Goal: Task Accomplishment & Management: Use online tool/utility

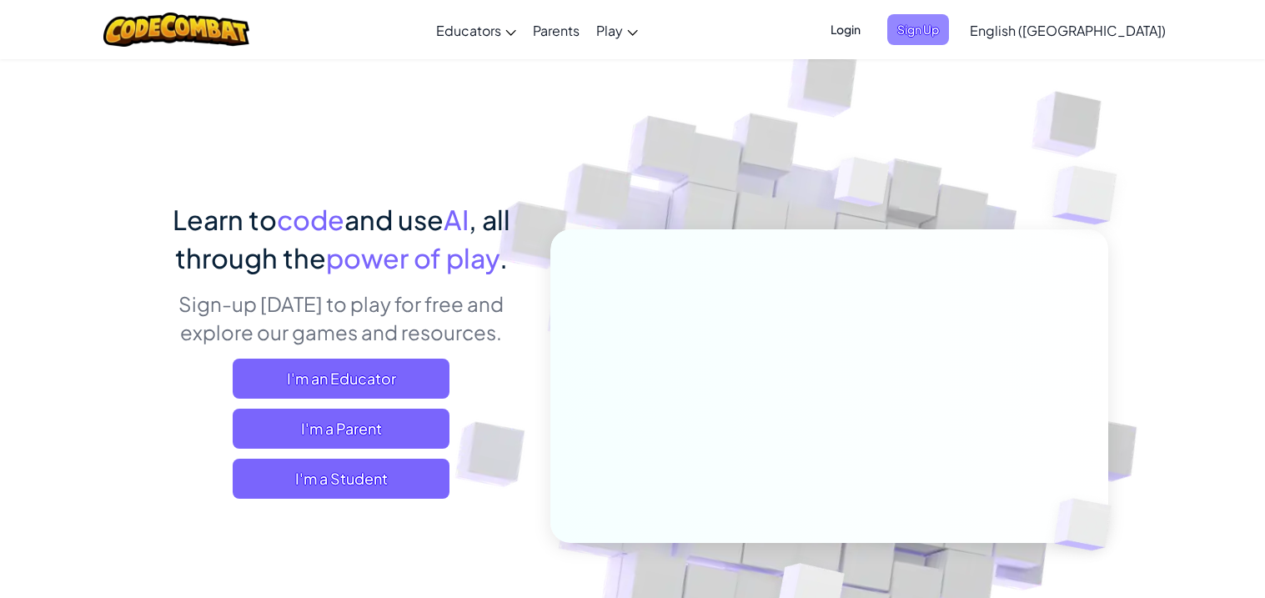
click at [949, 22] on span "Sign Up" at bounding box center [919, 29] width 62 height 31
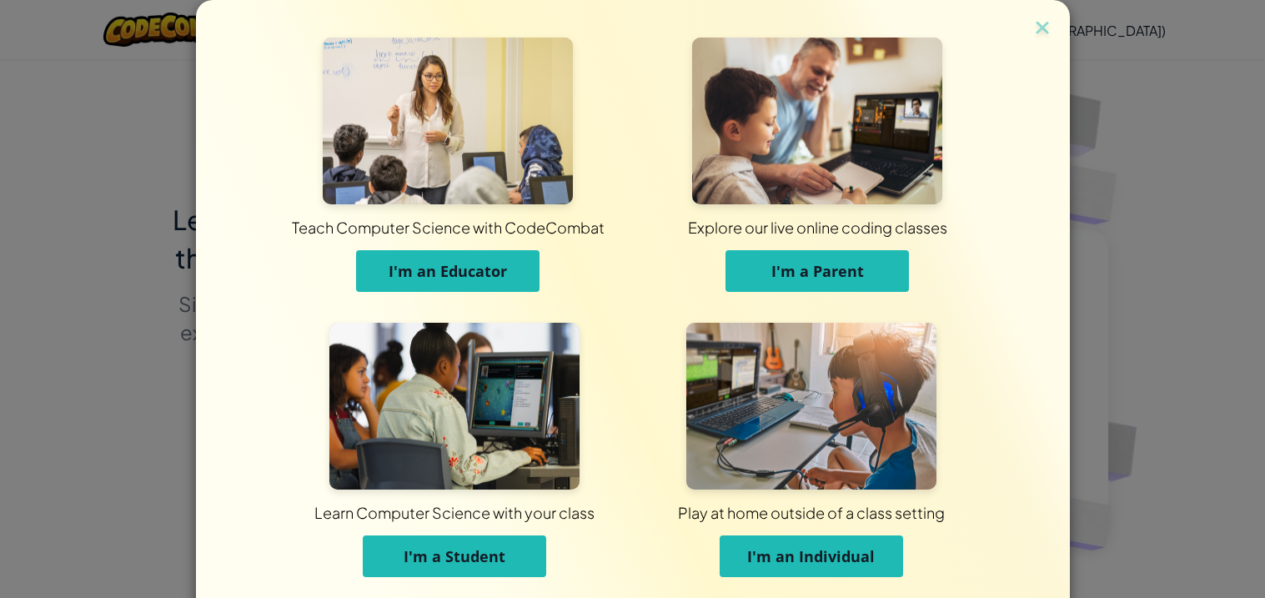
click at [475, 548] on span "I'm a Student" at bounding box center [455, 556] width 102 height 20
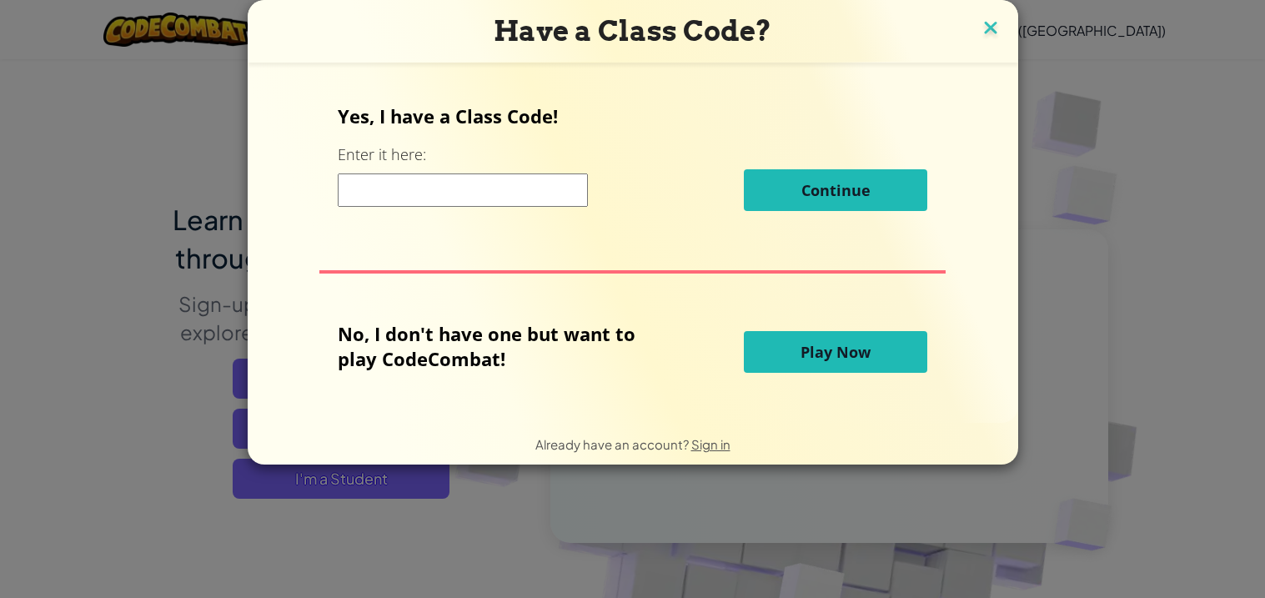
click at [988, 34] on img at bounding box center [991, 29] width 22 height 25
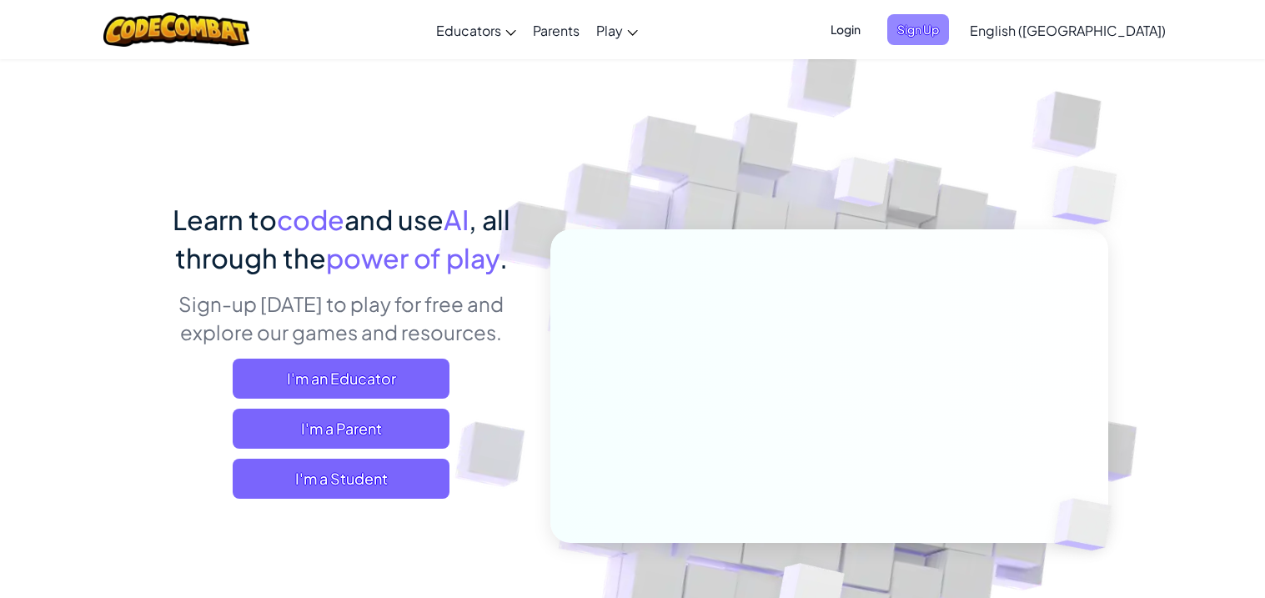
click at [949, 30] on span "Sign Up" at bounding box center [919, 29] width 62 height 31
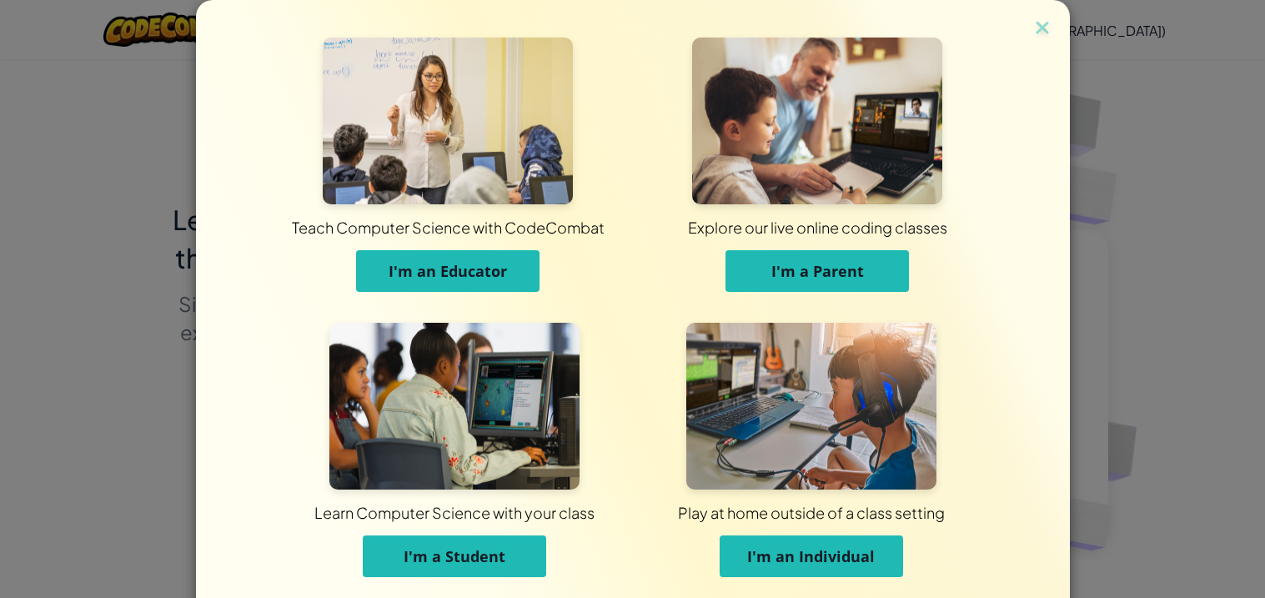
click at [808, 546] on span "I'm an Individual" at bounding box center [811, 556] width 128 height 20
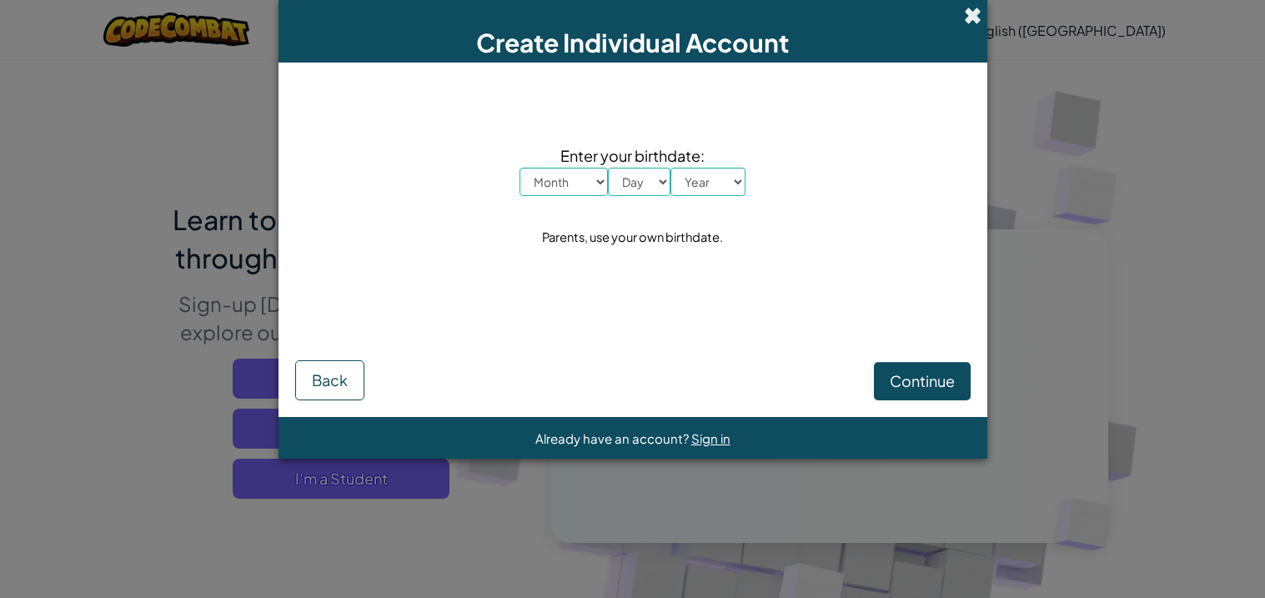
click at [974, 18] on span at bounding box center [973, 16] width 18 height 18
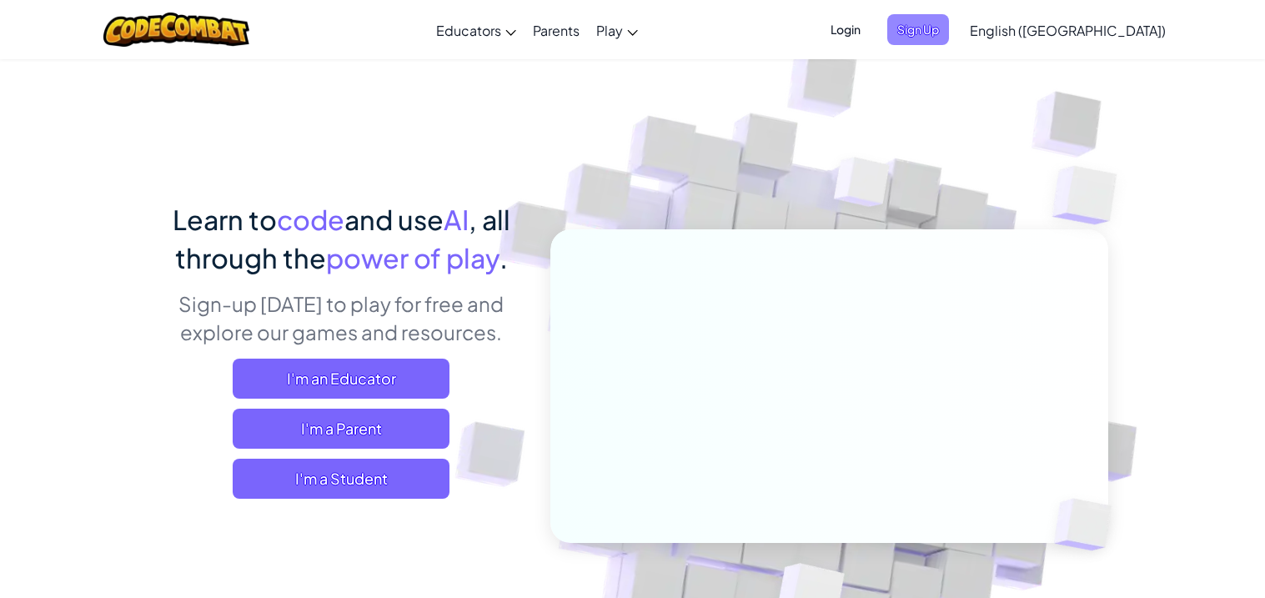
click at [949, 22] on span "Sign Up" at bounding box center [919, 29] width 62 height 31
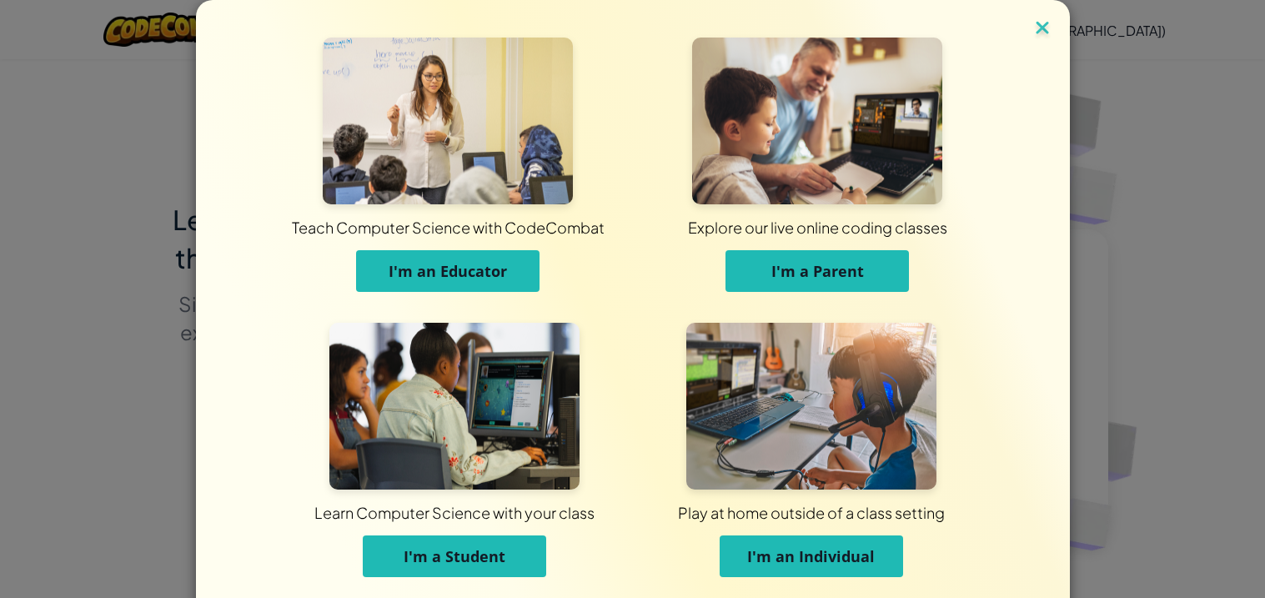
click at [1034, 23] on img at bounding box center [1043, 29] width 22 height 25
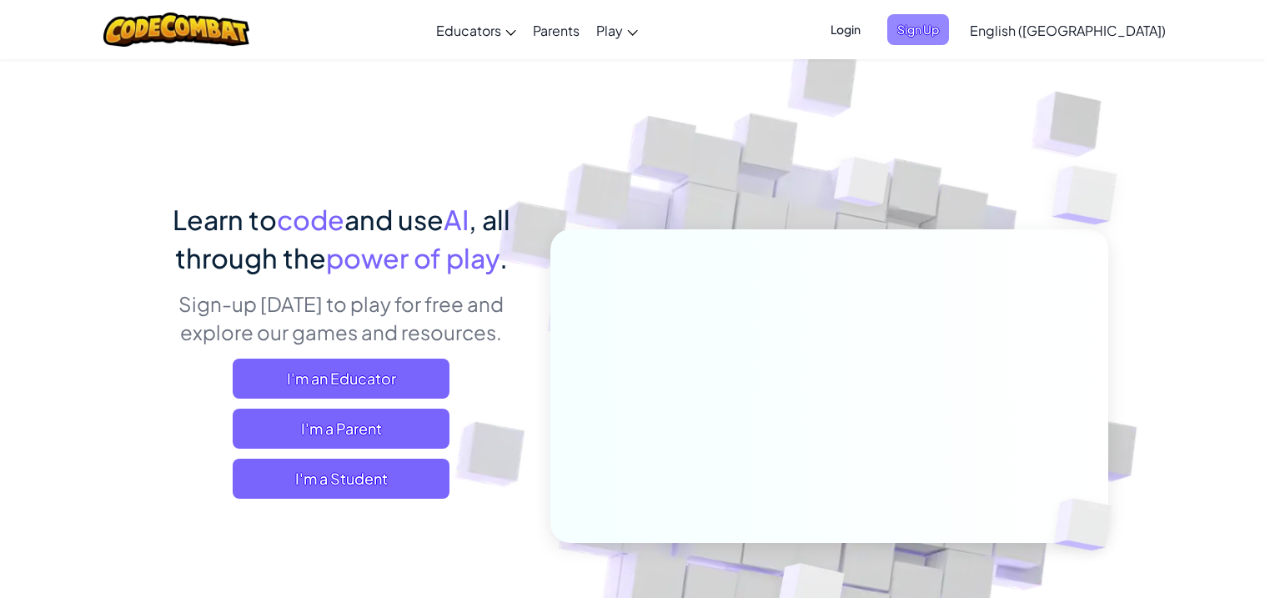
click at [949, 18] on span "Sign Up" at bounding box center [919, 29] width 62 height 31
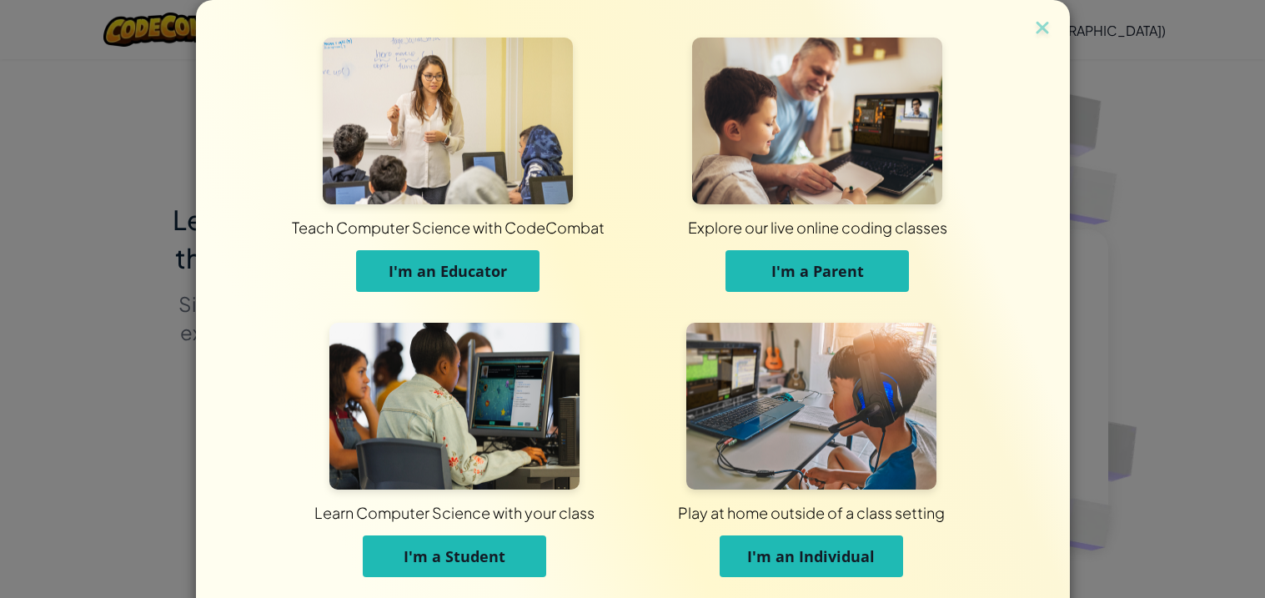
click at [425, 551] on span "I'm a Student" at bounding box center [455, 556] width 102 height 20
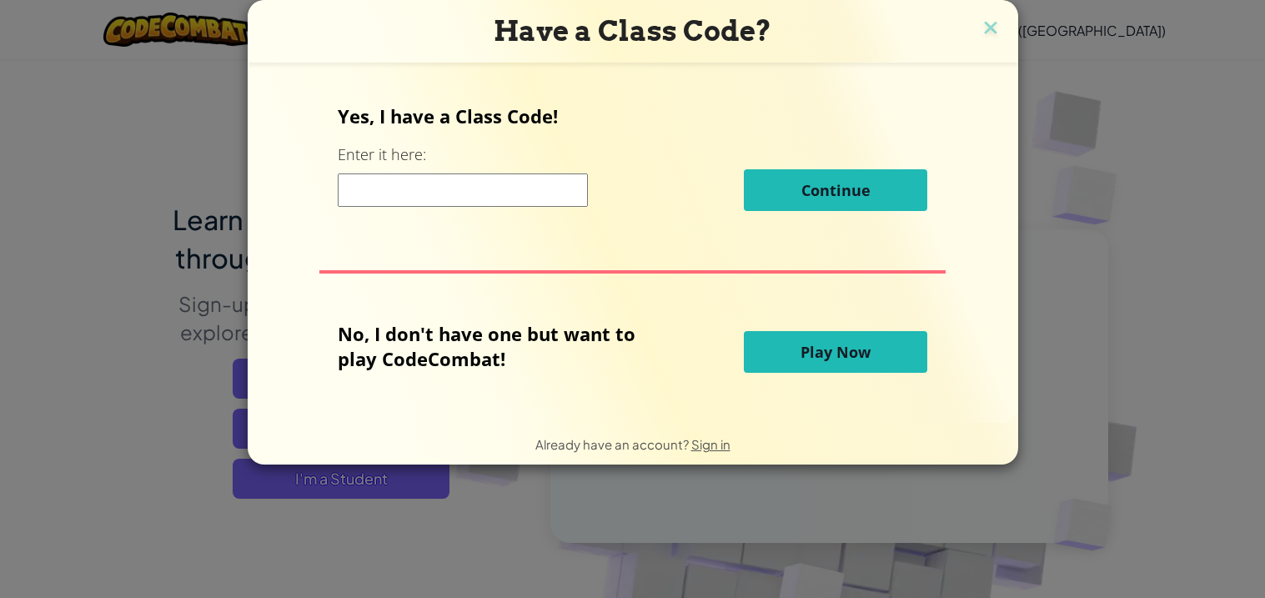
click at [476, 199] on input at bounding box center [463, 190] width 250 height 33
type input "LifeAngryKing"
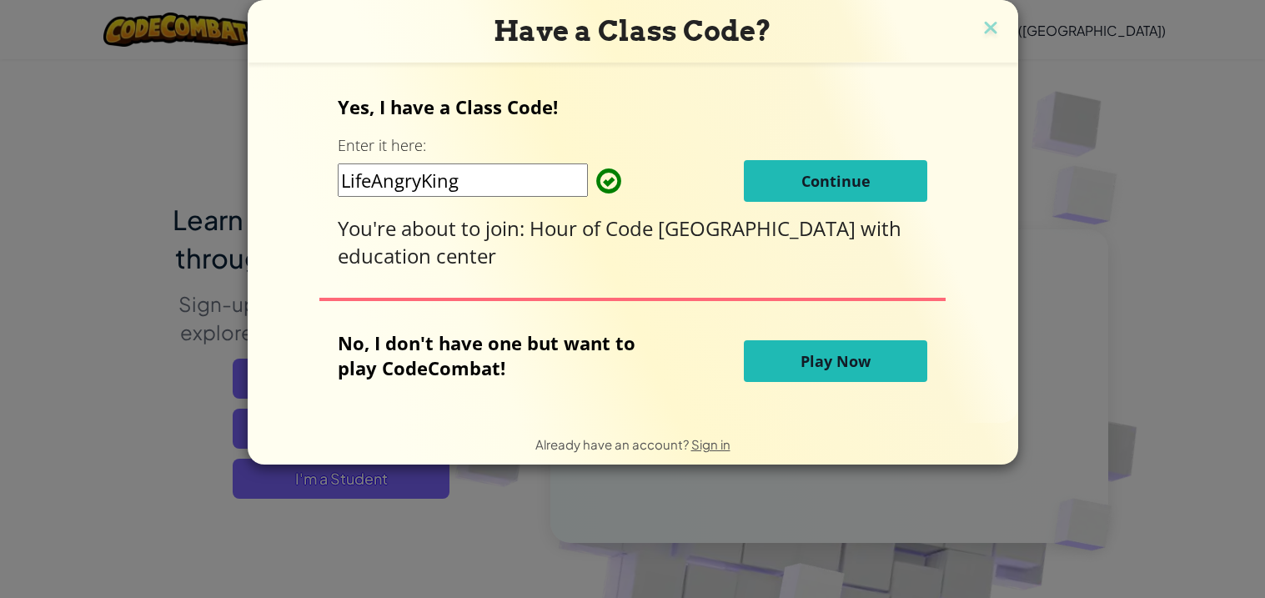
click at [712, 214] on span "Hour of Code [GEOGRAPHIC_DATA]" at bounding box center [695, 228] width 331 height 28
click at [768, 174] on button "Continue" at bounding box center [836, 181] width 184 height 42
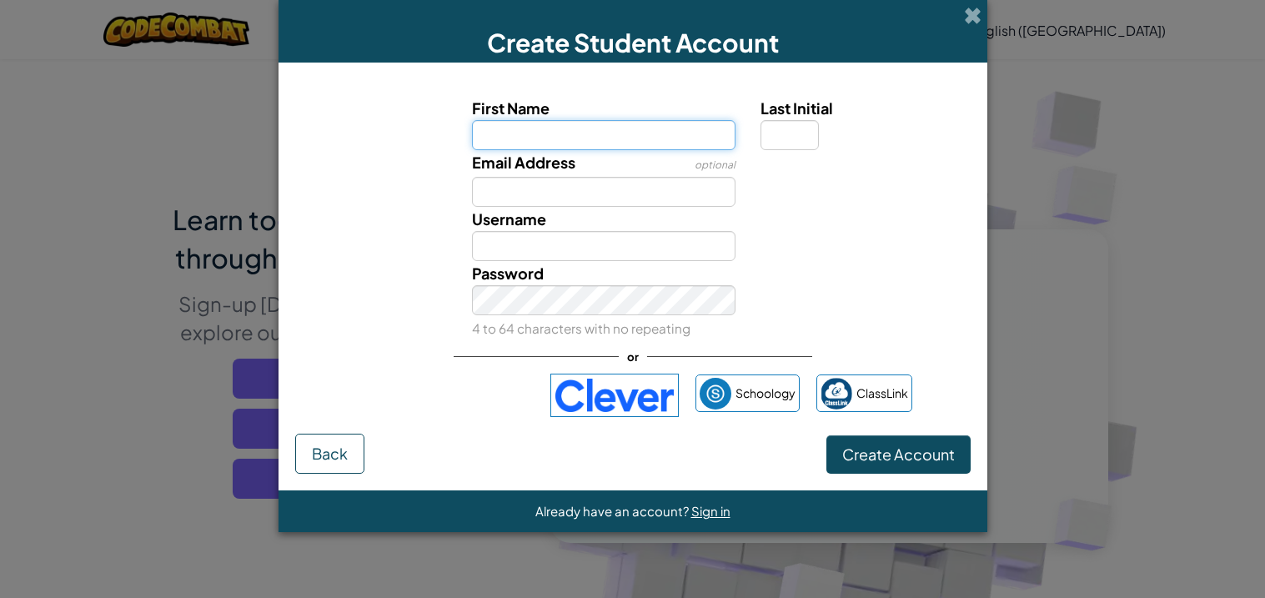
click at [641, 124] on input "First Name" at bounding box center [604, 135] width 264 height 30
type input "aaron"
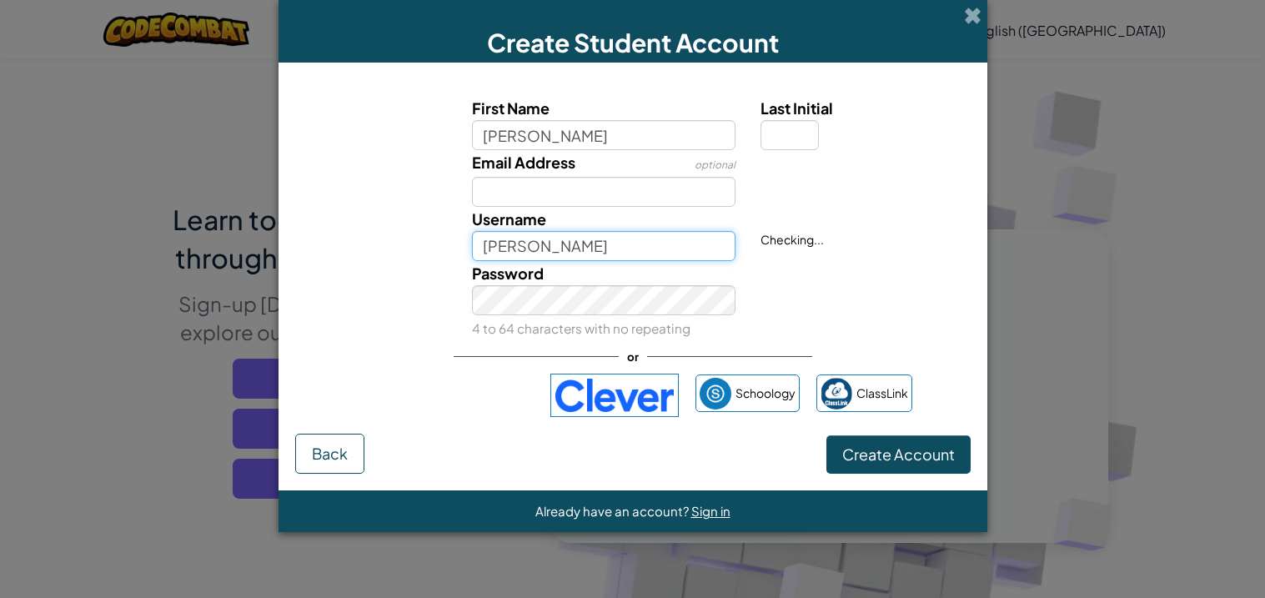
click at [506, 237] on input "Aaron" at bounding box center [604, 246] width 264 height 30
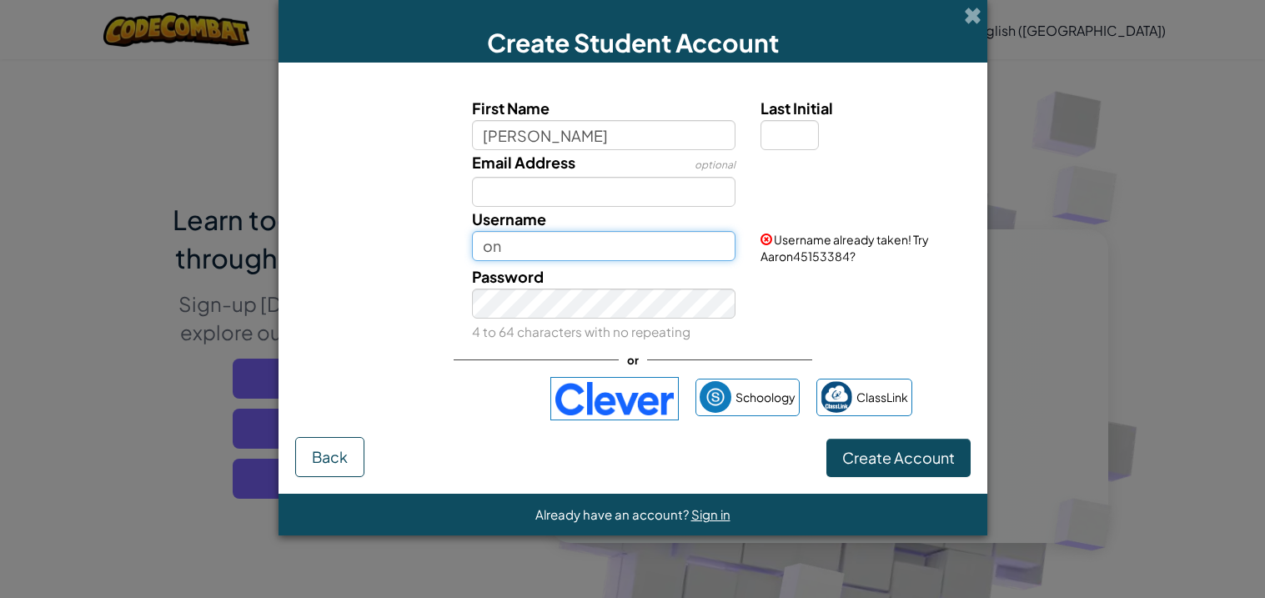
type input "o"
click at [827, 439] on button "Create Account" at bounding box center [899, 458] width 144 height 38
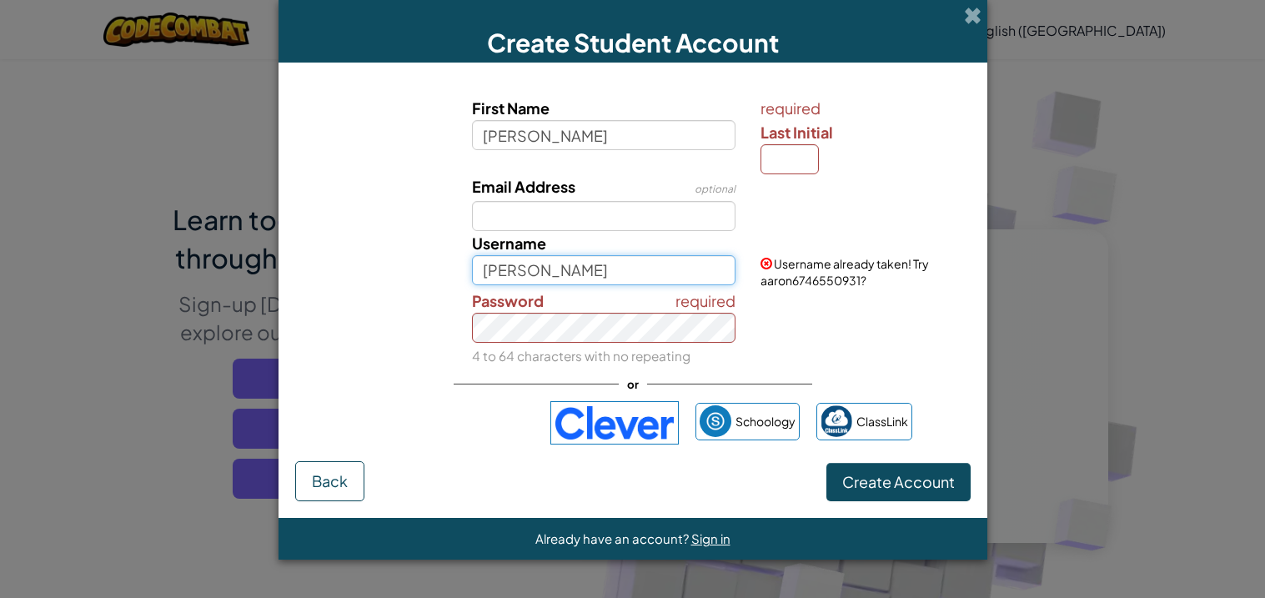
type input "aaron"
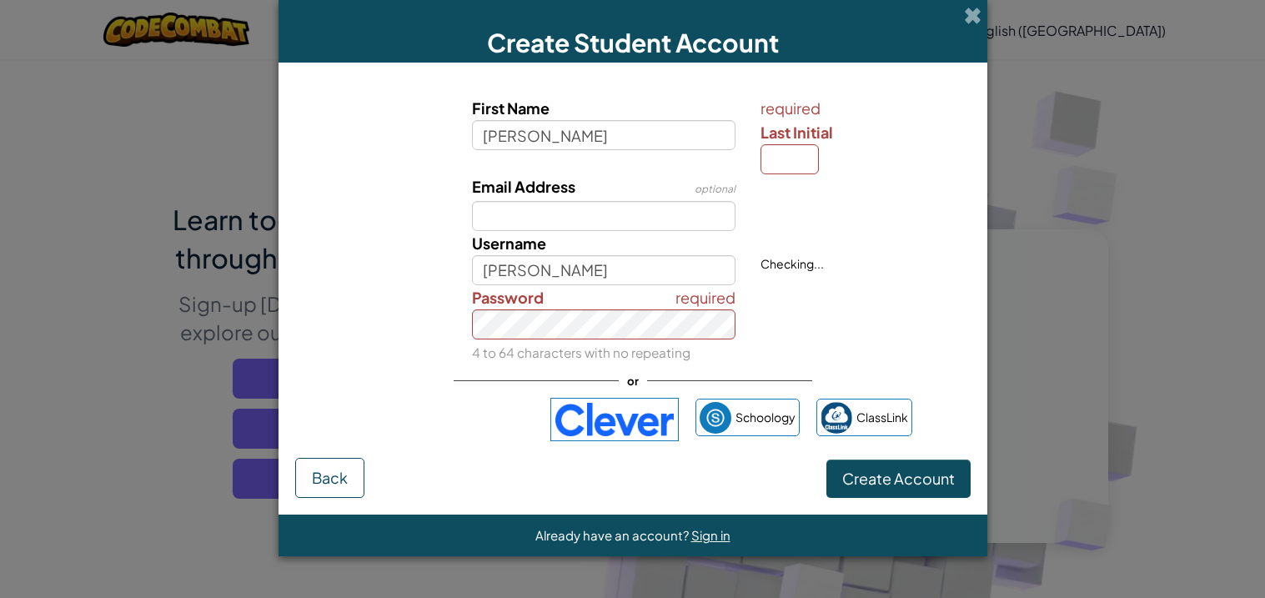
click at [796, 174] on div at bounding box center [863, 186] width 231 height 24
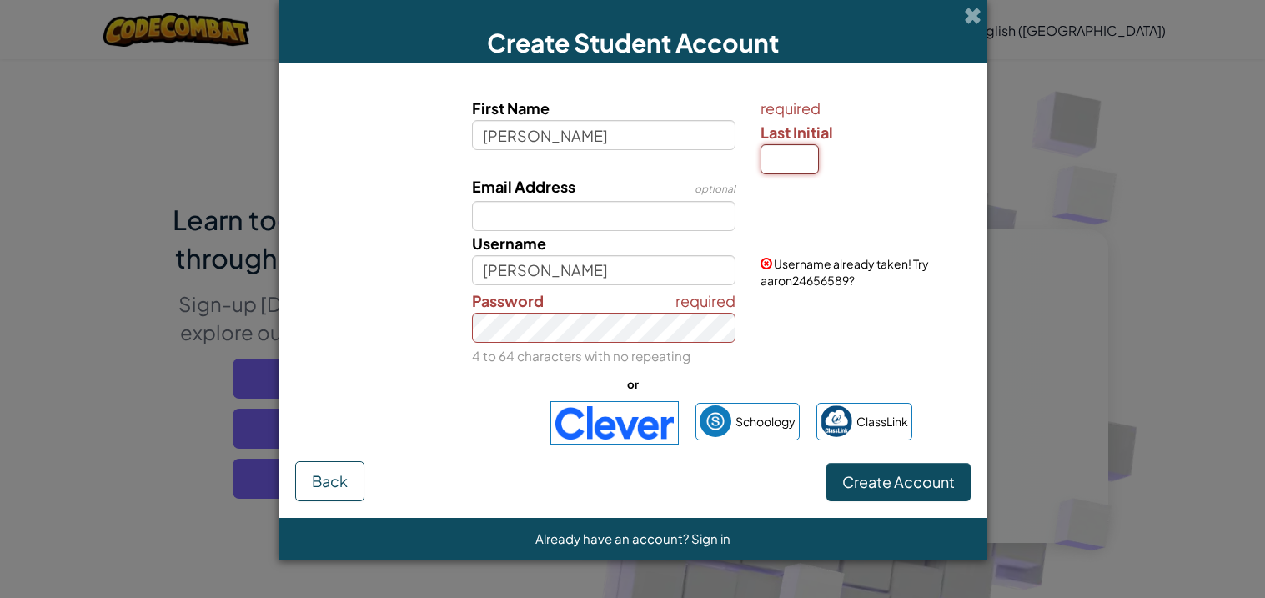
click at [797, 172] on input "Last Initial" at bounding box center [790, 159] width 58 height 30
type input "k"
click at [577, 268] on input "AaronK" at bounding box center [604, 270] width 264 height 30
type input "A"
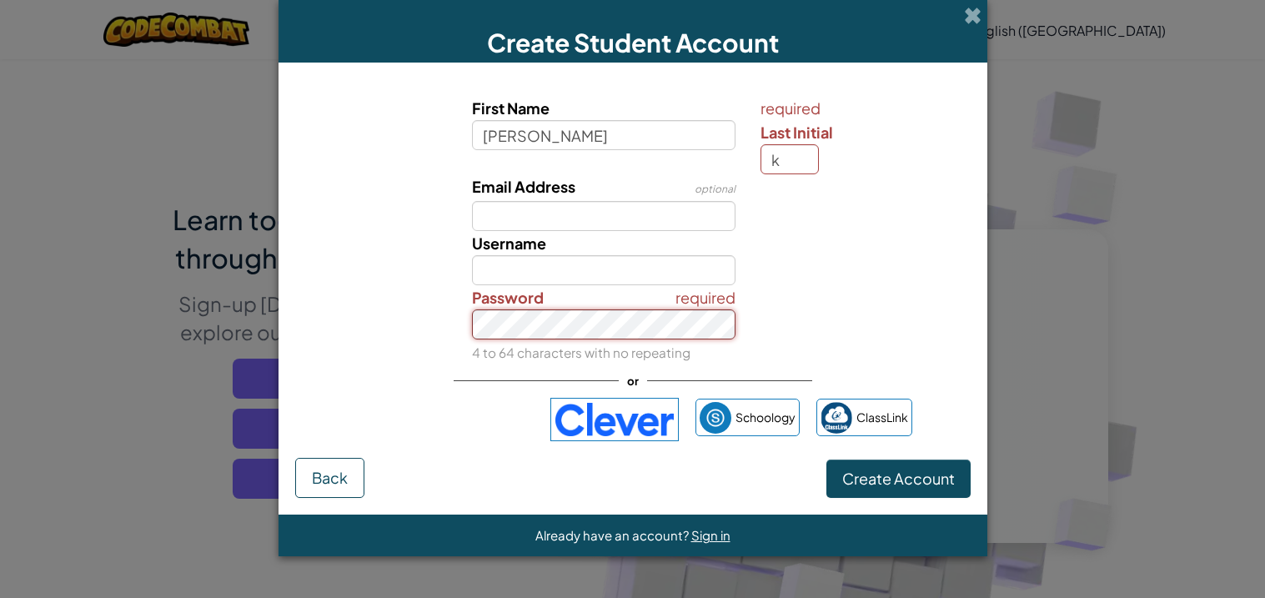
click at [827, 460] on button "Create Account" at bounding box center [899, 479] width 144 height 38
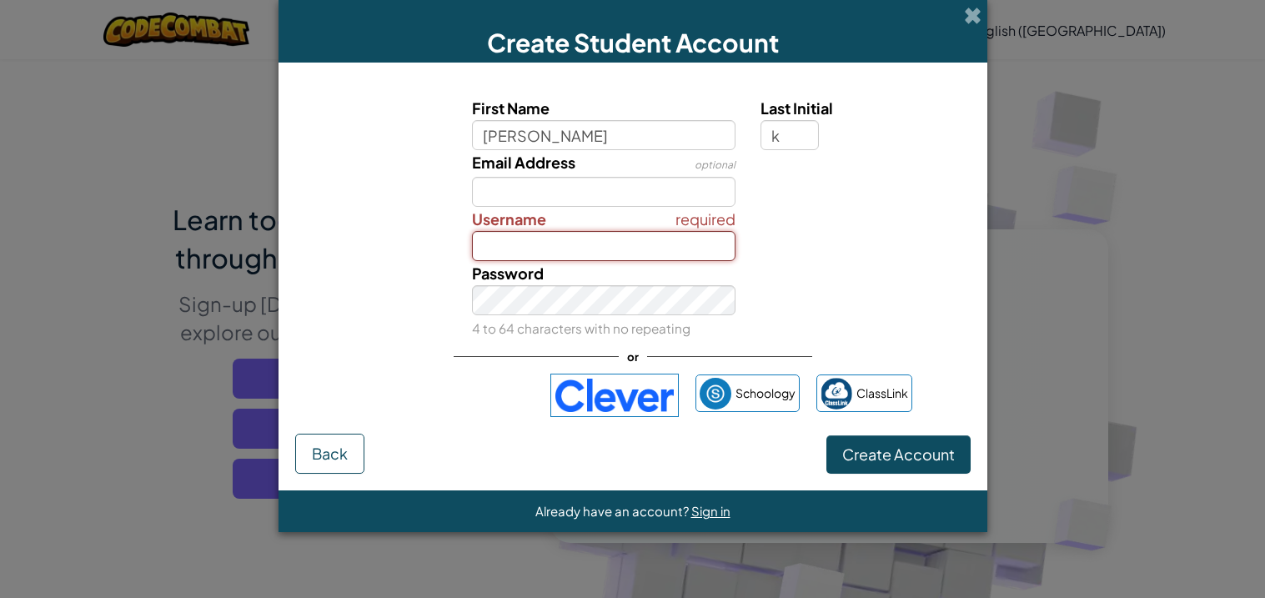
click at [573, 244] on input "Username" at bounding box center [604, 246] width 264 height 30
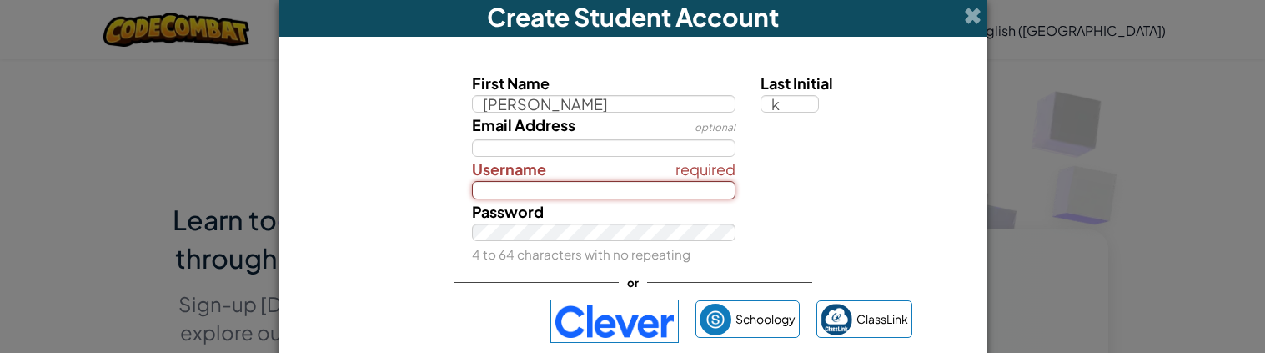
click at [606, 189] on input "Username" at bounding box center [604, 190] width 264 height 18
type input "h"
click at [609, 189] on input "Username" at bounding box center [604, 190] width 264 height 18
click at [637, 184] on input "Username" at bounding box center [604, 190] width 264 height 18
type input "aaronkem"
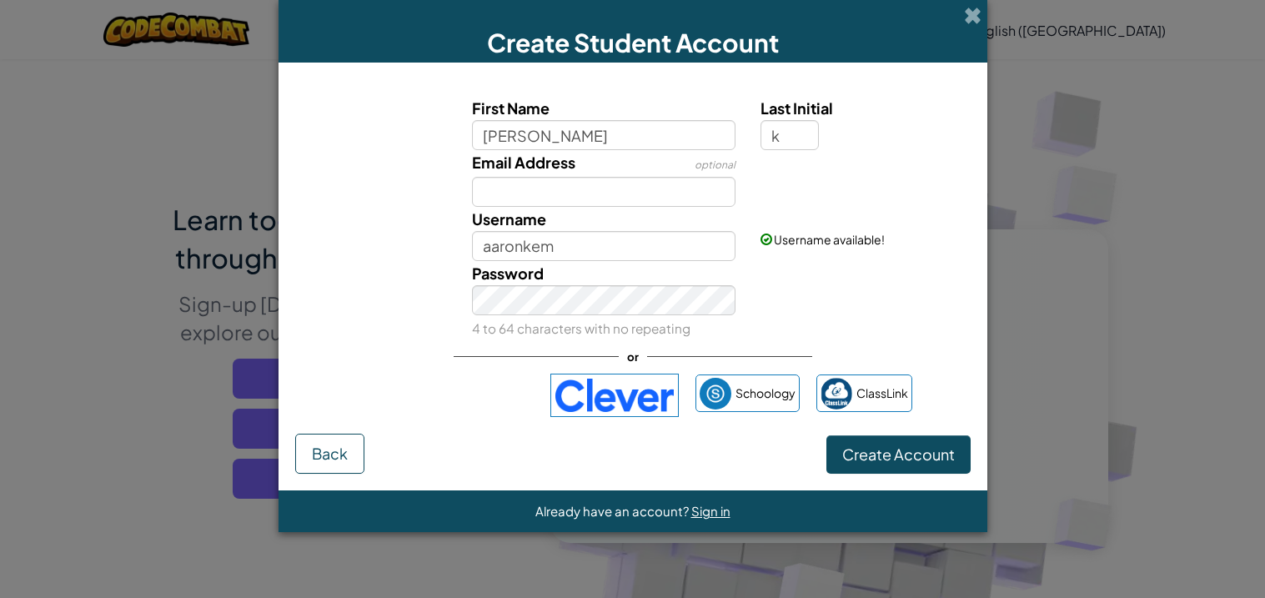
click at [430, 420] on div "First Name aaron Last Initial k Email Address optional Username aaronkem Userna…" at bounding box center [633, 256] width 676 height 354
click at [896, 439] on button "Create Account" at bounding box center [899, 454] width 144 height 38
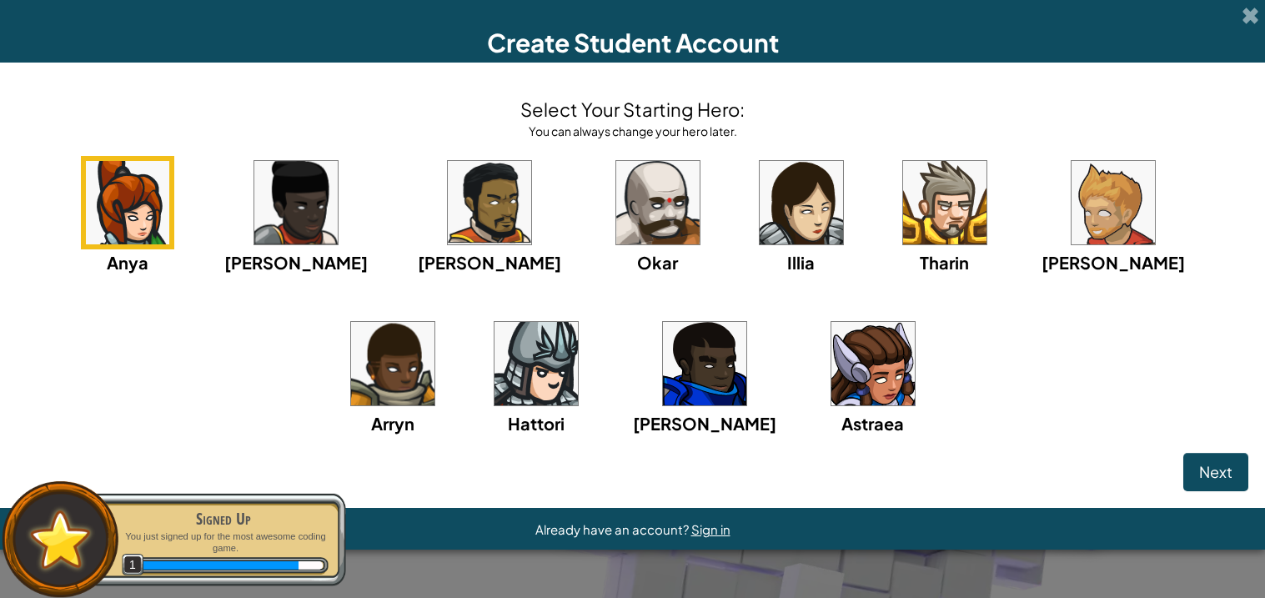
click at [832, 370] on img at bounding box center [873, 363] width 83 height 83
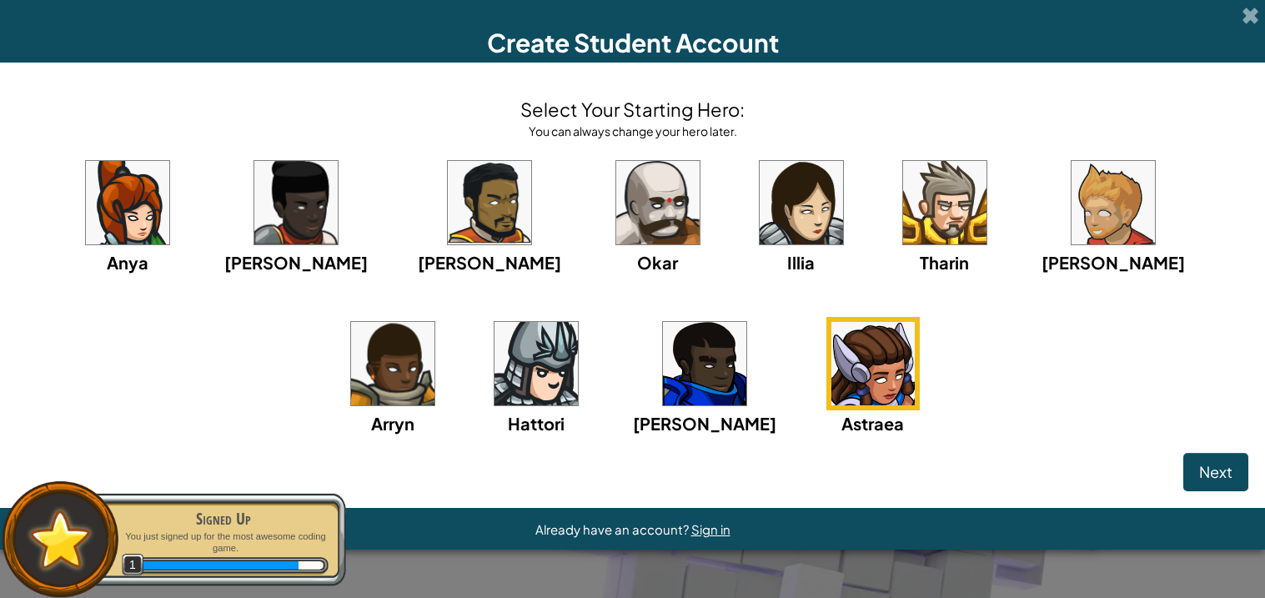
click at [1263, 483] on div "Select Your Starting Hero: You can always change your hero later. Anya Ida Alej…" at bounding box center [632, 285] width 1265 height 445
click at [1237, 476] on button "Next" at bounding box center [1216, 472] width 65 height 38
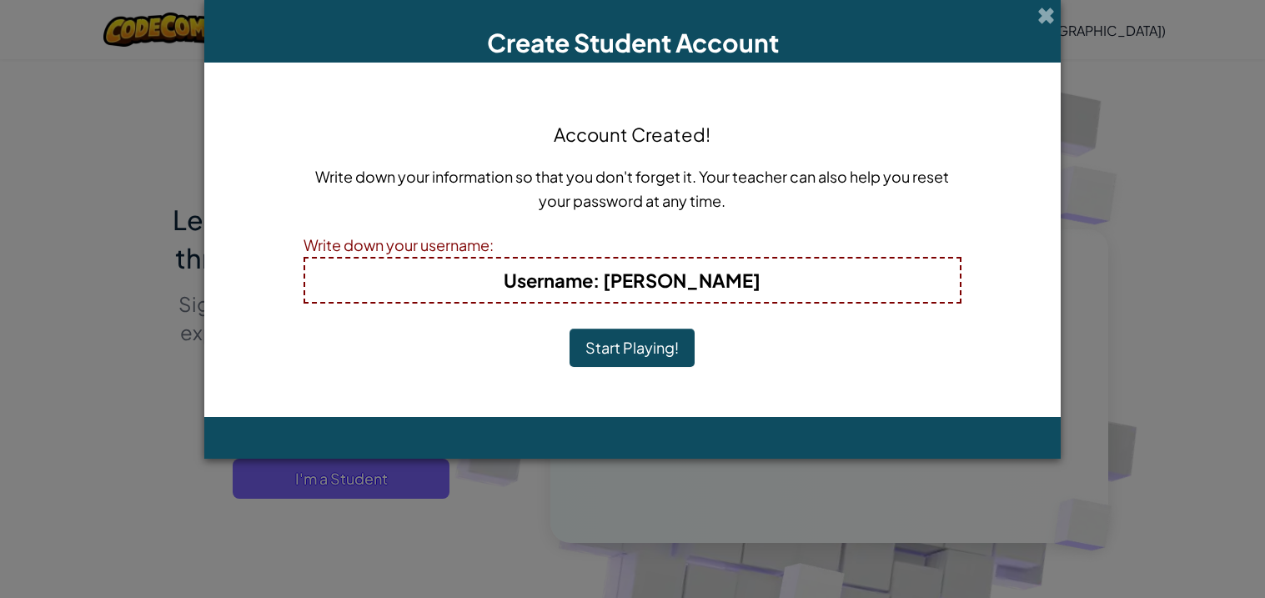
click at [617, 349] on button "Start Playing!" at bounding box center [632, 348] width 125 height 38
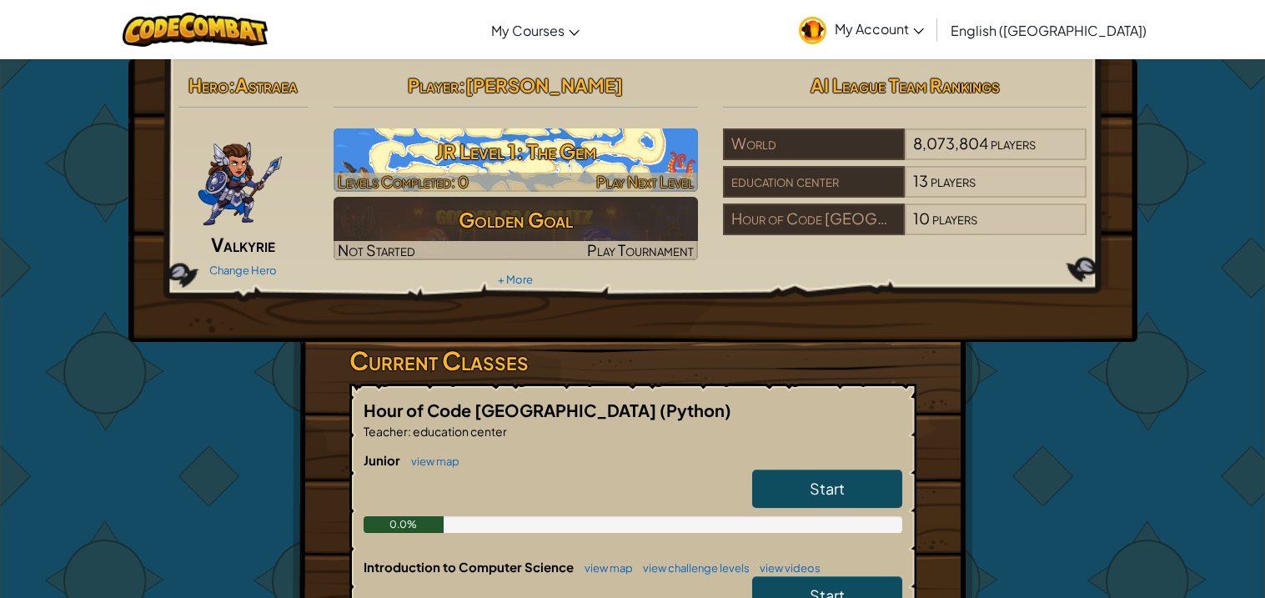
click at [506, 144] on h3 "JR Level 1: The Gem" at bounding box center [516, 152] width 365 height 38
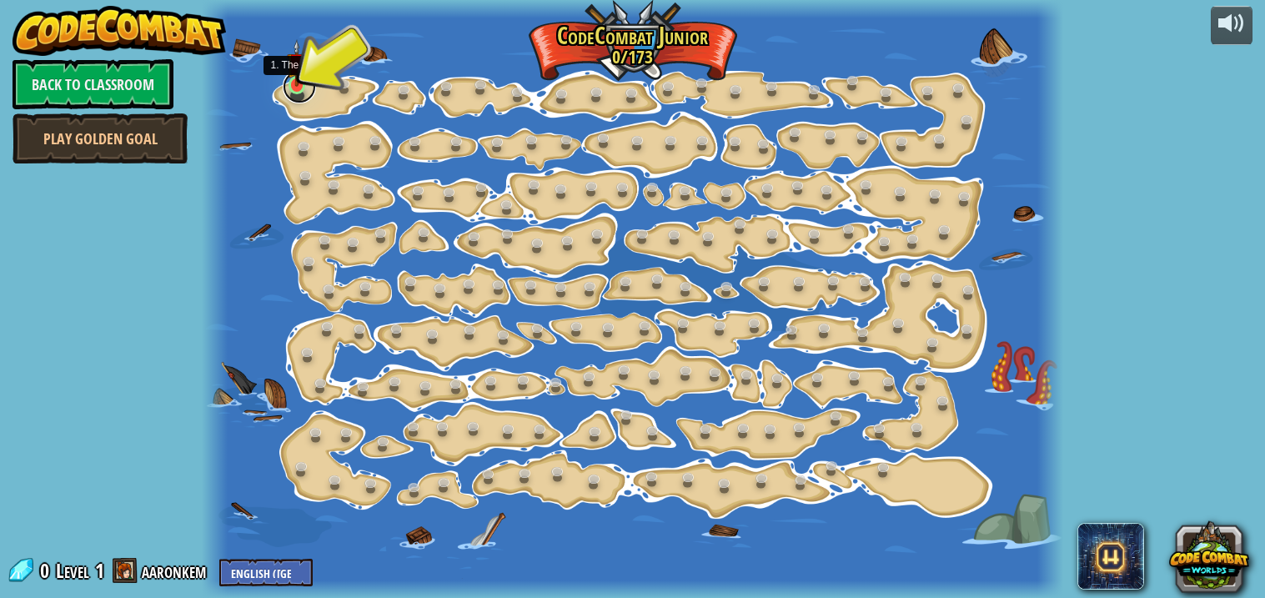
click at [299, 93] on link at bounding box center [299, 86] width 33 height 33
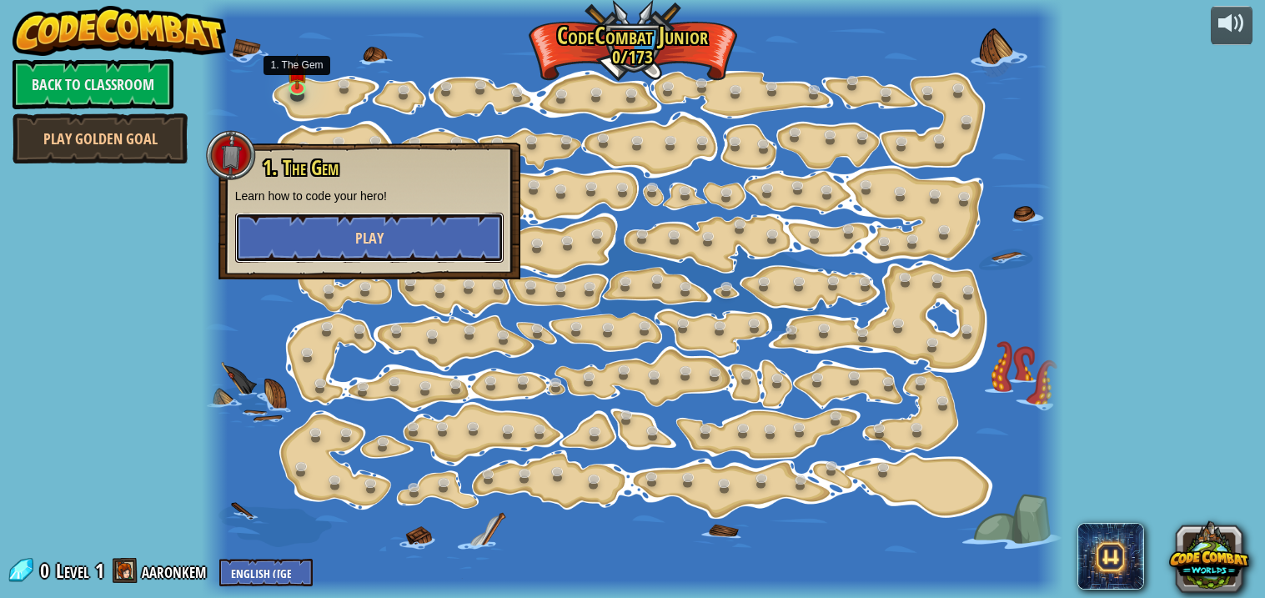
click at [385, 221] on button "Play" at bounding box center [369, 238] width 269 height 50
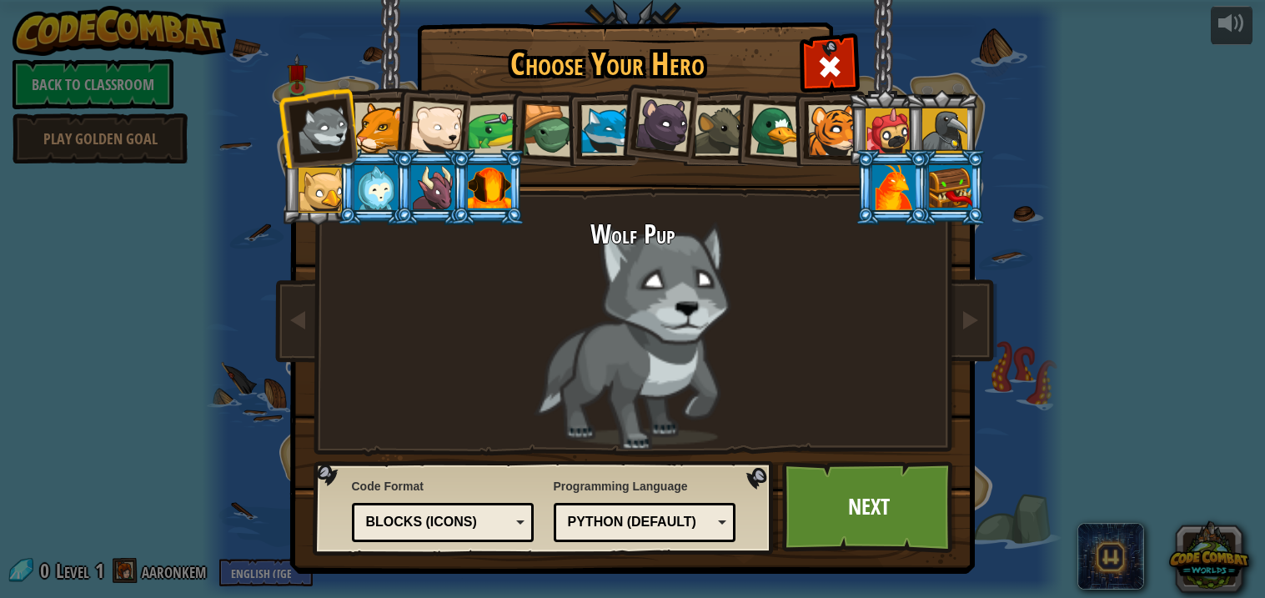
click at [476, 191] on div at bounding box center [489, 187] width 43 height 45
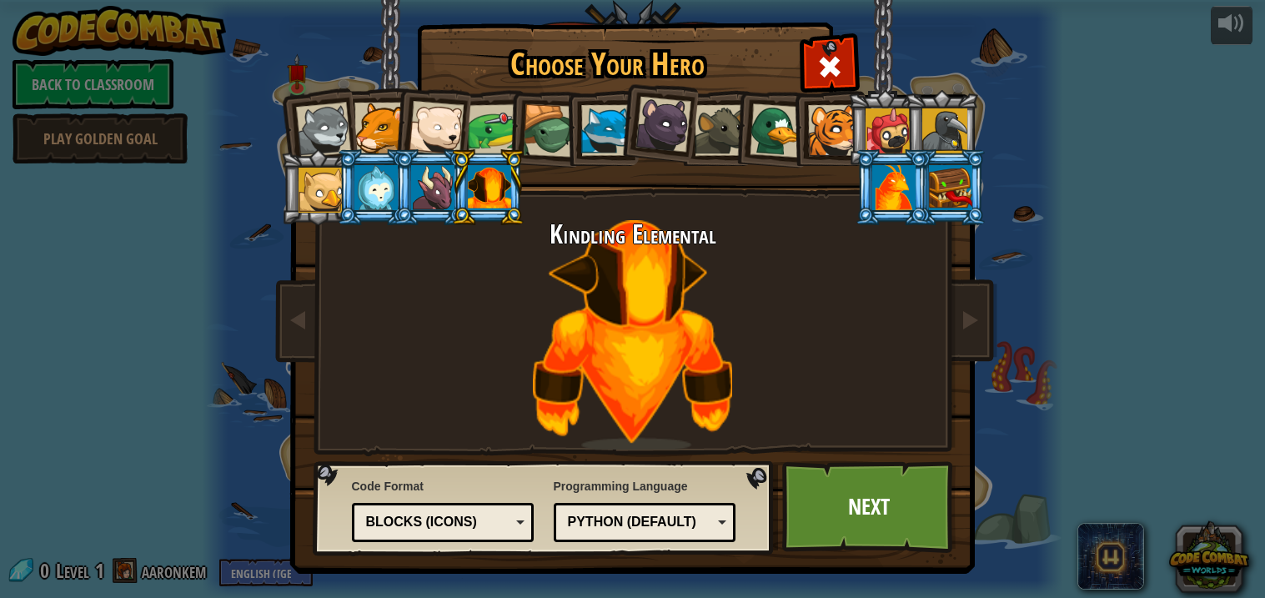
click at [894, 174] on div at bounding box center [894, 187] width 43 height 45
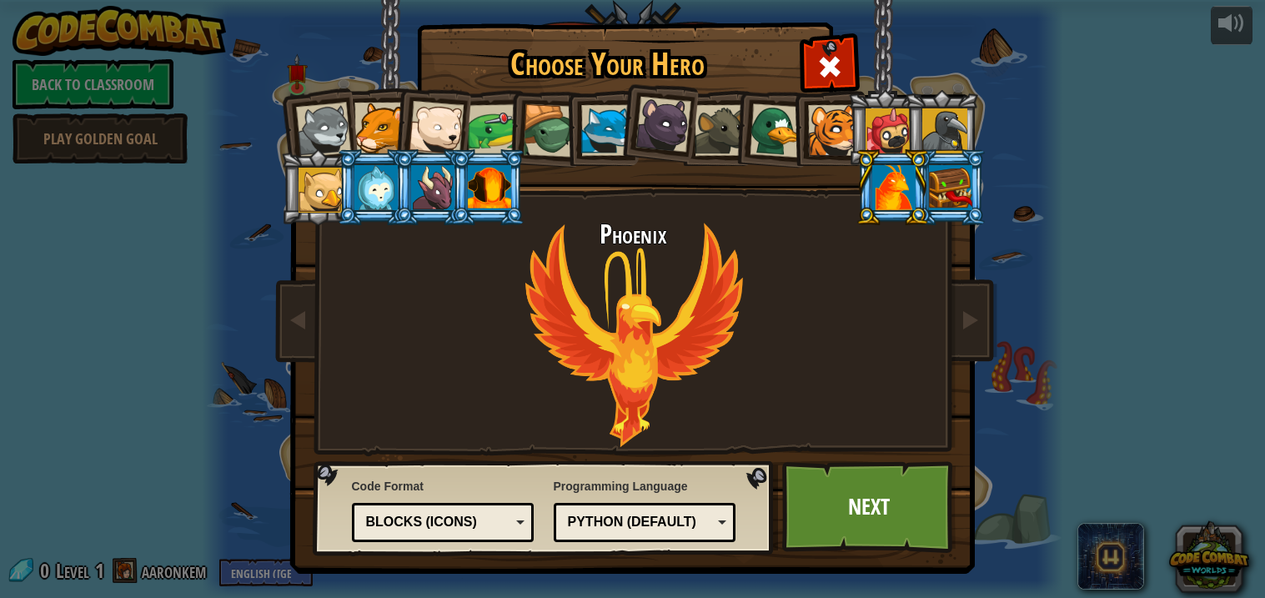
click at [943, 180] on div at bounding box center [950, 187] width 43 height 45
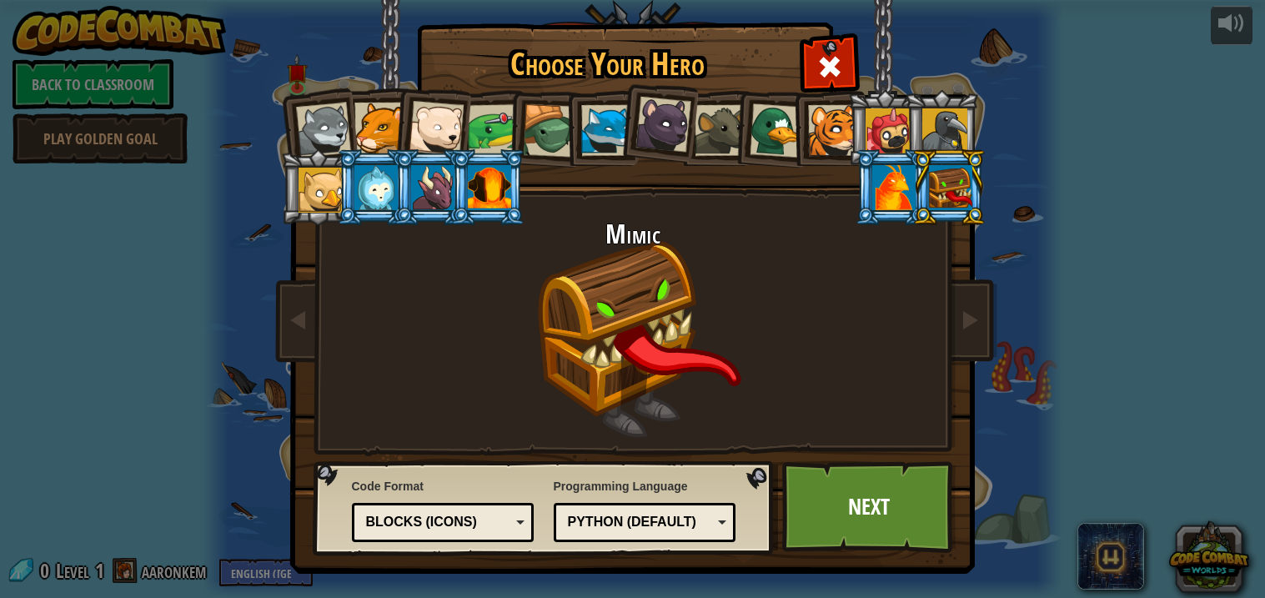
click at [501, 179] on div at bounding box center [489, 187] width 43 height 45
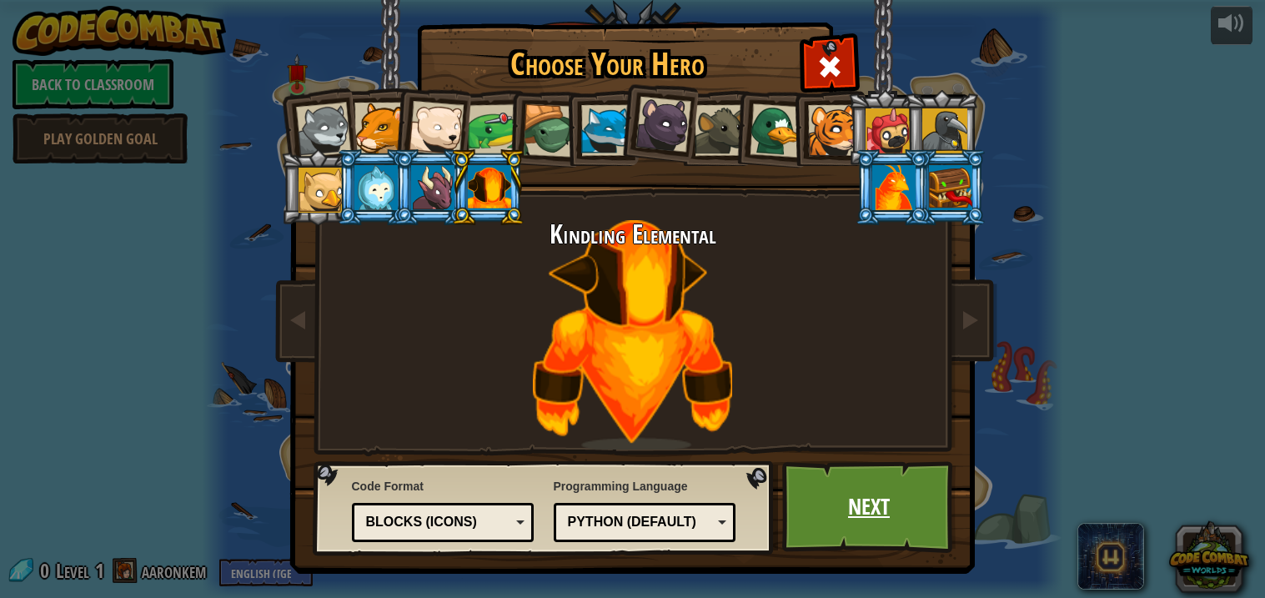
click at [865, 501] on link "Next" at bounding box center [869, 507] width 174 height 92
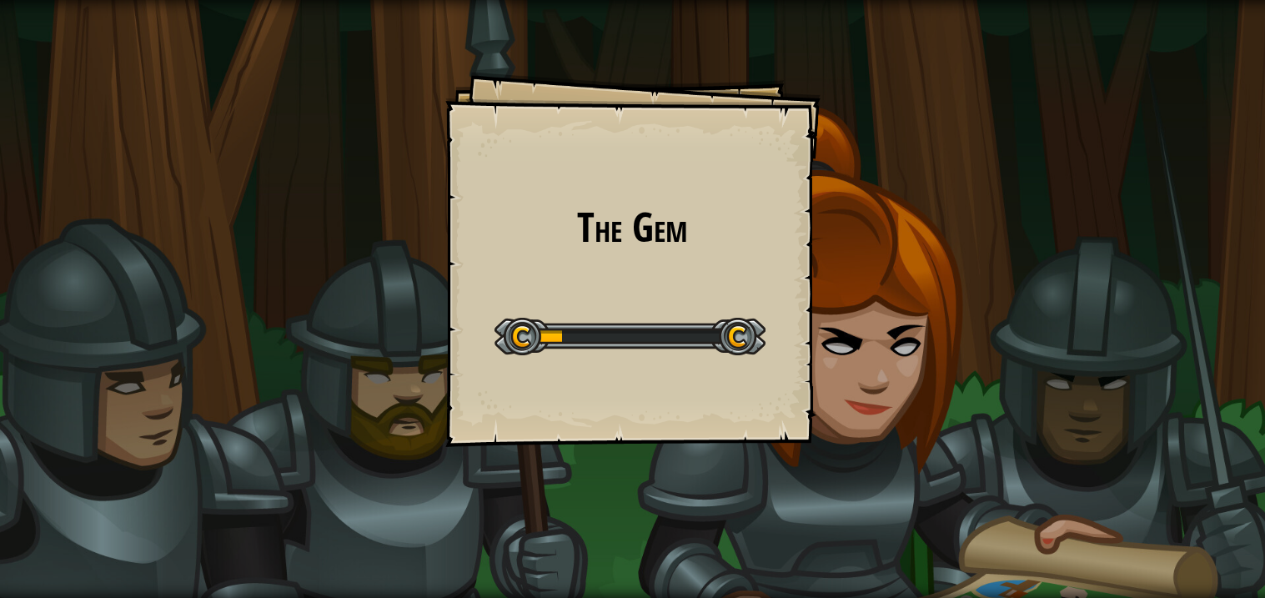
click at [865, 501] on div "The Gem Goals Start Level Error loading from server. Try refreshing the page. Y…" at bounding box center [632, 299] width 1265 height 598
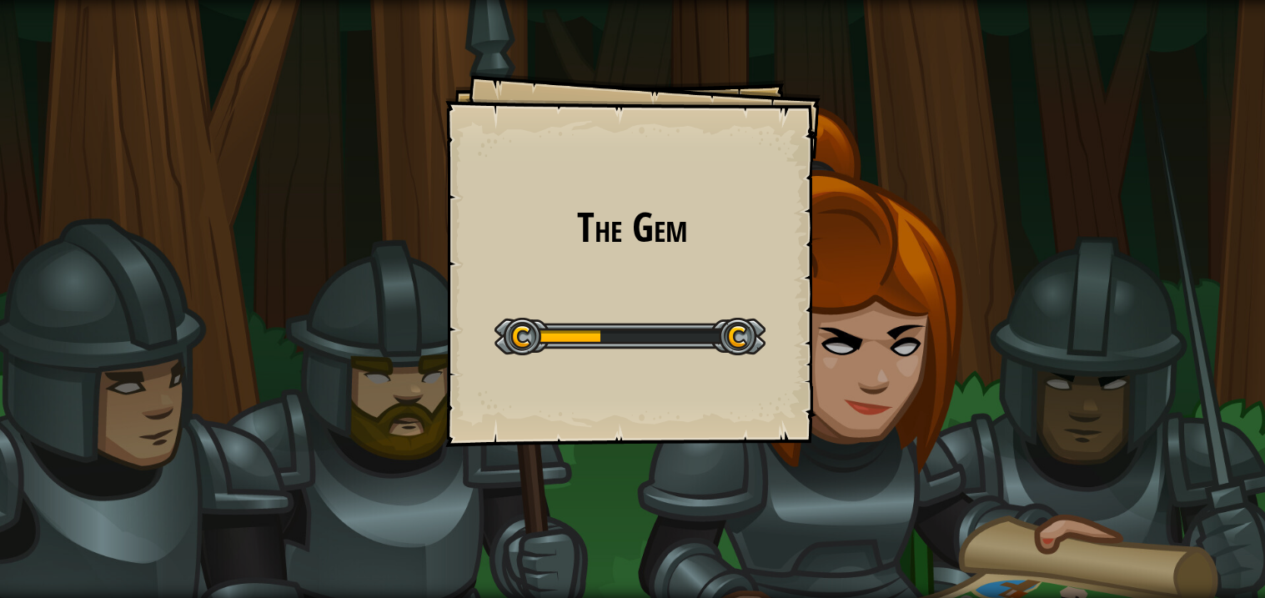
click at [865, 501] on div "The Gem Goals Start Level Error loading from server. Try refreshing the page. Y…" at bounding box center [632, 299] width 1265 height 598
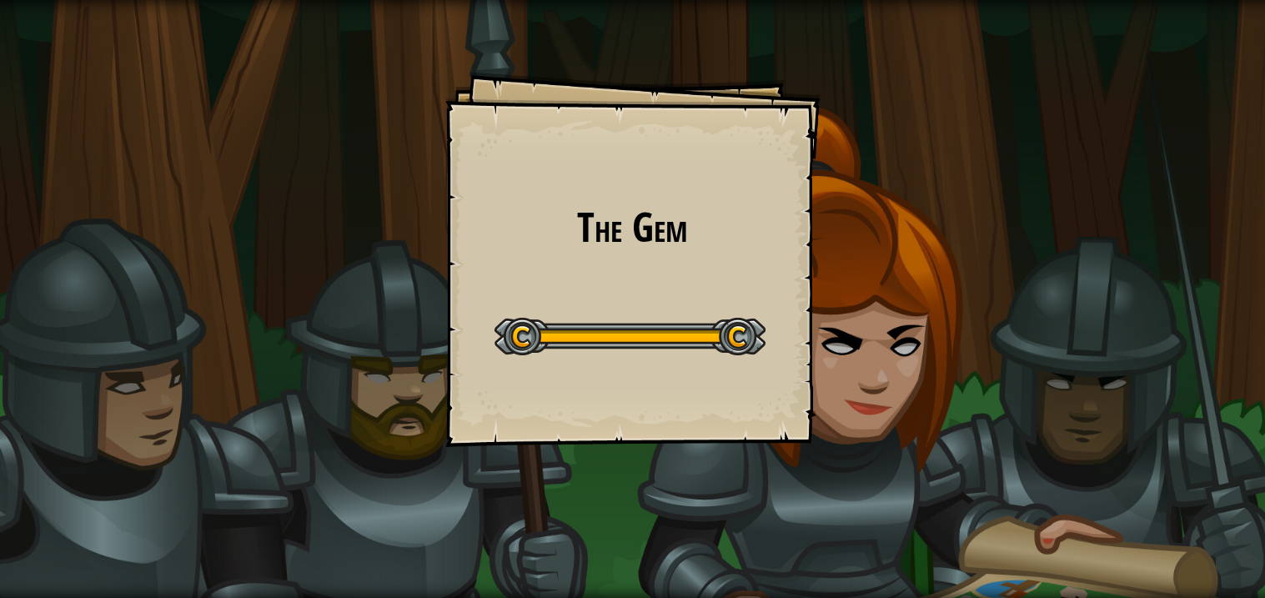
click at [661, 526] on button "♫" at bounding box center [651, 524] width 28 height 34
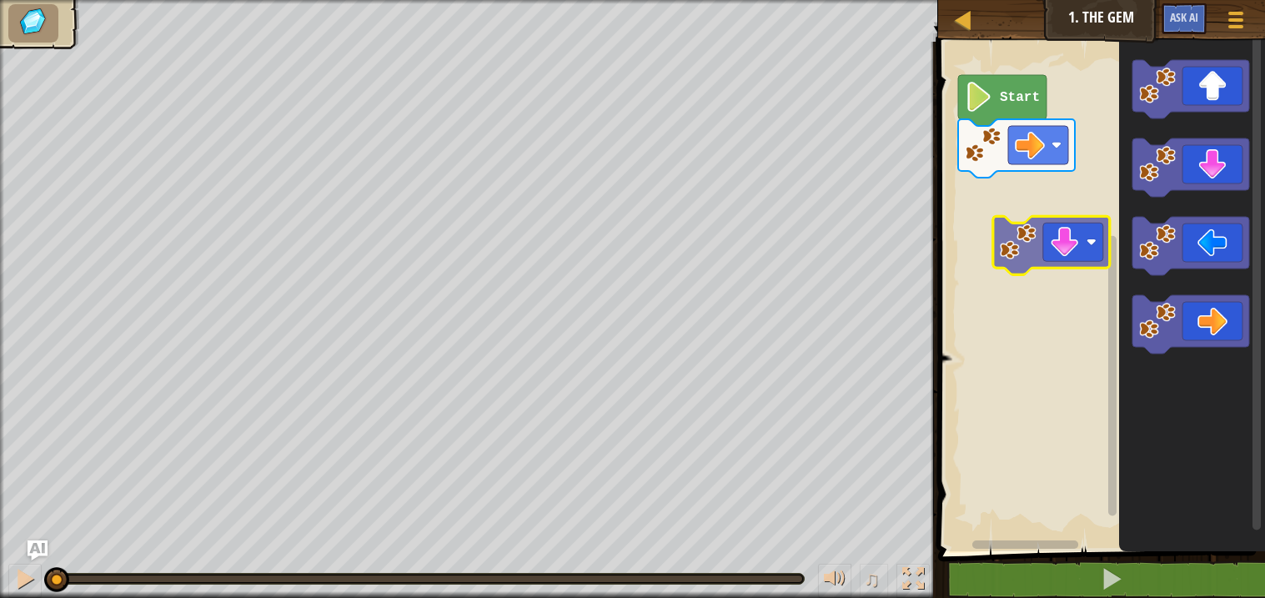
click at [1072, 244] on div "Start" at bounding box center [1099, 292] width 332 height 518
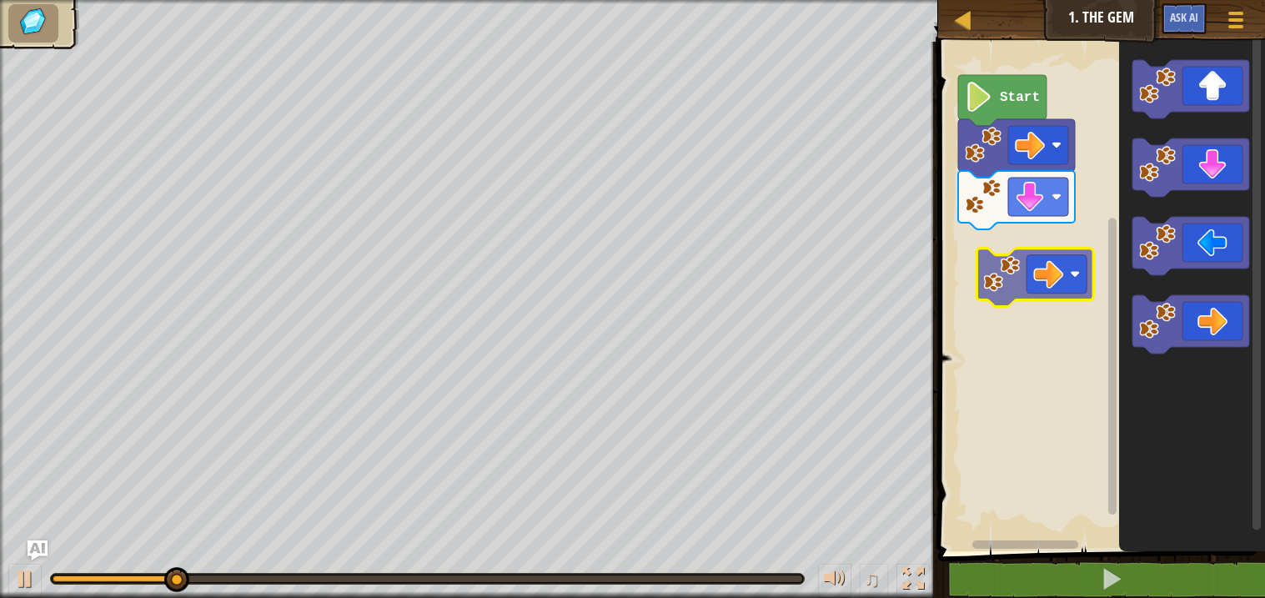
click at [1060, 265] on div "Start" at bounding box center [1099, 292] width 332 height 518
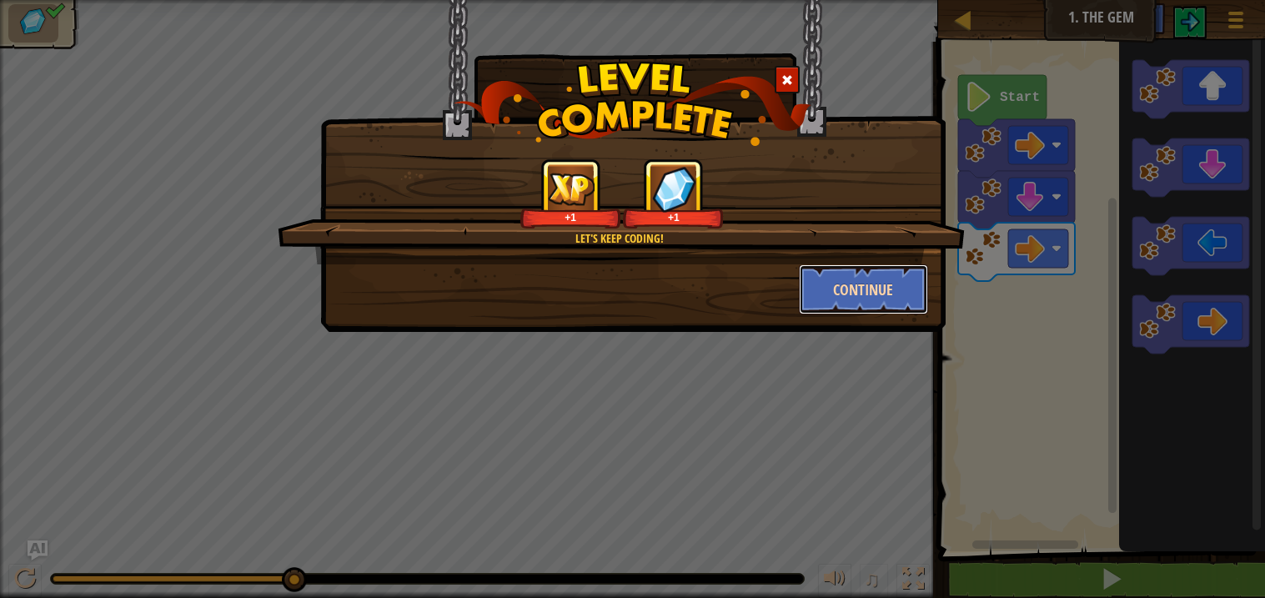
click at [831, 295] on button "Continue" at bounding box center [863, 289] width 129 height 50
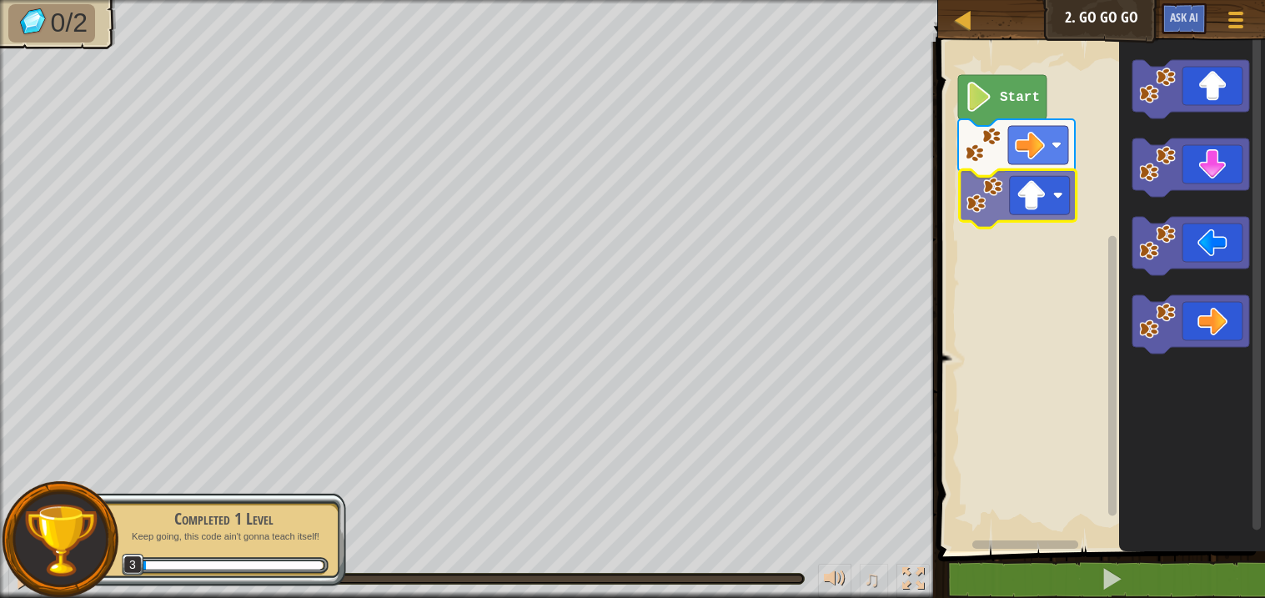
click at [992, 222] on div "Start" at bounding box center [1099, 292] width 332 height 518
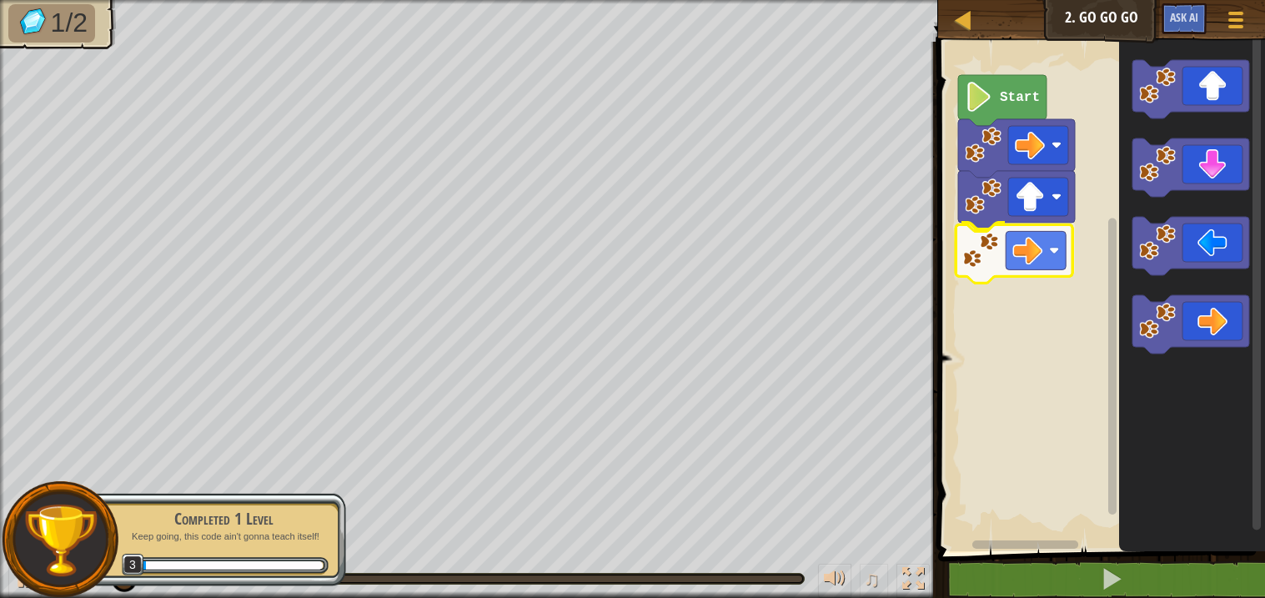
click at [989, 242] on div "Start" at bounding box center [1099, 292] width 332 height 518
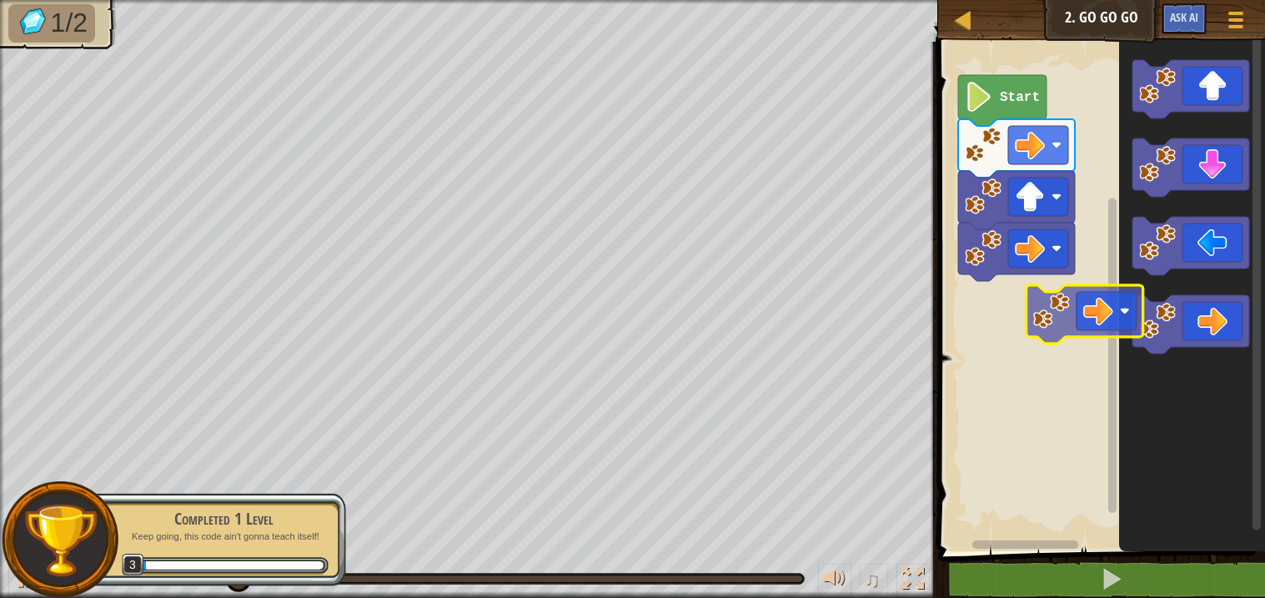
click at [1028, 316] on div "Start" at bounding box center [1099, 292] width 332 height 518
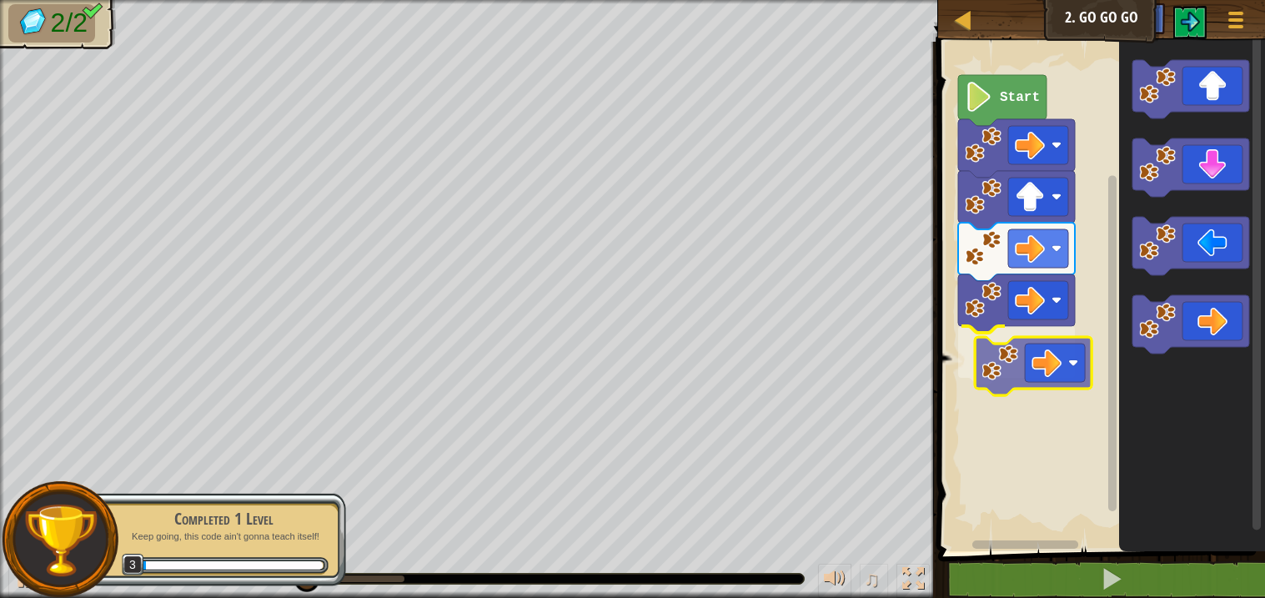
click at [1035, 350] on div "Start" at bounding box center [1099, 292] width 332 height 518
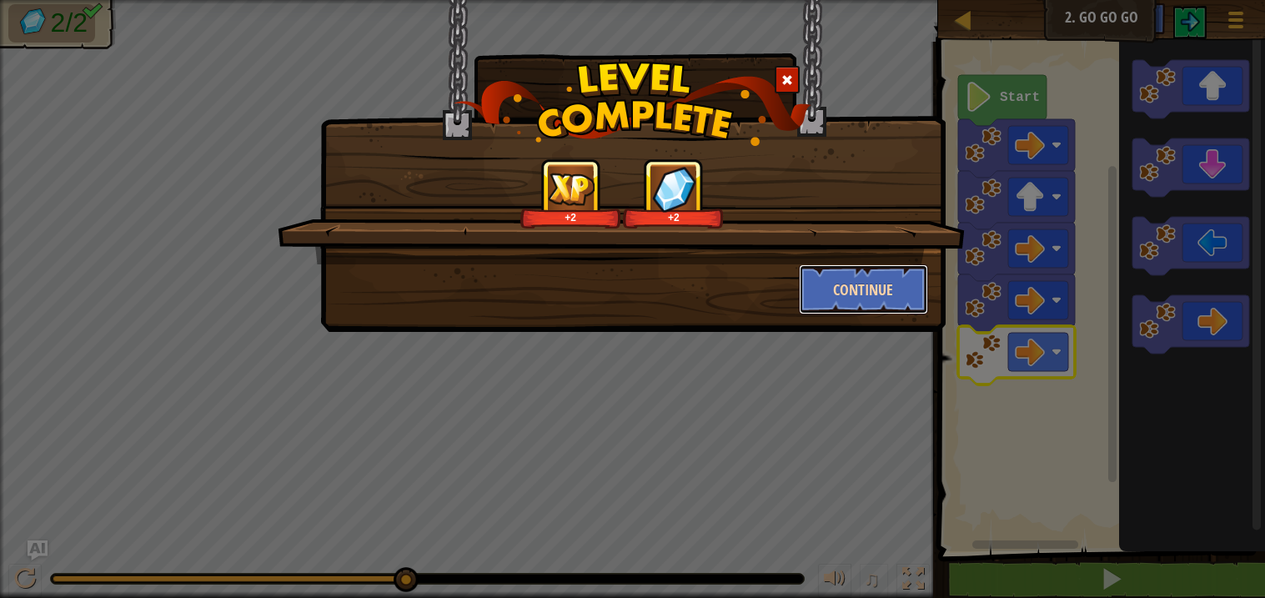
click at [857, 273] on button "Continue" at bounding box center [863, 289] width 129 height 50
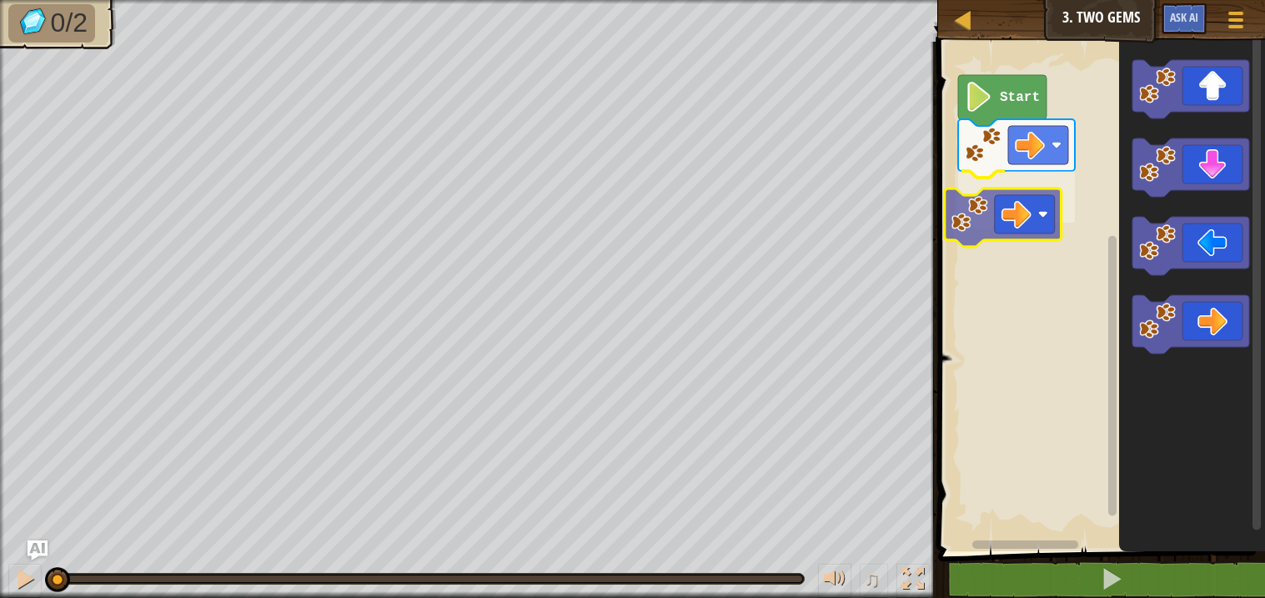
click at [984, 211] on div "Start" at bounding box center [1099, 292] width 332 height 518
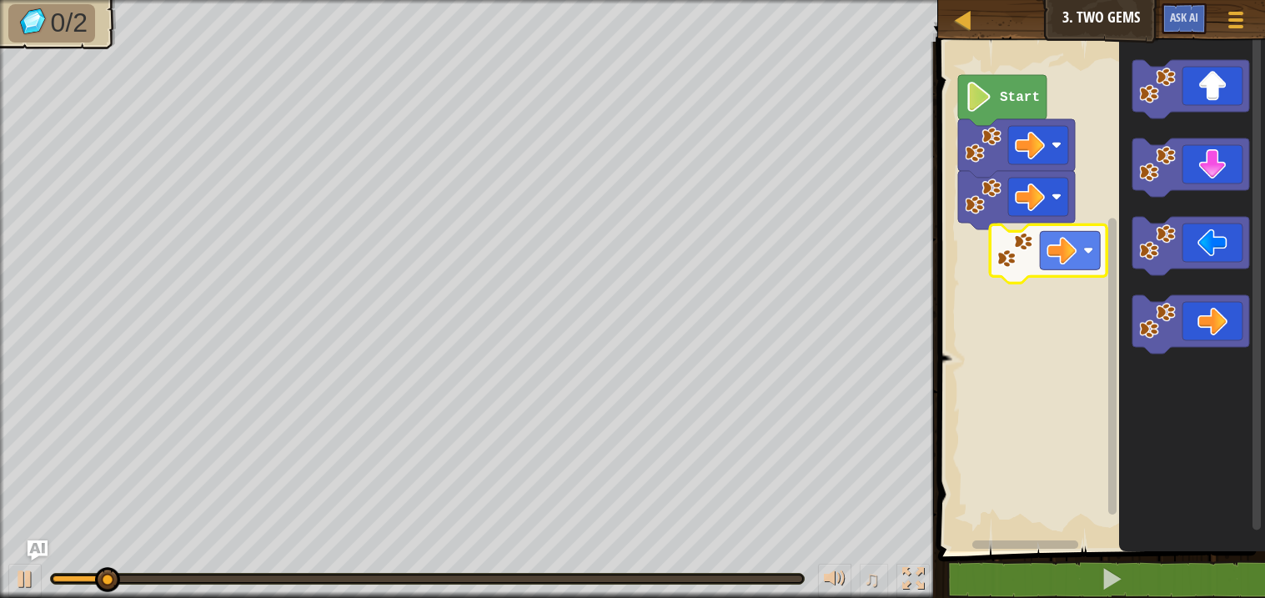
click at [1026, 255] on div "Start" at bounding box center [1099, 292] width 332 height 518
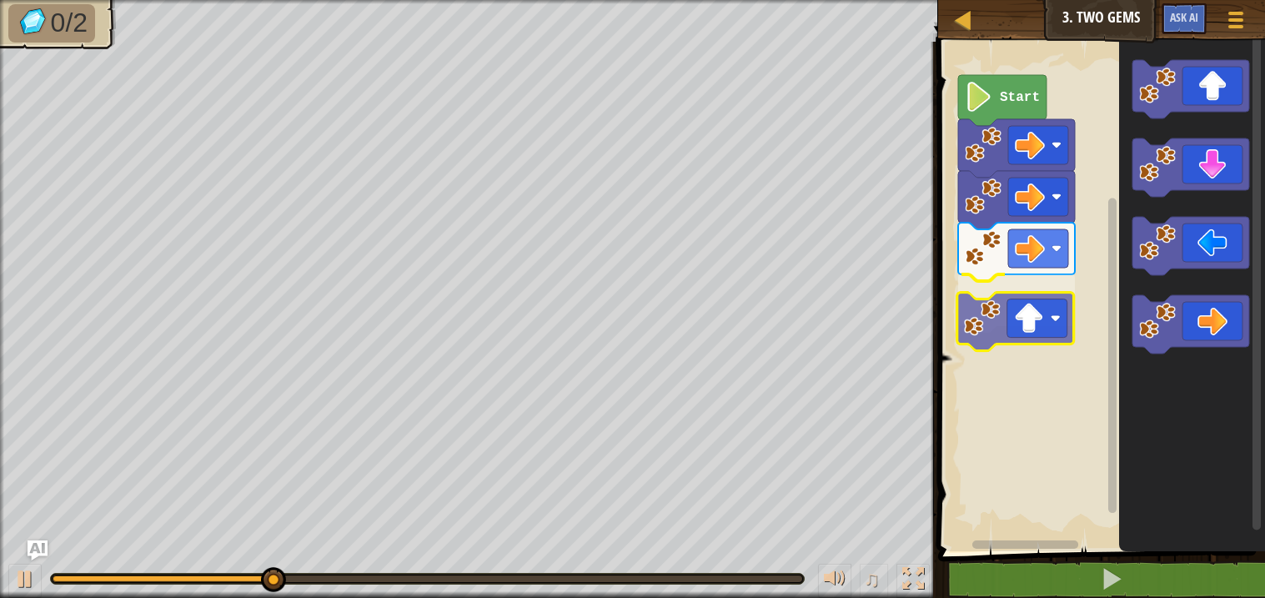
click at [1010, 329] on div "Start" at bounding box center [1099, 292] width 332 height 518
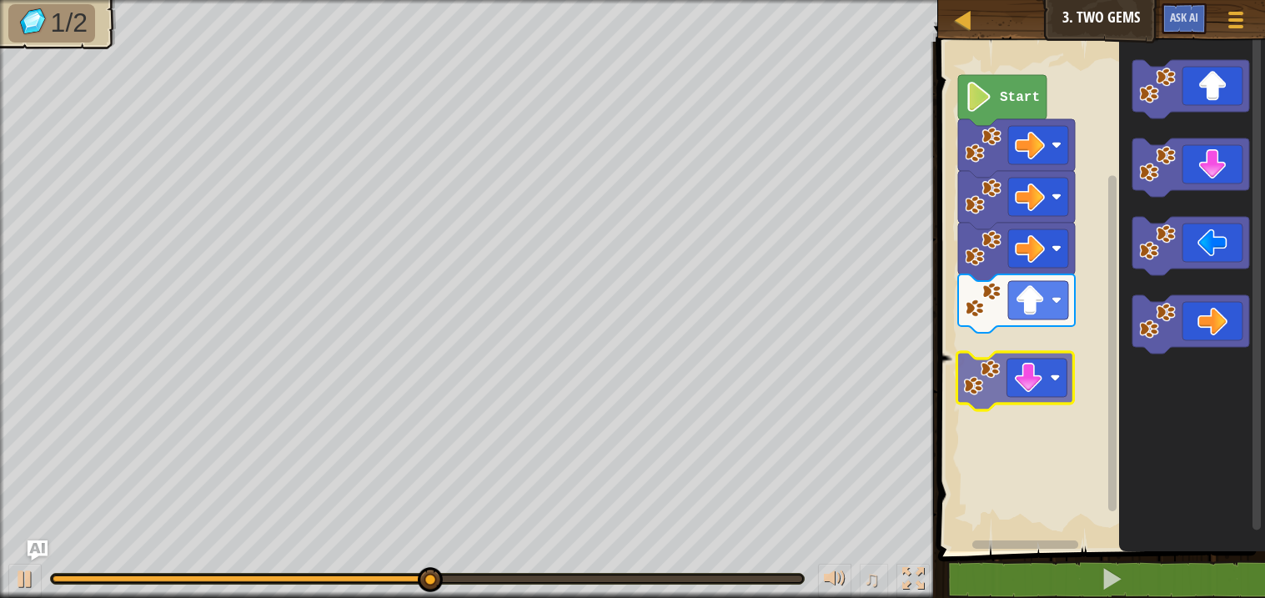
click at [994, 365] on div "Start" at bounding box center [1099, 292] width 332 height 518
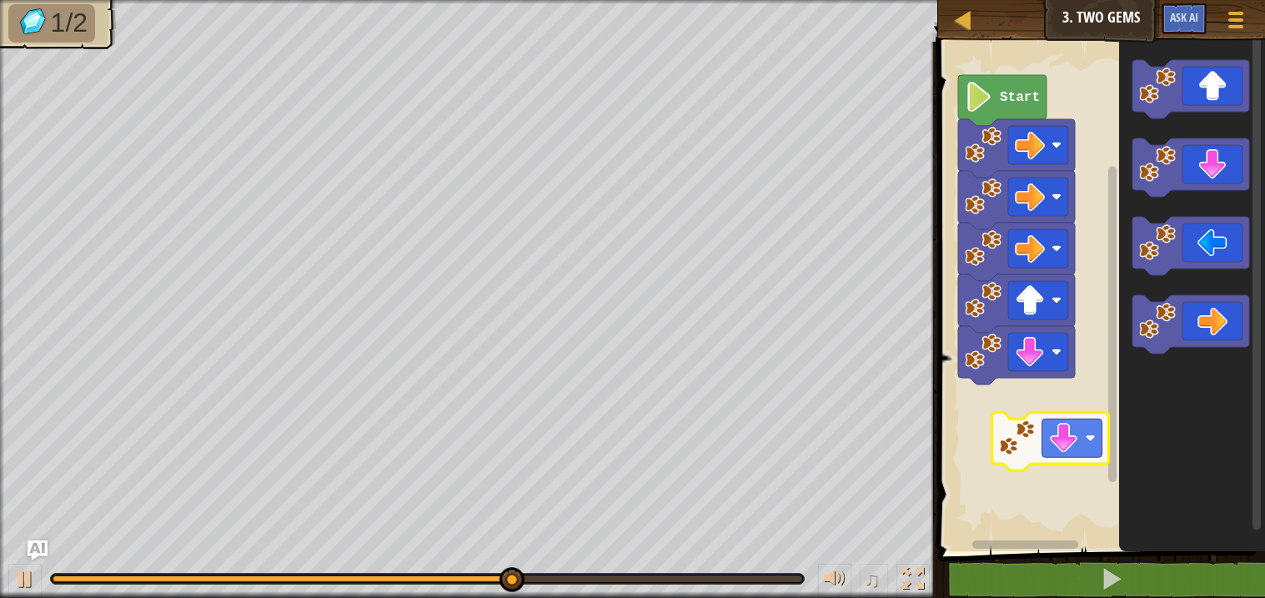
click at [1047, 436] on div "Start" at bounding box center [1099, 292] width 332 height 518
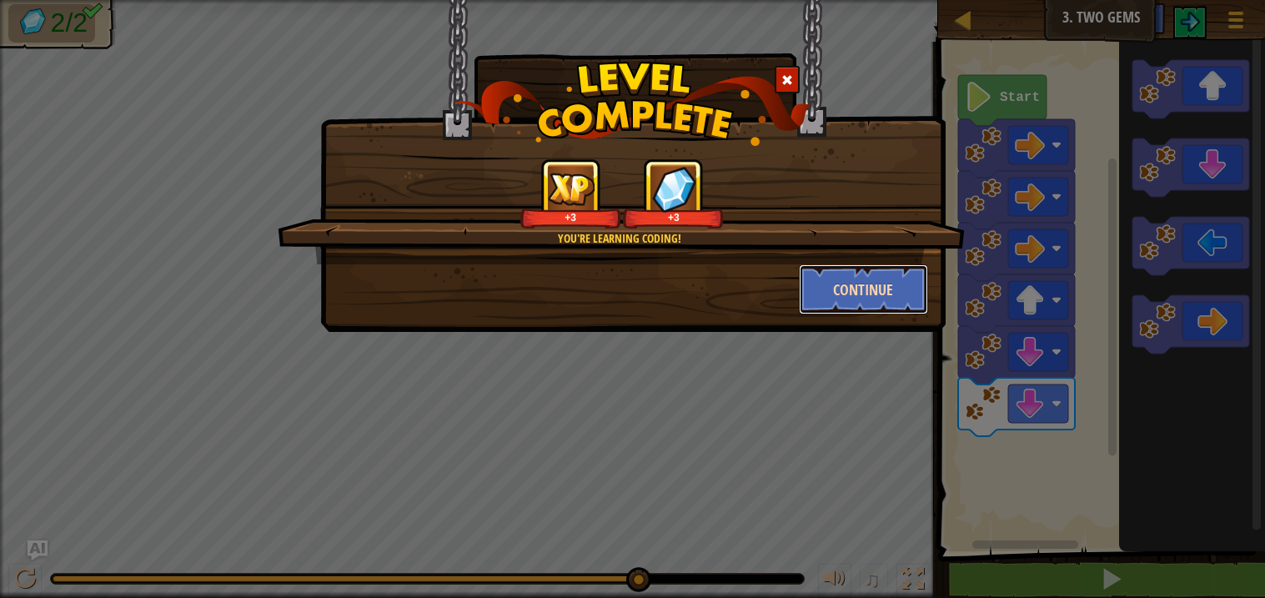
click at [877, 294] on button "Continue" at bounding box center [863, 289] width 129 height 50
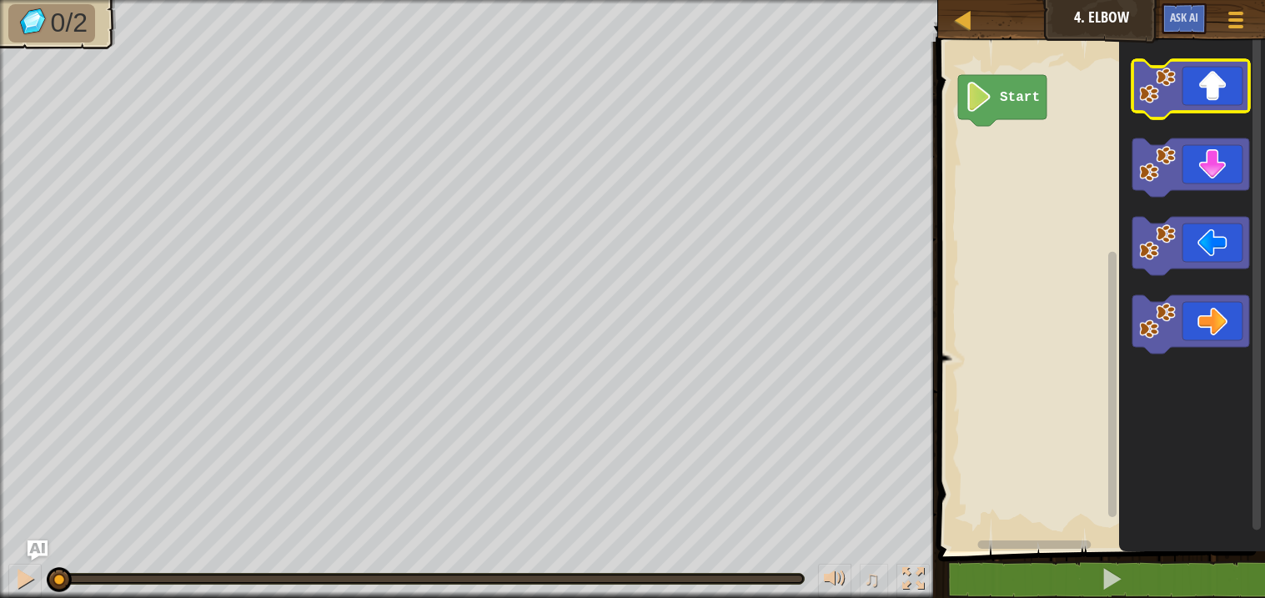
click at [1220, 81] on icon "Blockly Workspace" at bounding box center [1191, 89] width 117 height 58
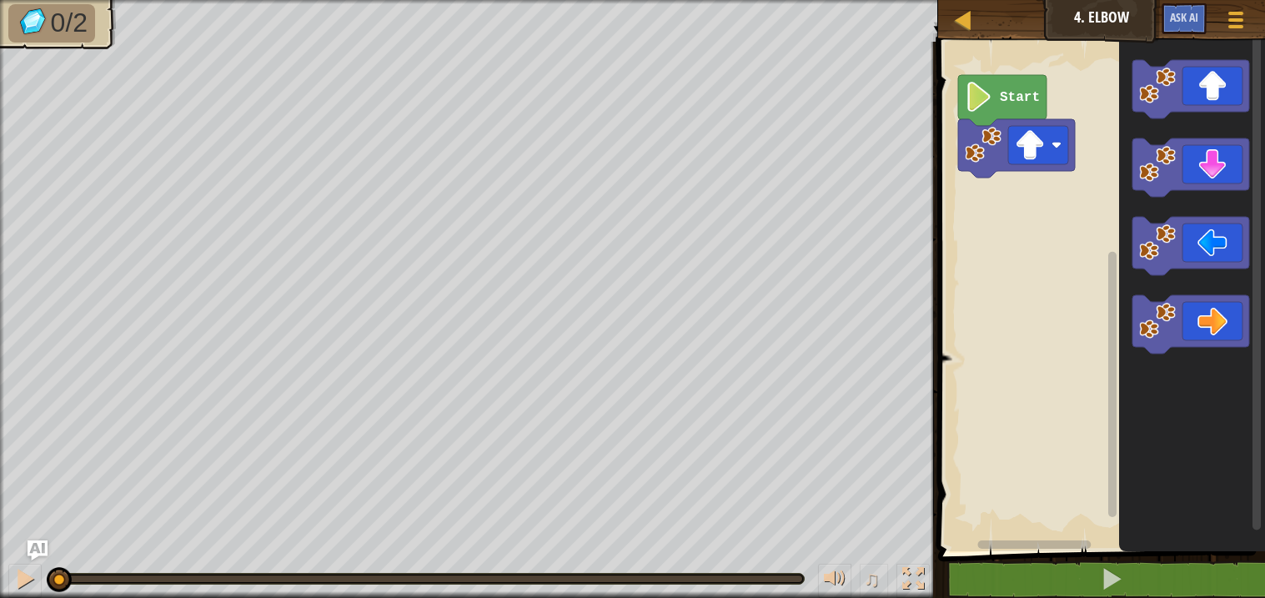
click at [1203, 202] on icon "Blockly Workspace" at bounding box center [1193, 292] width 146 height 518
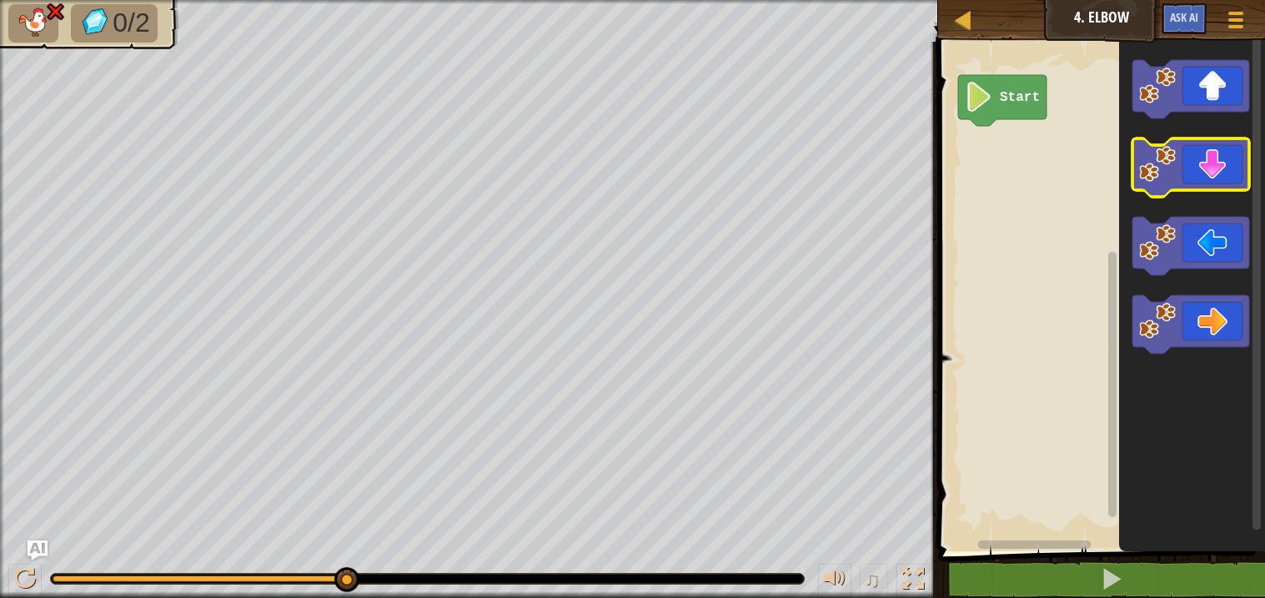
click at [1179, 180] on icon "Blockly Workspace" at bounding box center [1191, 167] width 117 height 58
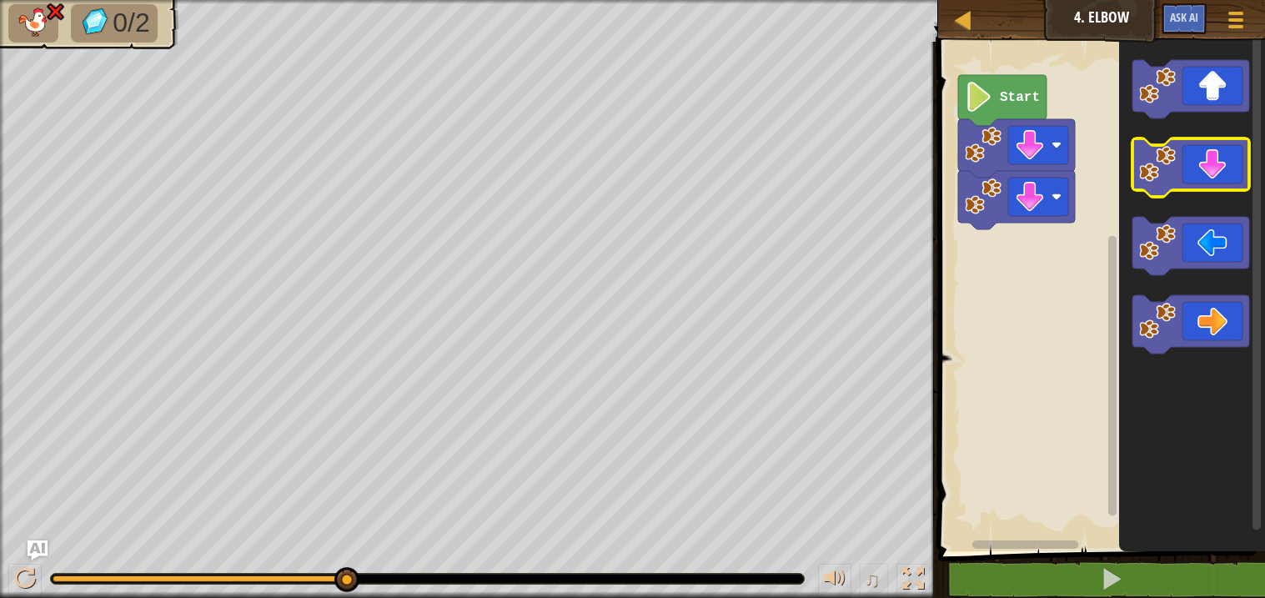
click at [1179, 180] on icon "Blockly Workspace" at bounding box center [1191, 167] width 117 height 58
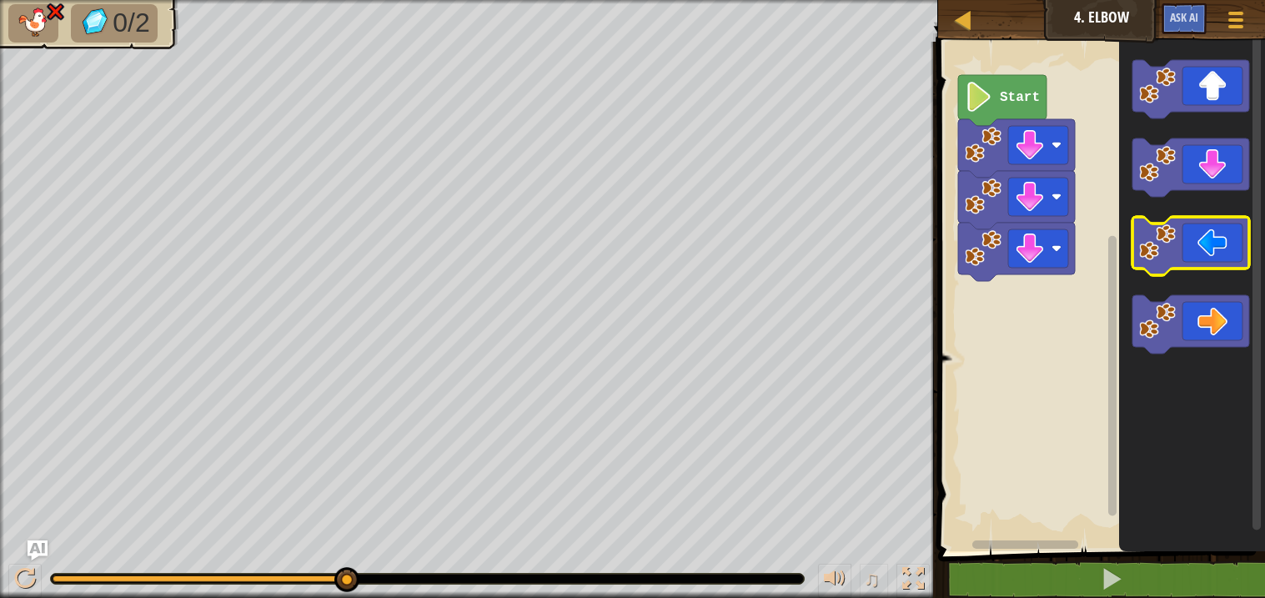
click at [1185, 229] on icon "Blockly Workspace" at bounding box center [1191, 246] width 117 height 58
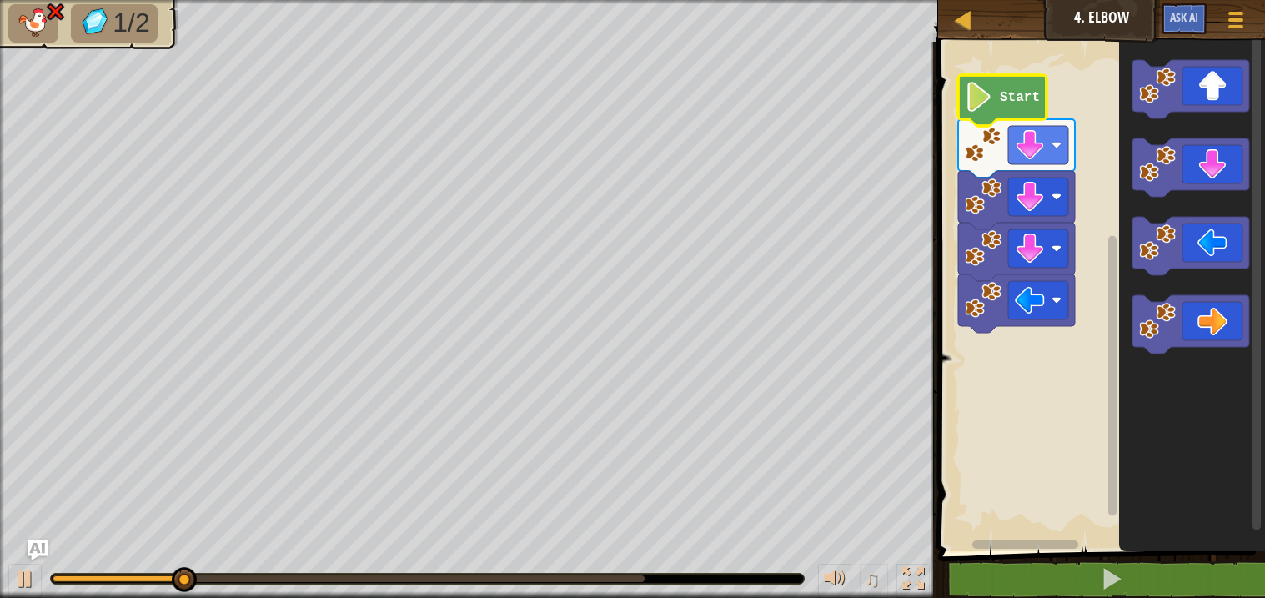
click at [984, 100] on image "Blockly Workspace" at bounding box center [979, 97] width 28 height 30
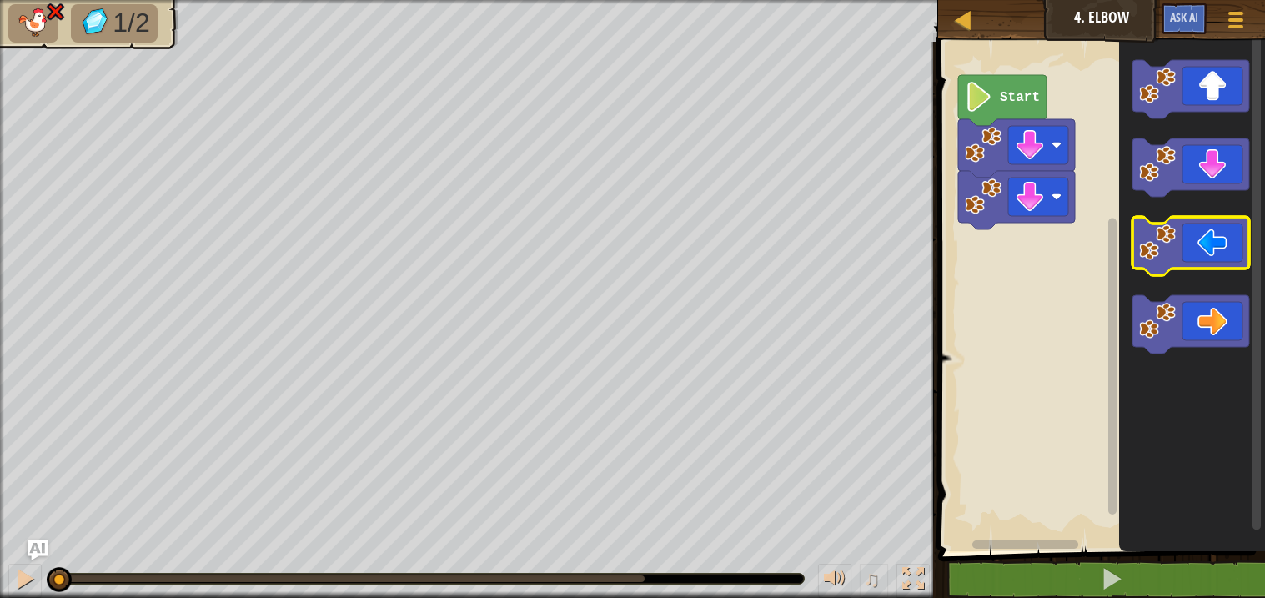
click at [1215, 264] on icon "Blockly Workspace" at bounding box center [1191, 246] width 117 height 58
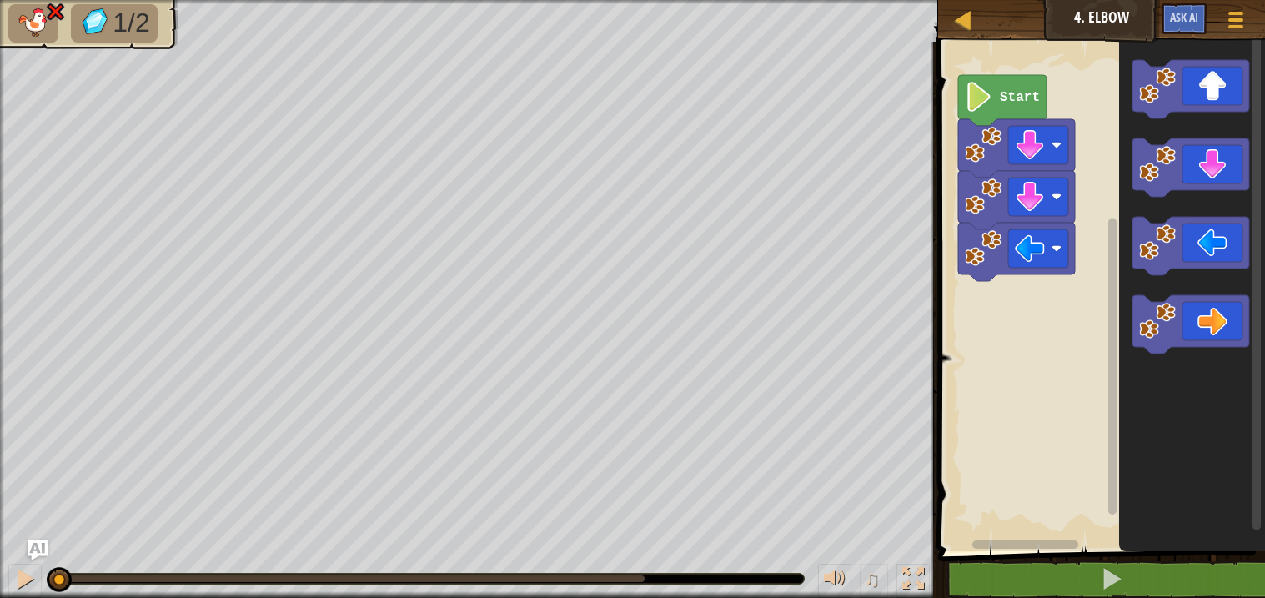
click at [1014, 108] on icon "Blockly Workspace" at bounding box center [1003, 100] width 88 height 51
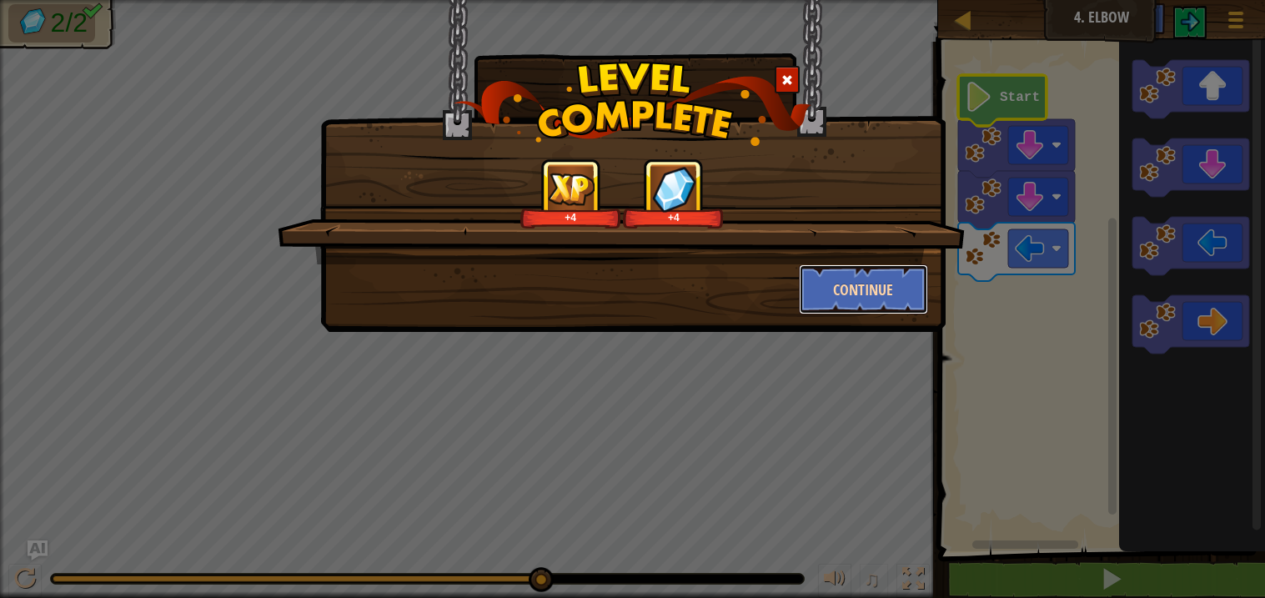
click at [817, 273] on button "Continue" at bounding box center [863, 289] width 129 height 50
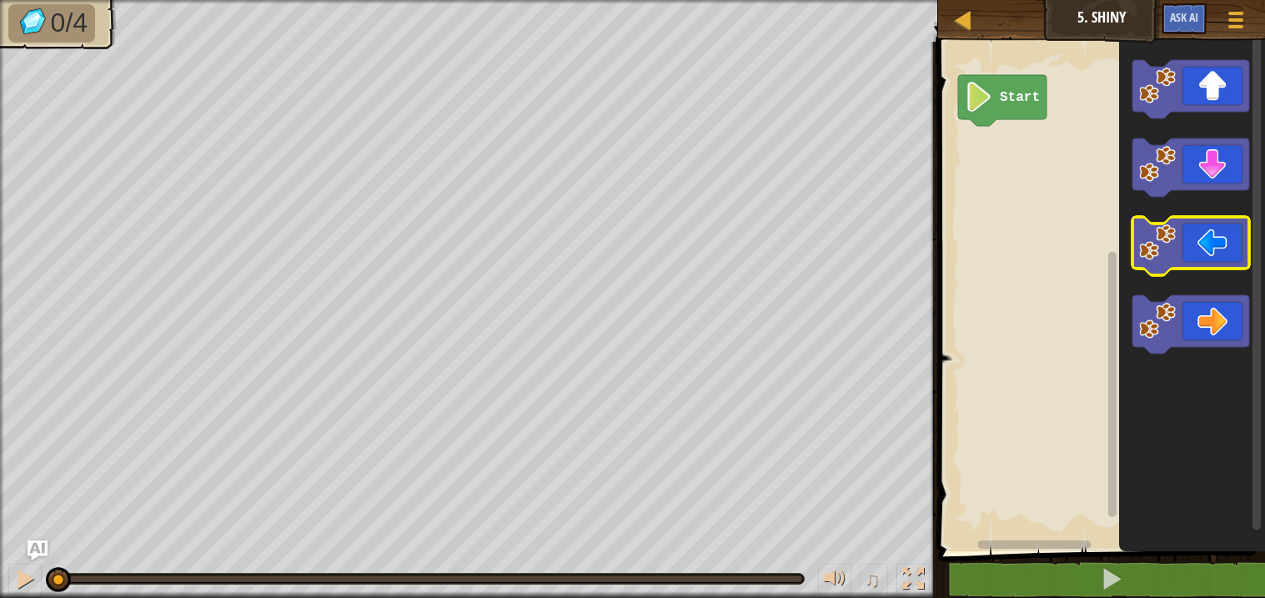
click at [1202, 252] on icon "Blockly Workspace" at bounding box center [1191, 246] width 117 height 58
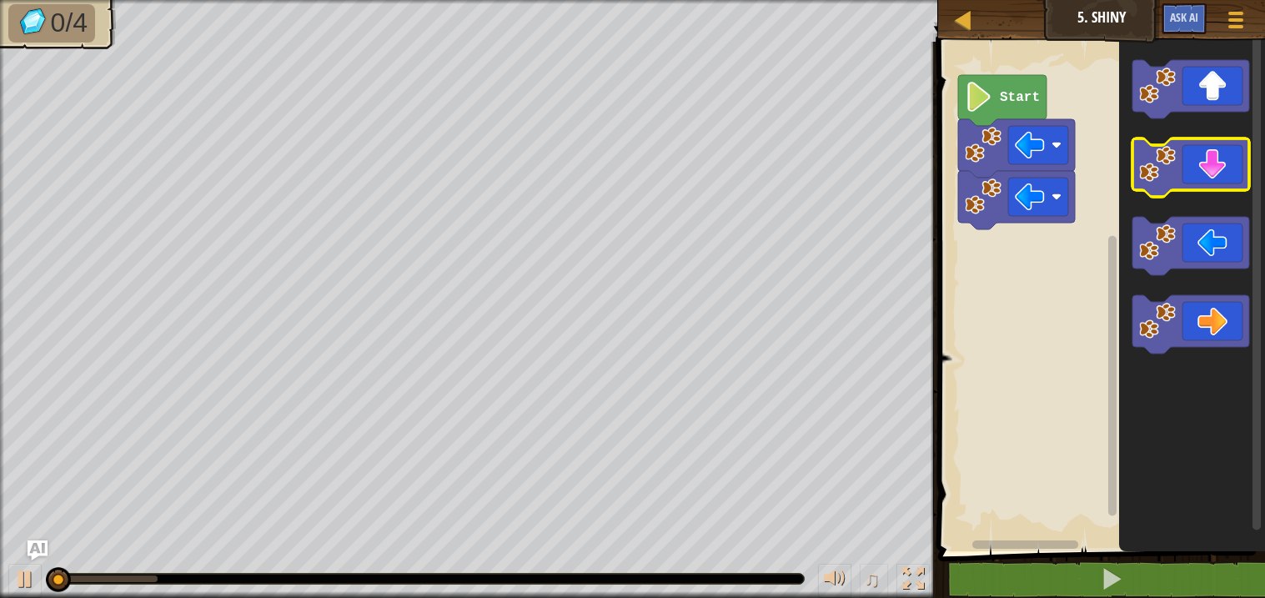
click at [1176, 162] on icon "Blockly Workspace" at bounding box center [1191, 167] width 117 height 58
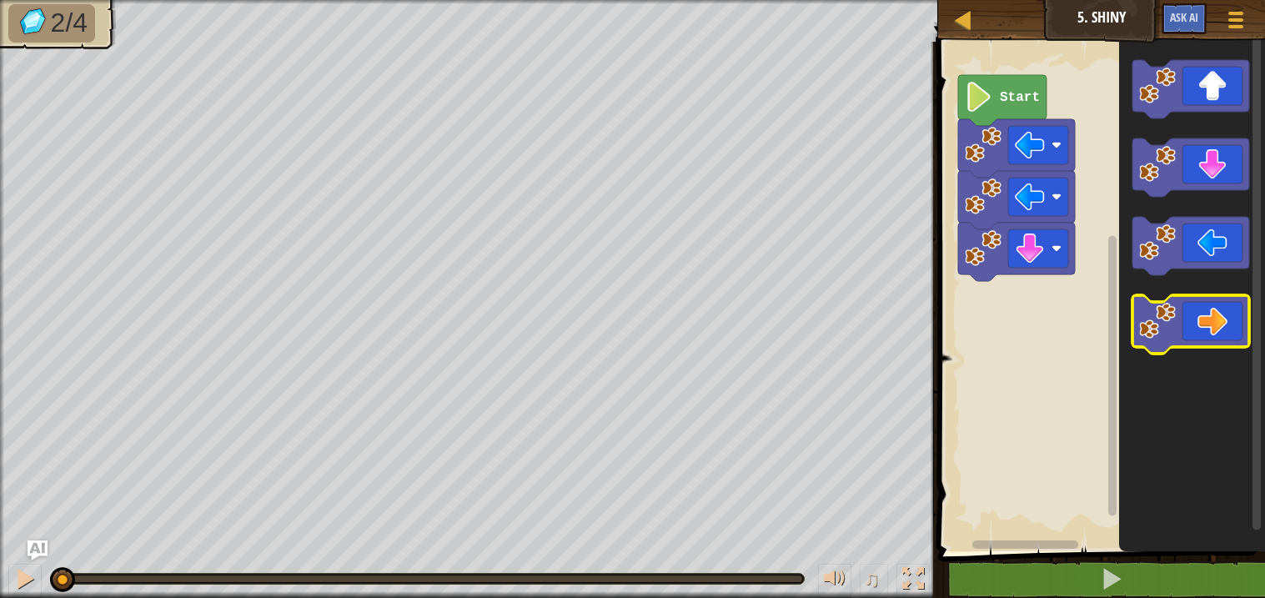
click at [1183, 310] on icon "Blockly Workspace" at bounding box center [1191, 324] width 117 height 58
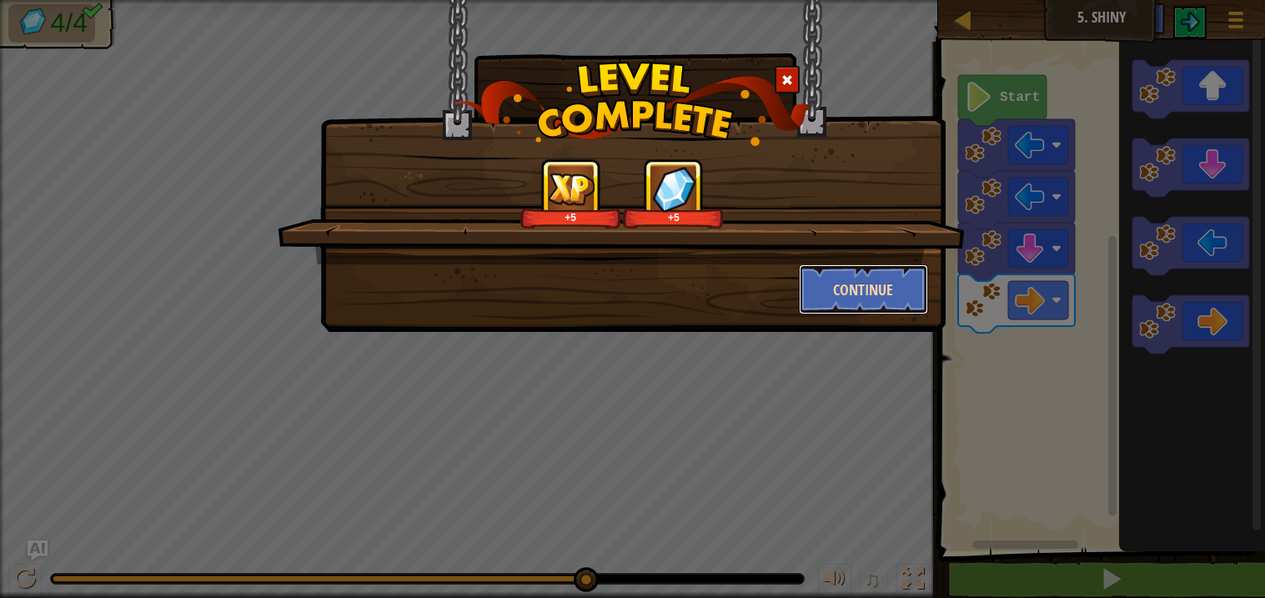
click at [877, 282] on button "Continue" at bounding box center [863, 289] width 129 height 50
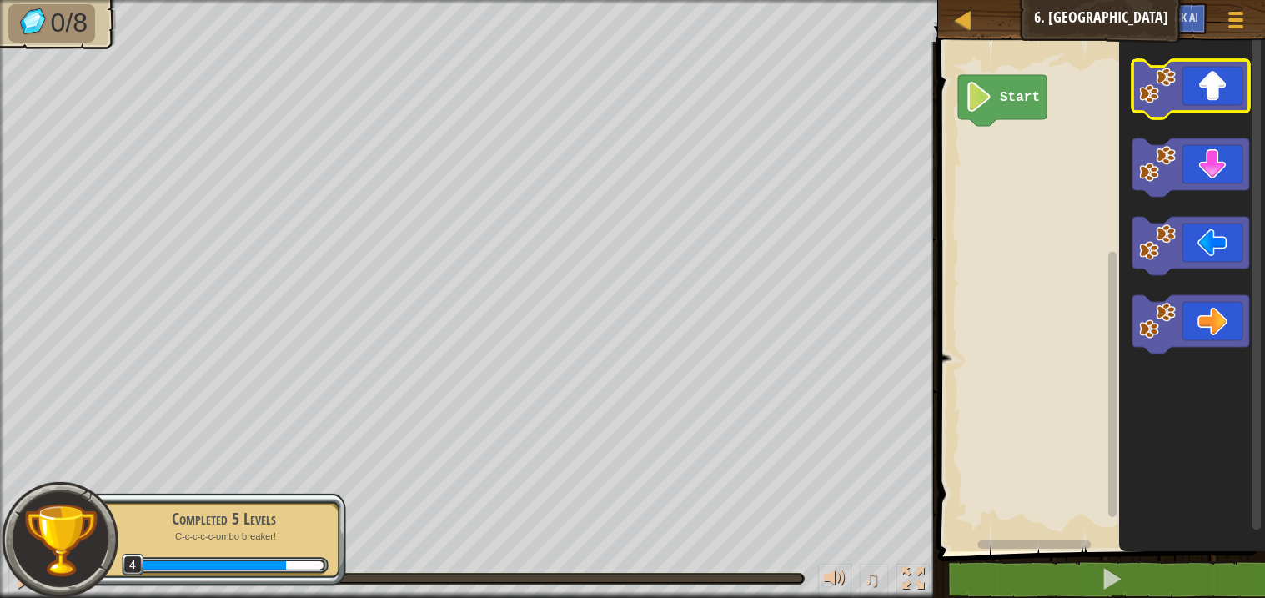
click at [1191, 105] on icon "Blockly Workspace" at bounding box center [1191, 89] width 117 height 58
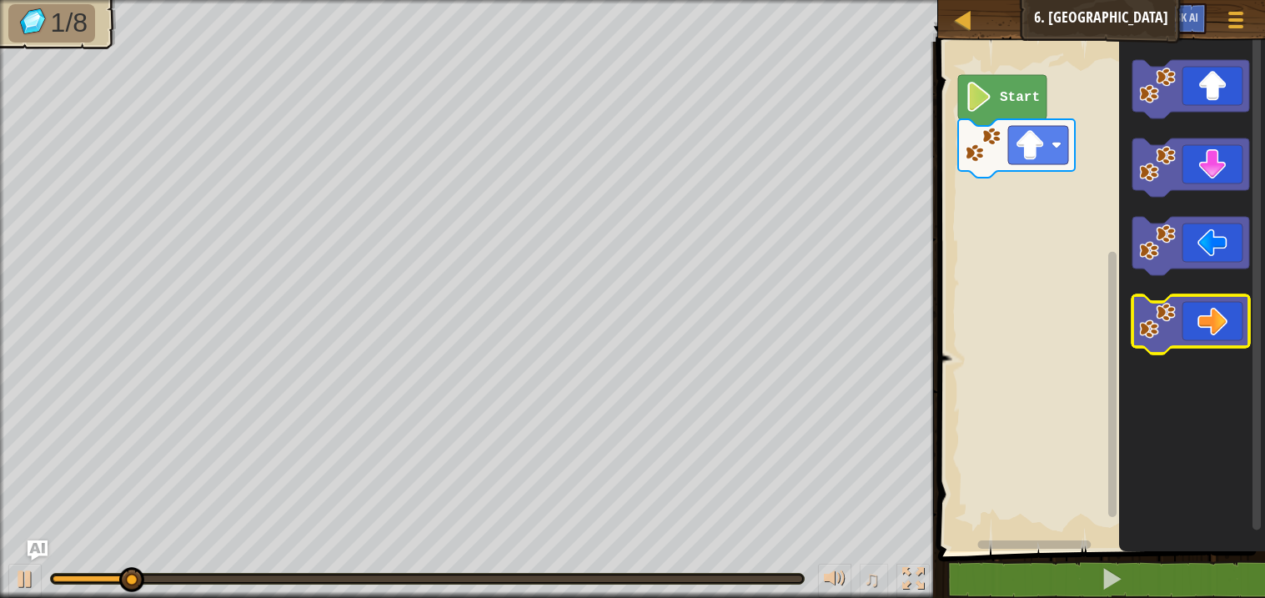
click at [1167, 333] on image "Blockly Workspace" at bounding box center [1158, 321] width 37 height 37
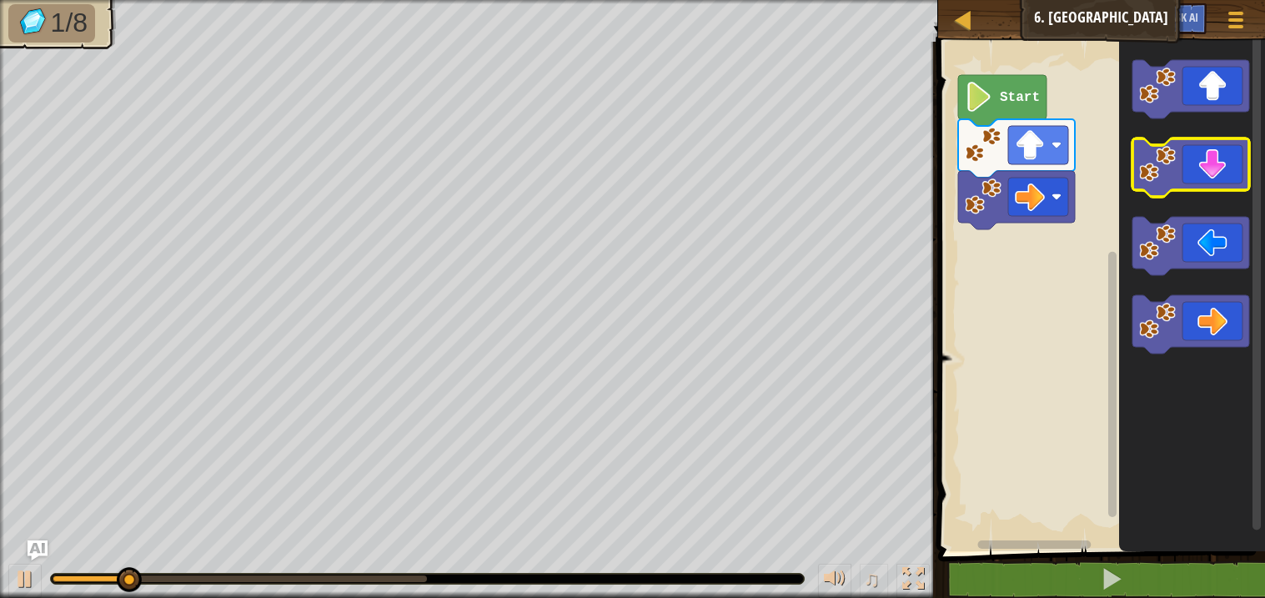
click at [1190, 178] on icon "Blockly Workspace" at bounding box center [1191, 167] width 117 height 58
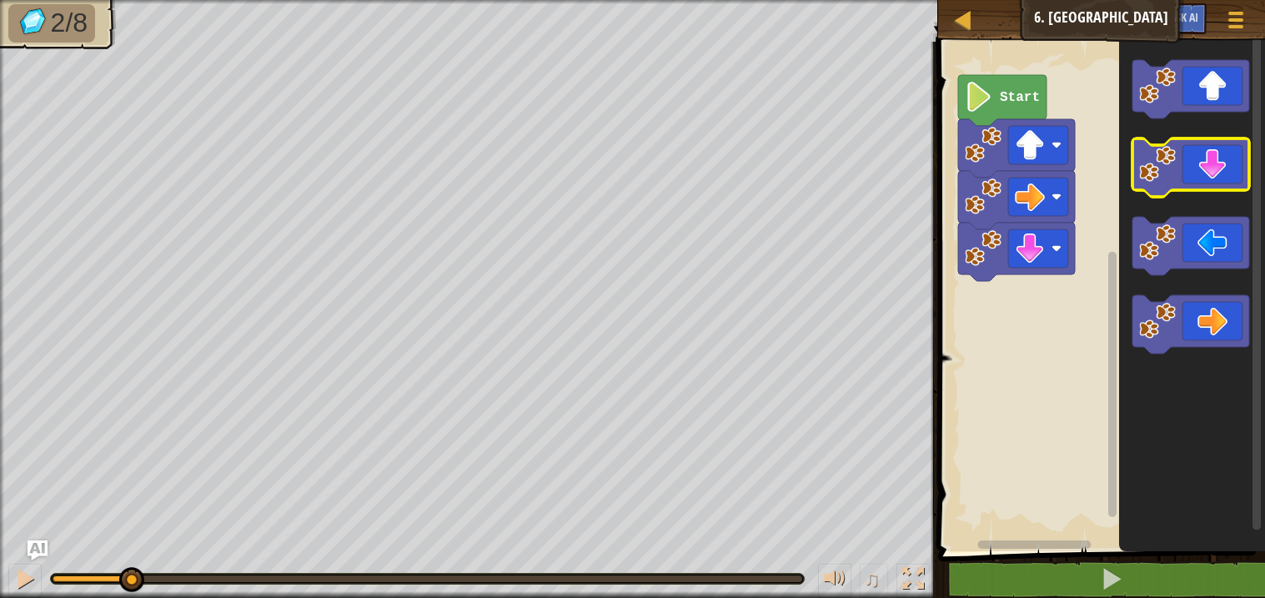
click at [1190, 178] on icon "Blockly Workspace" at bounding box center [1191, 167] width 117 height 58
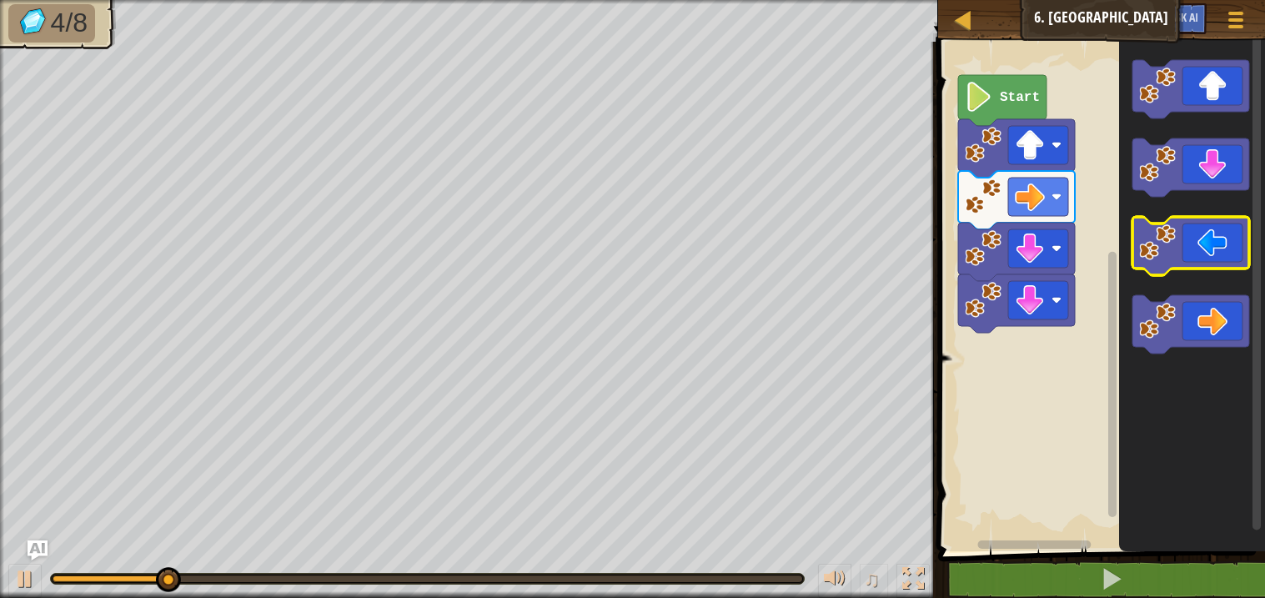
click at [1194, 235] on icon "Blockly Workspace" at bounding box center [1191, 246] width 117 height 58
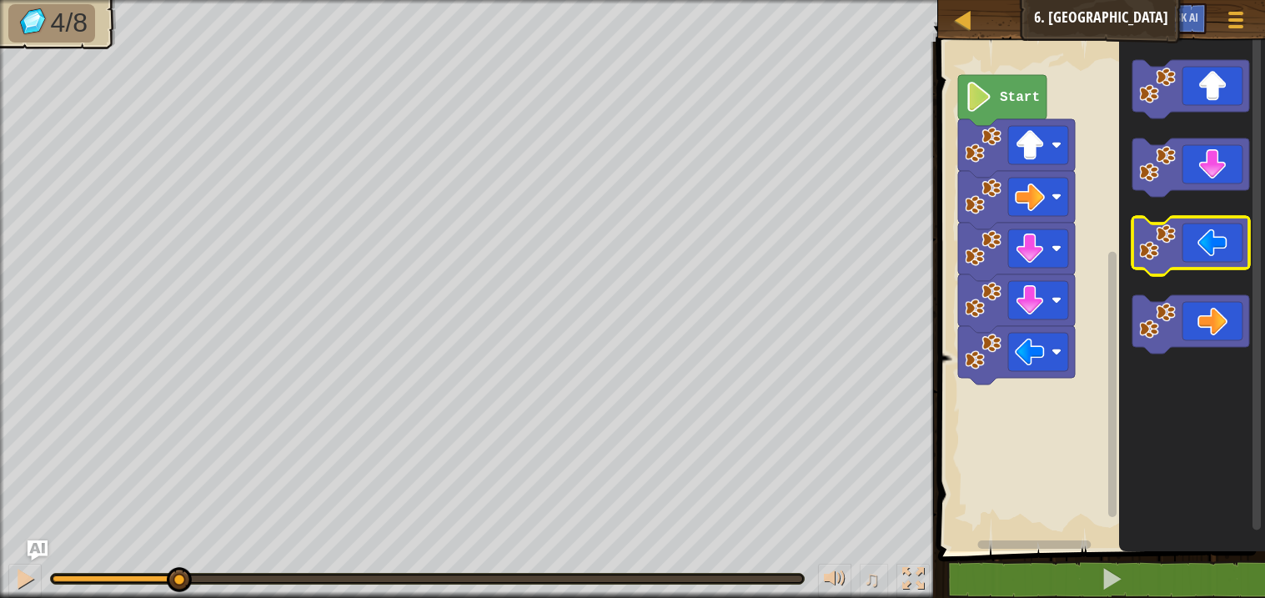
click at [1194, 235] on icon "Blockly Workspace" at bounding box center [1191, 246] width 117 height 58
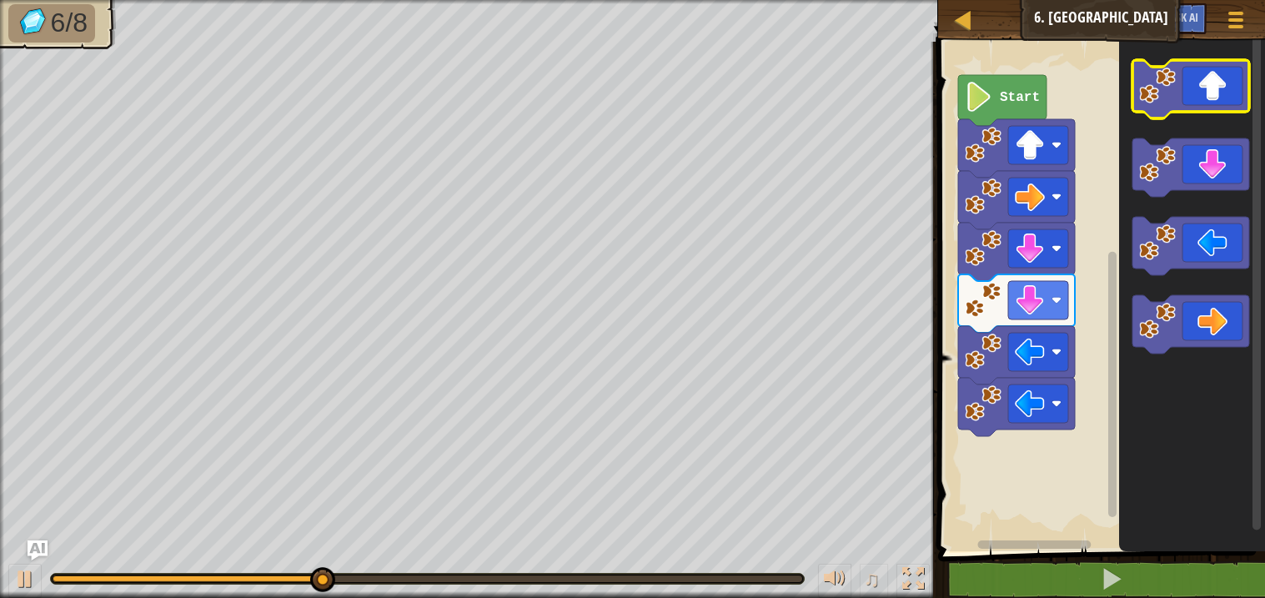
click at [1205, 93] on icon "Blockly Workspace" at bounding box center [1191, 89] width 117 height 58
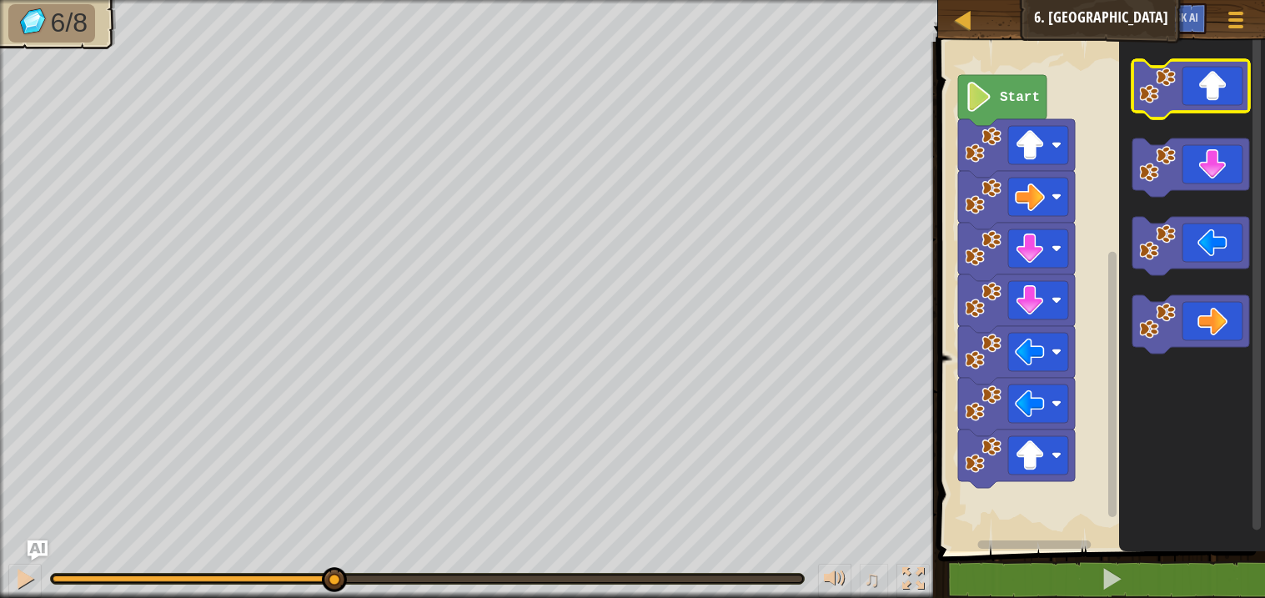
click at [1205, 93] on icon "Blockly Workspace" at bounding box center [1191, 89] width 117 height 58
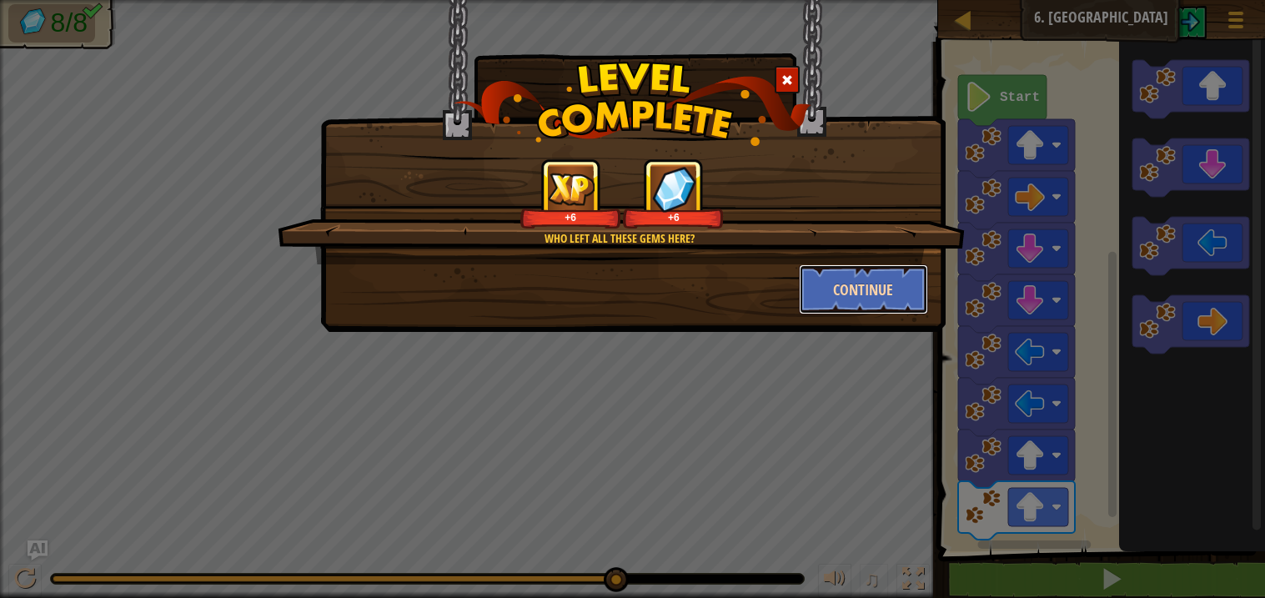
click at [902, 285] on button "Continue" at bounding box center [863, 289] width 129 height 50
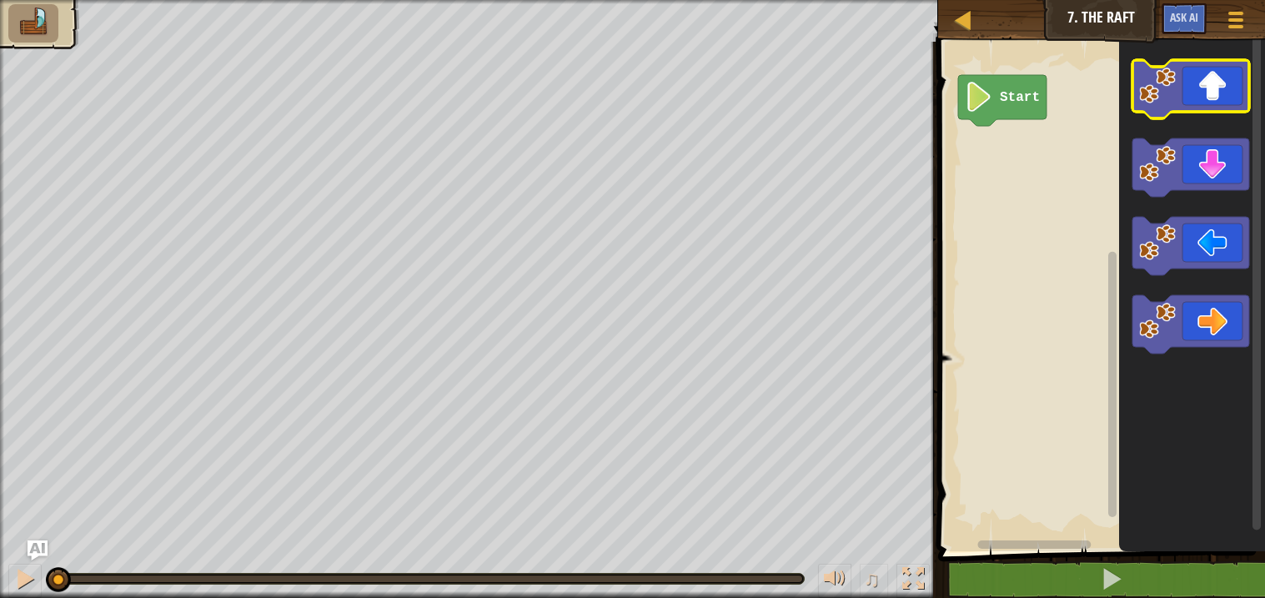
click at [1213, 82] on icon "Blockly Workspace" at bounding box center [1191, 89] width 117 height 58
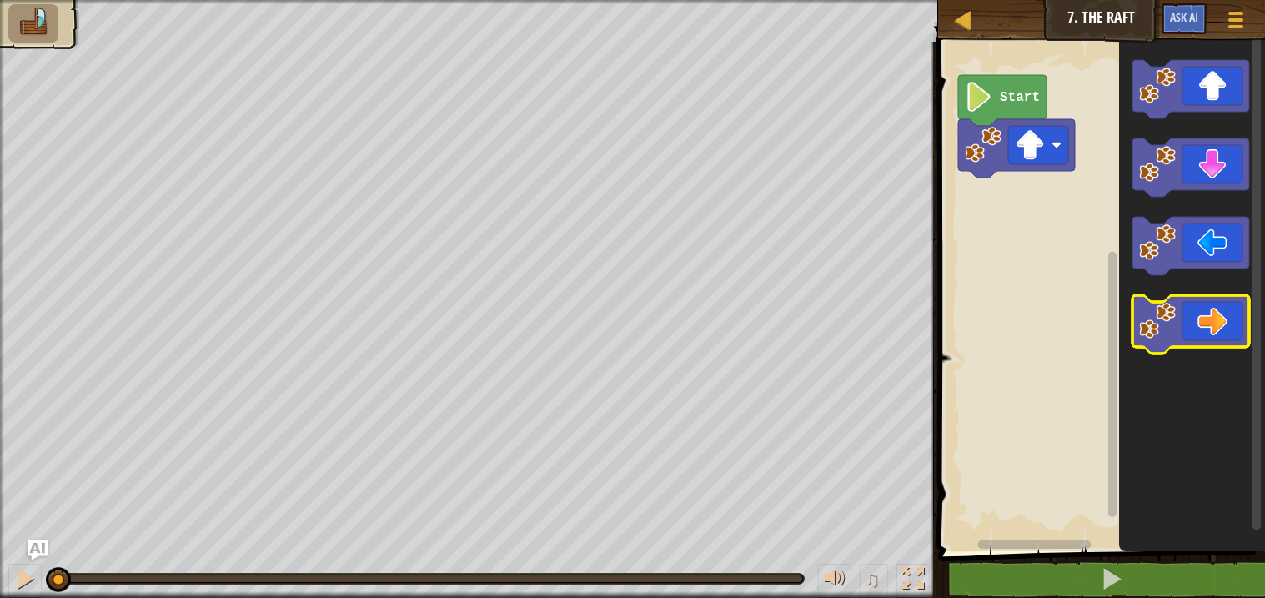
click at [1163, 315] on image "Blockly Workspace" at bounding box center [1158, 321] width 37 height 37
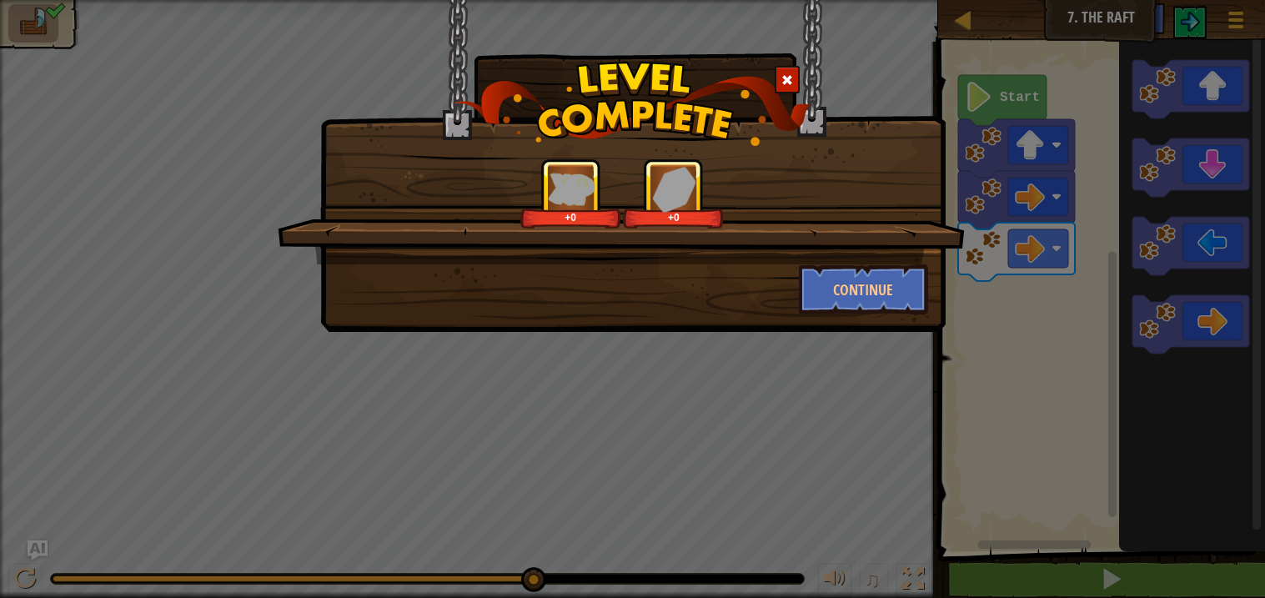
click at [906, 262] on div "+0 +0" at bounding box center [621, 211] width 687 height 106
click at [884, 287] on button "Continue" at bounding box center [863, 289] width 129 height 50
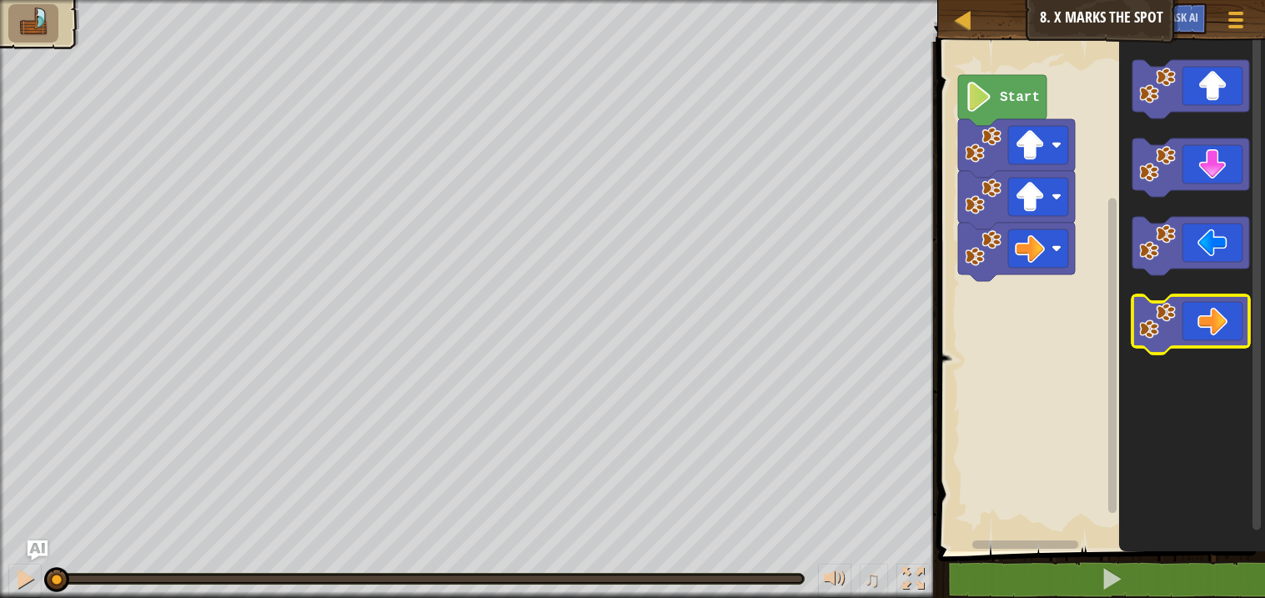
click at [1175, 345] on icon "Blockly Workspace" at bounding box center [1191, 324] width 117 height 58
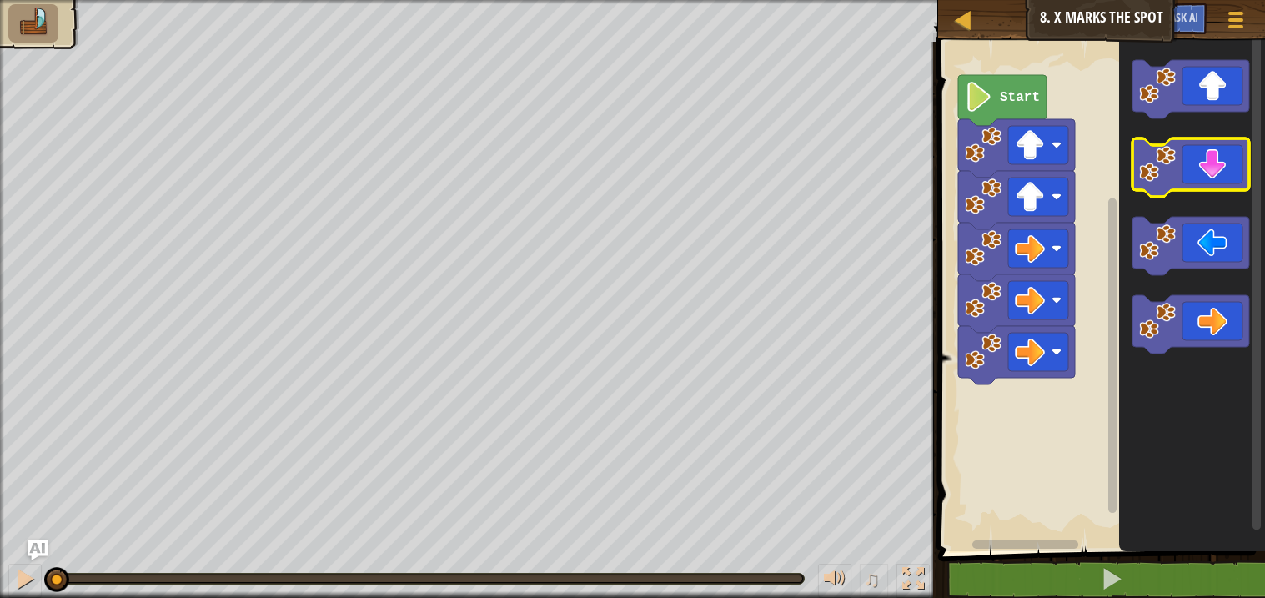
click at [1181, 186] on icon "Blockly Workspace" at bounding box center [1191, 167] width 117 height 58
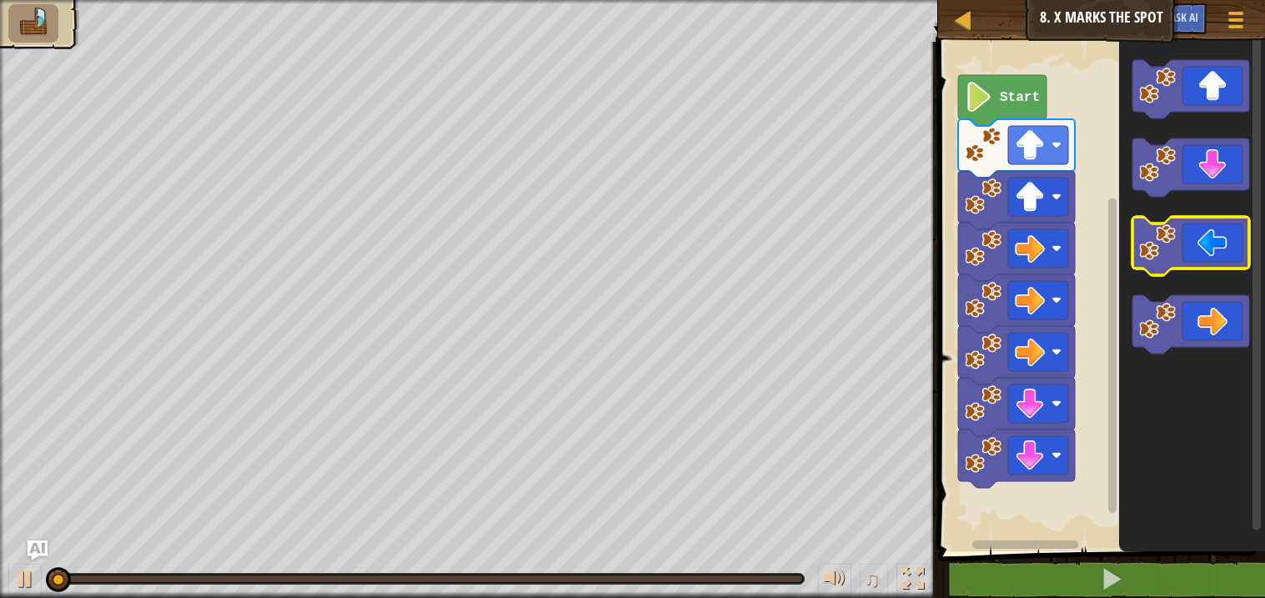
click at [1185, 257] on icon "Blockly Workspace" at bounding box center [1191, 246] width 117 height 58
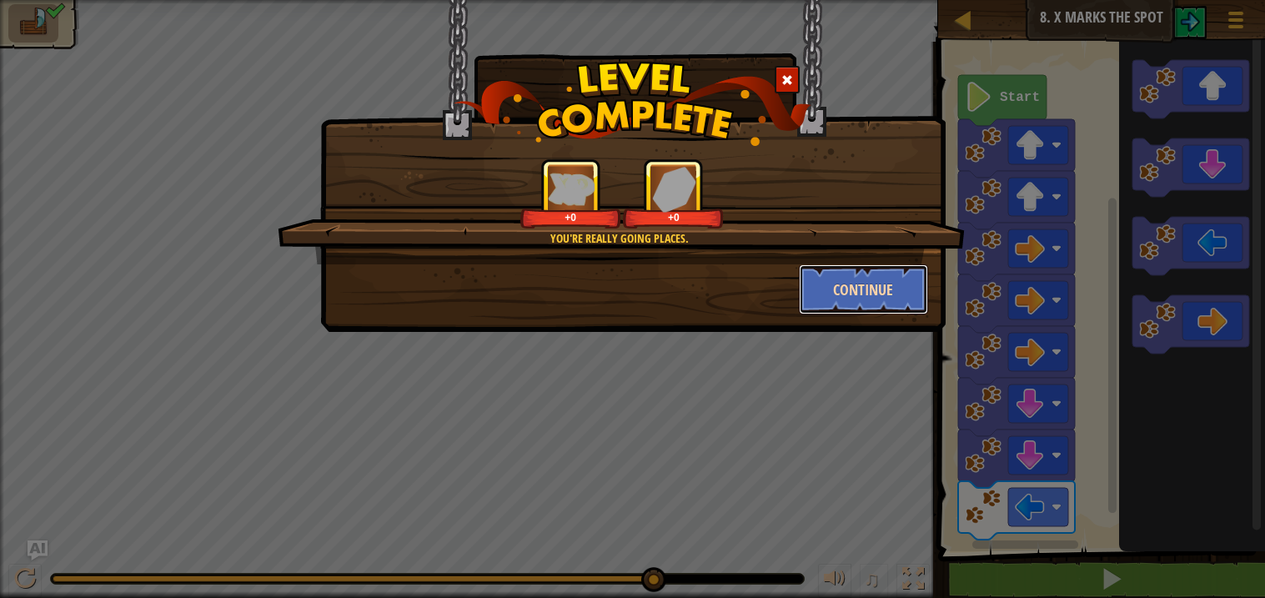
click at [898, 279] on button "Continue" at bounding box center [863, 289] width 129 height 50
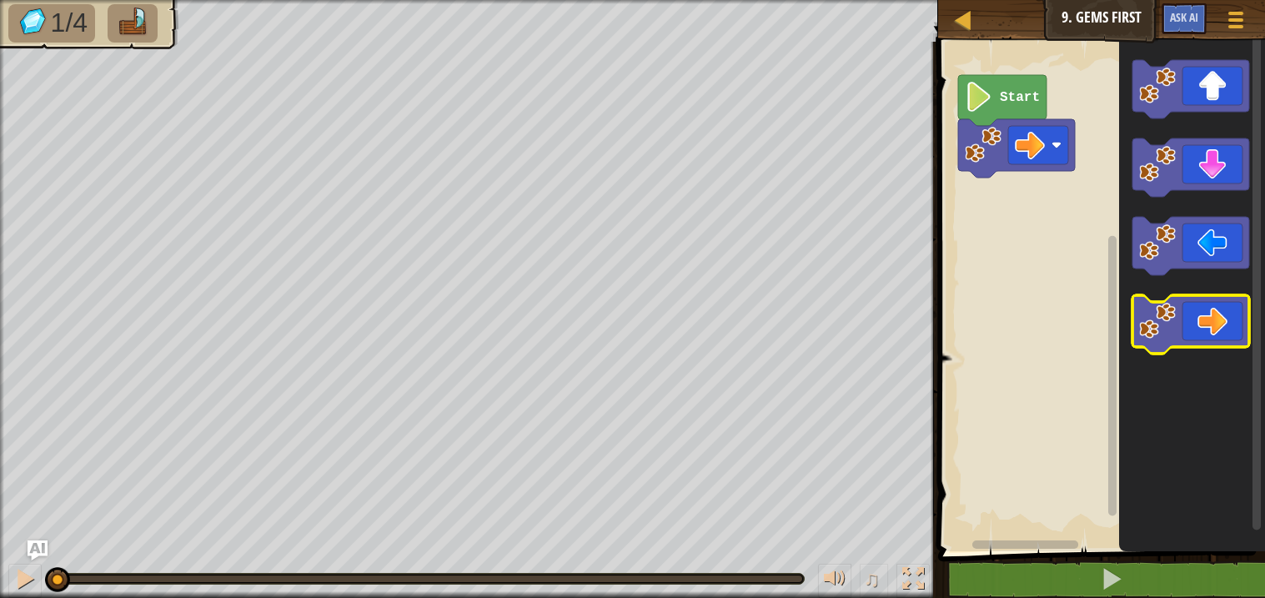
click at [1177, 324] on icon "Blockly Workspace" at bounding box center [1191, 324] width 117 height 58
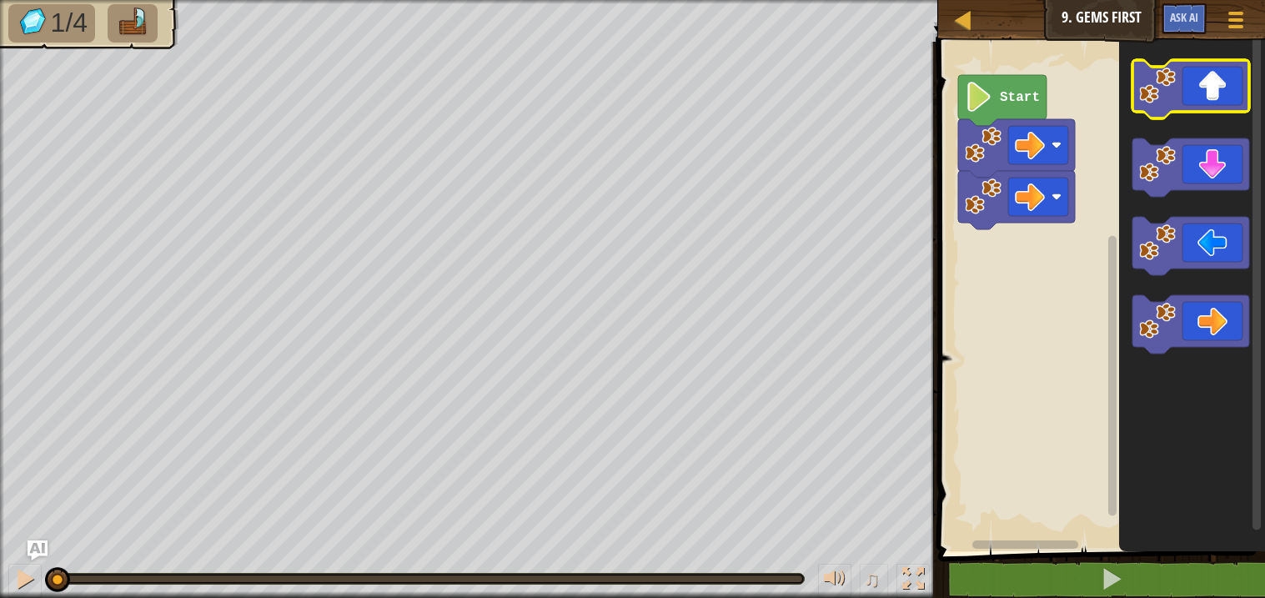
click at [1195, 107] on icon "Blockly Workspace" at bounding box center [1191, 89] width 117 height 58
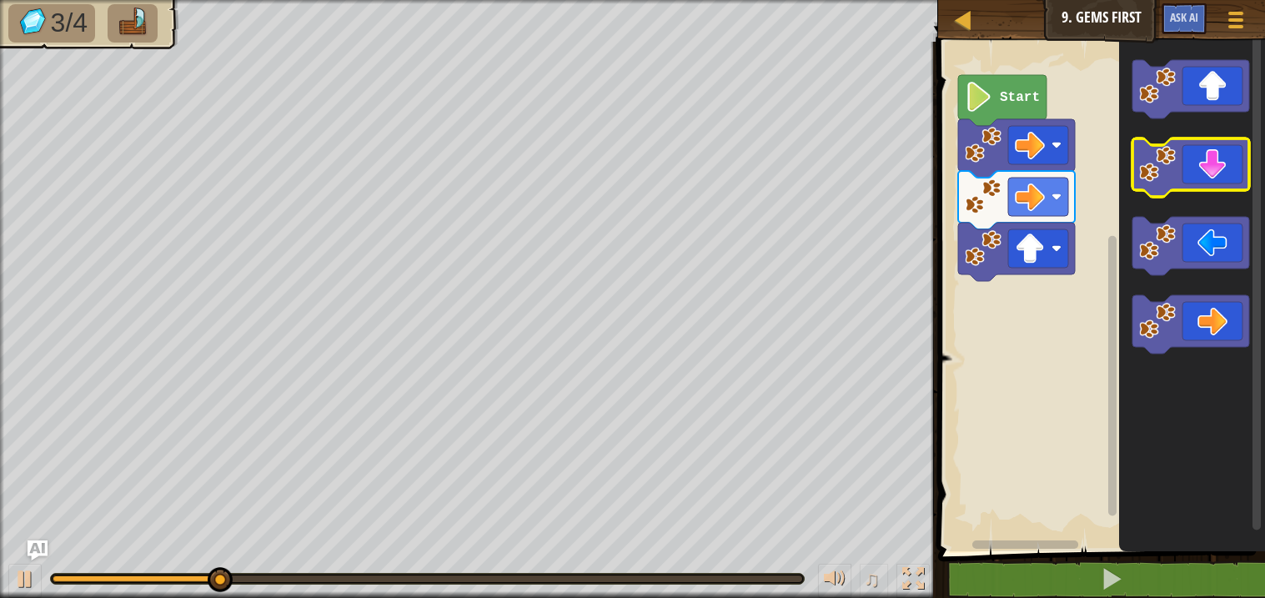
click at [1205, 184] on icon "Blockly Workspace" at bounding box center [1191, 167] width 117 height 58
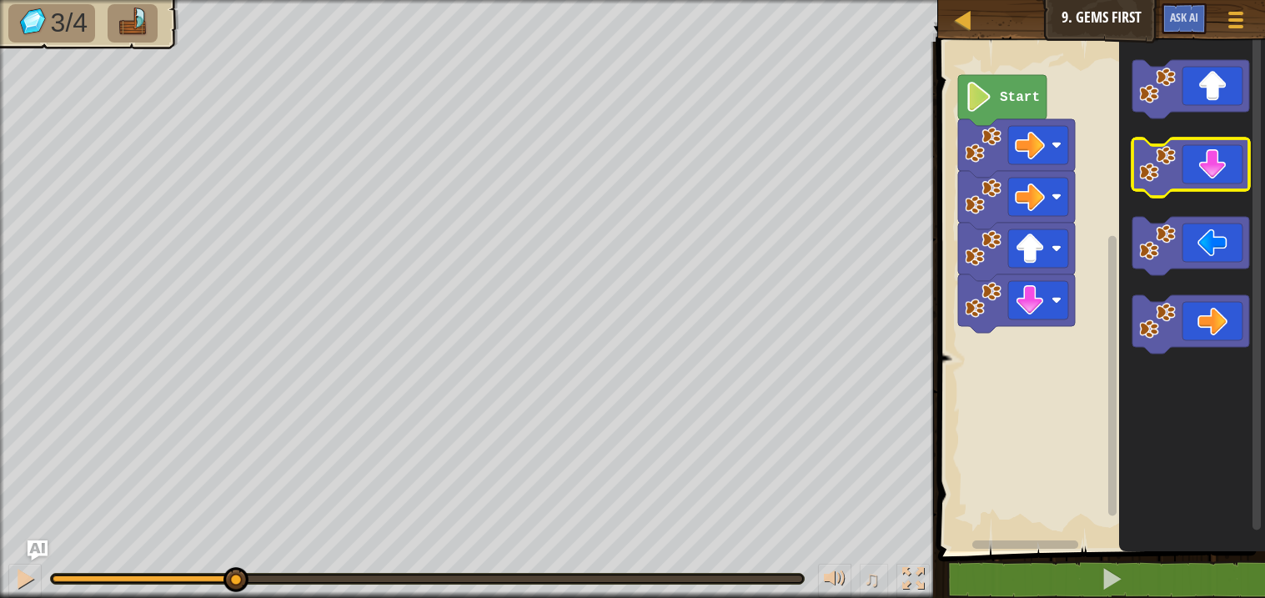
click at [1205, 184] on icon "Blockly Workspace" at bounding box center [1191, 167] width 117 height 58
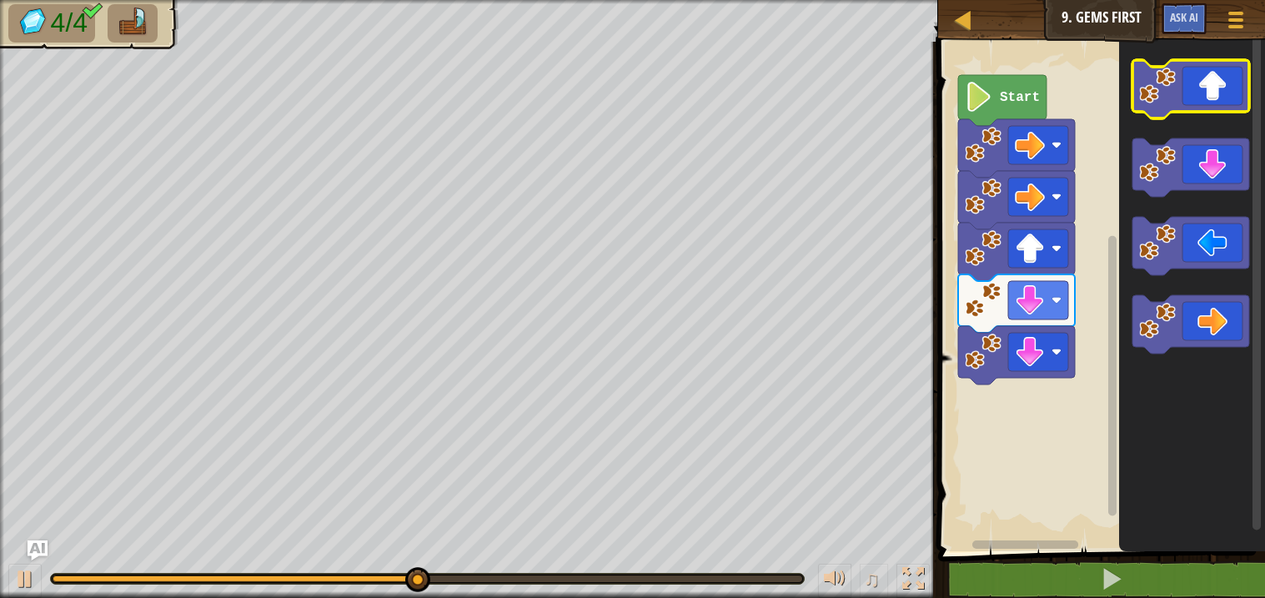
click at [1190, 112] on rect "Blockly Workspace" at bounding box center [1191, 89] width 117 height 58
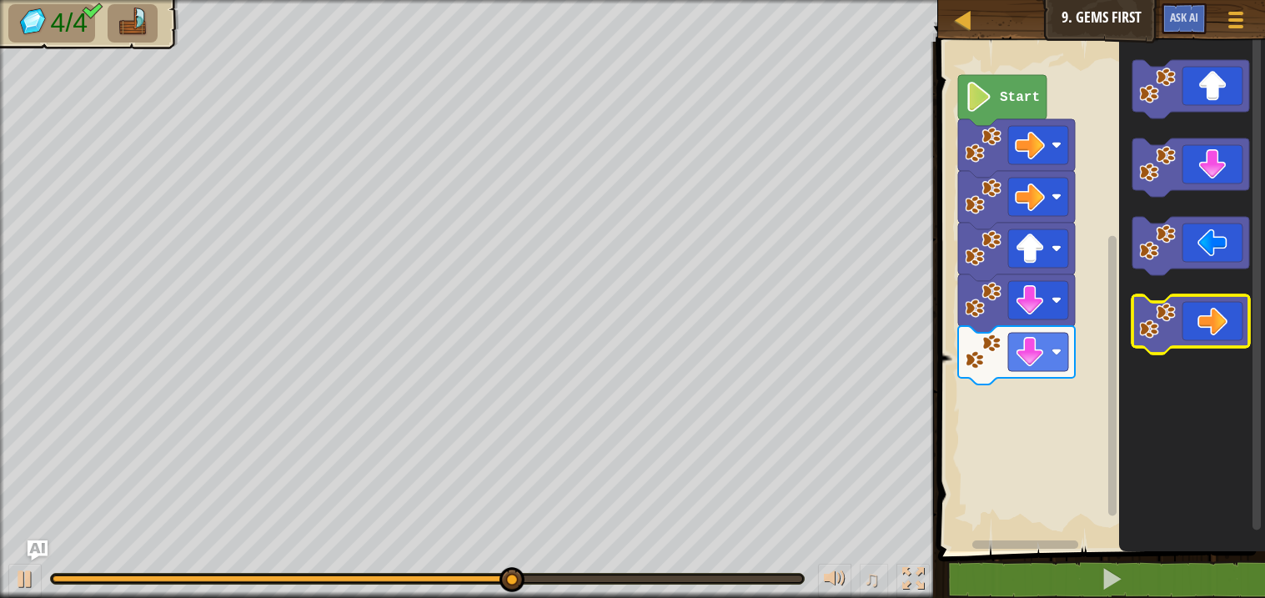
click at [1167, 346] on icon "Blockly Workspace" at bounding box center [1191, 324] width 117 height 58
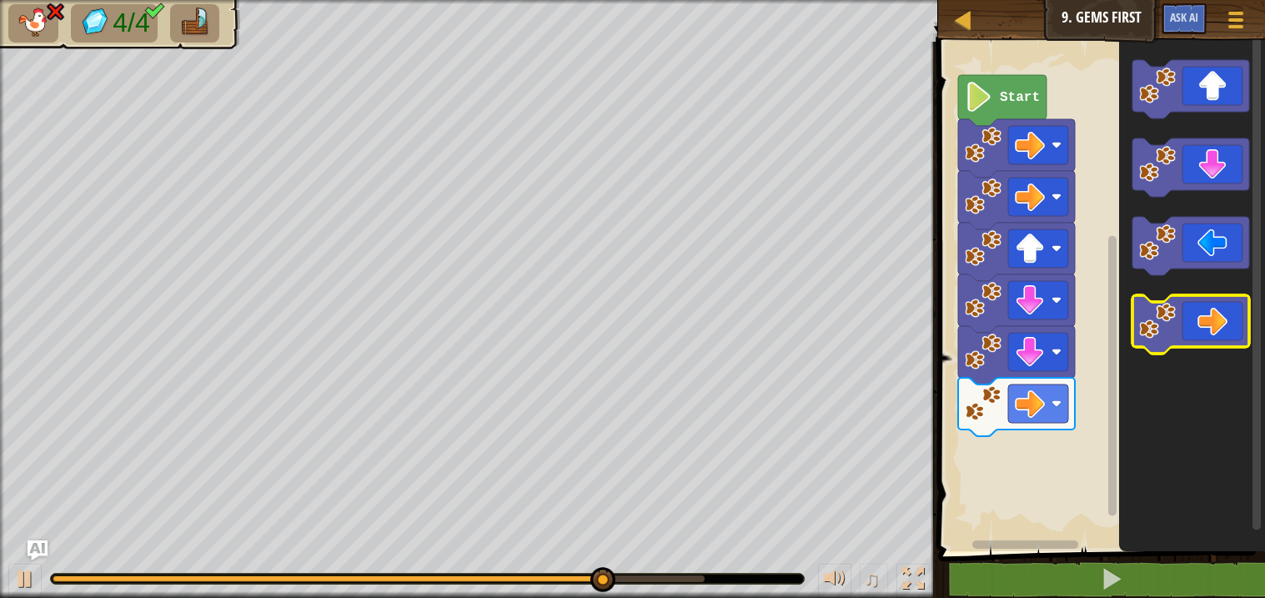
click at [1171, 342] on icon "Blockly Workspace" at bounding box center [1191, 324] width 117 height 58
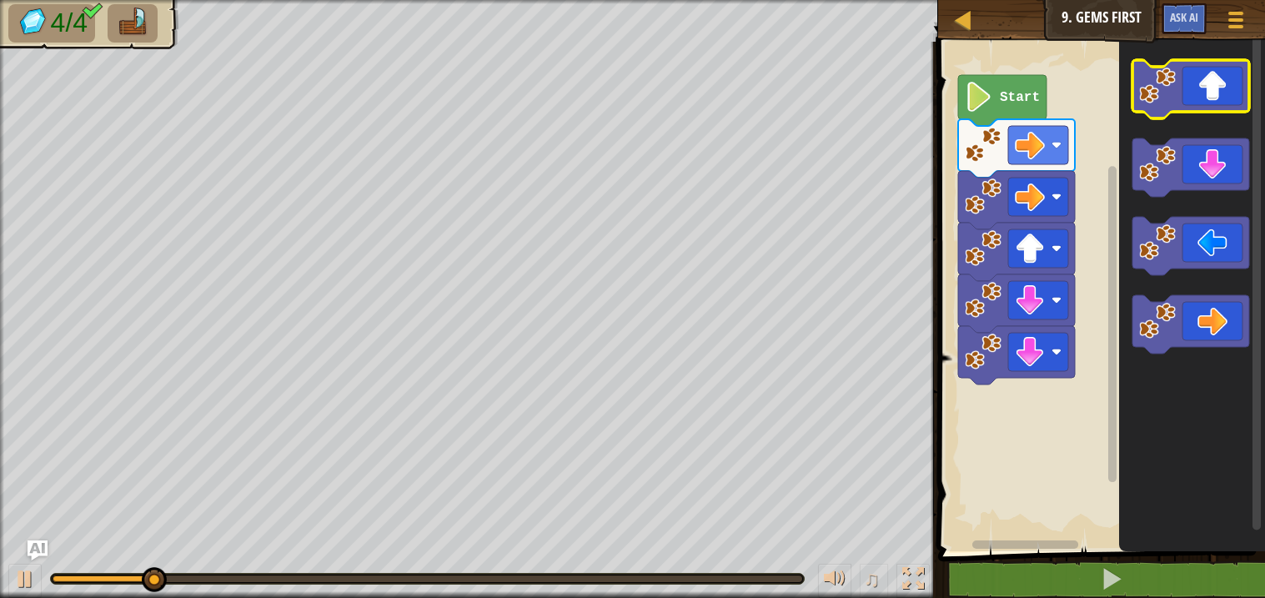
click at [1183, 108] on icon "Blockly Workspace" at bounding box center [1191, 89] width 117 height 58
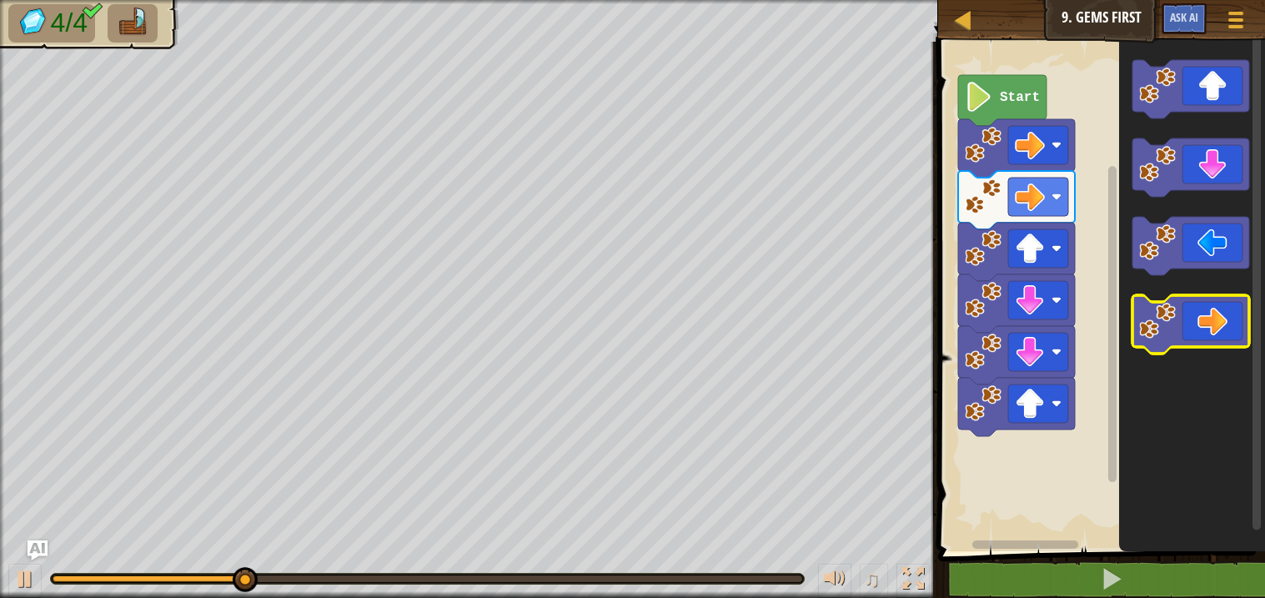
click at [1210, 312] on icon "Blockly Workspace" at bounding box center [1191, 324] width 117 height 58
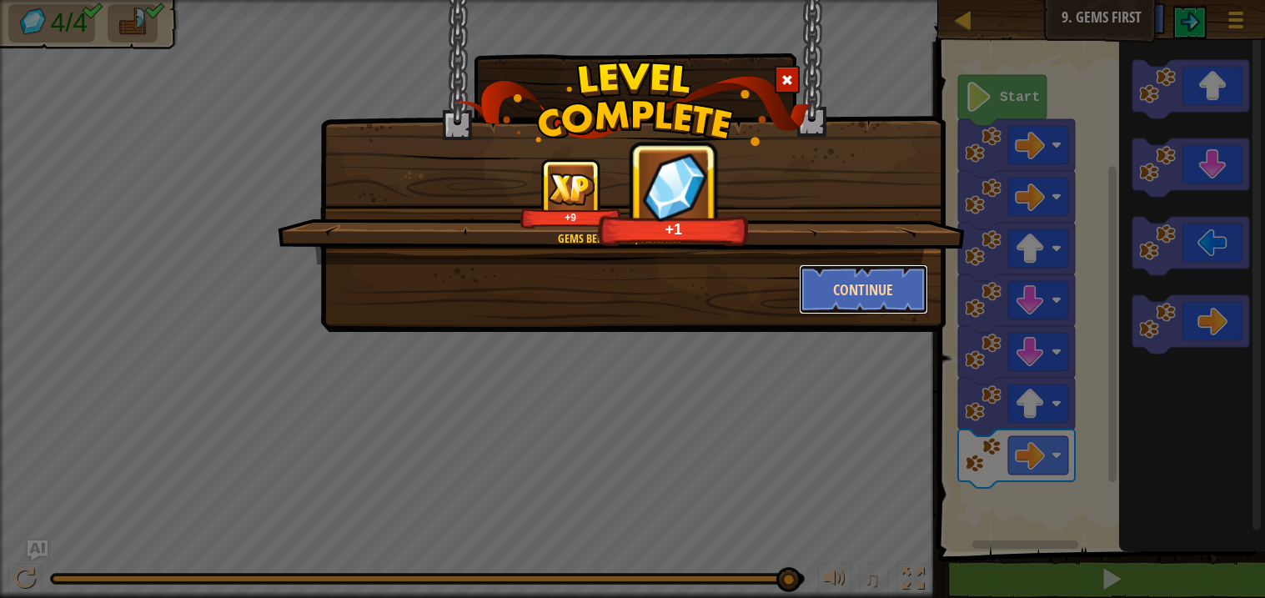
click at [853, 286] on button "Continue" at bounding box center [863, 289] width 129 height 50
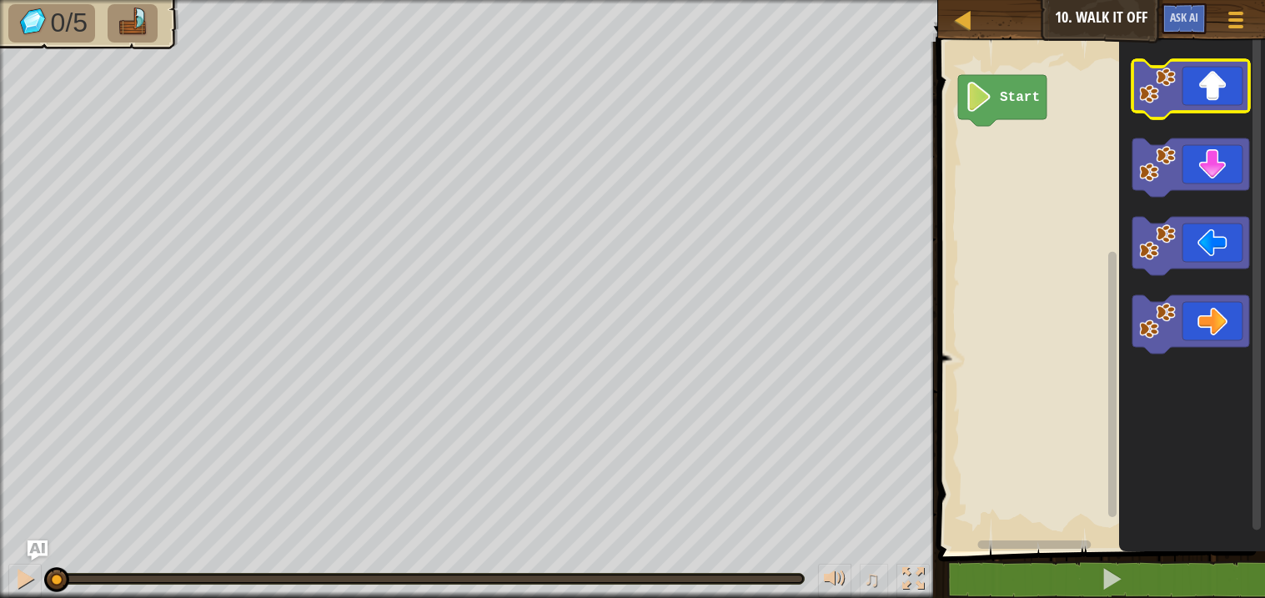
click at [1219, 93] on icon "Blockly Workspace" at bounding box center [1191, 89] width 117 height 58
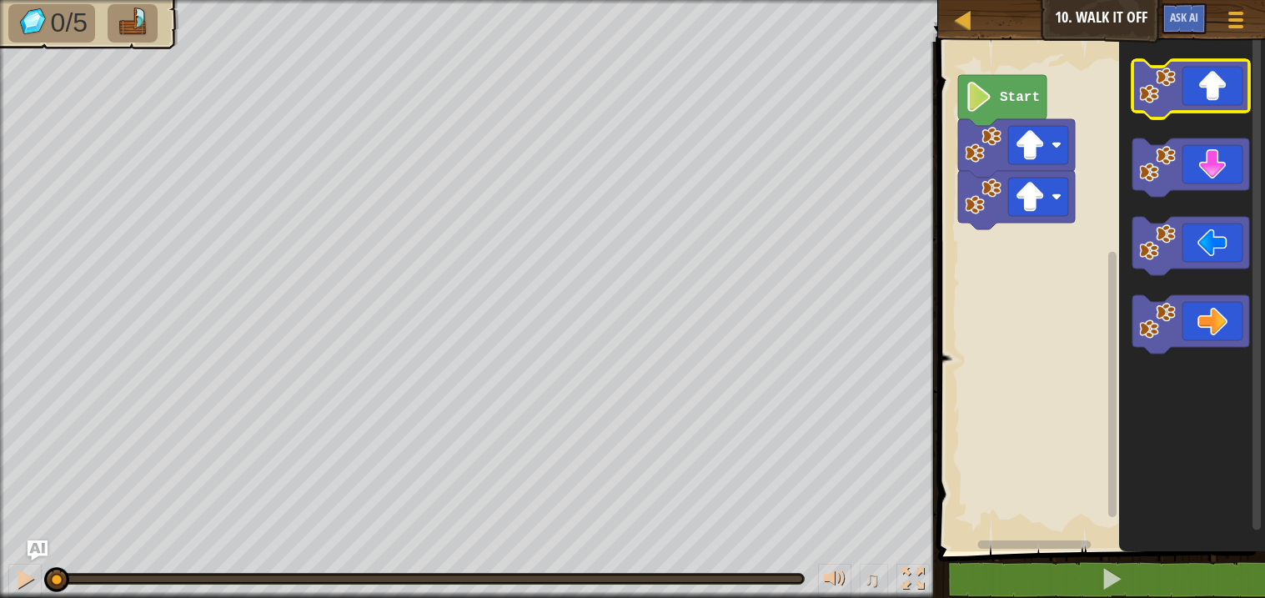
click at [1219, 93] on icon "Blockly Workspace" at bounding box center [1191, 89] width 117 height 58
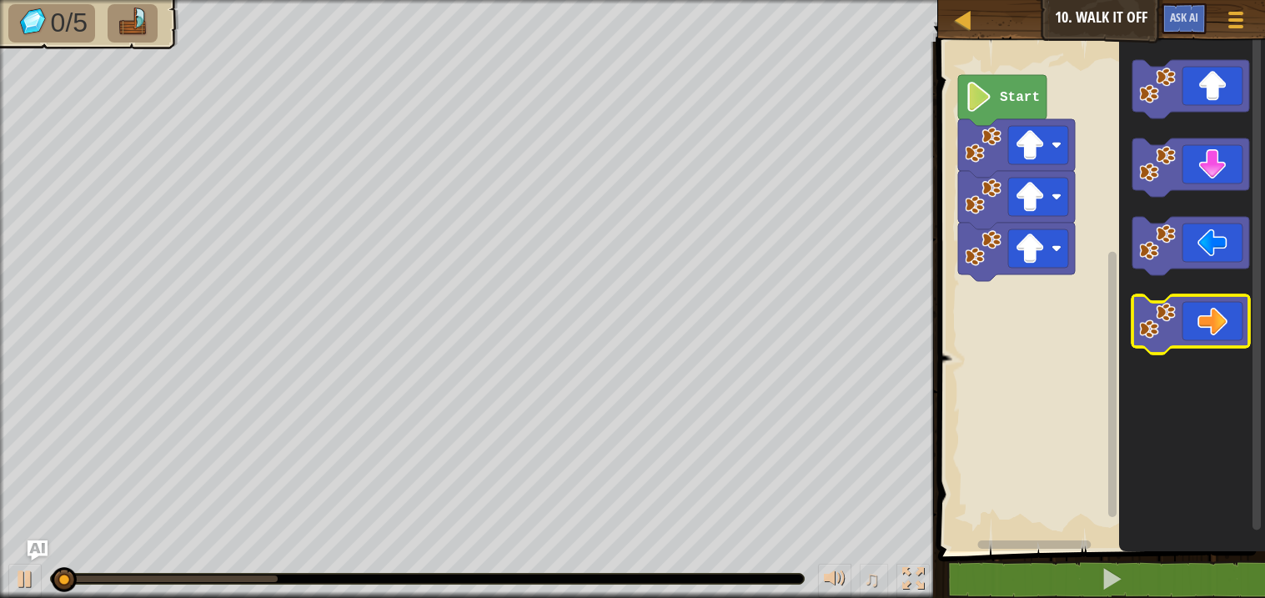
click at [1188, 321] on icon "Blockly Workspace" at bounding box center [1191, 324] width 117 height 58
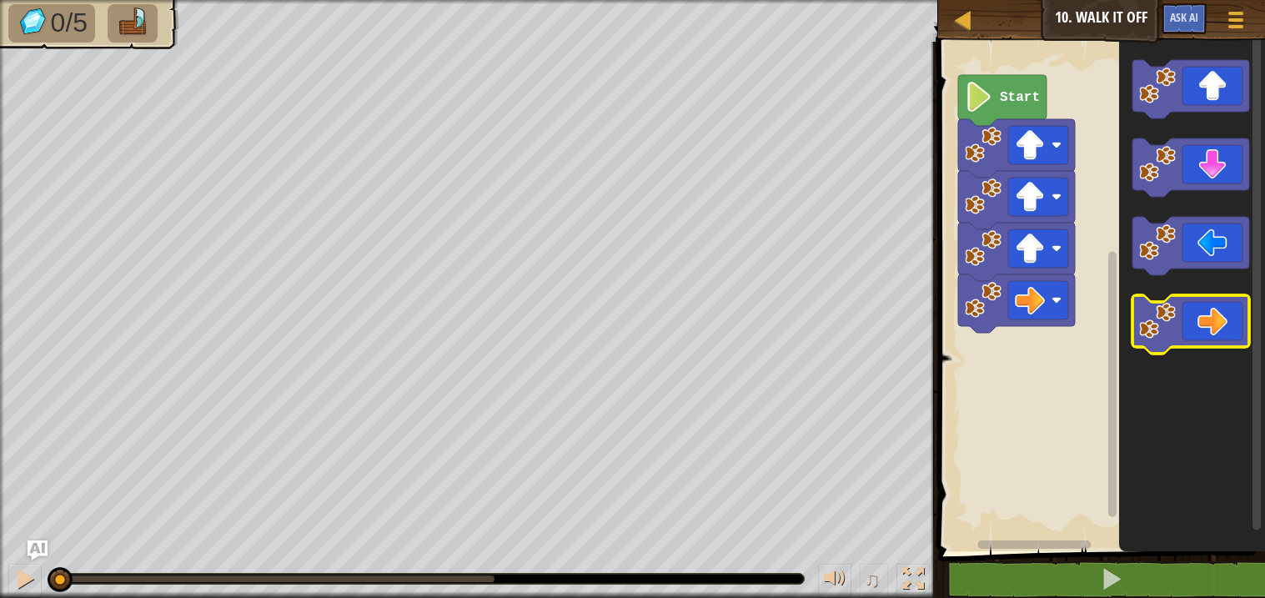
click at [1188, 322] on icon "Blockly Workspace" at bounding box center [1191, 324] width 117 height 58
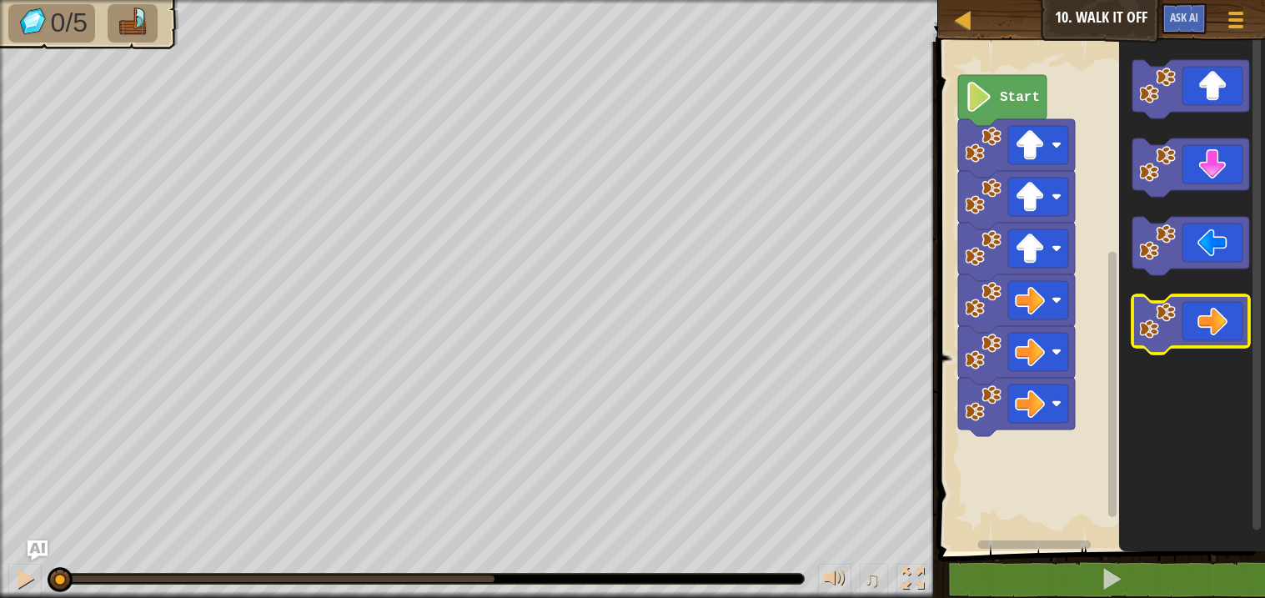
click at [1188, 322] on icon "Blockly Workspace" at bounding box center [1191, 324] width 117 height 58
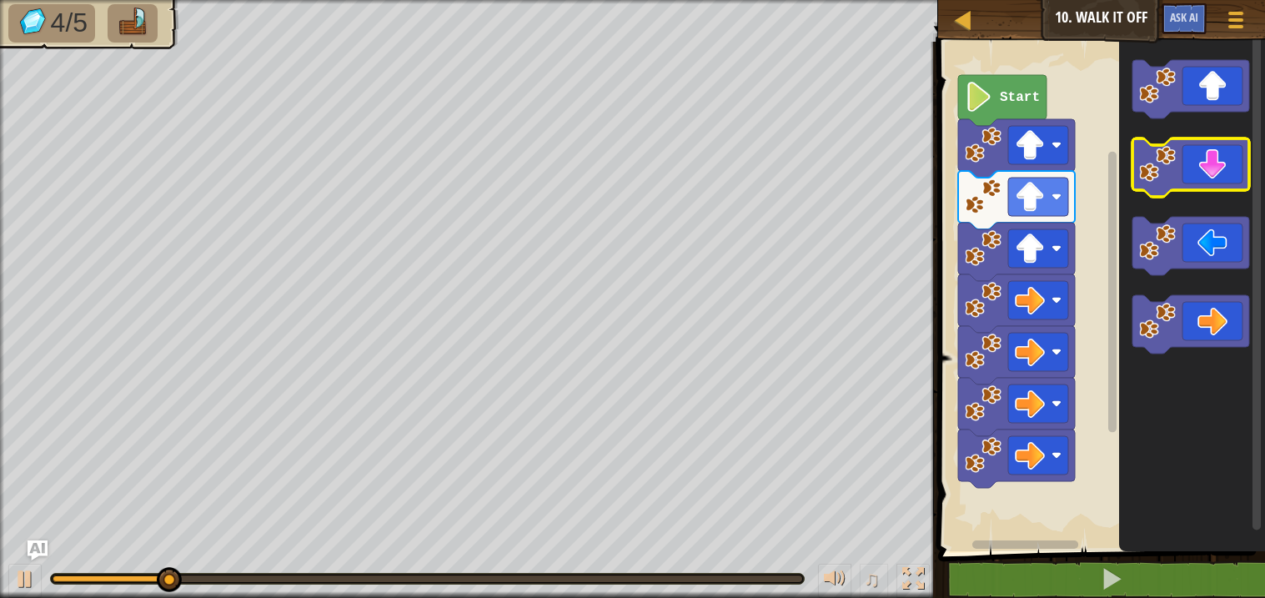
click at [1233, 174] on icon "Blockly Workspace" at bounding box center [1191, 167] width 117 height 58
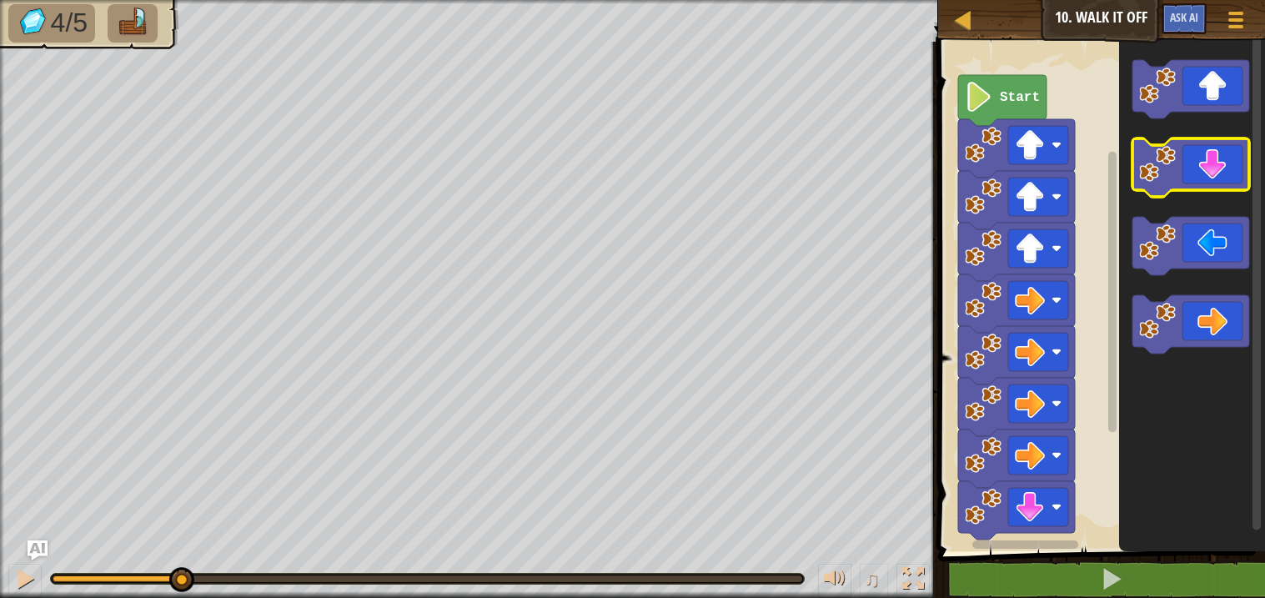
click at [1233, 174] on icon "Blockly Workspace" at bounding box center [1191, 167] width 117 height 58
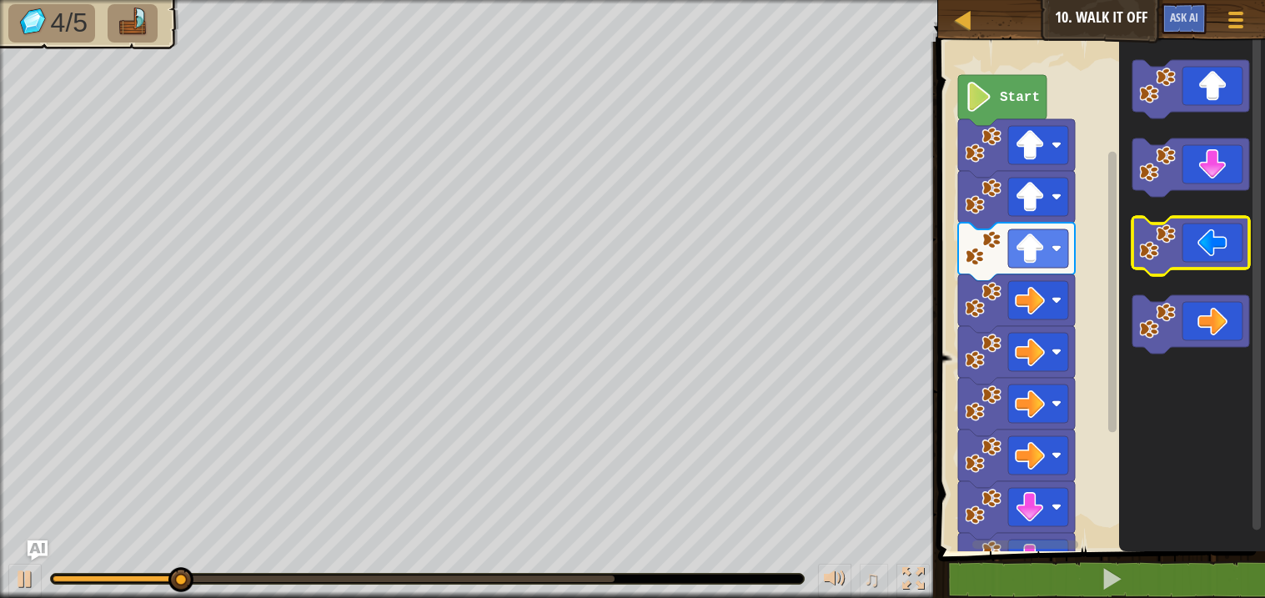
click at [1200, 264] on icon "Blockly Workspace" at bounding box center [1191, 246] width 117 height 58
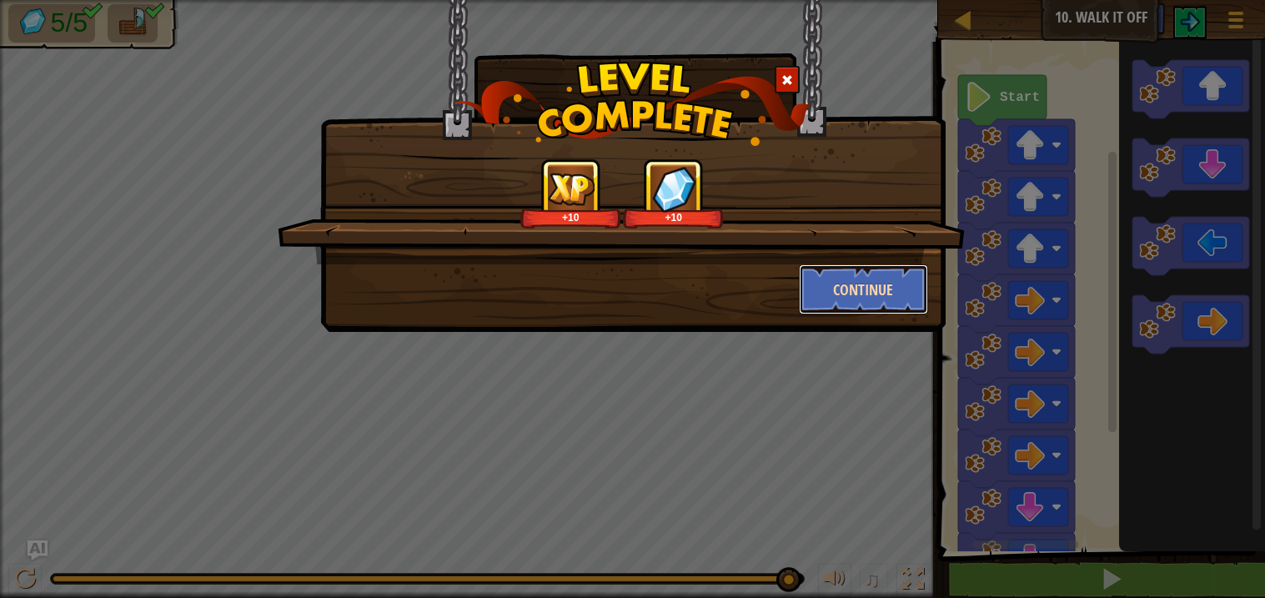
click at [876, 289] on button "Continue" at bounding box center [863, 289] width 129 height 50
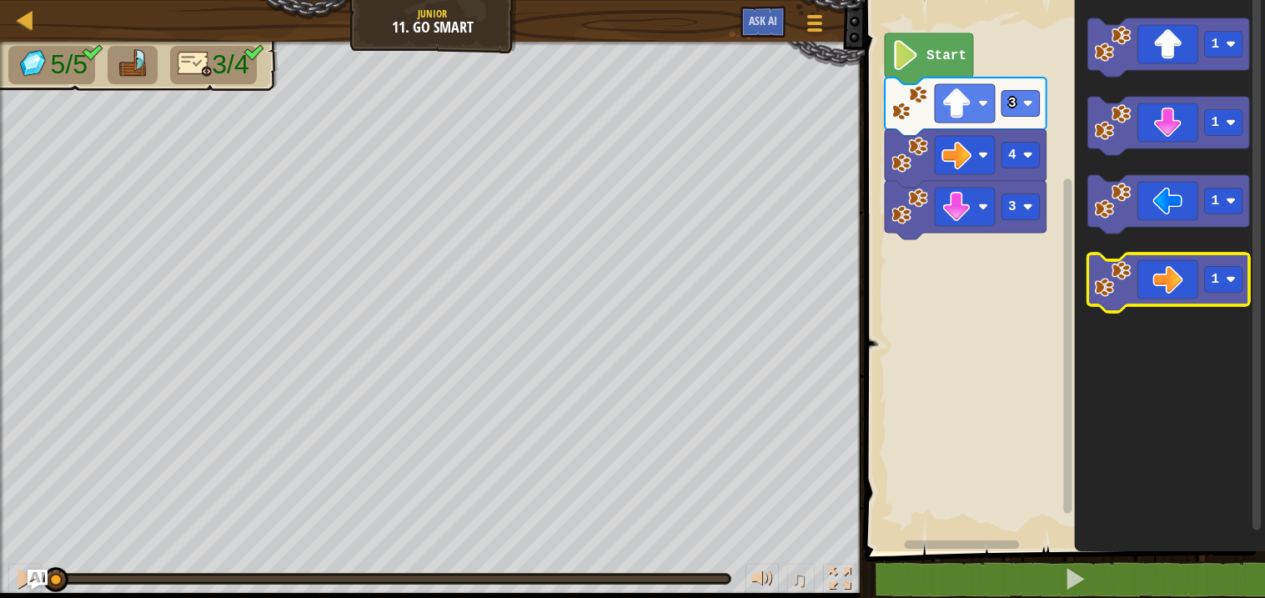
click at [1169, 274] on icon "Blockly Workspace" at bounding box center [1170, 283] width 162 height 58
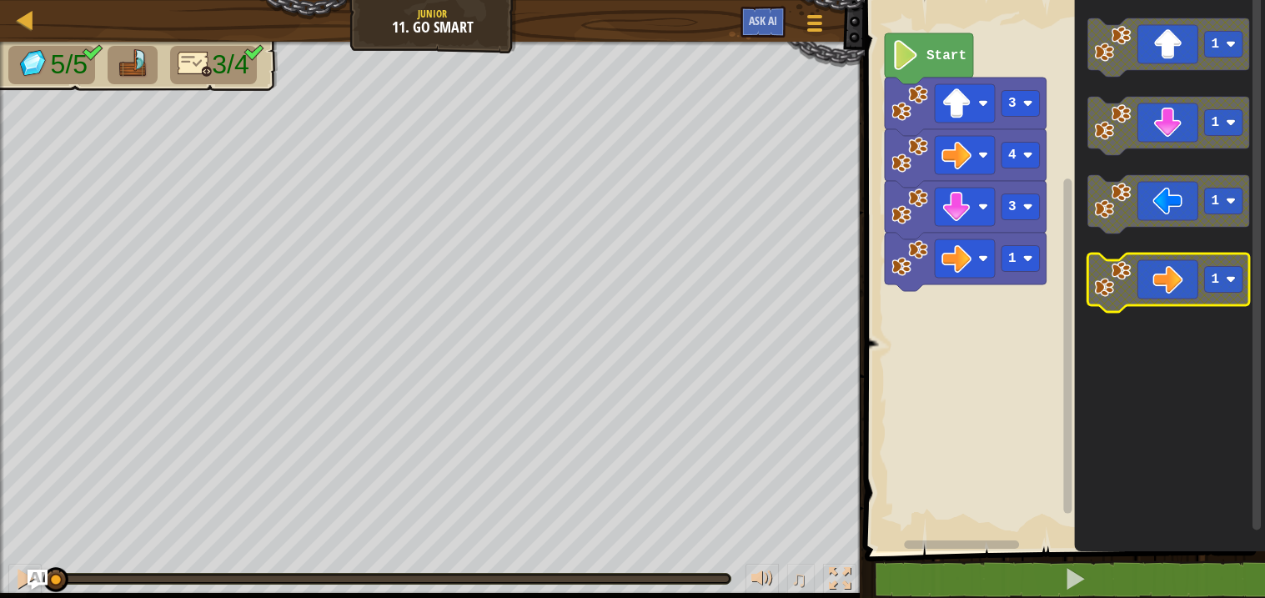
click at [1169, 274] on icon "Blockly Workspace" at bounding box center [1170, 283] width 162 height 58
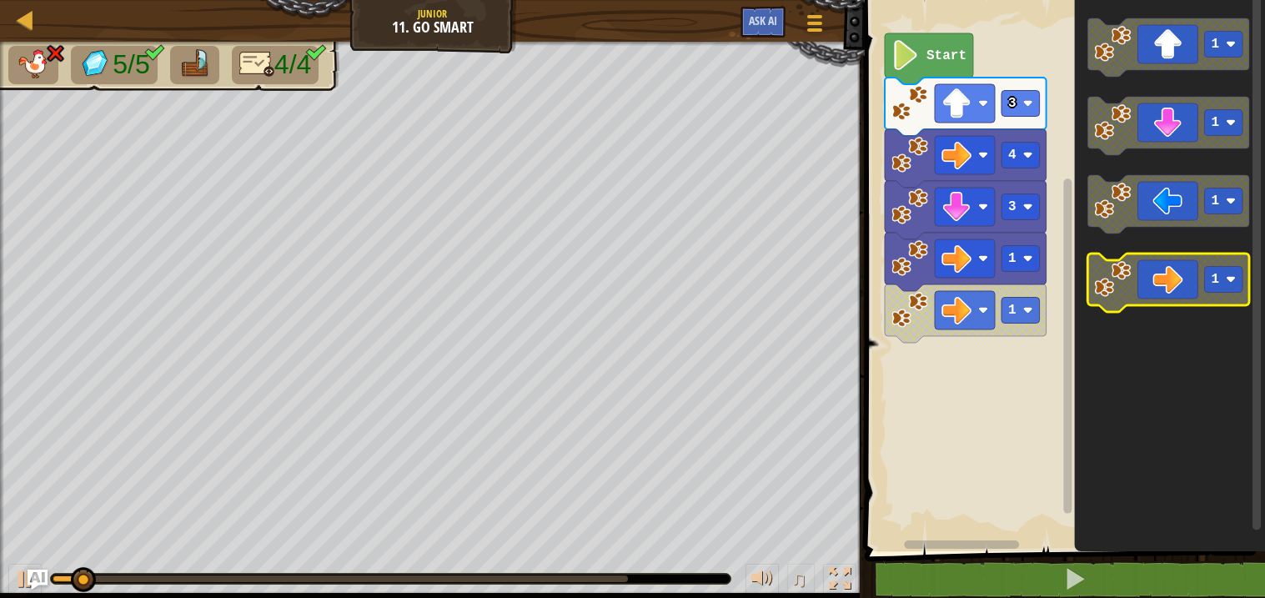
click at [1169, 274] on icon "Blockly Workspace" at bounding box center [1170, 283] width 162 height 58
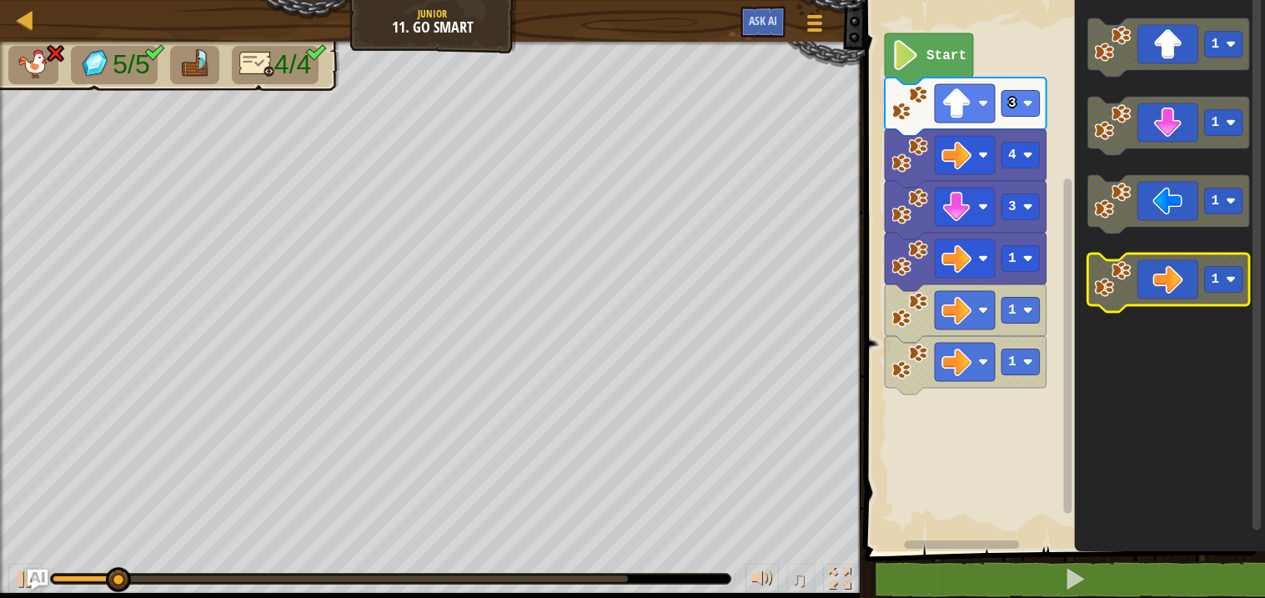
click at [1169, 274] on icon "Blockly Workspace" at bounding box center [1170, 283] width 162 height 58
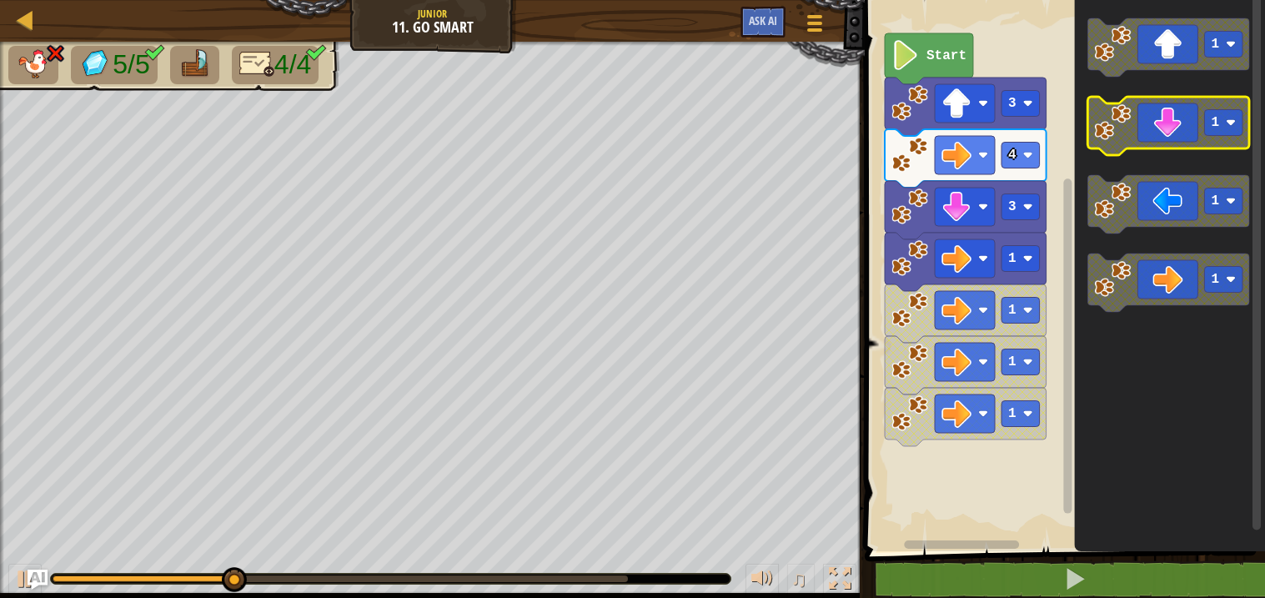
click at [1190, 143] on icon "Blockly Workspace" at bounding box center [1170, 126] width 162 height 58
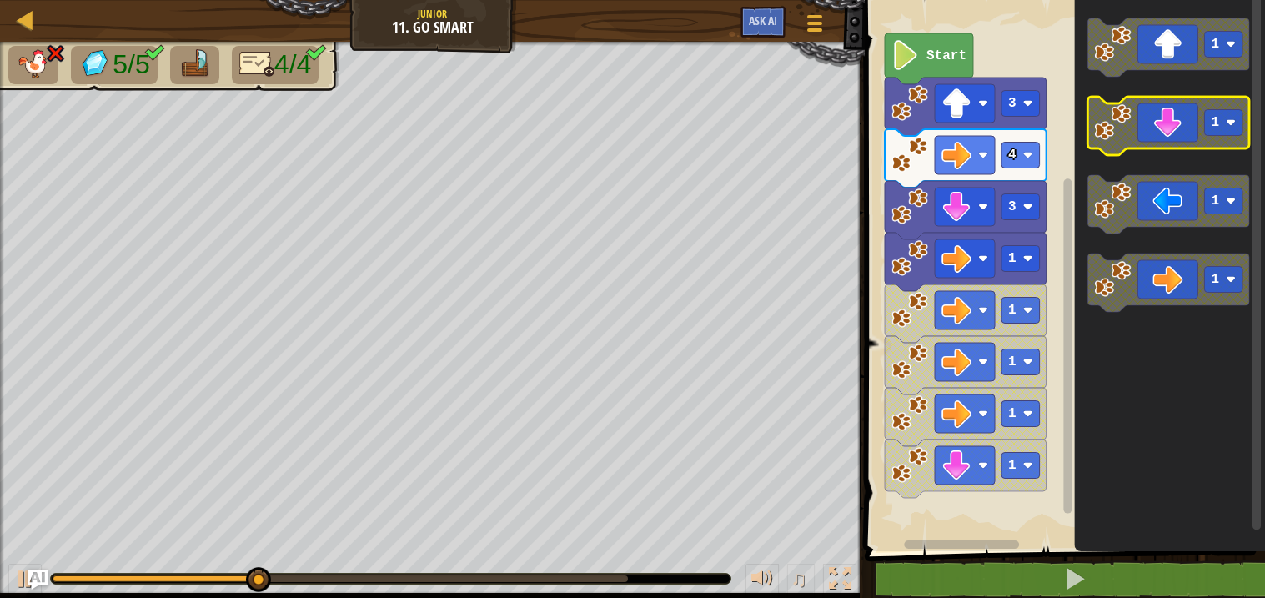
click at [1190, 143] on icon "Blockly Workspace" at bounding box center [1170, 126] width 162 height 58
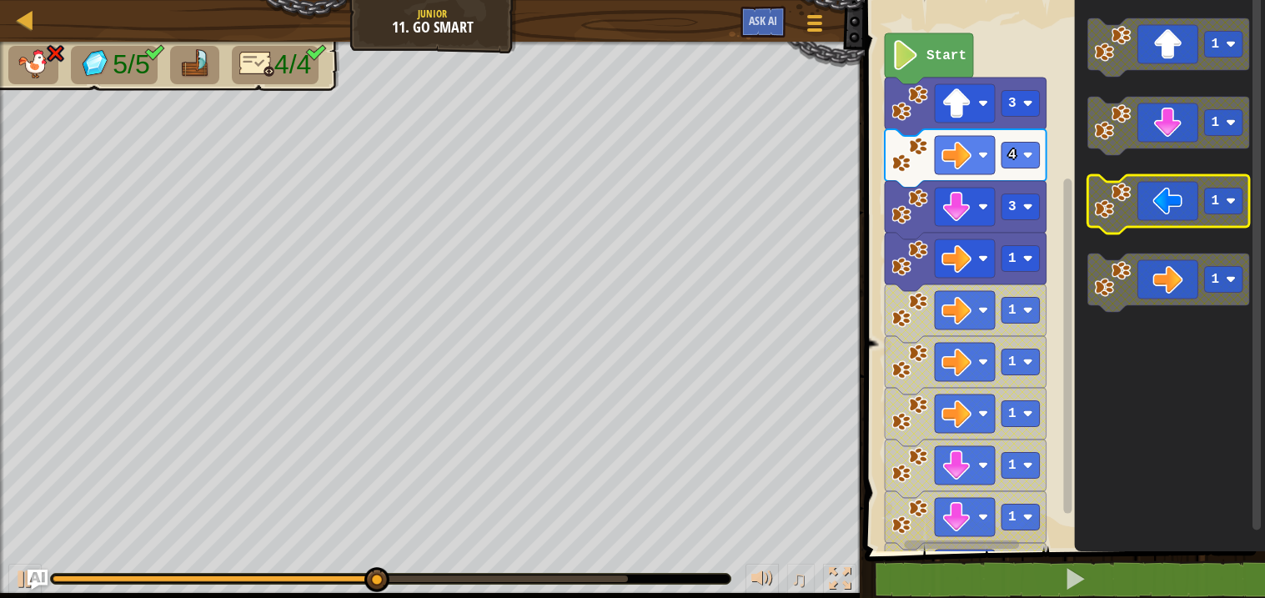
click at [1173, 202] on icon "Blockly Workspace" at bounding box center [1170, 204] width 162 height 58
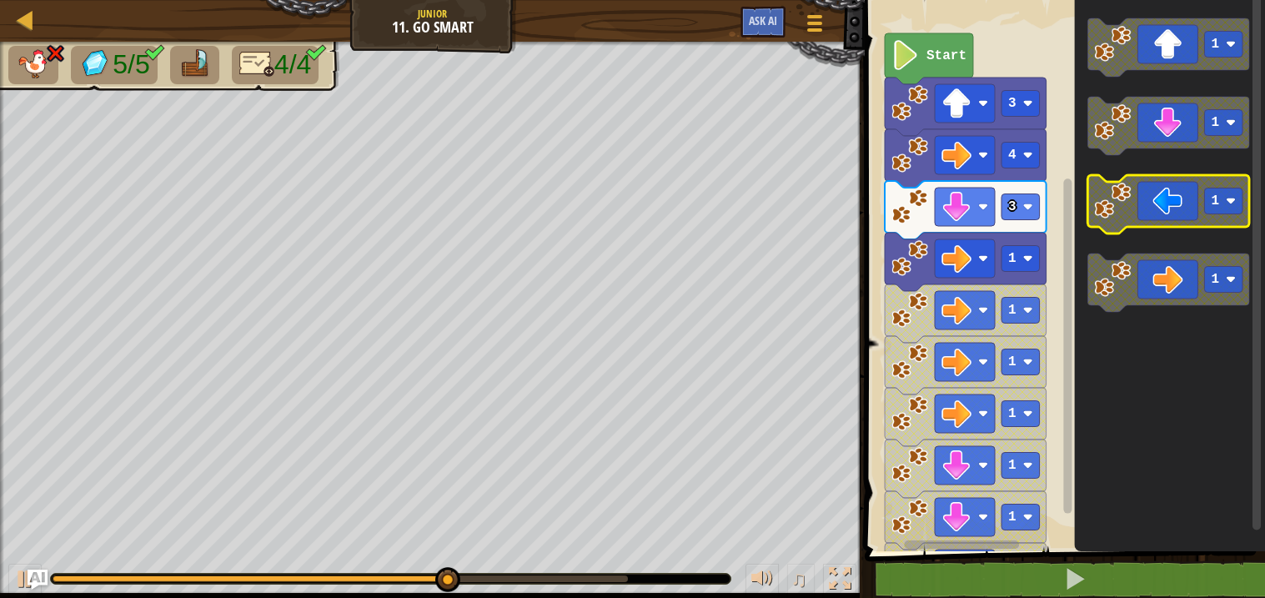
click at [1173, 202] on icon "Blockly Workspace" at bounding box center [1170, 204] width 162 height 58
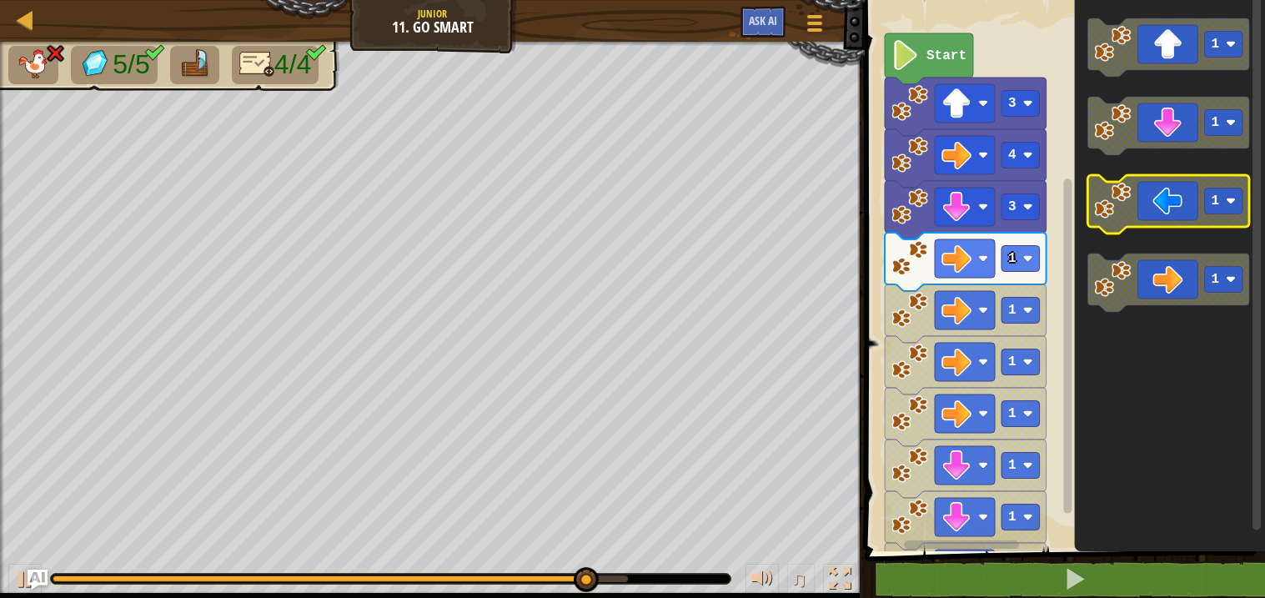
click at [1173, 202] on icon "Blockly Workspace" at bounding box center [1170, 204] width 162 height 58
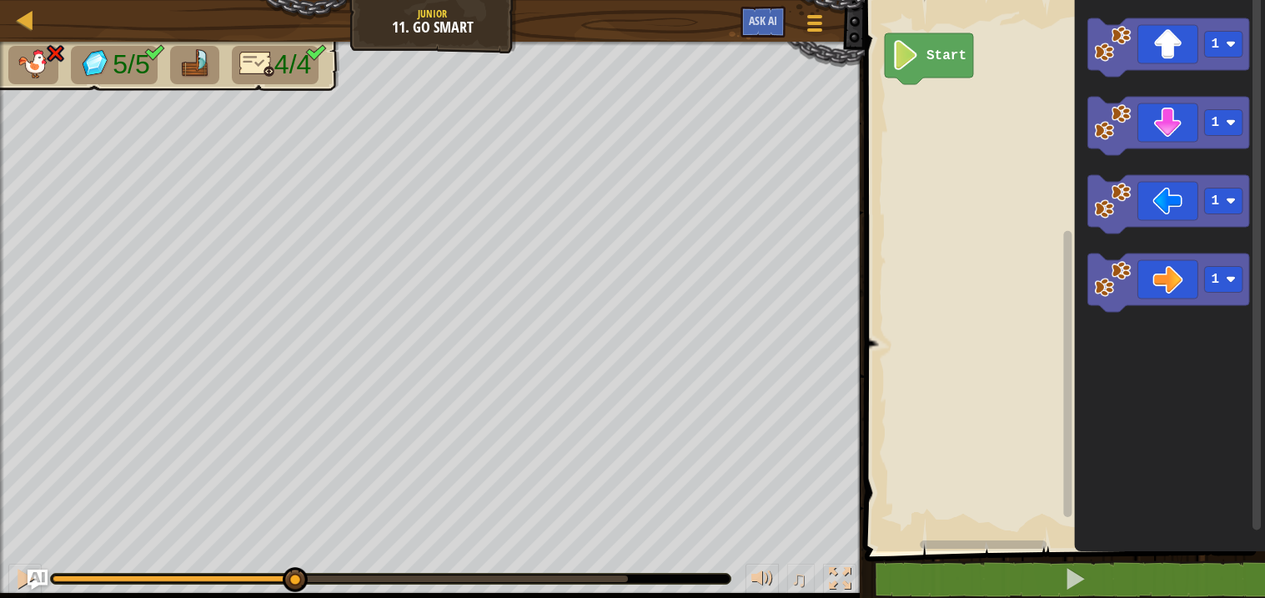
click at [294, 503] on div "5/5 4/4 ♫ Kindling Elemental" at bounding box center [632, 320] width 1265 height 556
drag, startPoint x: 299, startPoint y: 578, endPoint x: 13, endPoint y: 600, distance: 286.1
click at [13, 0] on html "Map Junior 11. Go Smart Game Menu Ask AI 1 הההההההההההההההההההההההההההההההההההה…" at bounding box center [632, 0] width 1265 height 0
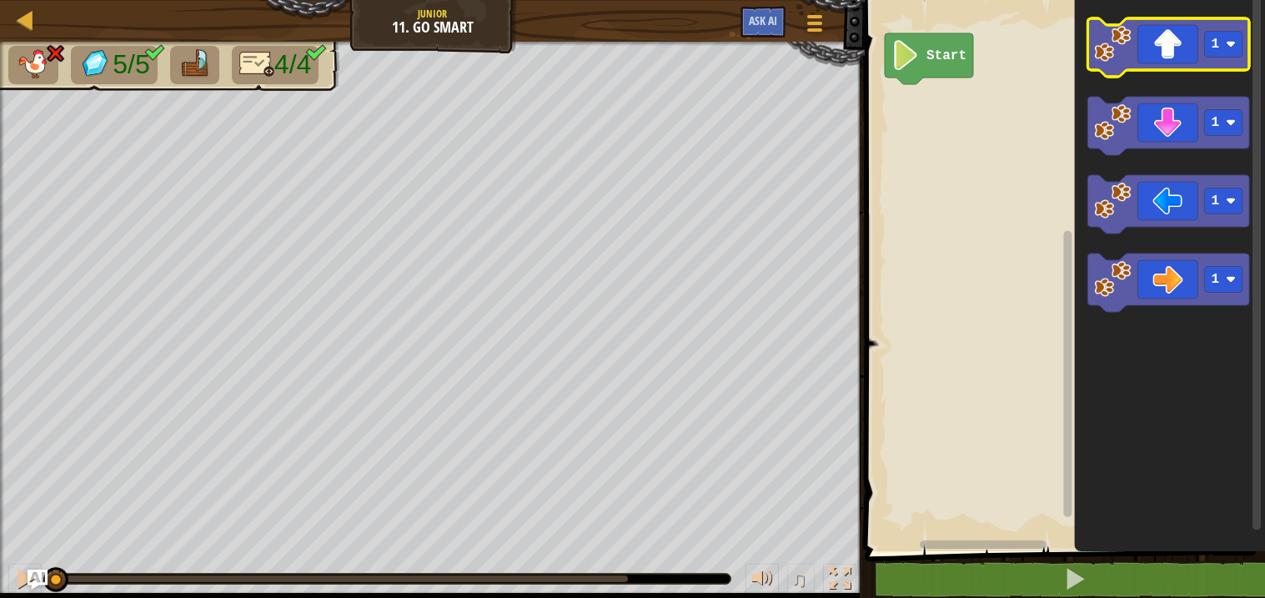
click at [1170, 33] on icon "Blockly Workspace" at bounding box center [1170, 47] width 162 height 58
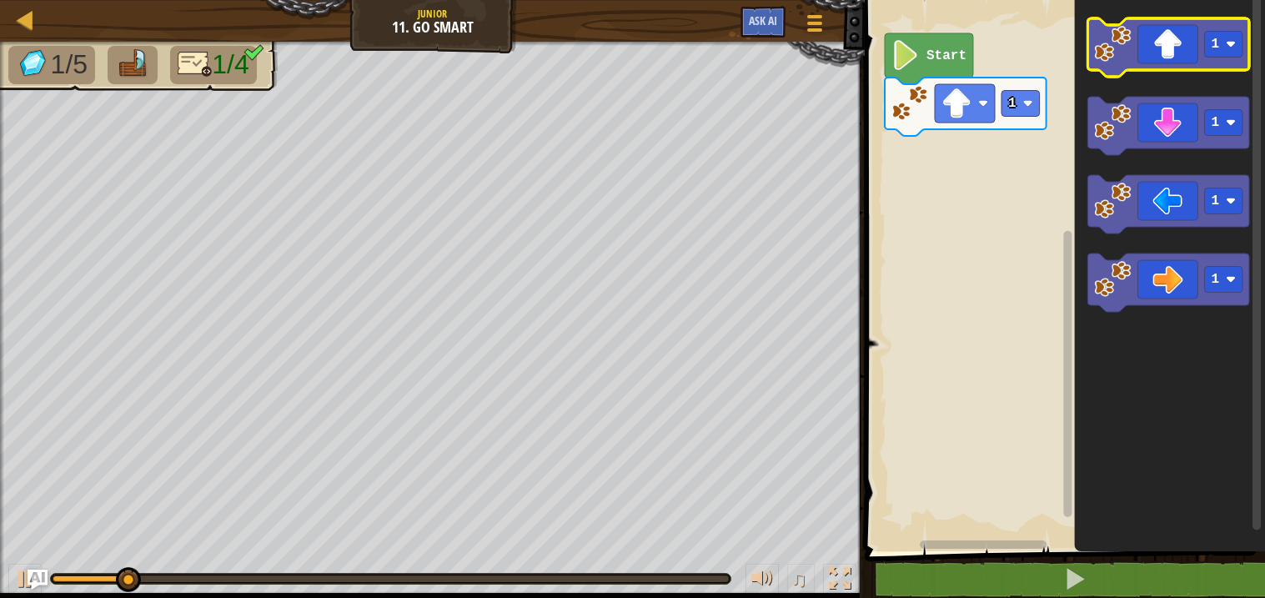
click at [1169, 34] on icon "Blockly Workspace" at bounding box center [1170, 47] width 162 height 58
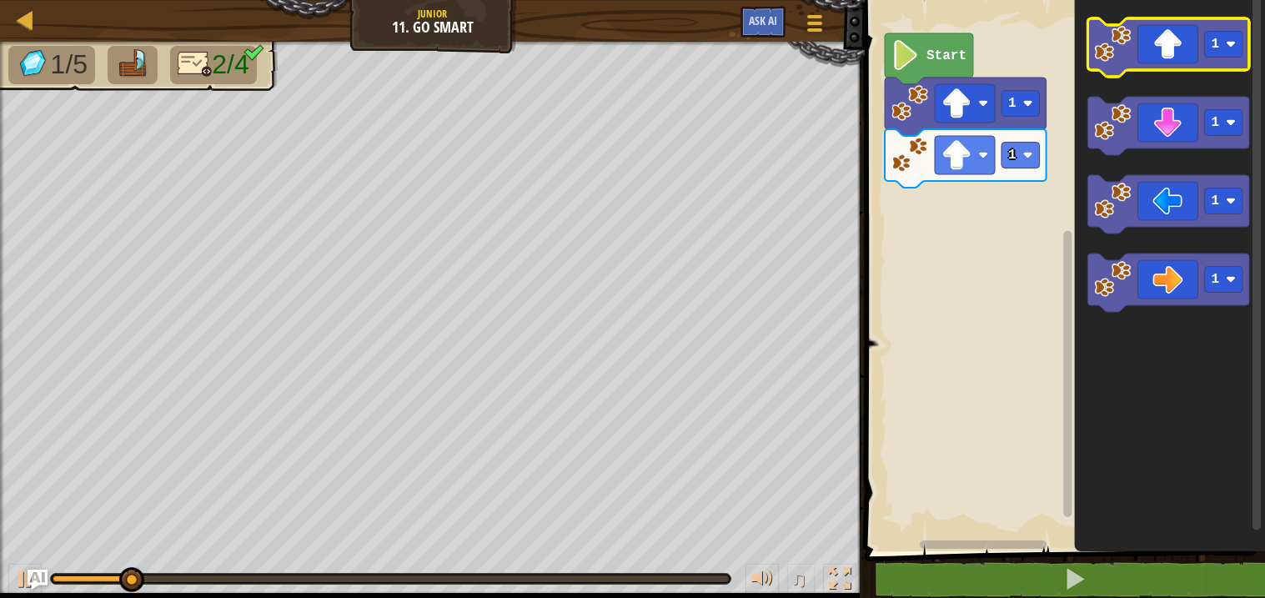
click at [1169, 34] on icon "Blockly Workspace" at bounding box center [1170, 47] width 162 height 58
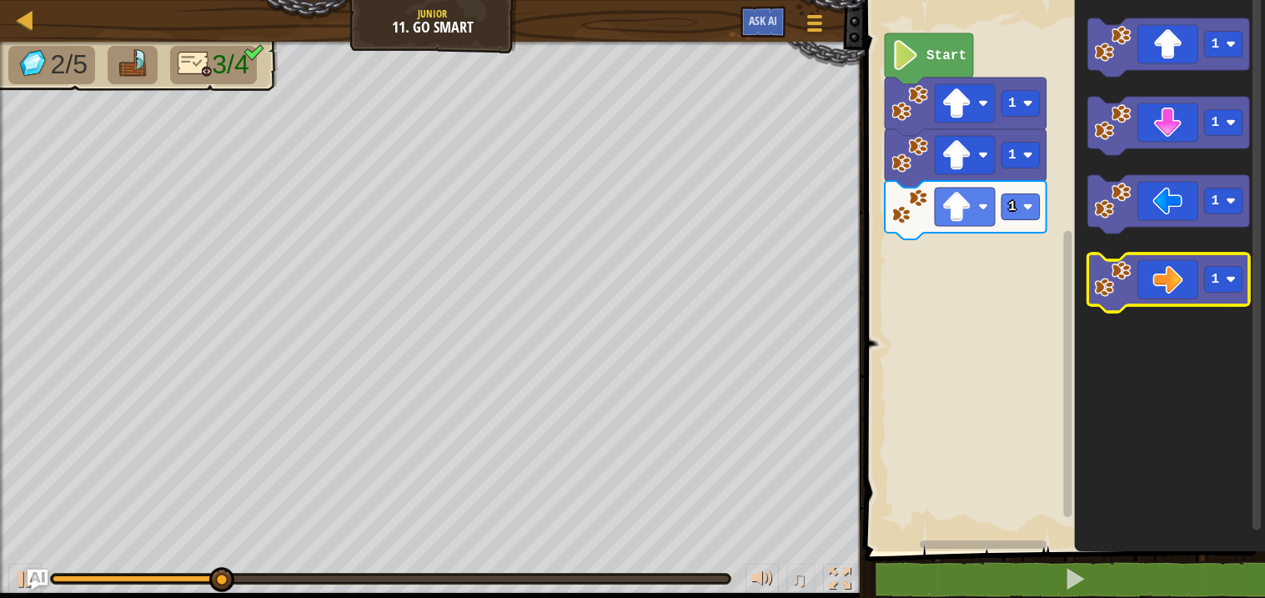
click at [1121, 272] on image "Blockly Workspace" at bounding box center [1113, 279] width 37 height 37
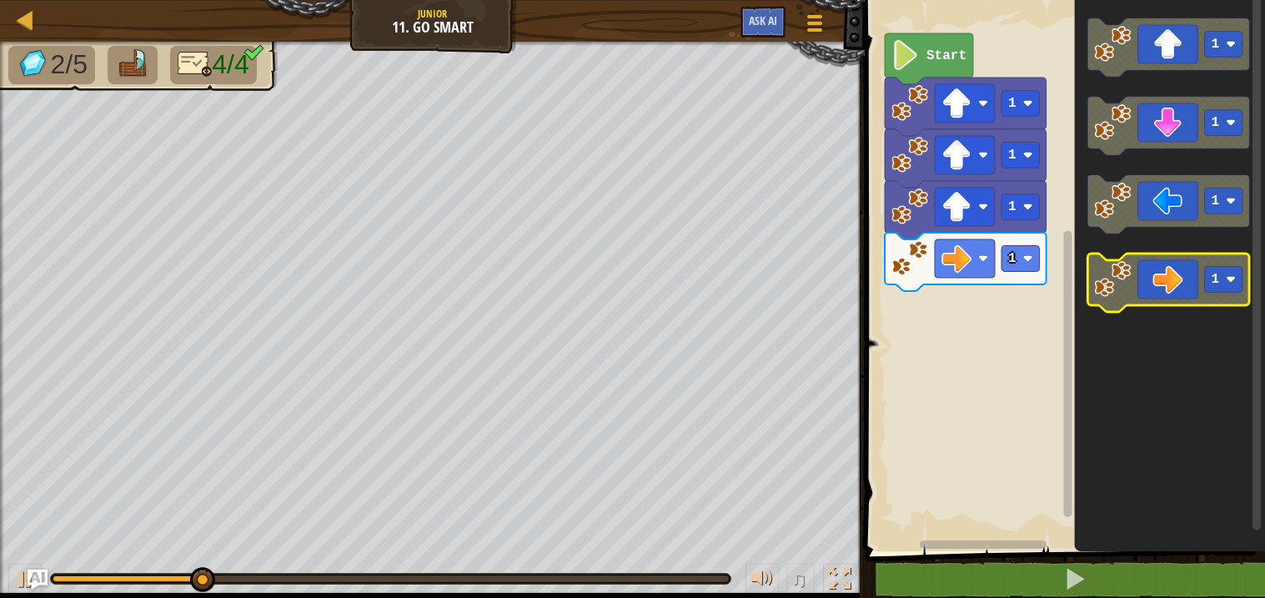
click at [1121, 272] on image "Blockly Workspace" at bounding box center [1113, 279] width 37 height 37
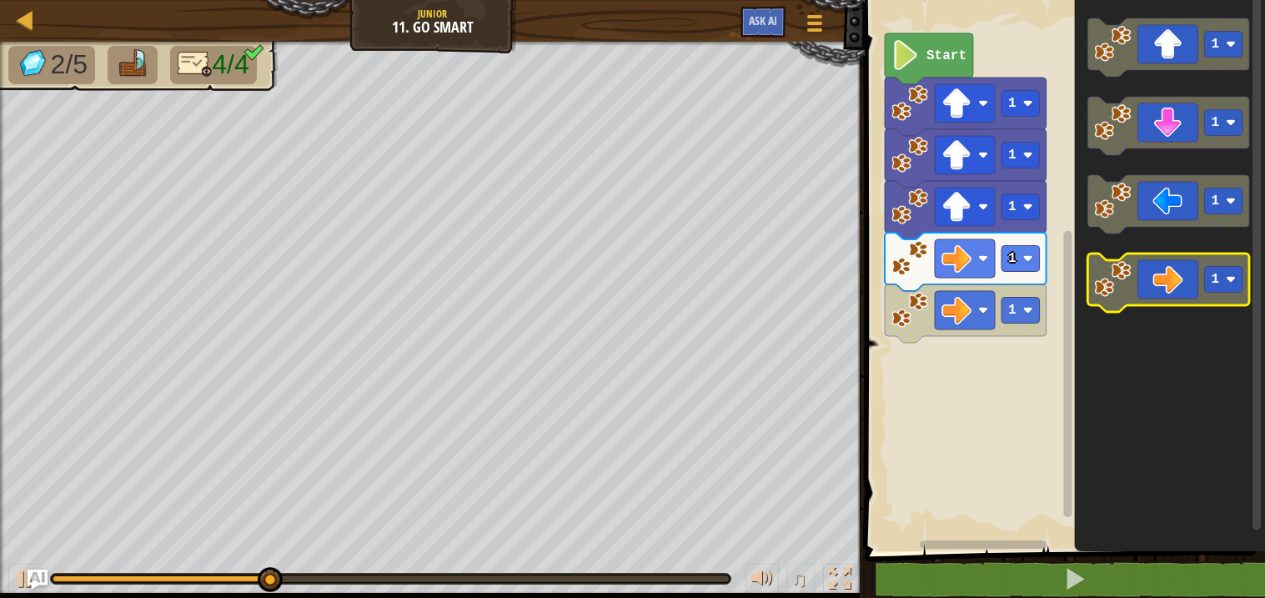
click at [1121, 272] on image "Blockly Workspace" at bounding box center [1113, 279] width 37 height 37
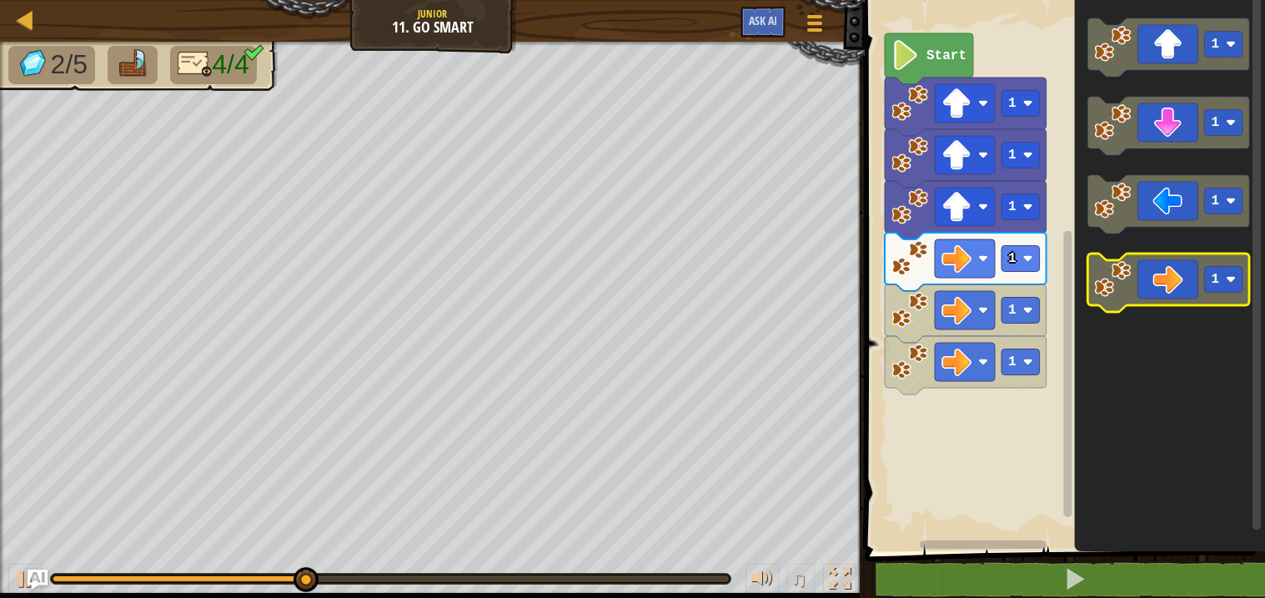
click at [1121, 272] on image "Blockly Workspace" at bounding box center [1113, 279] width 37 height 37
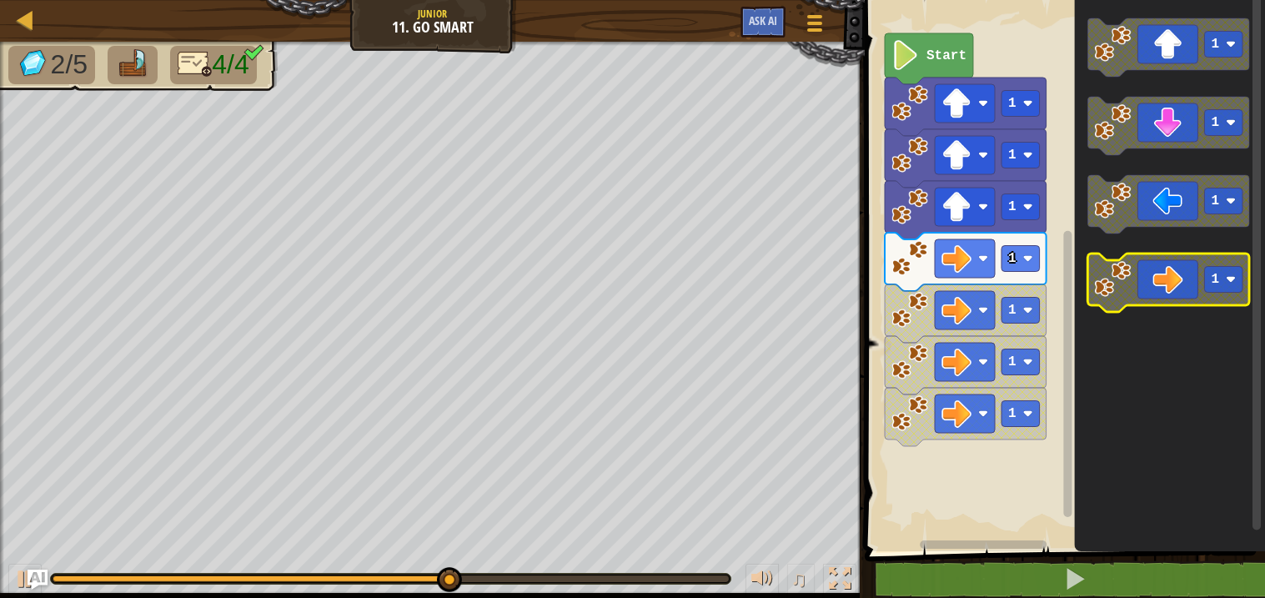
click at [1121, 272] on image "Blockly Workspace" at bounding box center [1113, 279] width 37 height 37
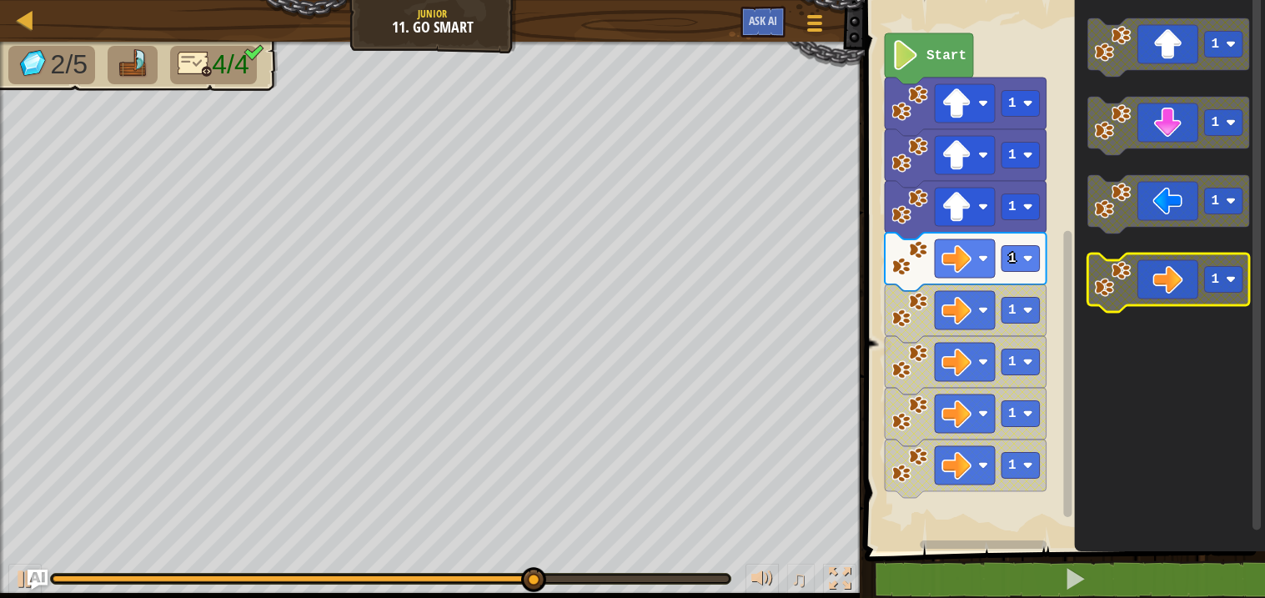
click at [1121, 272] on image "Blockly Workspace" at bounding box center [1113, 279] width 37 height 37
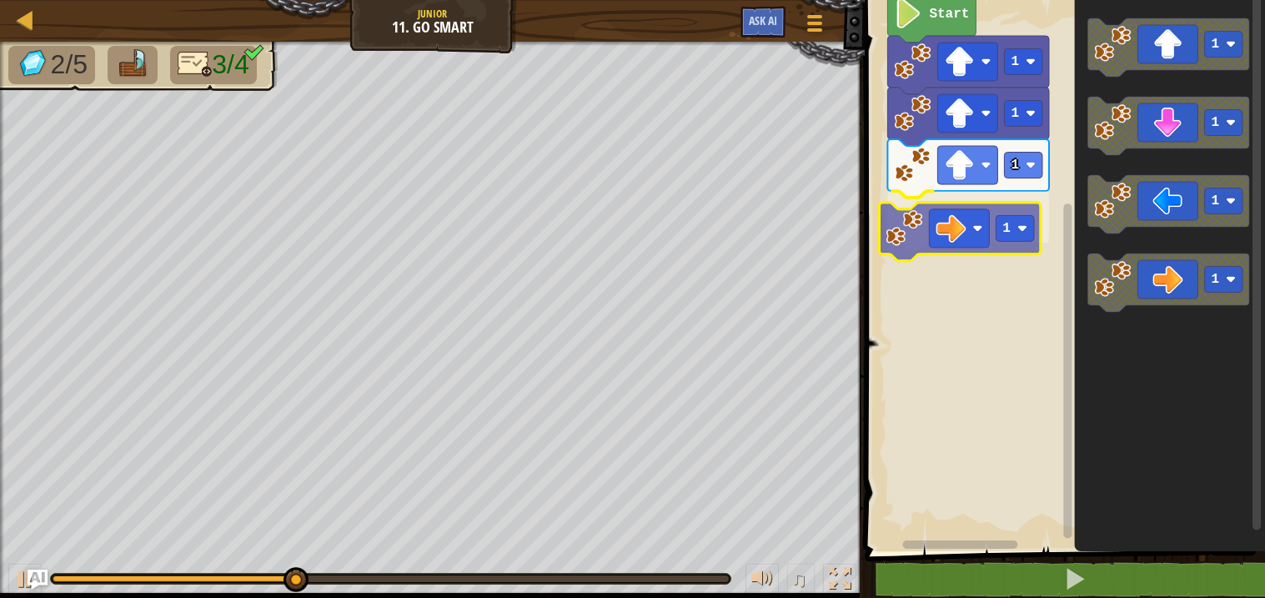
click at [947, 245] on div "Start 1 1 1 1 1 1 1 1 1" at bounding box center [1062, 272] width 405 height 560
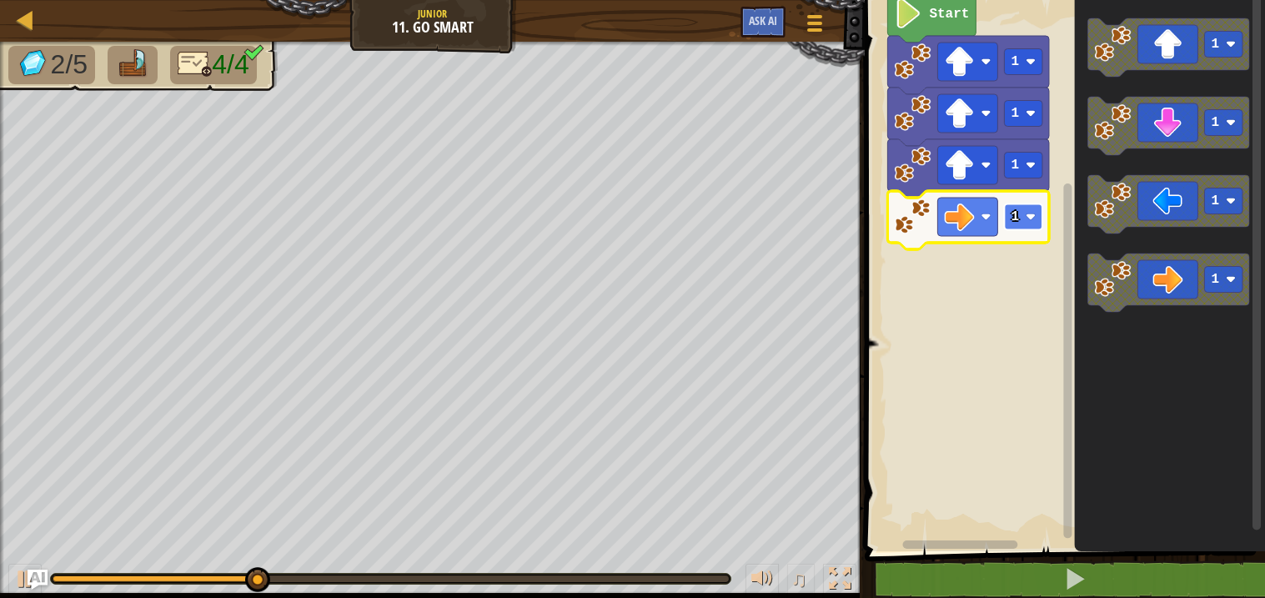
click at [1035, 226] on rect "Blockly Workspace" at bounding box center [1024, 217] width 38 height 26
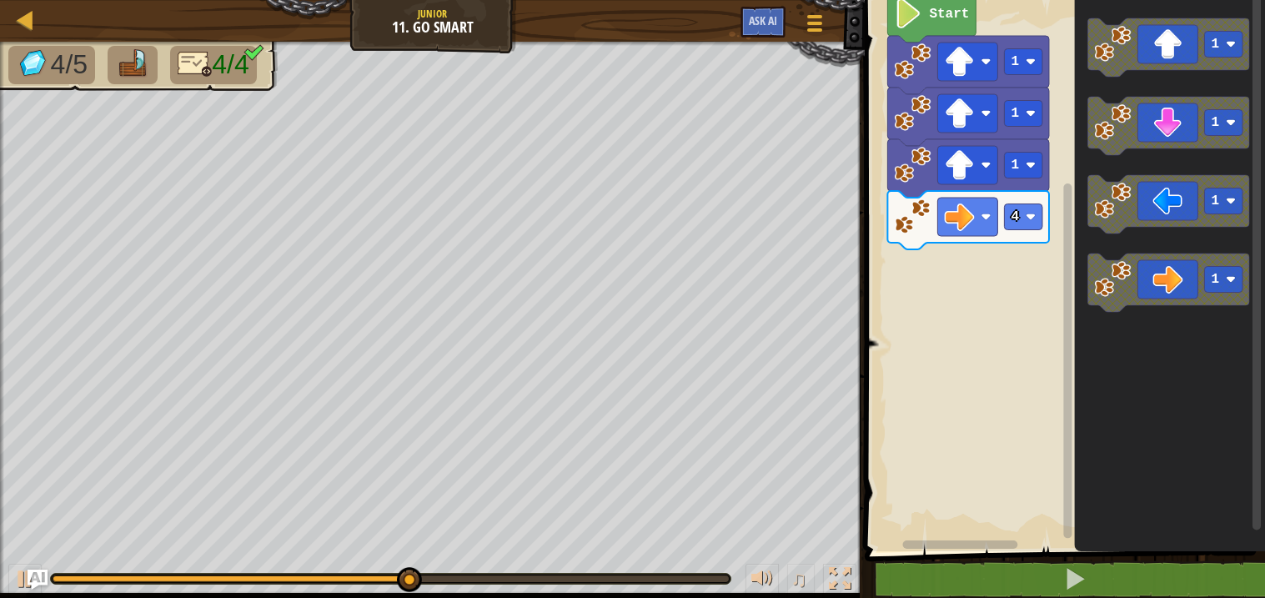
click at [881, 405] on div "Start 1 1 1 4 1 1 1 1" at bounding box center [1062, 272] width 405 height 560
click at [917, 302] on div "Start 1 1 1 4 1 1 1 1" at bounding box center [1062, 272] width 405 height 560
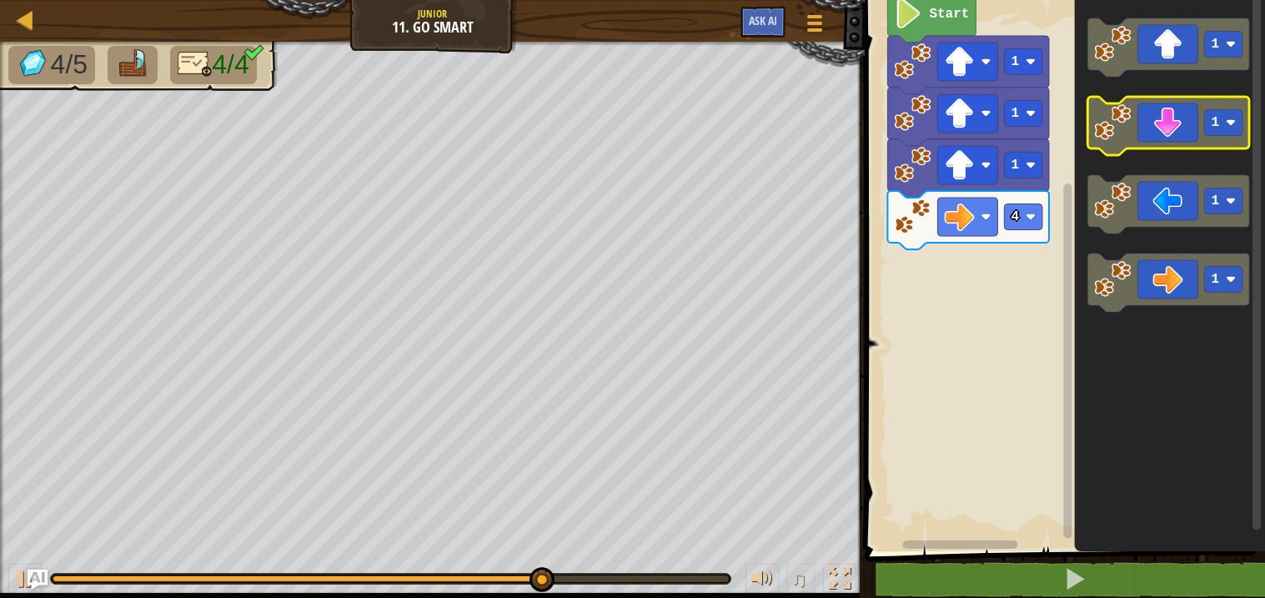
click at [1191, 129] on icon "Blockly Workspace" at bounding box center [1170, 126] width 162 height 58
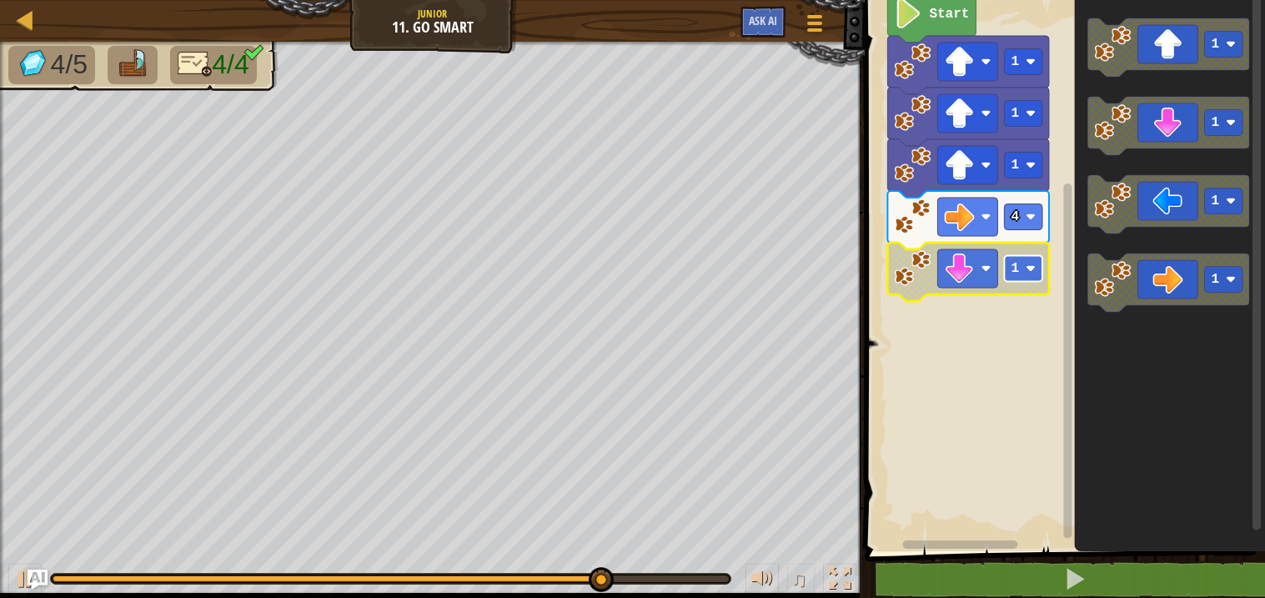
click at [1014, 269] on text "1" at bounding box center [1016, 268] width 8 height 15
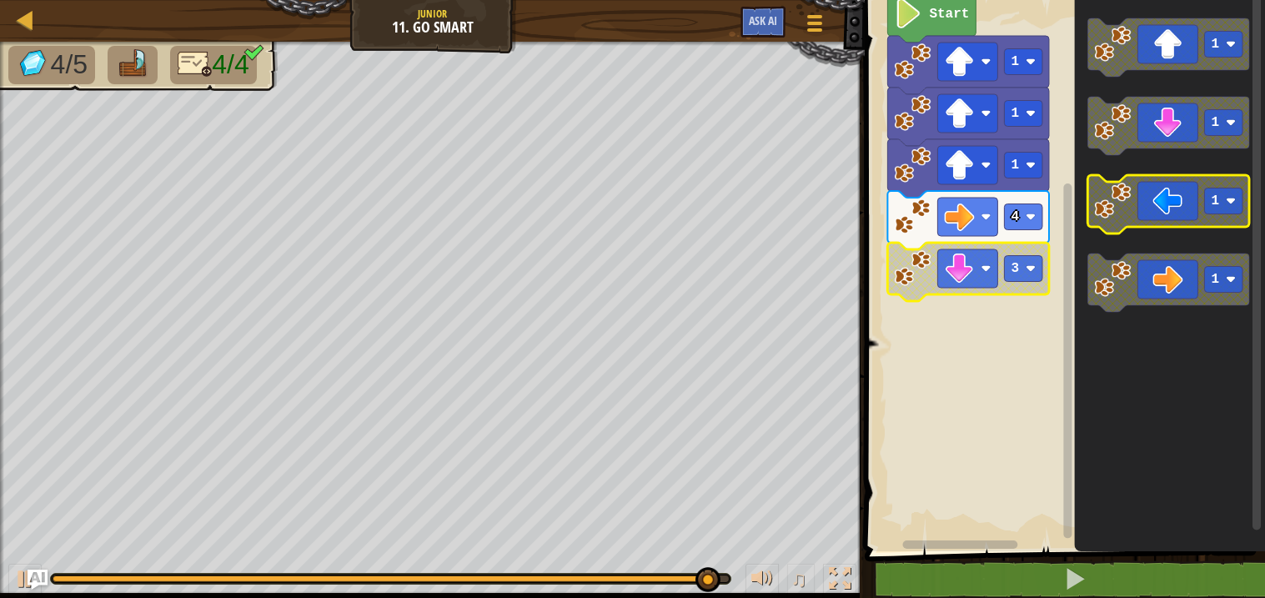
click at [1115, 223] on icon "Blockly Workspace" at bounding box center [1170, 204] width 162 height 58
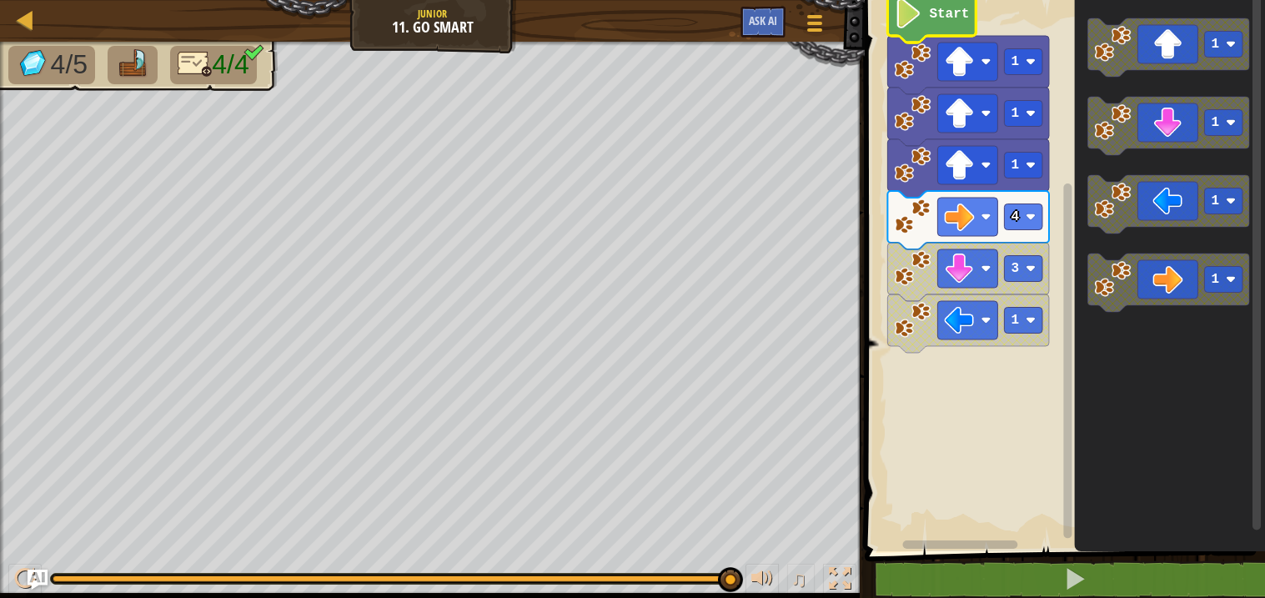
click at [927, 28] on icon "Blockly Workspace" at bounding box center [932, 17] width 88 height 51
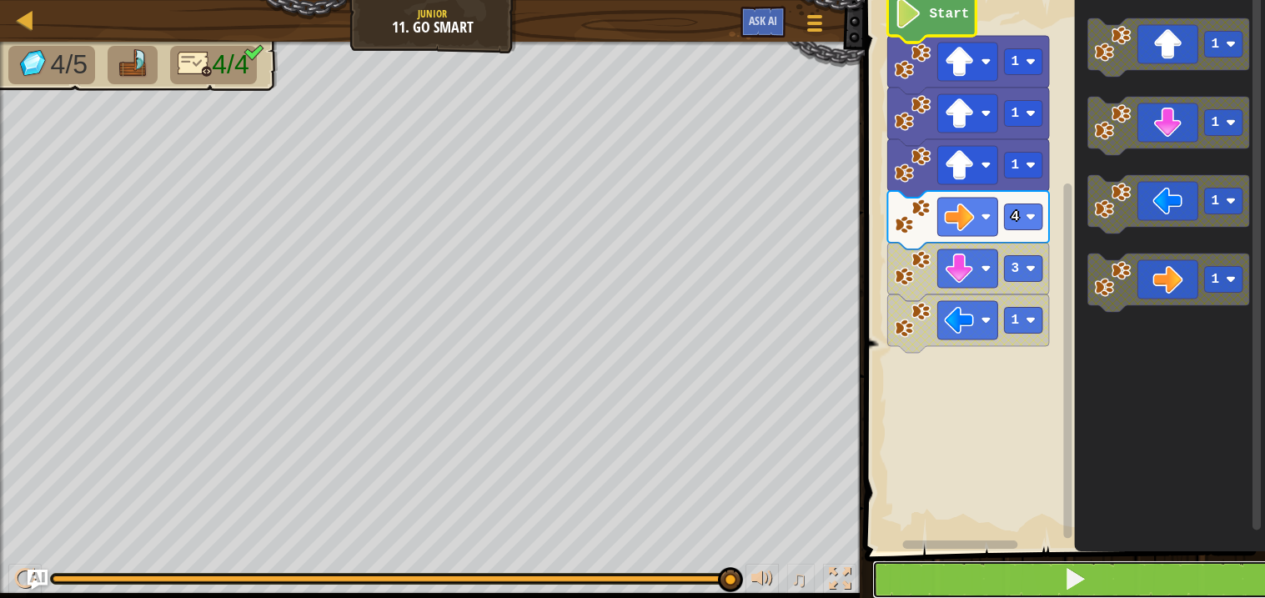
click at [1012, 588] on button at bounding box center [1075, 580] width 405 height 38
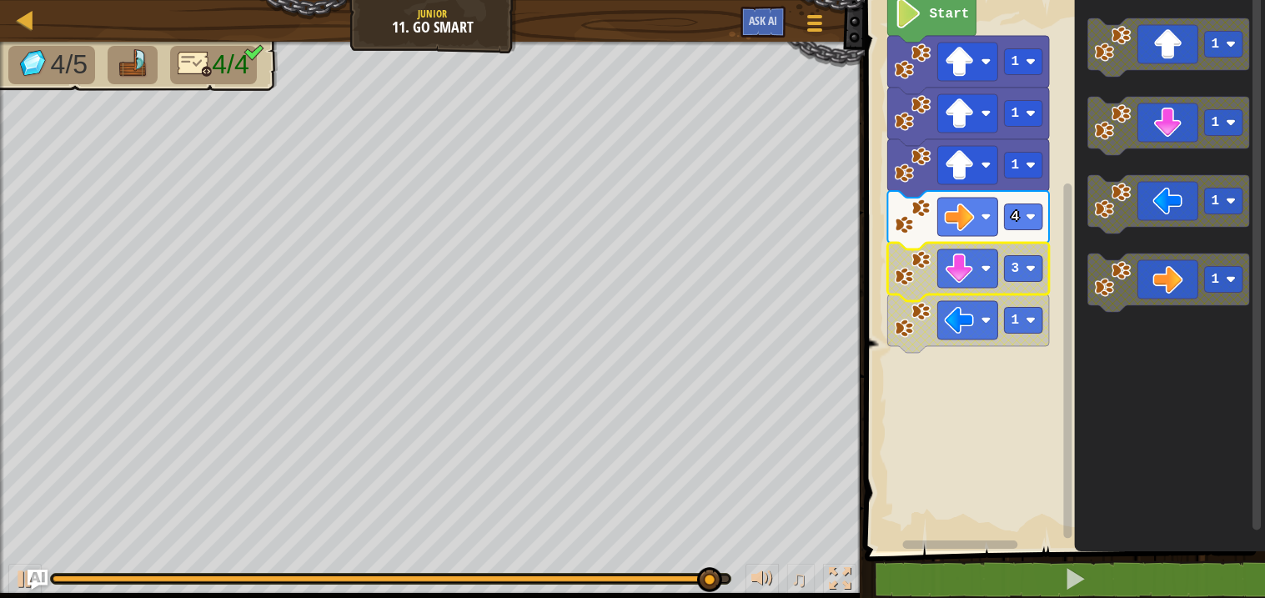
click at [911, 257] on image "Blockly Workspace" at bounding box center [913, 268] width 37 height 37
click at [966, 13] on text "Start" at bounding box center [950, 14] width 40 height 15
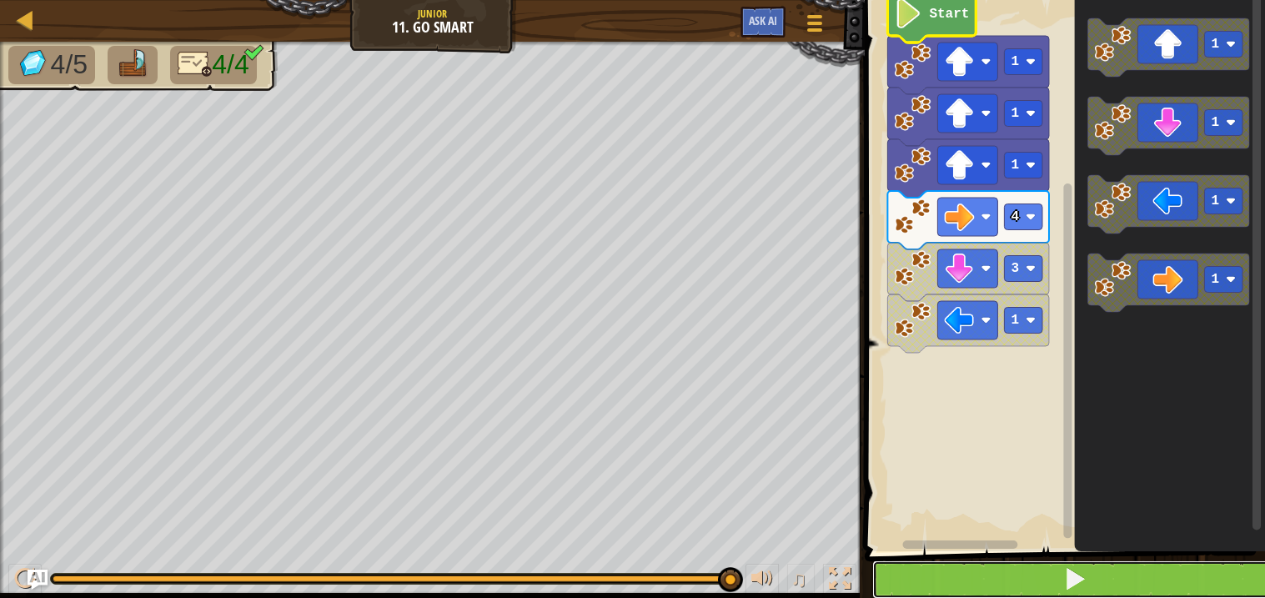
click at [900, 578] on button at bounding box center [1075, 580] width 405 height 38
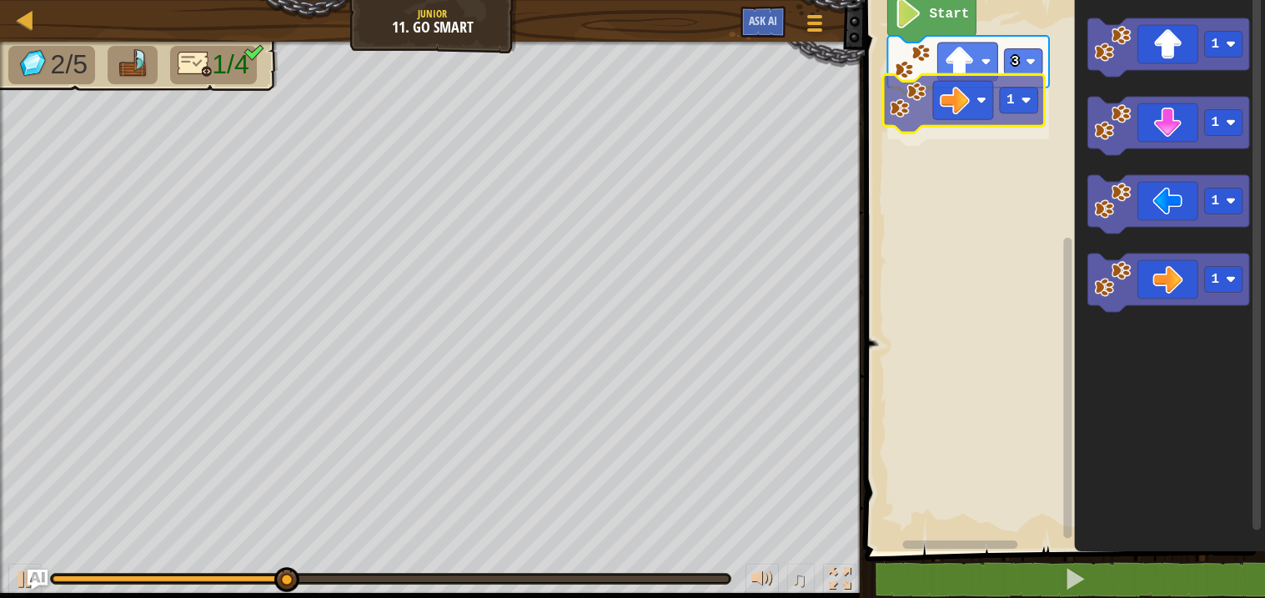
click at [913, 114] on div "3 1 Start 1 1 1 1 1" at bounding box center [1062, 272] width 405 height 560
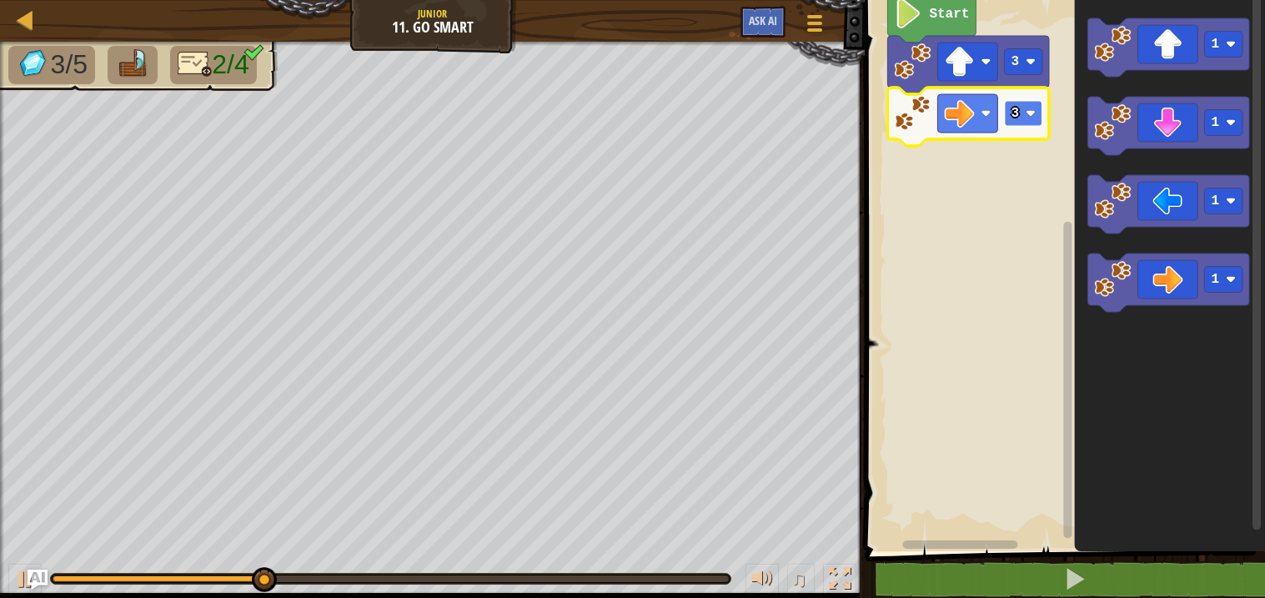
click at [1006, 117] on rect "Blockly Workspace" at bounding box center [1024, 114] width 38 height 26
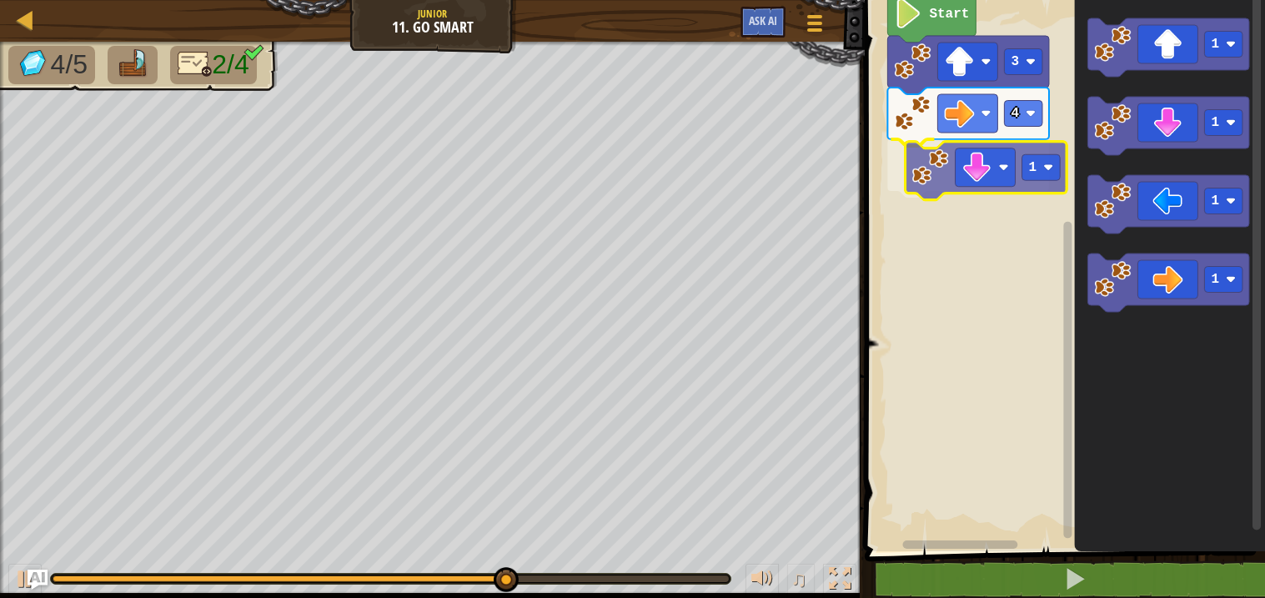
click at [964, 200] on div "Start 3 4 1 1 1 1 1 1" at bounding box center [1062, 272] width 405 height 560
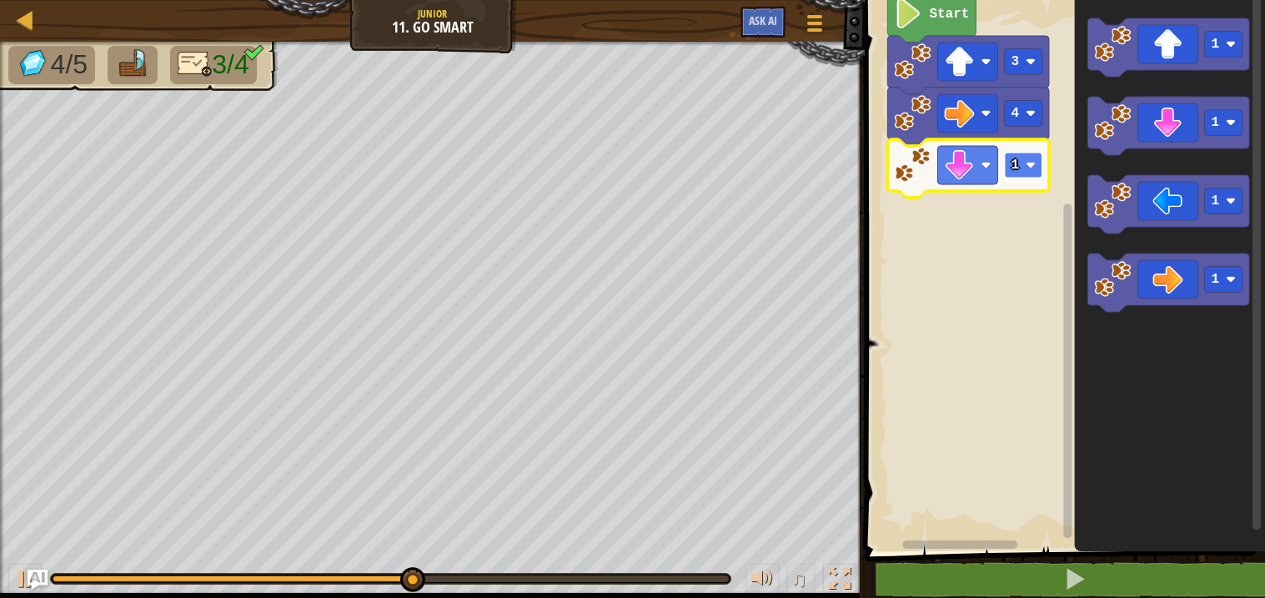
click at [1024, 174] on rect "Blockly Workspace" at bounding box center [1024, 166] width 38 height 26
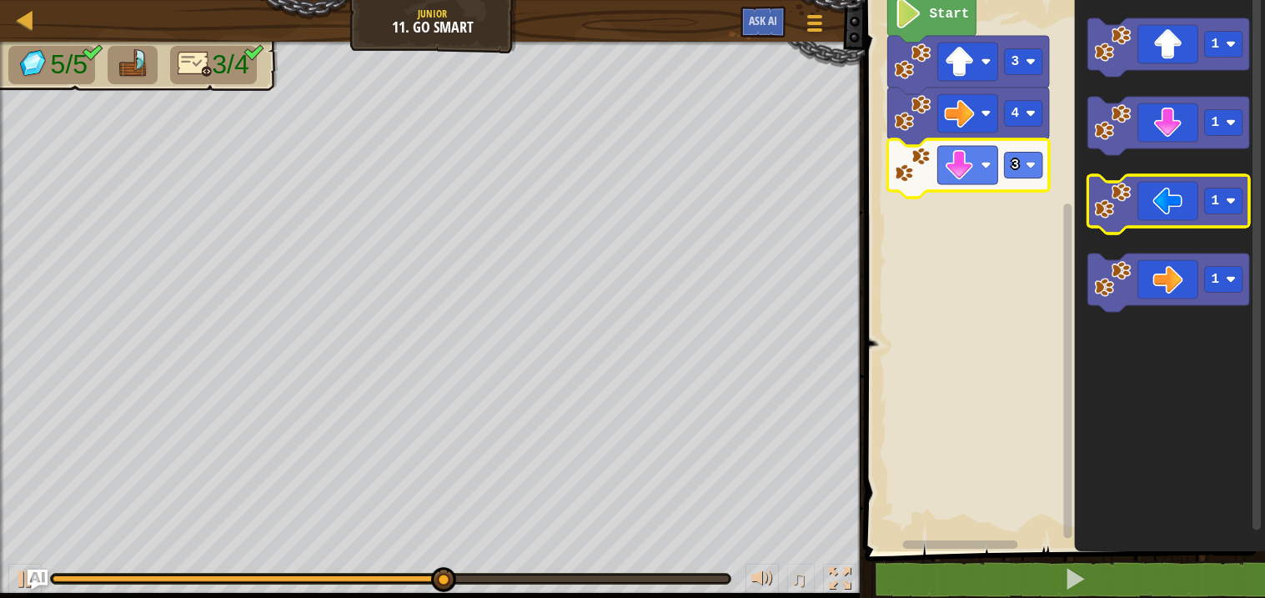
click at [1156, 223] on icon "Blockly Workspace" at bounding box center [1170, 204] width 162 height 58
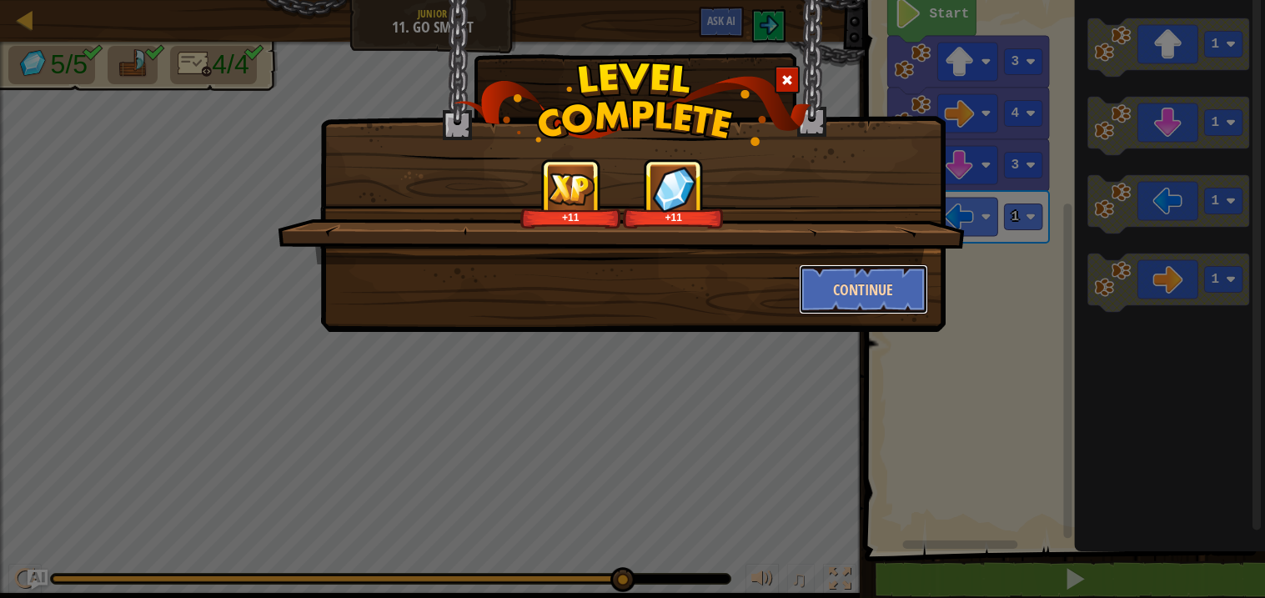
click at [840, 285] on button "Continue" at bounding box center [863, 289] width 129 height 50
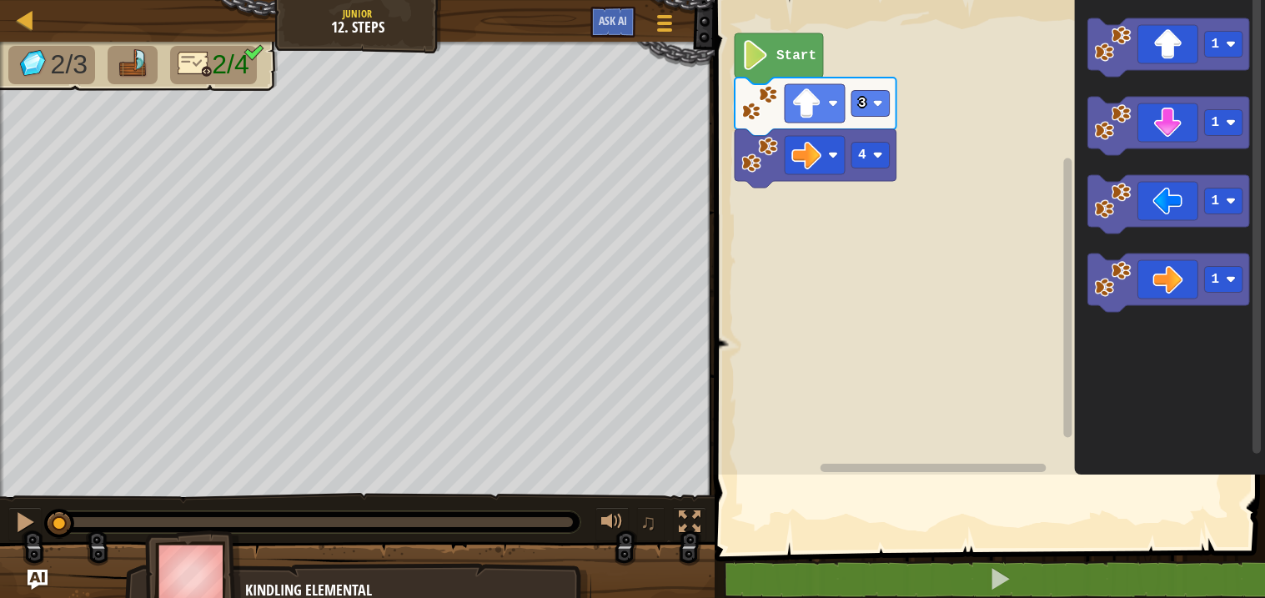
click at [840, 285] on rect "Blockly Workspace" at bounding box center [988, 233] width 556 height 483
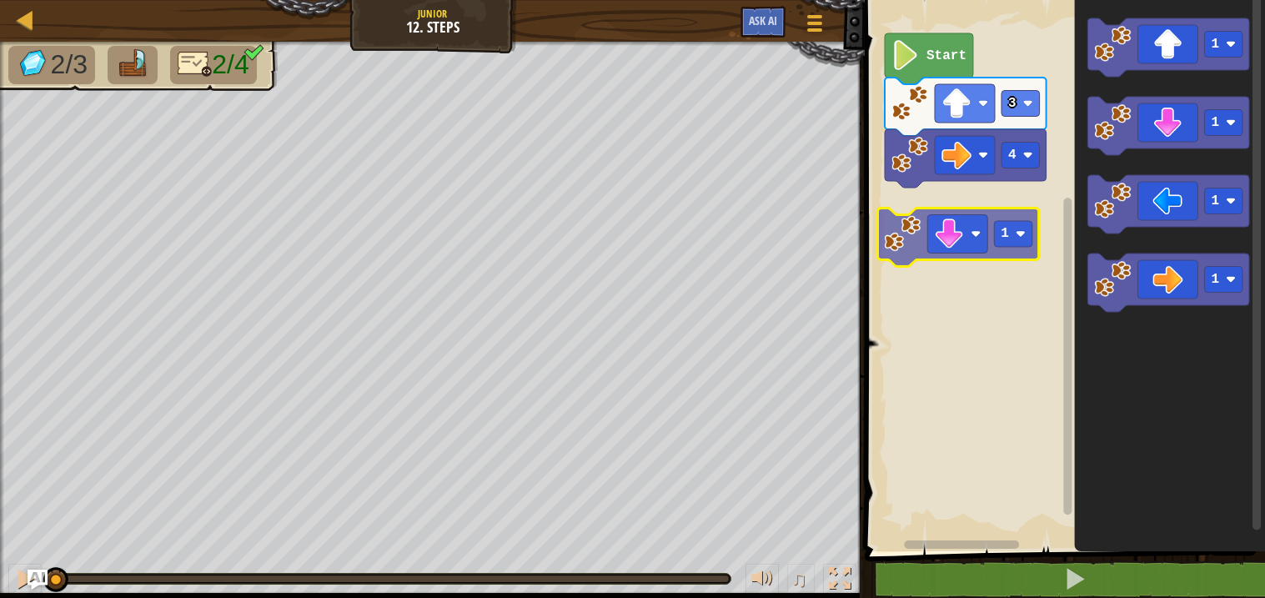
click at [945, 238] on div "4 3 Start 1 1 1 1 1" at bounding box center [1062, 272] width 405 height 560
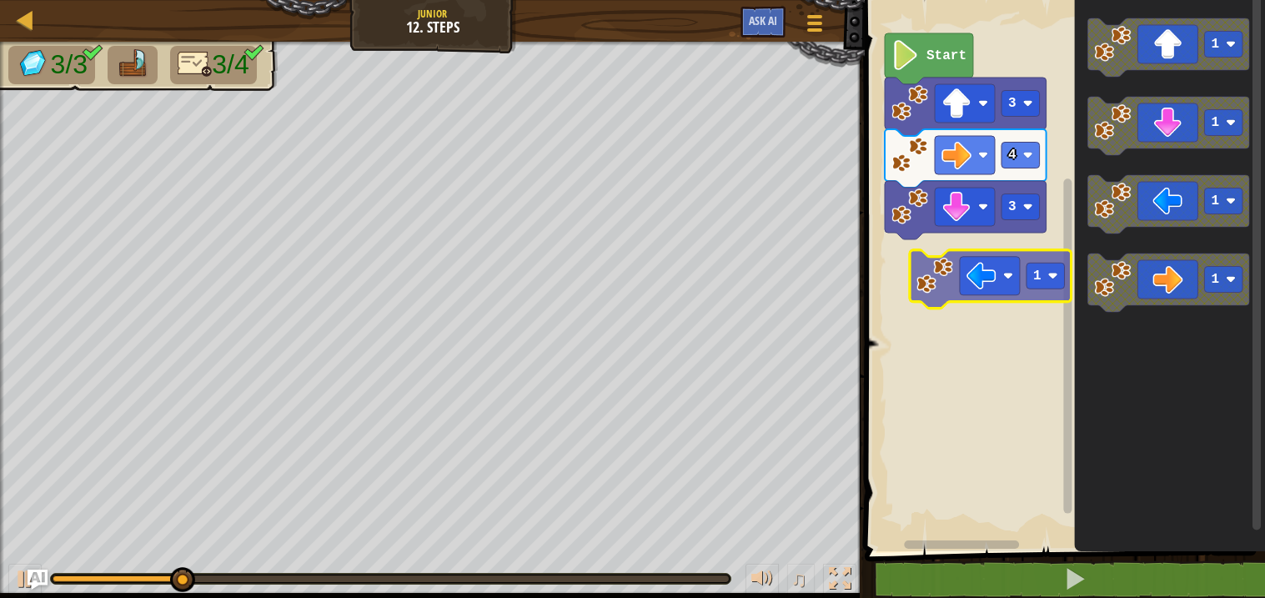
click at [1007, 275] on div "Start 3 4 3 1 1 1 1 1" at bounding box center [1062, 272] width 405 height 560
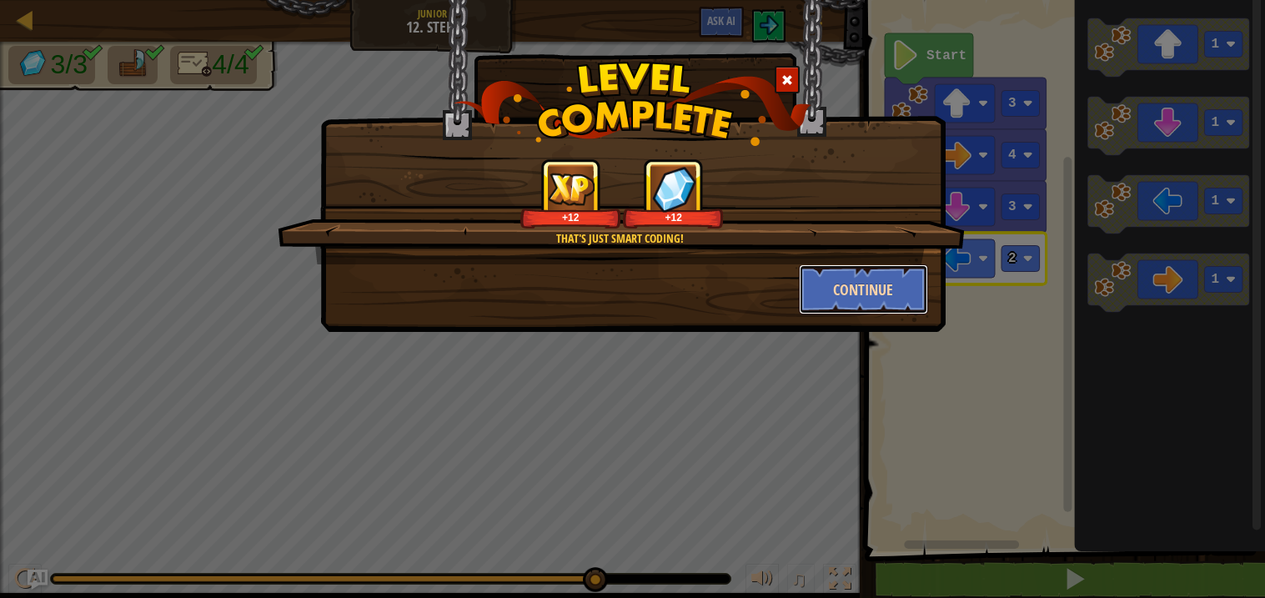
click at [833, 286] on button "Continue" at bounding box center [863, 289] width 129 height 50
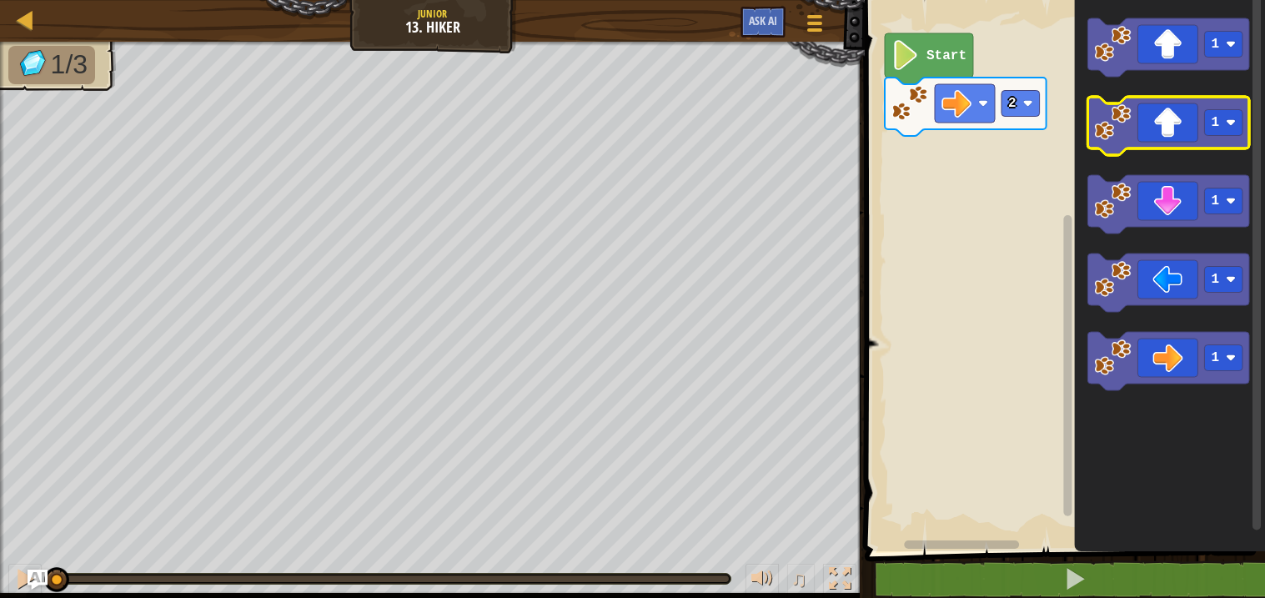
click at [1182, 119] on icon "Blockly Workspace" at bounding box center [1170, 126] width 162 height 58
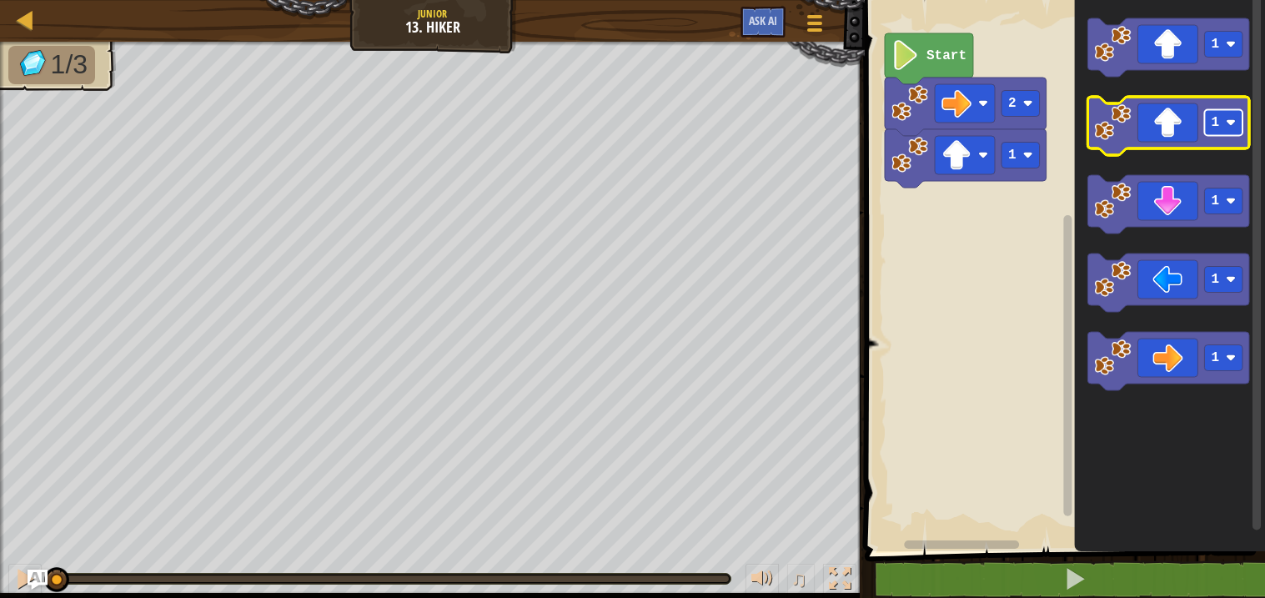
click at [1225, 127] on rect "Blockly Workspace" at bounding box center [1224, 123] width 38 height 26
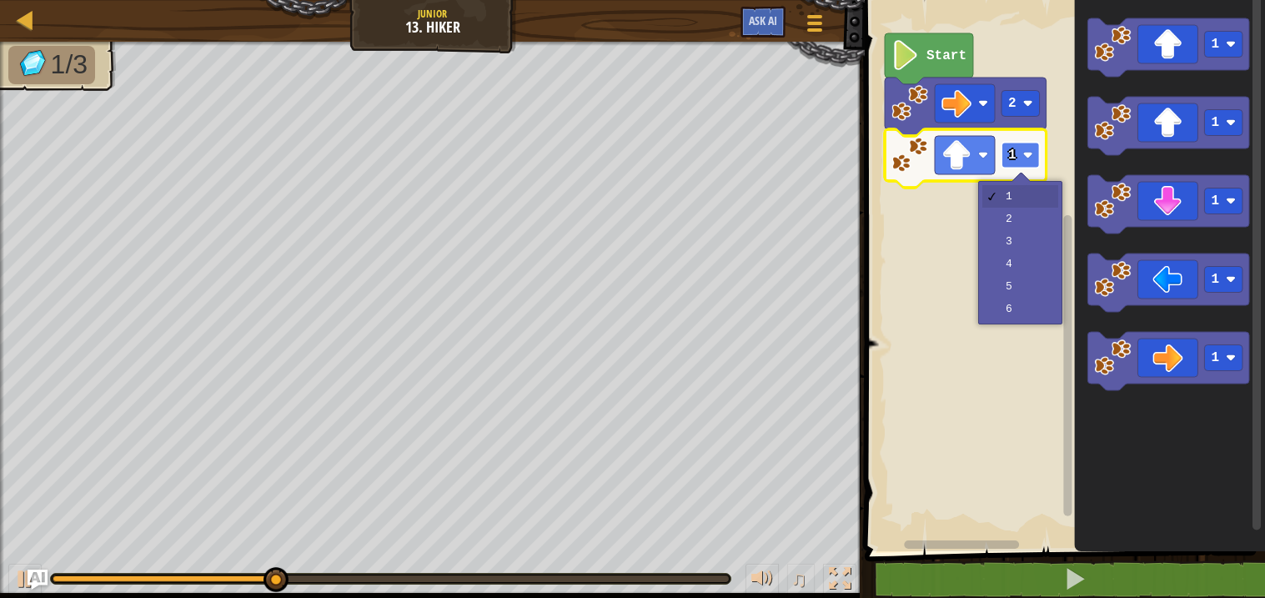
click at [1011, 153] on text "1" at bounding box center [1013, 155] width 8 height 15
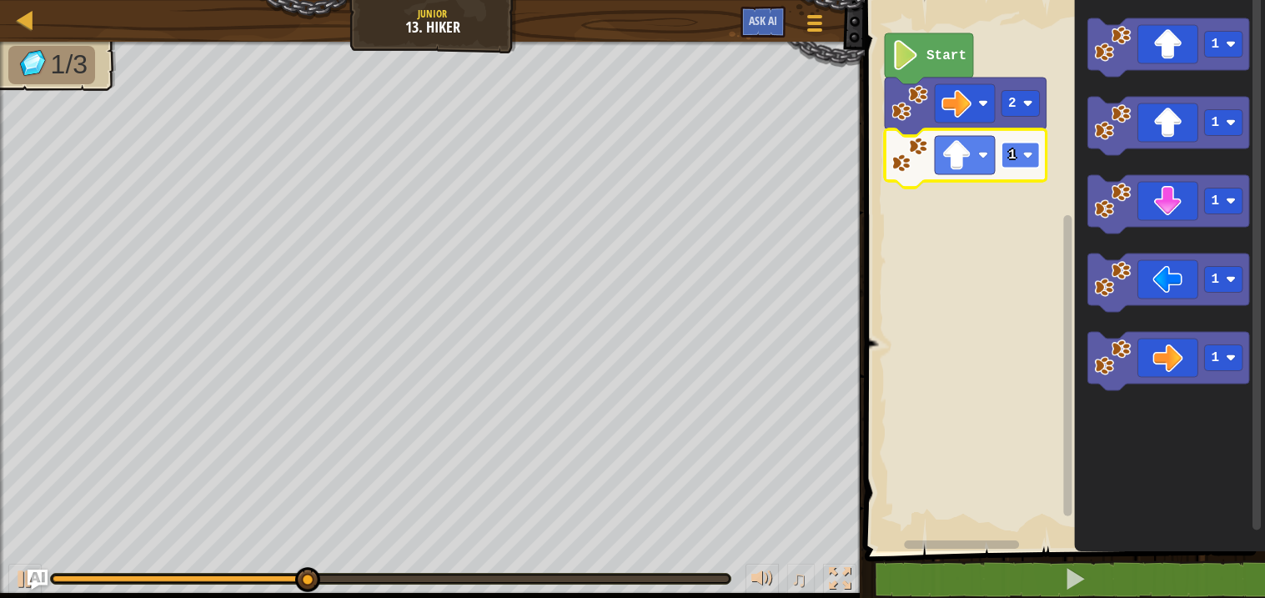
click at [1011, 153] on text "1" at bounding box center [1013, 155] width 8 height 15
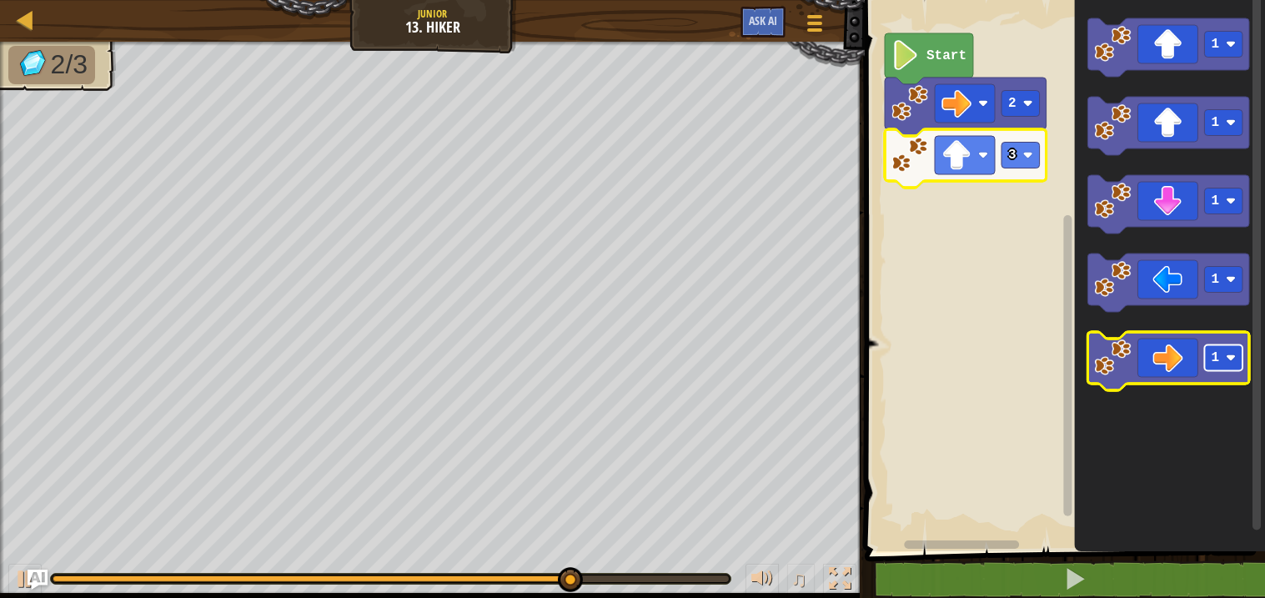
click at [1217, 365] on rect "Blockly Workspace" at bounding box center [1224, 358] width 38 height 26
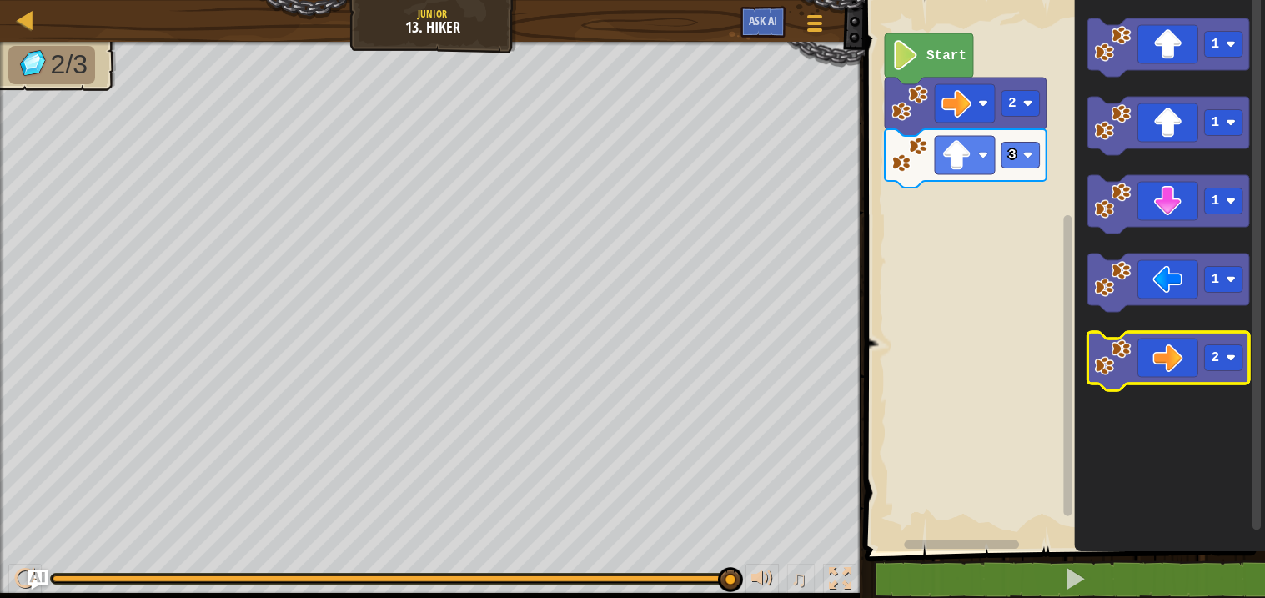
click at [1116, 388] on icon "Blockly Workspace" at bounding box center [1170, 361] width 162 height 58
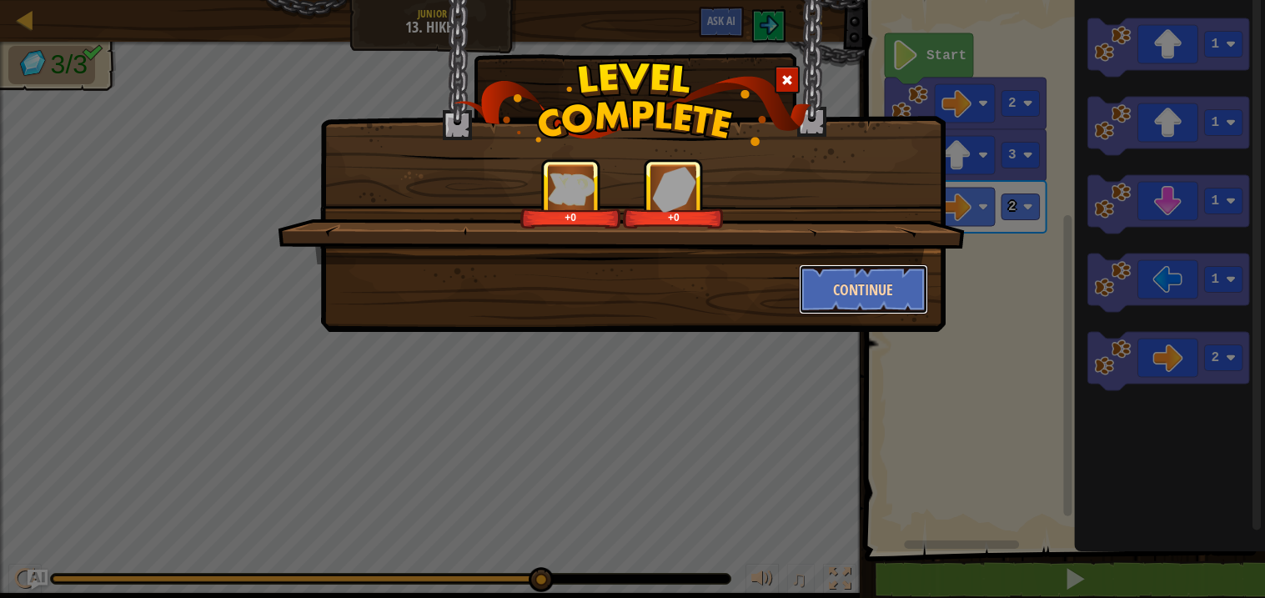
click at [854, 284] on button "Continue" at bounding box center [863, 289] width 129 height 50
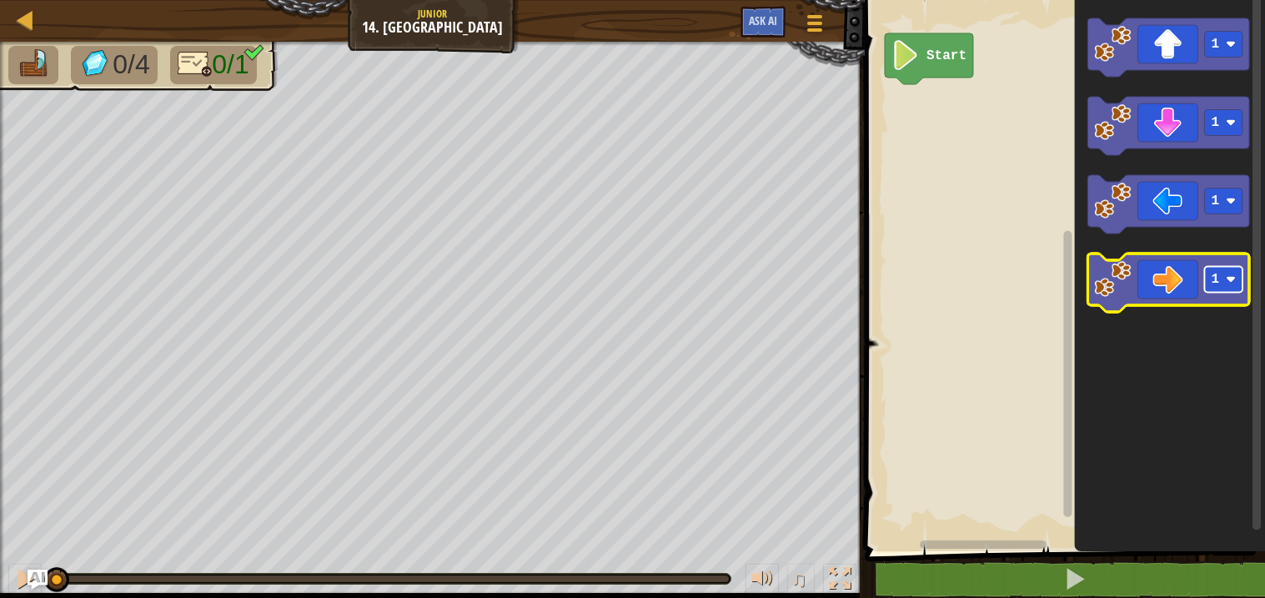
click at [1218, 284] on text "1" at bounding box center [1216, 279] width 8 height 15
click at [1167, 284] on icon "Blockly Workspace" at bounding box center [1170, 283] width 162 height 58
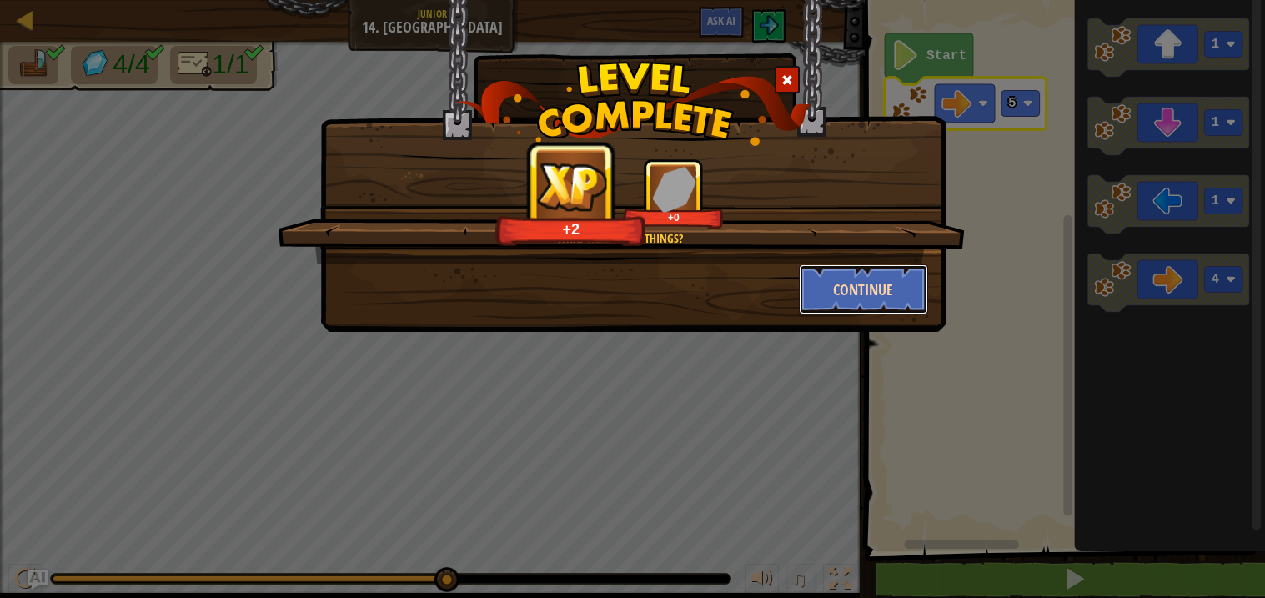
click at [872, 285] on button "Continue" at bounding box center [863, 289] width 129 height 50
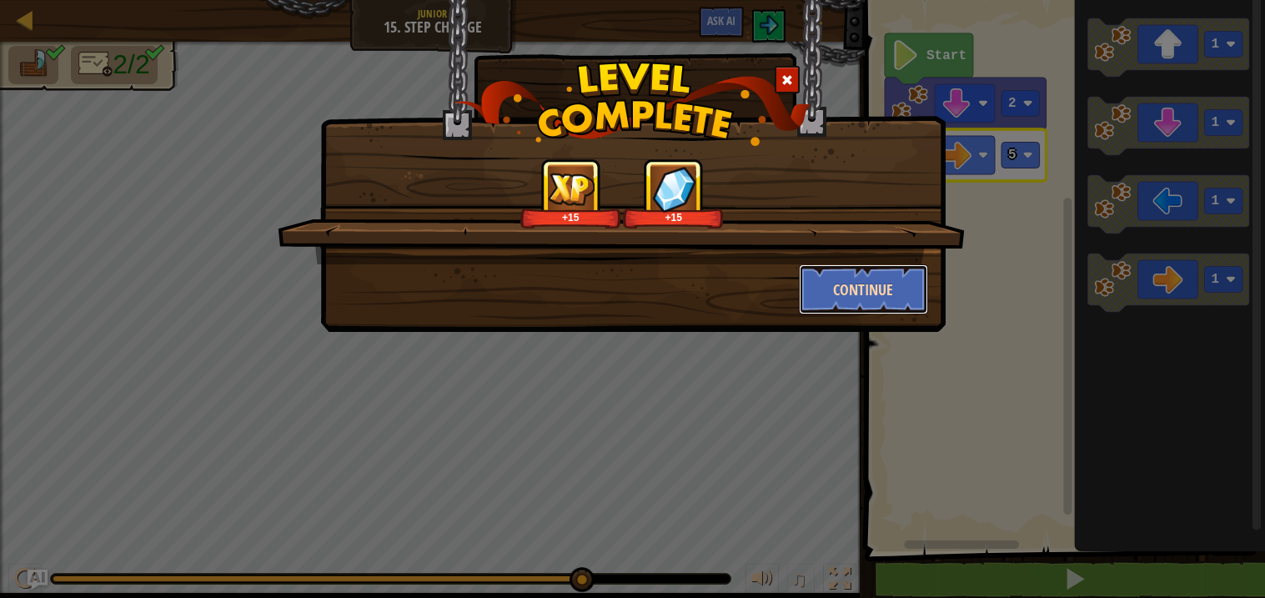
click at [850, 296] on button "Continue" at bounding box center [863, 289] width 129 height 50
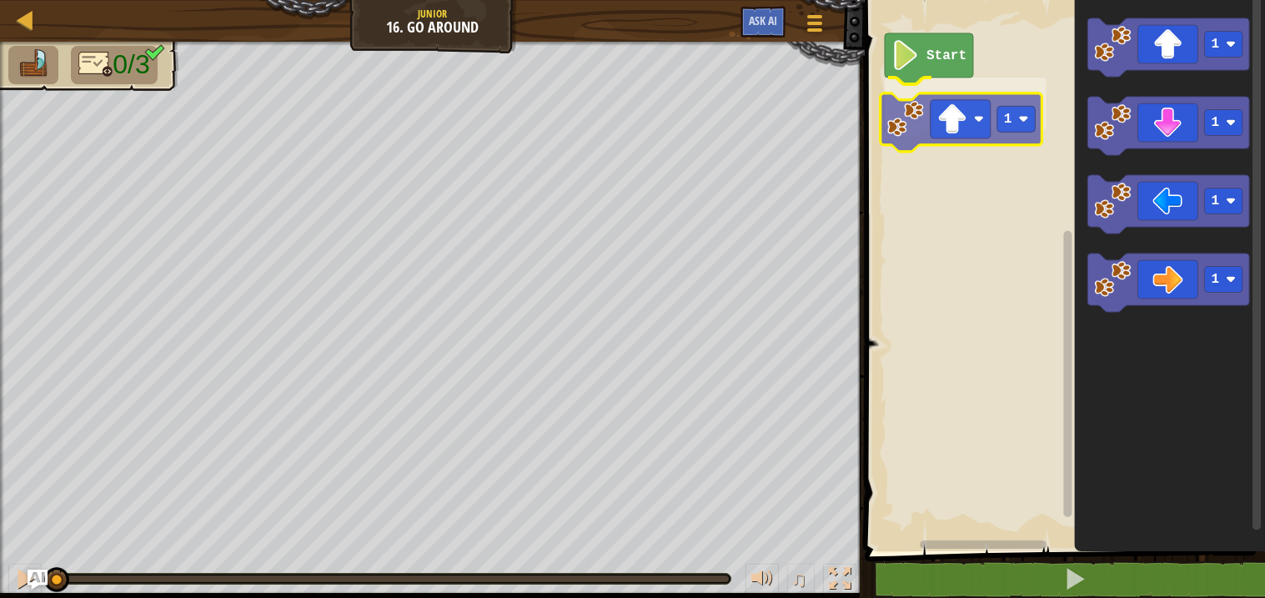
click at [930, 116] on div "Start 1 1 1 1 1 1" at bounding box center [1062, 272] width 405 height 560
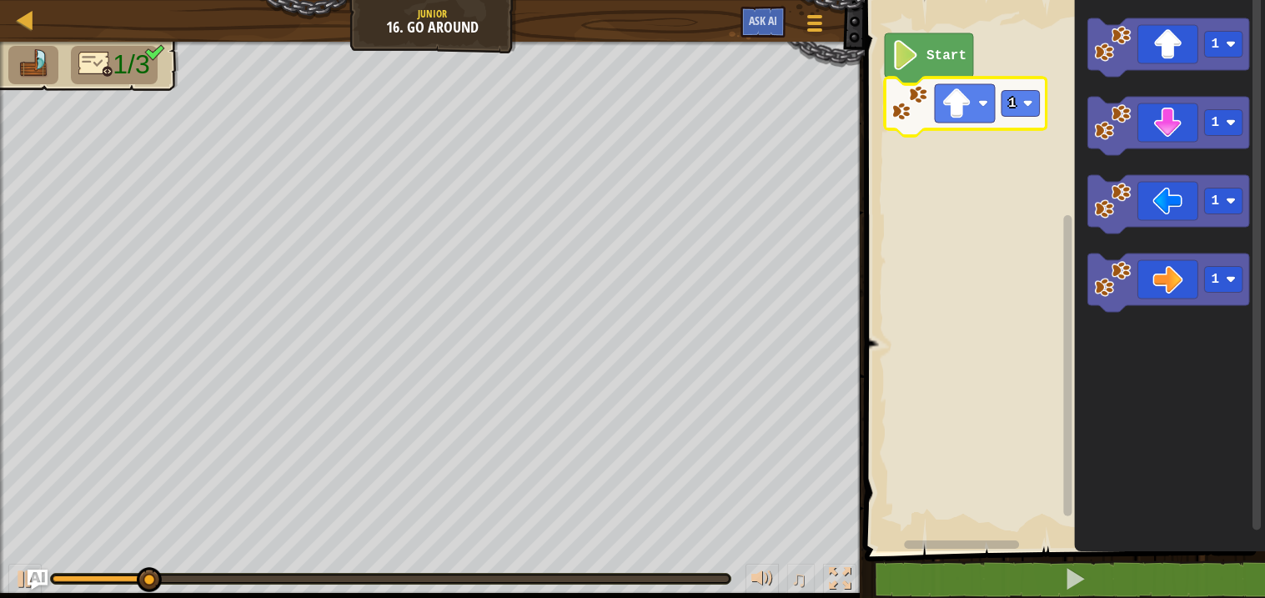
click at [1040, 85] on icon "Blockly Workspace" at bounding box center [966, 107] width 162 height 58
click at [1029, 96] on rect "Blockly Workspace" at bounding box center [1021, 104] width 38 height 26
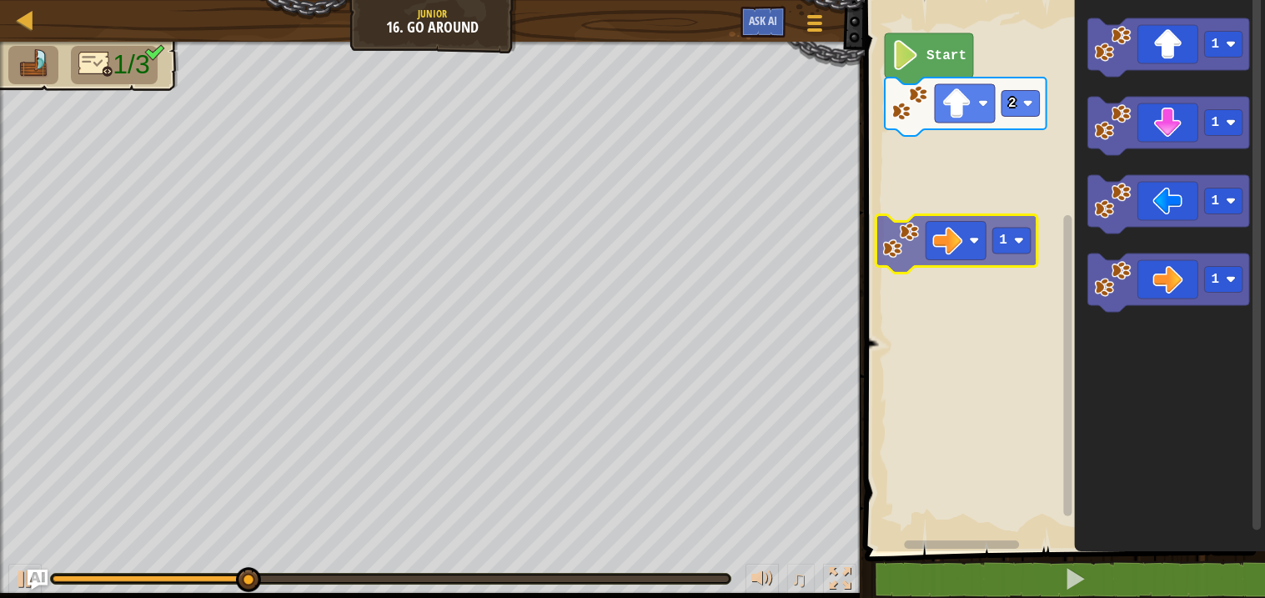
click at [923, 243] on div "Start 2 1 1 1 1 1" at bounding box center [1062, 272] width 405 height 560
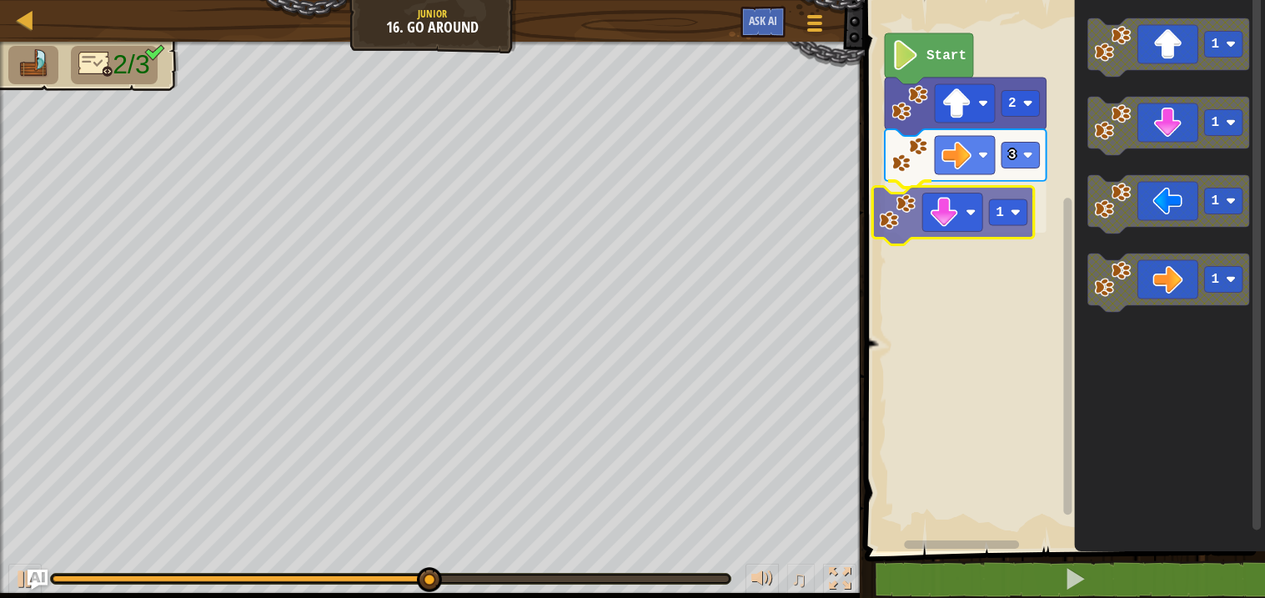
click at [921, 212] on div "Start 2 3 1 1 1 1 1 1" at bounding box center [1062, 272] width 405 height 560
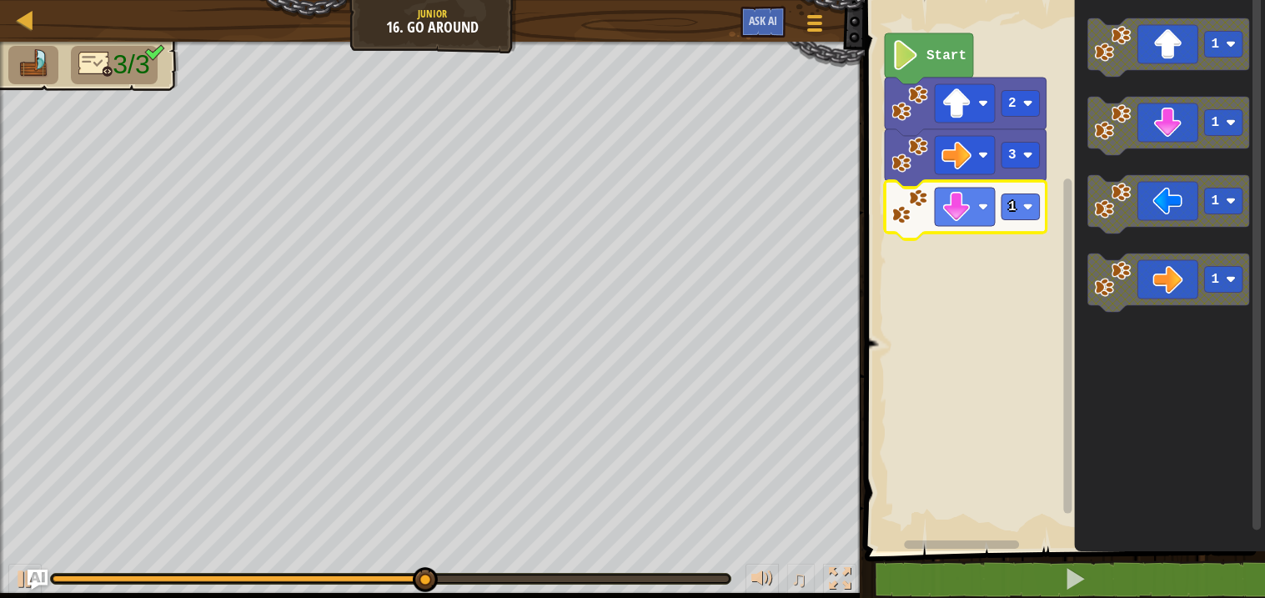
click at [1000, 215] on icon "Blockly Workspace" at bounding box center [966, 210] width 162 height 58
click at [1014, 211] on text "1" at bounding box center [1013, 206] width 8 height 15
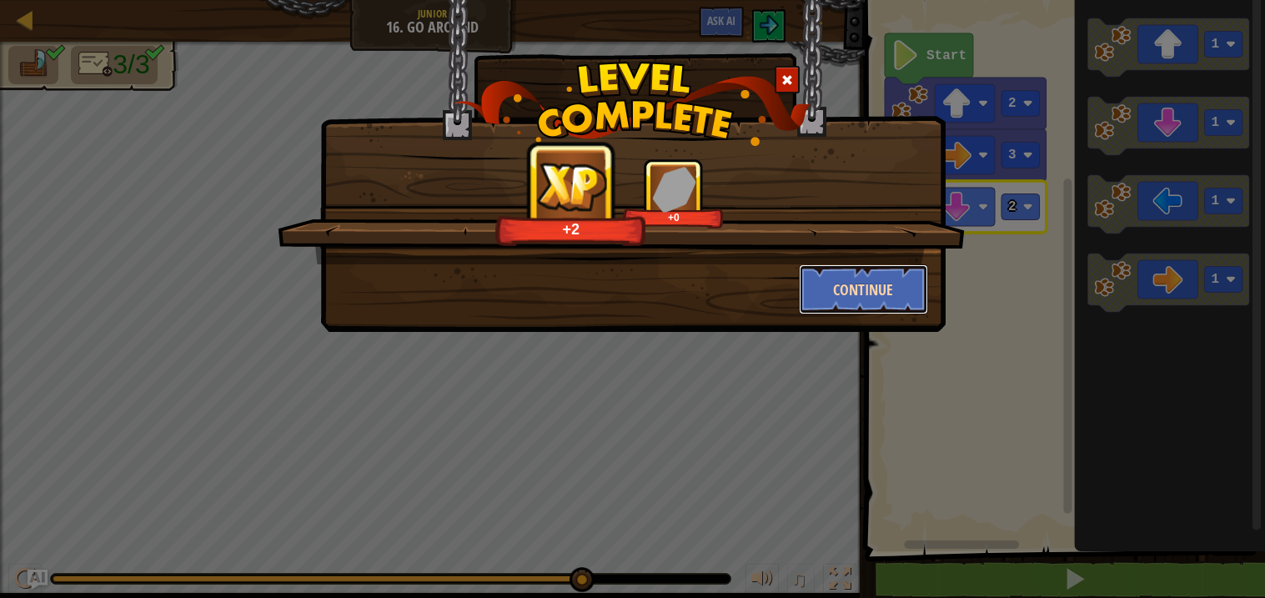
click at [914, 293] on button "Continue" at bounding box center [863, 289] width 129 height 50
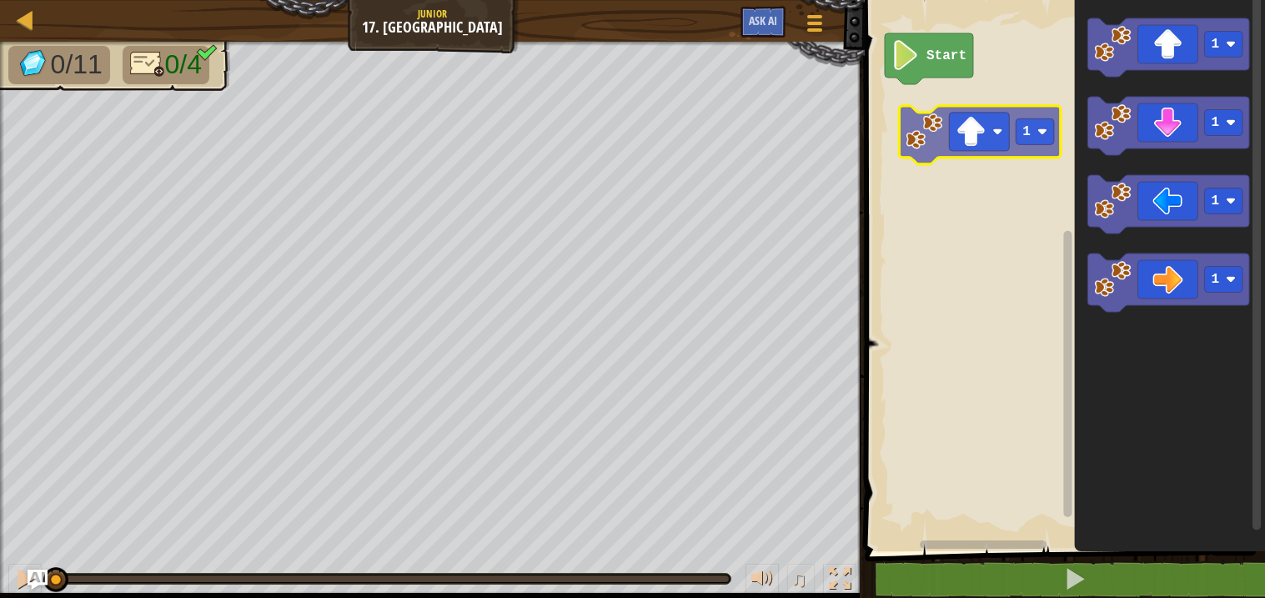
click at [950, 143] on div "Start 1 1 1 1 1" at bounding box center [1062, 272] width 405 height 560
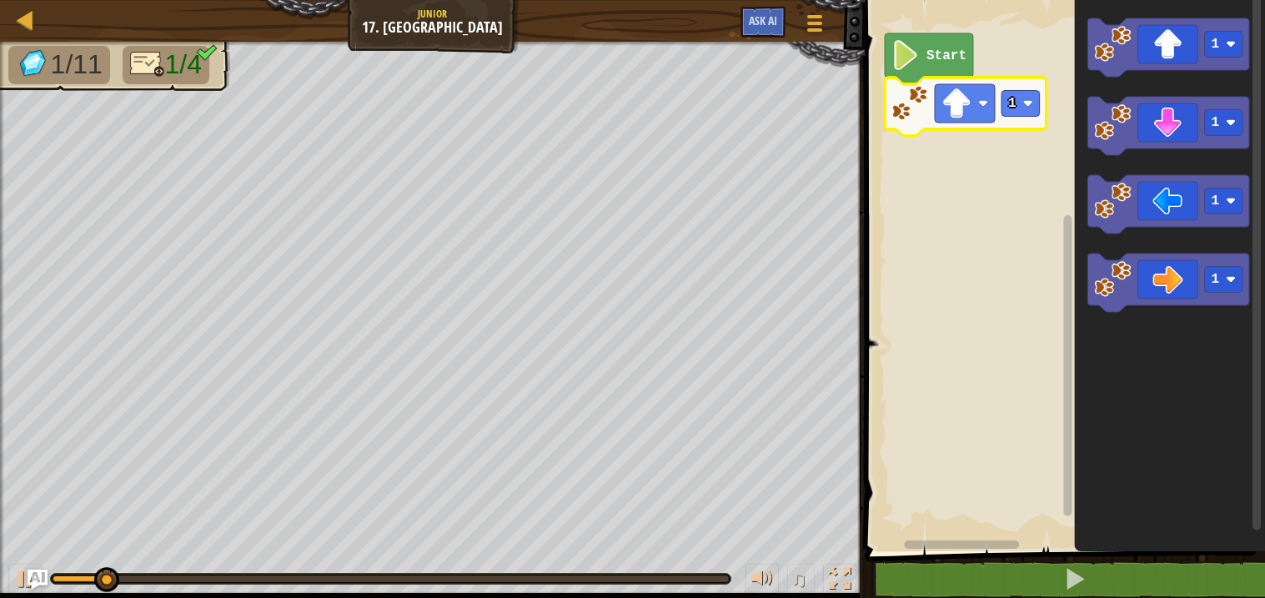
click at [1046, 110] on icon "Blockly Workspace" at bounding box center [966, 107] width 162 height 58
click at [1027, 103] on image "Blockly Workspace" at bounding box center [1029, 103] width 10 height 10
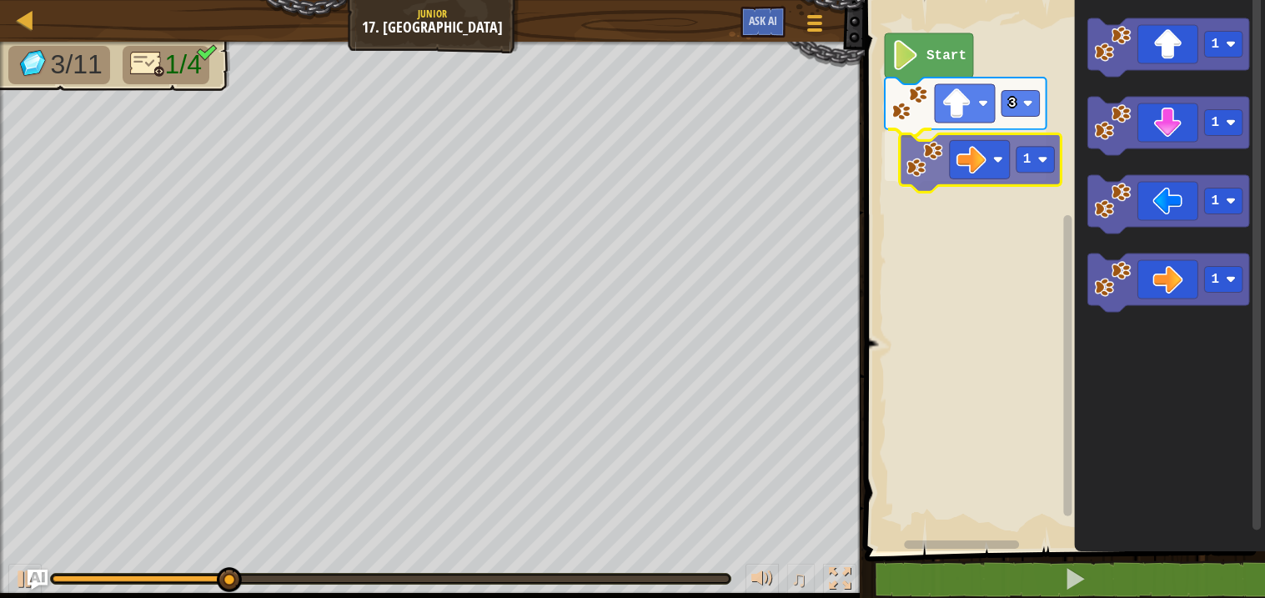
click at [959, 145] on div "Start 3 1 1 1 1 1 1" at bounding box center [1062, 272] width 405 height 560
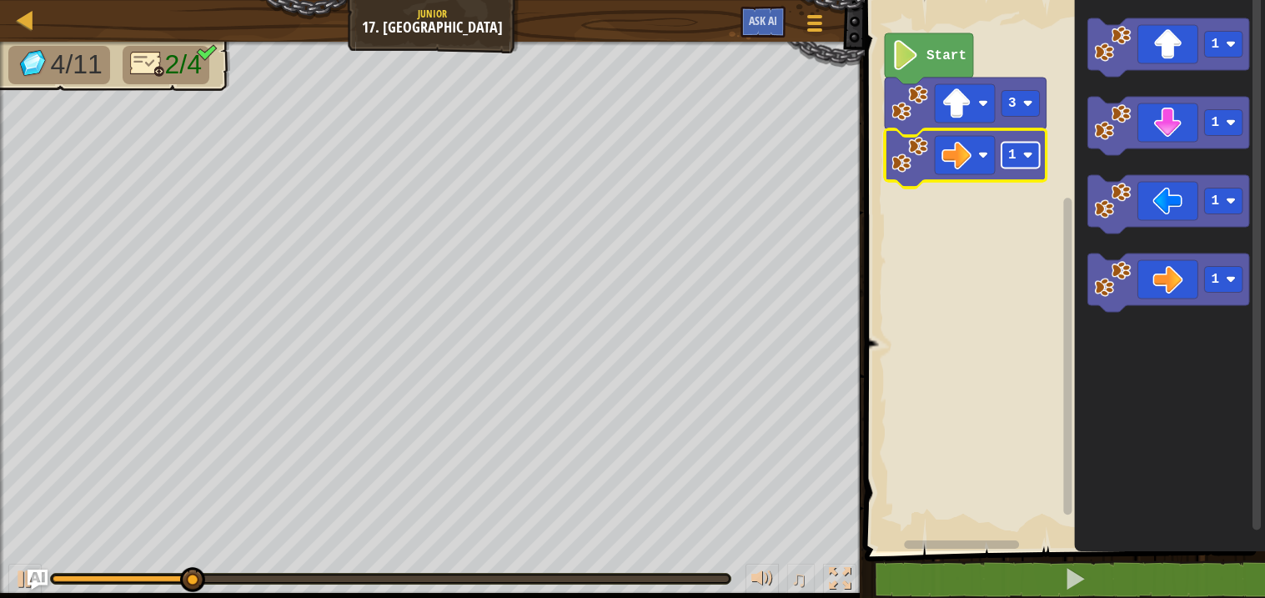
click at [1022, 153] on rect "Blockly Workspace" at bounding box center [1021, 156] width 38 height 26
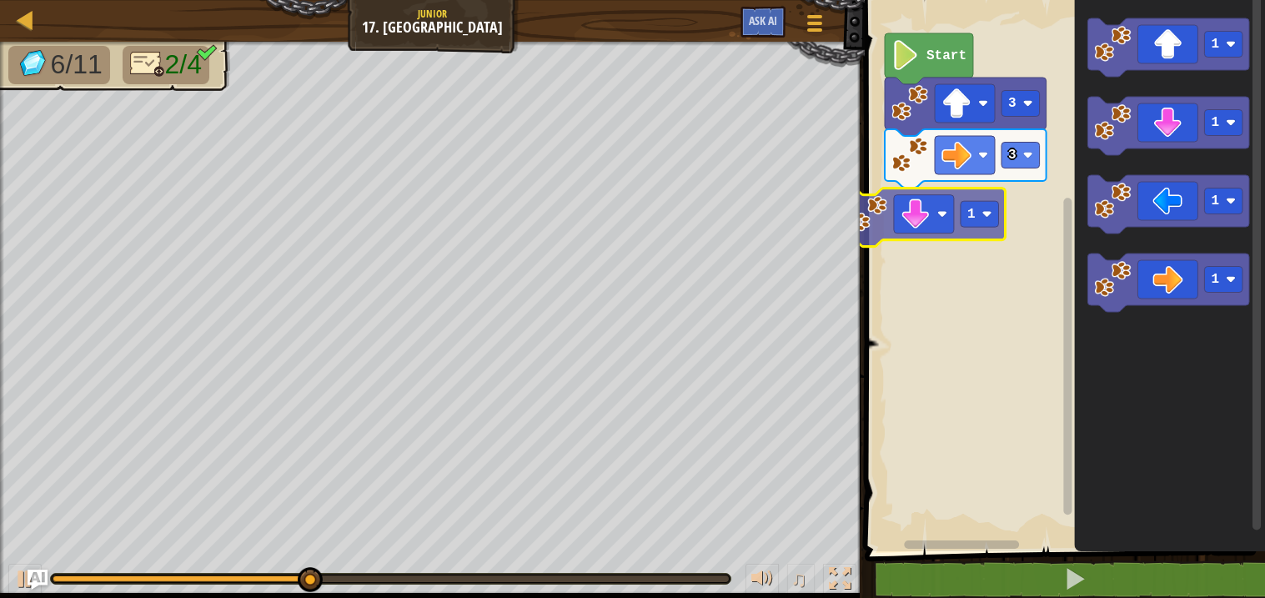
click at [919, 200] on div "Start 3 3 1 1 1 1 1 1" at bounding box center [1062, 272] width 405 height 560
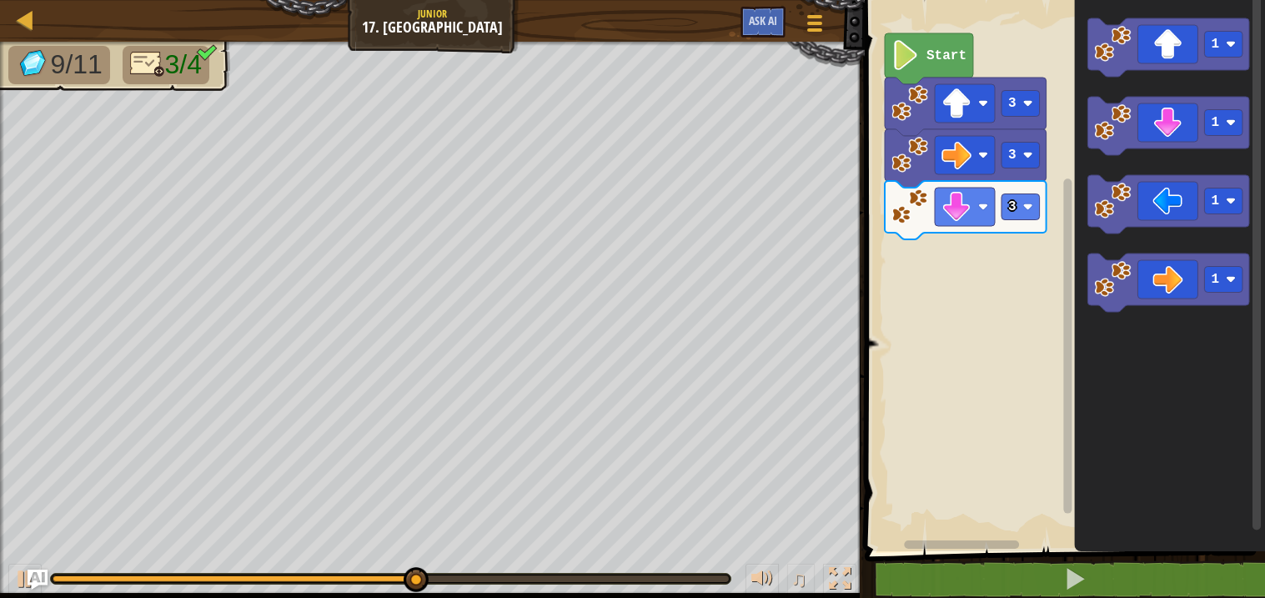
click at [1130, 231] on g "1 1 1 1" at bounding box center [1170, 165] width 162 height 294
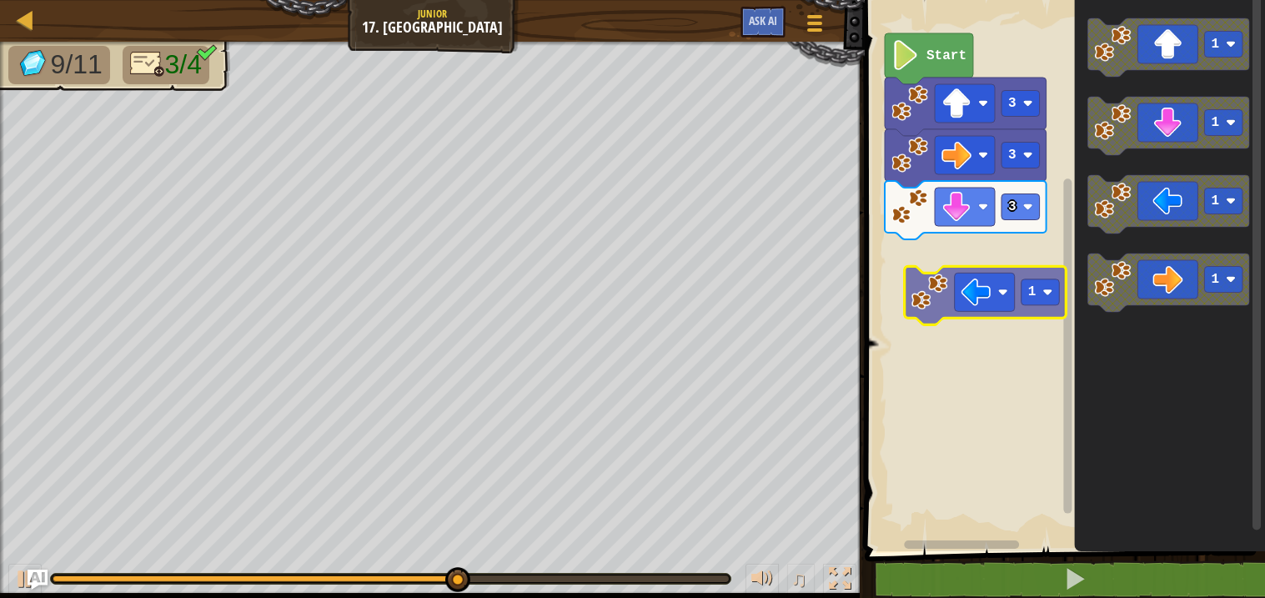
click at [929, 327] on div "Start 3 3 3 1 1 1 1 1" at bounding box center [1062, 272] width 405 height 560
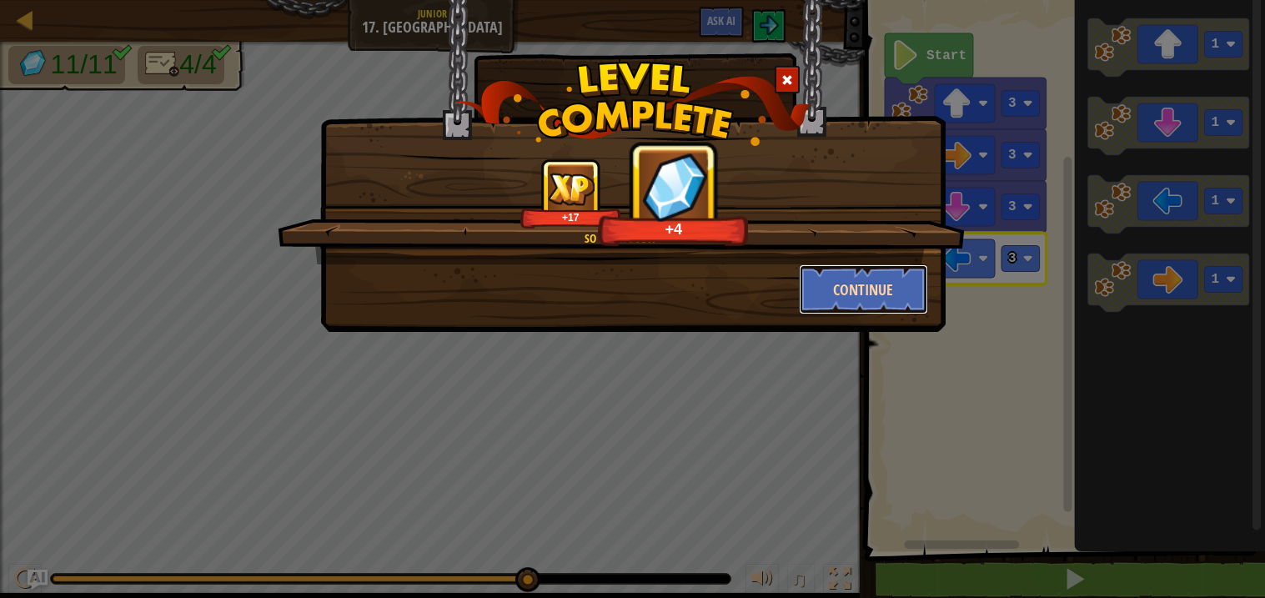
click at [857, 286] on button "Continue" at bounding box center [863, 289] width 129 height 50
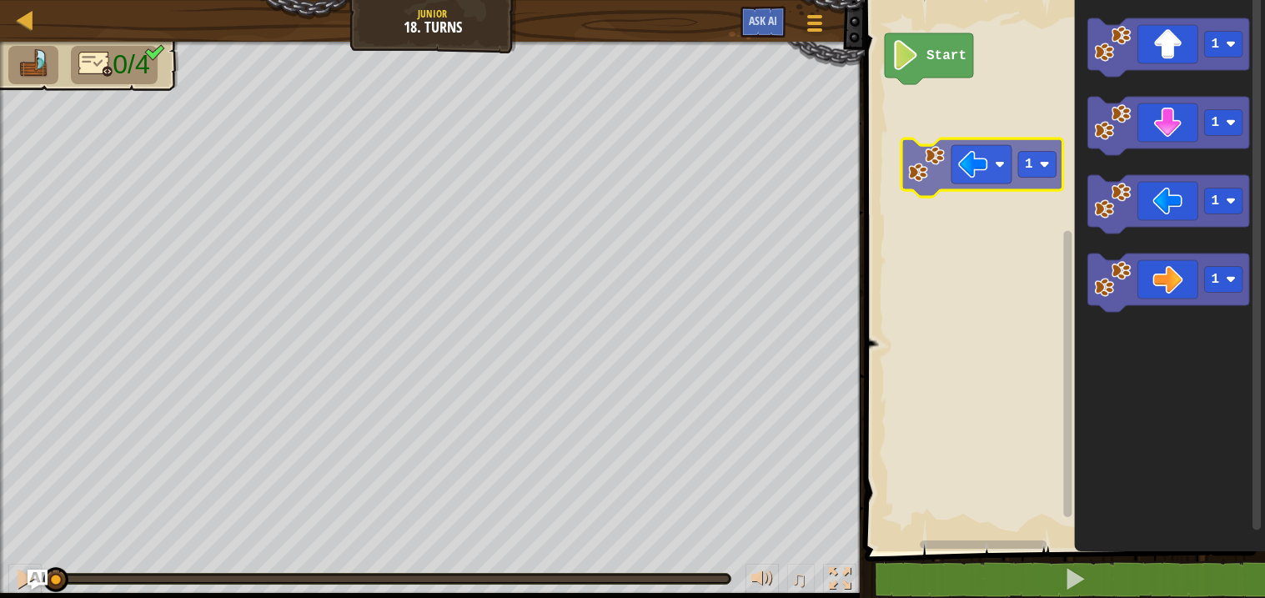
click at [984, 154] on div "Start 1 1 1 1 1" at bounding box center [1062, 272] width 405 height 560
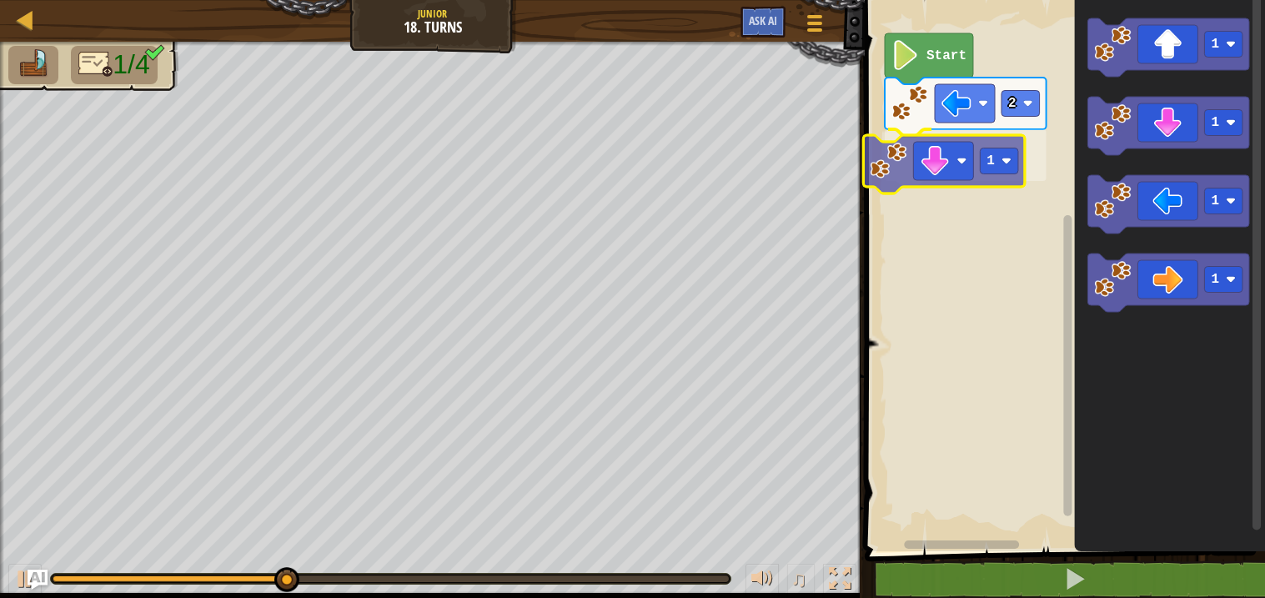
click at [937, 163] on div "Start 2 1 1 1 1 1 1" at bounding box center [1062, 272] width 405 height 560
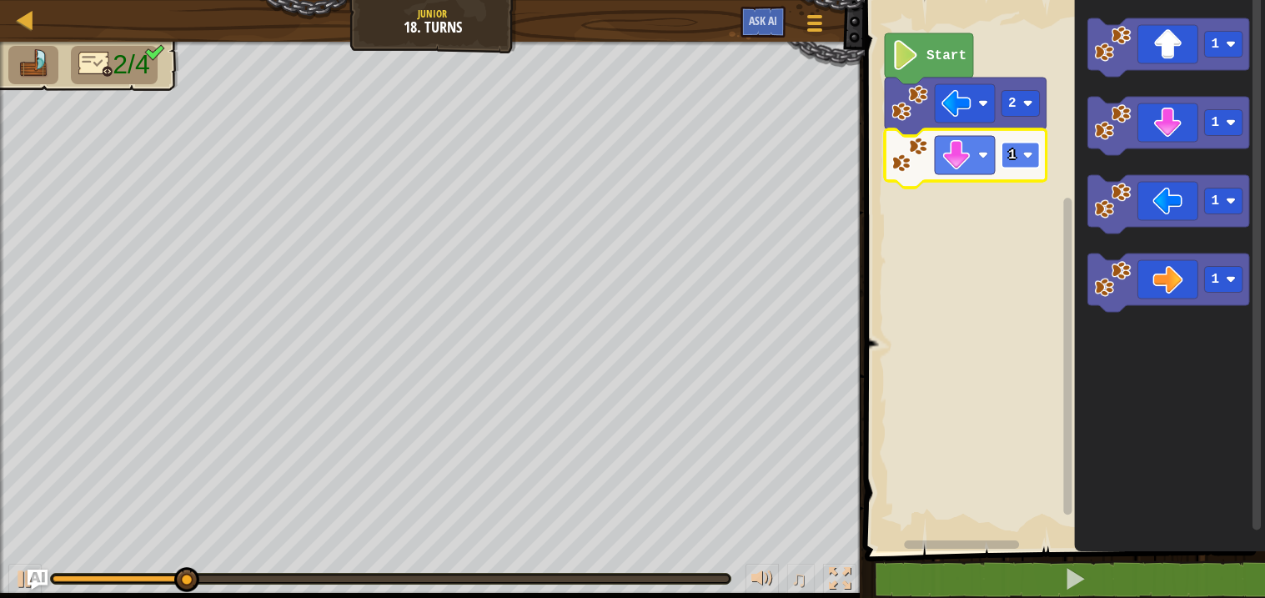
click at [1016, 163] on rect "Blockly Workspace" at bounding box center [1021, 156] width 38 height 26
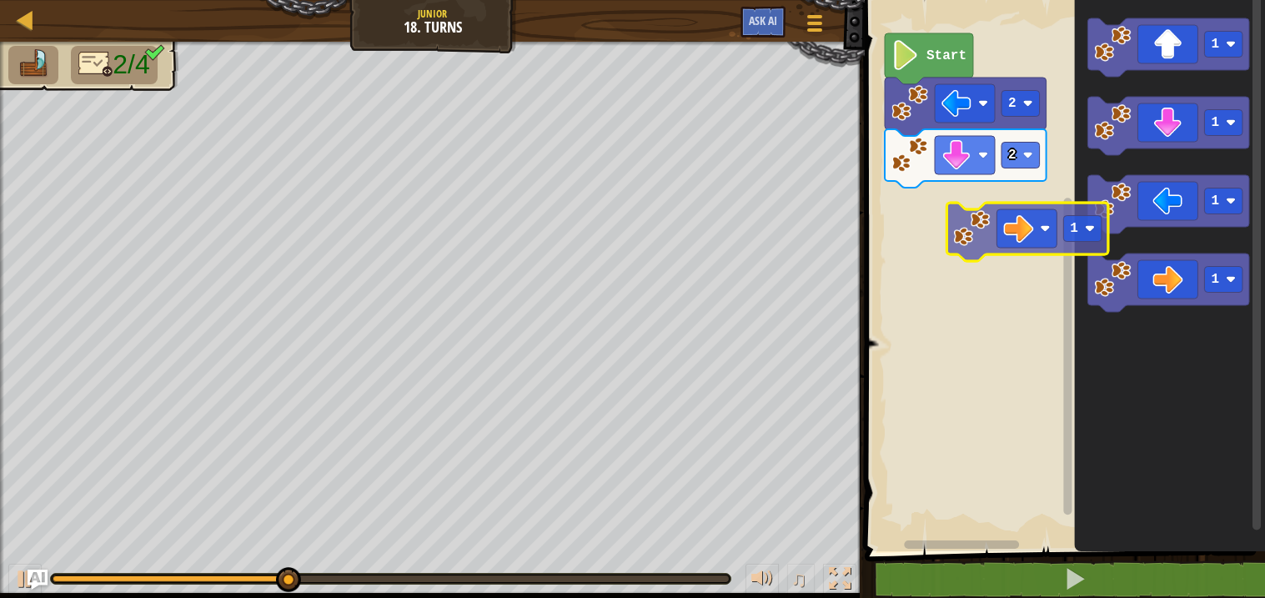
click at [1034, 241] on div "Start 2 2 1 1 1 1 1" at bounding box center [1062, 272] width 405 height 560
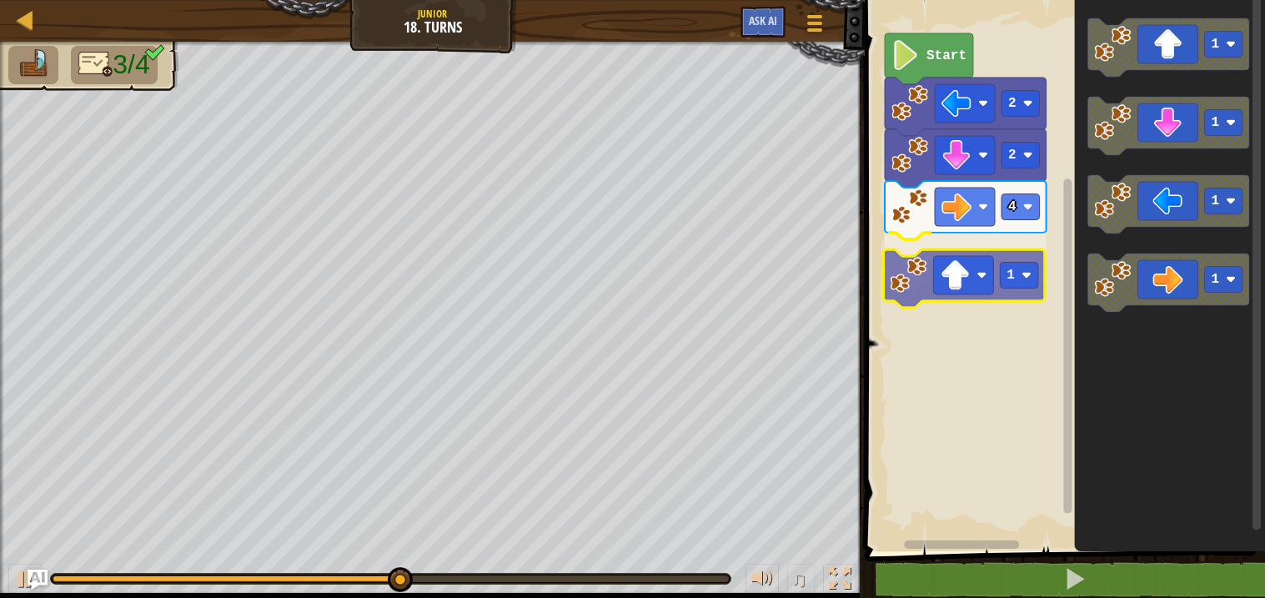
click at [959, 305] on div "Start 2 2 4 1 1 1 1 1 1" at bounding box center [1062, 272] width 405 height 560
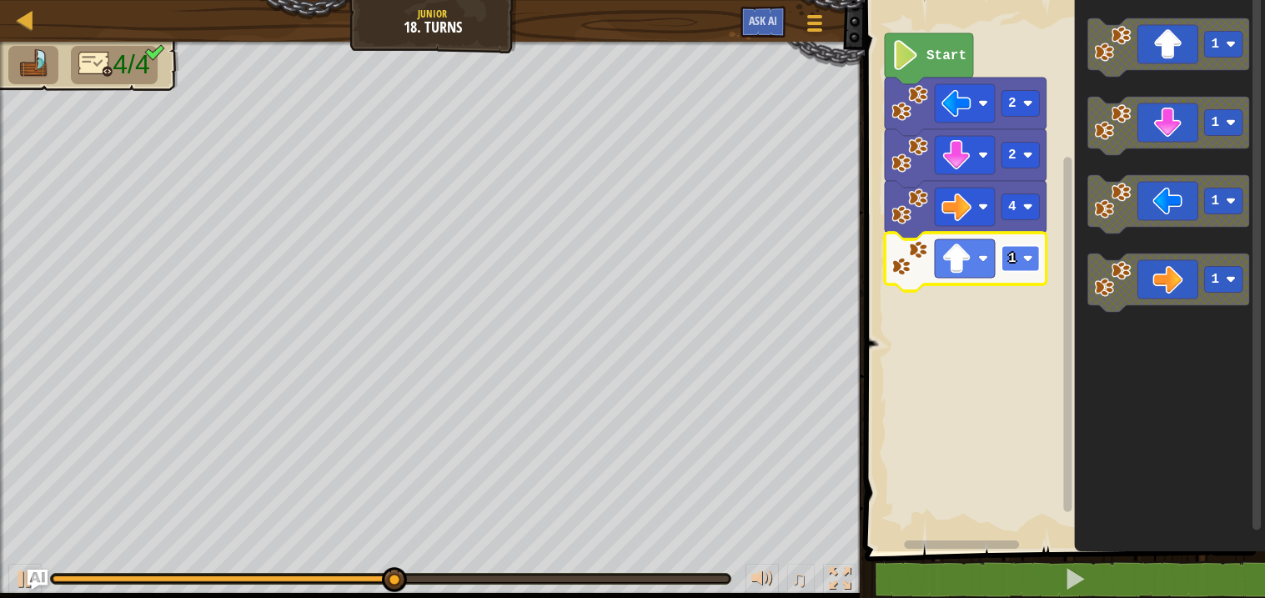
click at [1019, 254] on rect "Blockly Workspace" at bounding box center [1021, 259] width 38 height 26
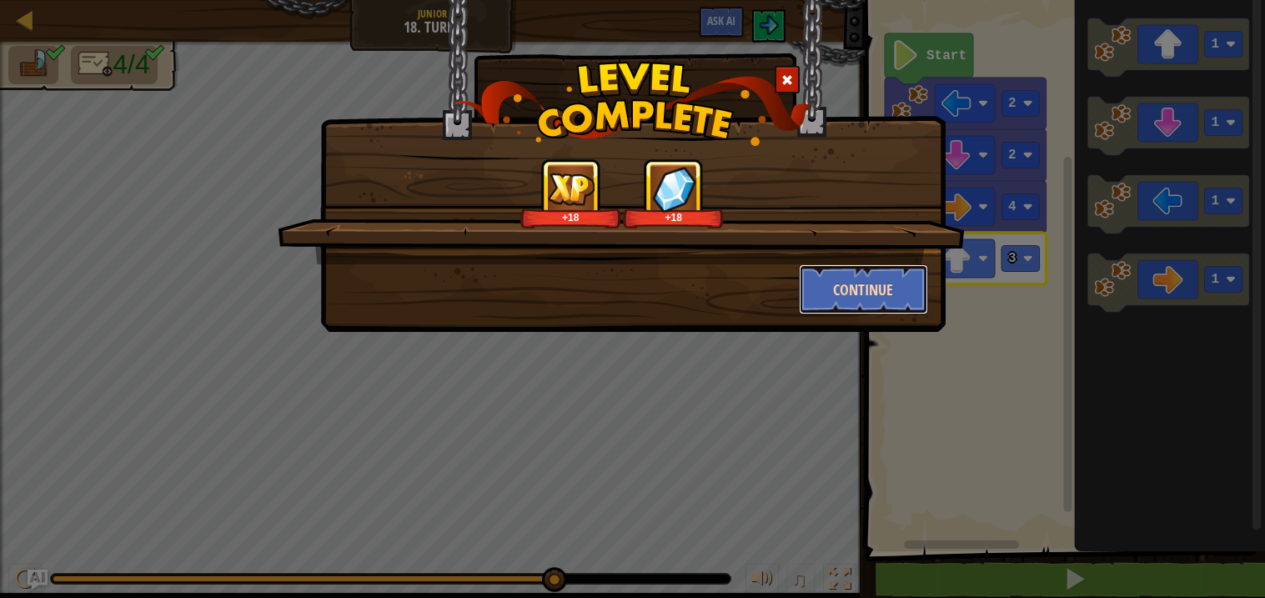
click at [864, 313] on button "Continue" at bounding box center [863, 289] width 129 height 50
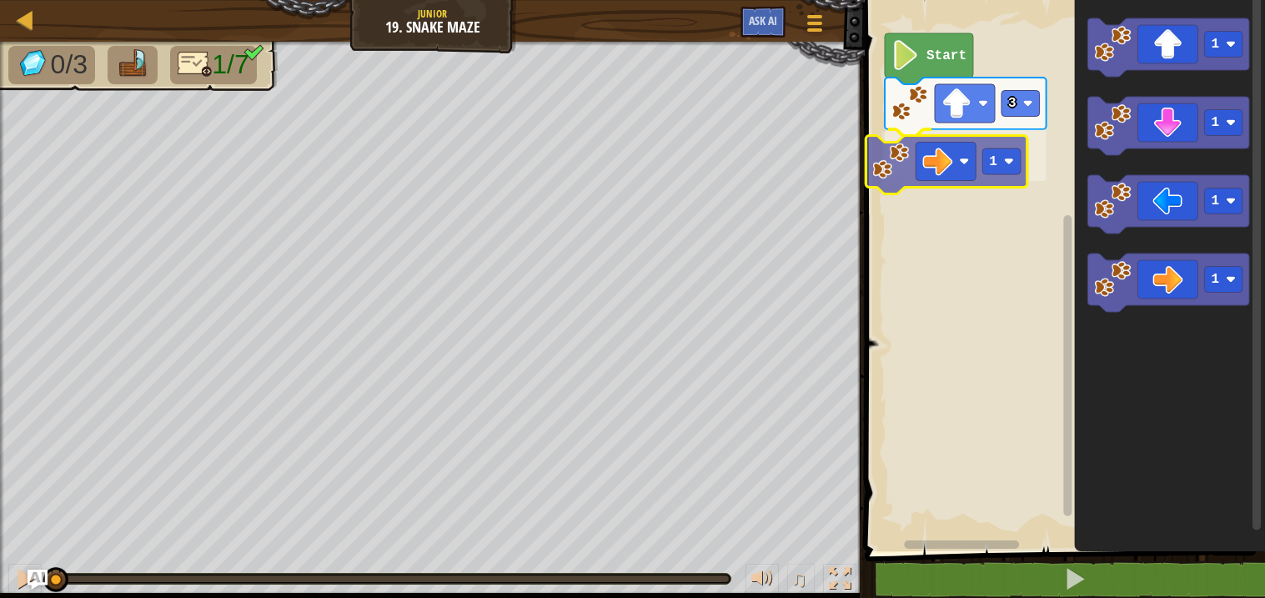
click at [932, 179] on div "3 1 Start 1 1 1 1 1" at bounding box center [1062, 272] width 405 height 560
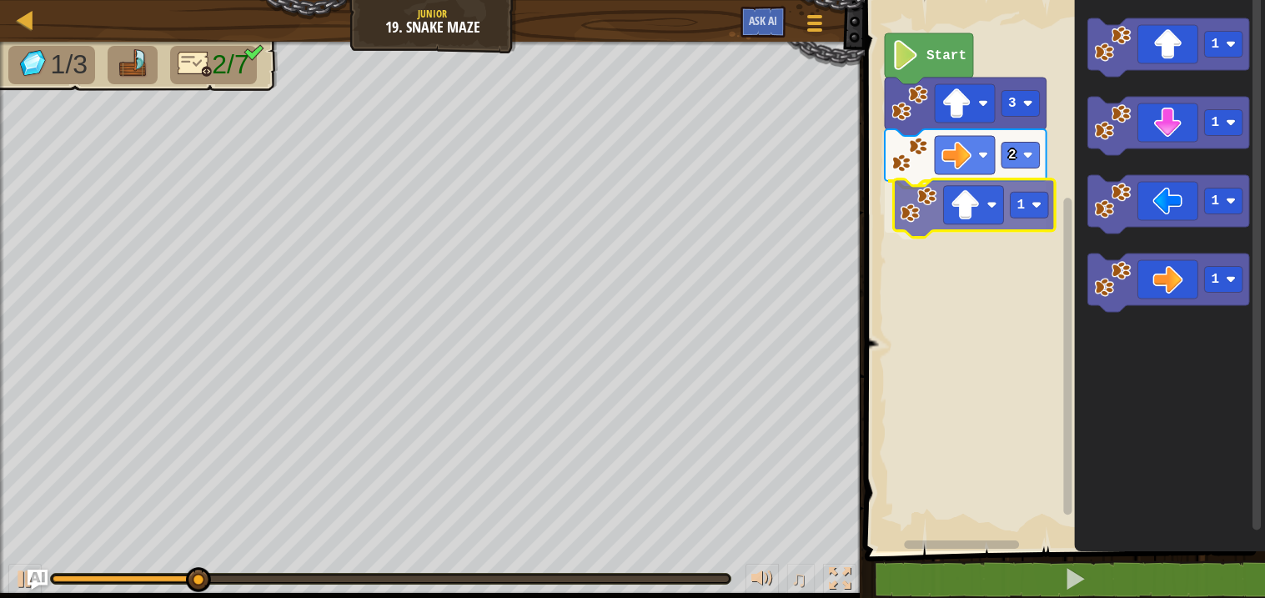
click at [985, 220] on div "Start 3 2 1 1 1 1 1 1" at bounding box center [1062, 272] width 405 height 560
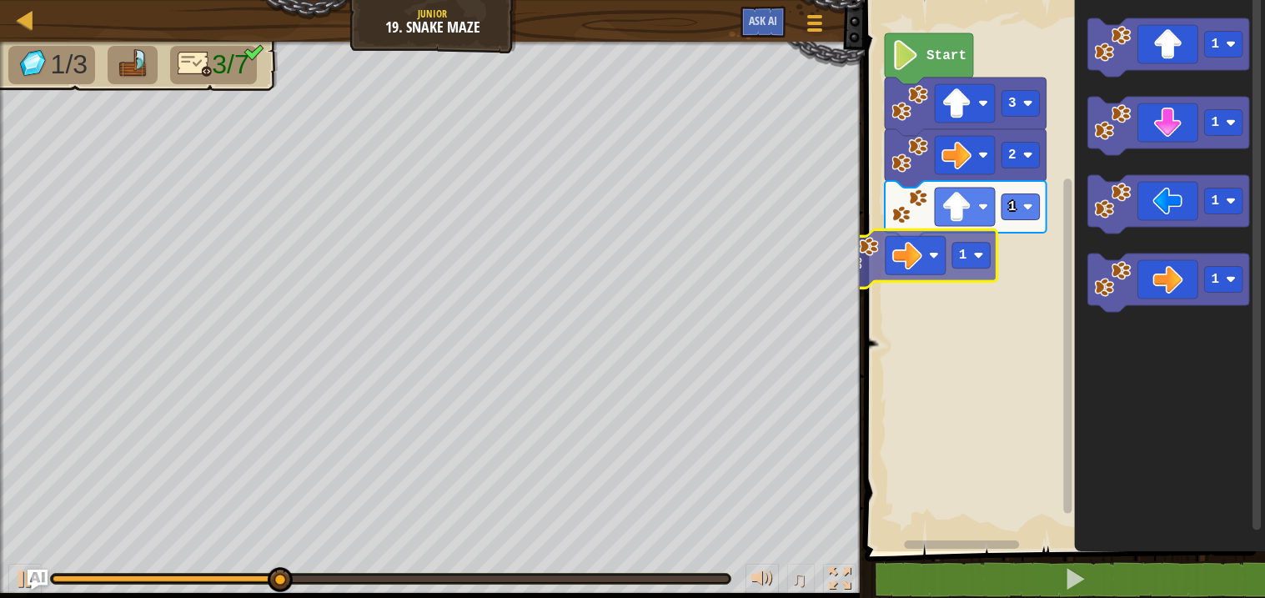
click at [932, 274] on div "Start 3 2 1 1 1 1 1 1 1" at bounding box center [1062, 272] width 405 height 560
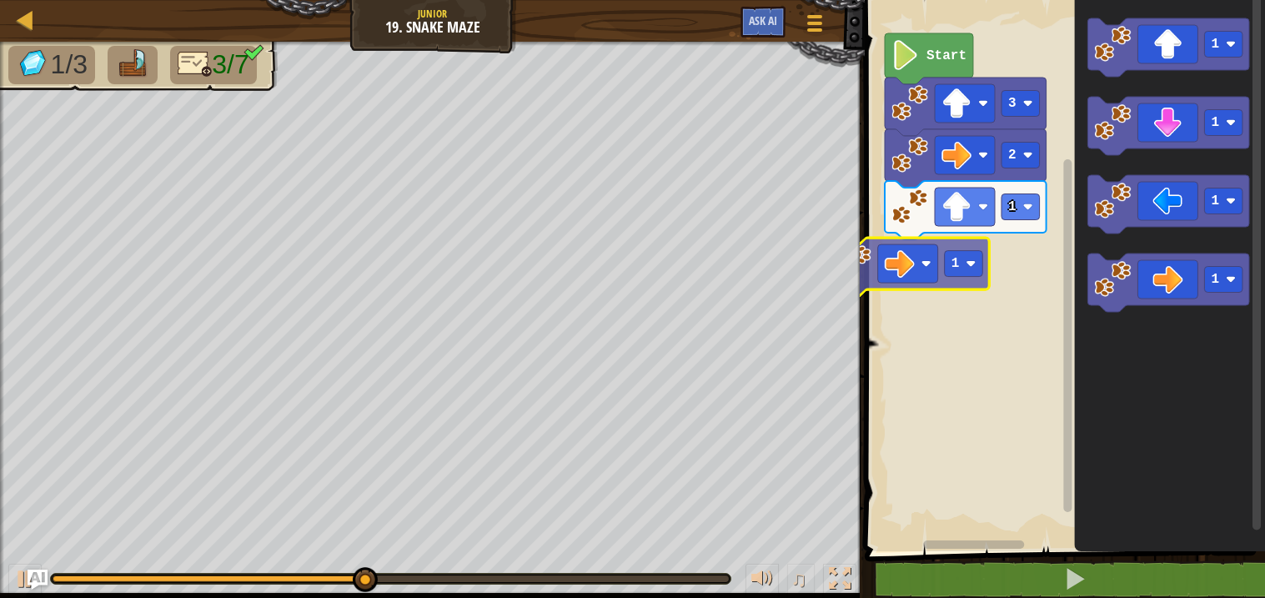
click at [919, 270] on div "Start 3 2 1 1 1 1 1 1 1" at bounding box center [1062, 272] width 405 height 560
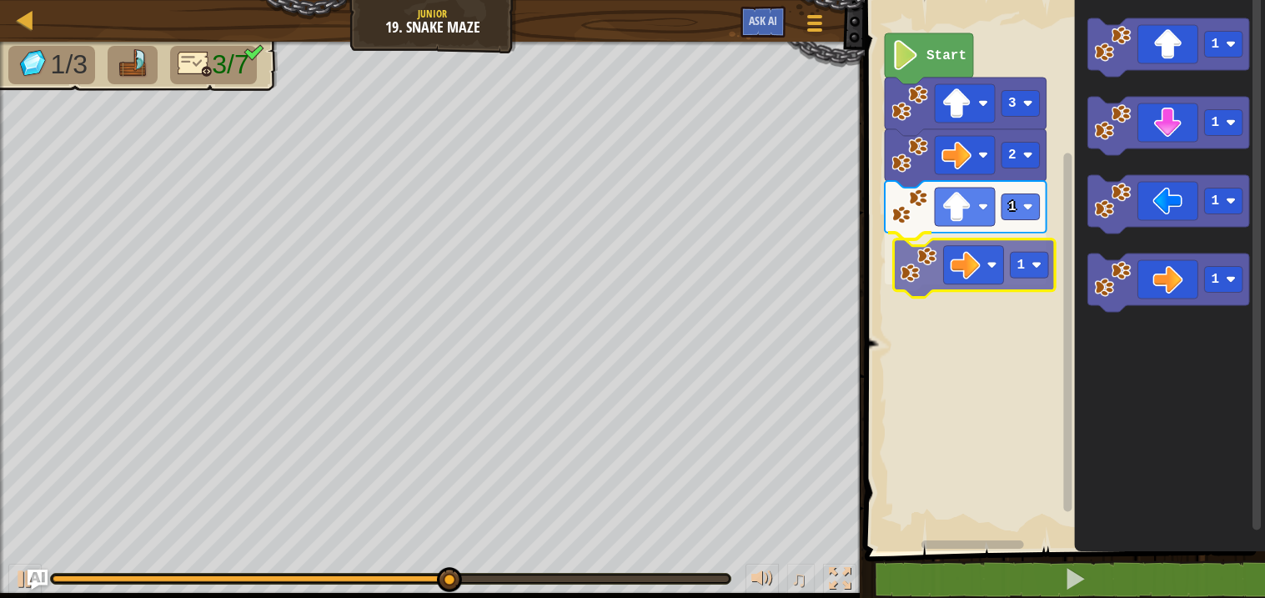
click at [984, 278] on div "Start 3 2 1 1 1 1 1 1 1" at bounding box center [1062, 272] width 405 height 560
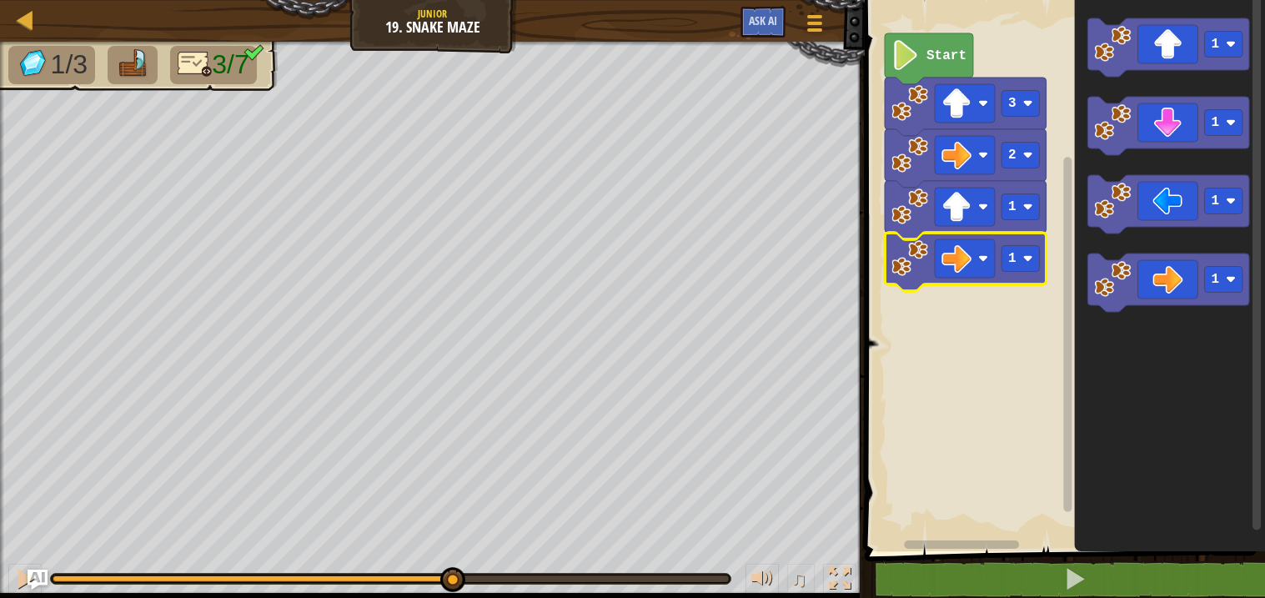
click at [1001, 273] on icon "Blockly Workspace" at bounding box center [966, 262] width 162 height 58
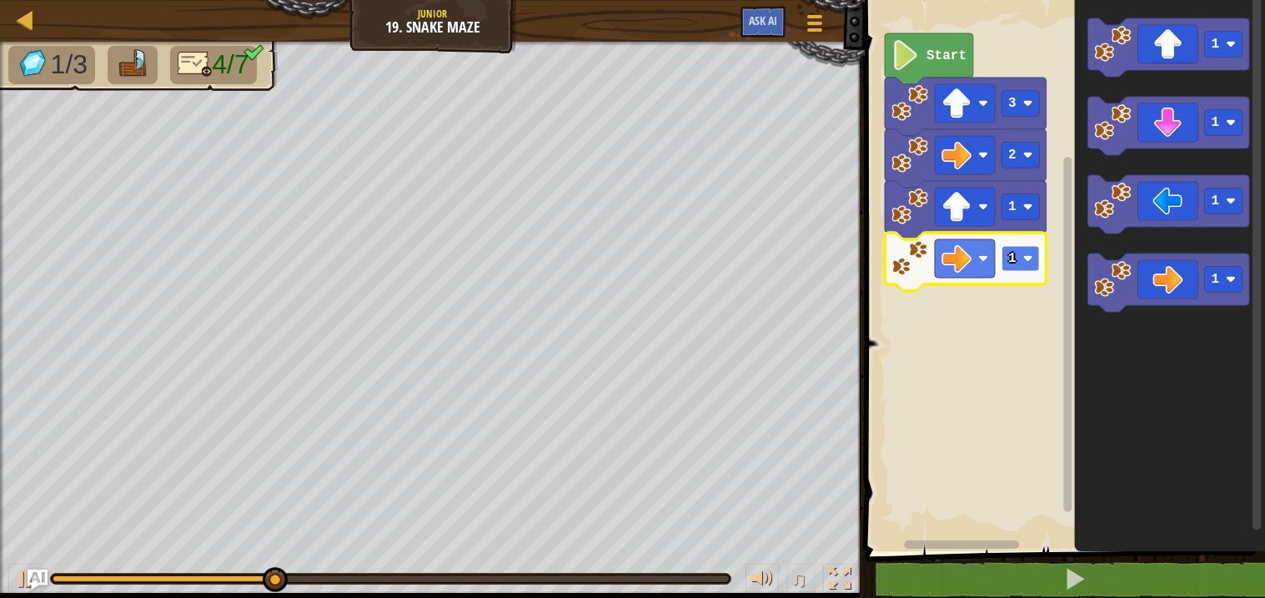
click at [1012, 269] on rect "Blockly Workspace" at bounding box center [1021, 259] width 38 height 26
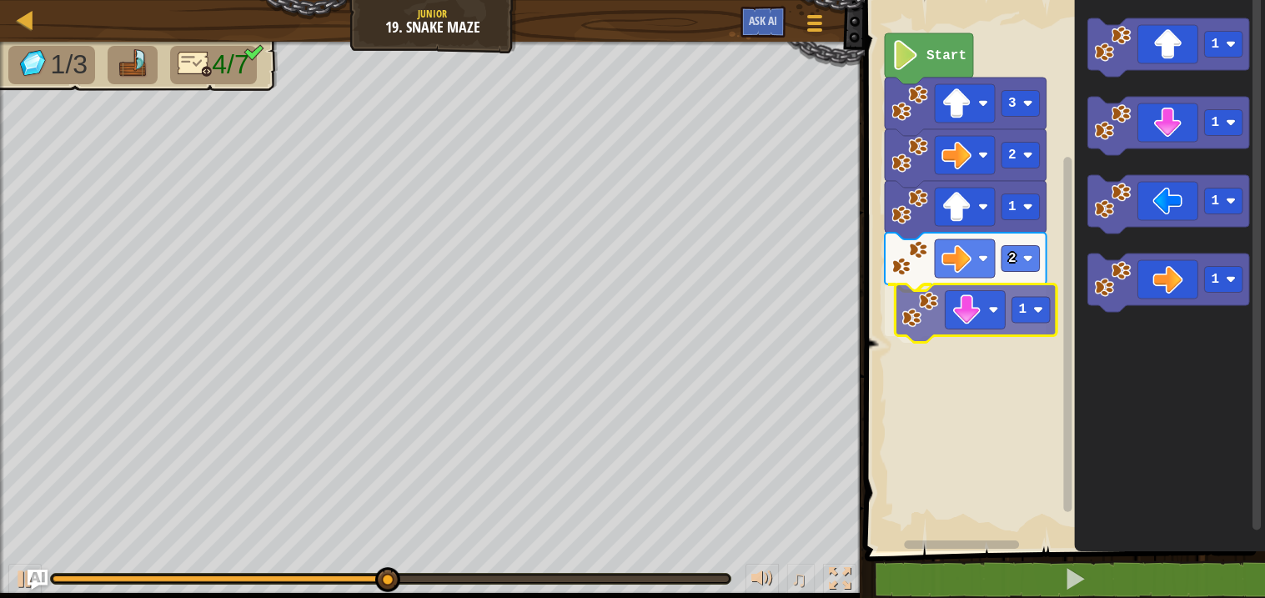
click at [979, 324] on div "Start 3 2 1 2 1 1 1 1 1 1" at bounding box center [1062, 272] width 405 height 560
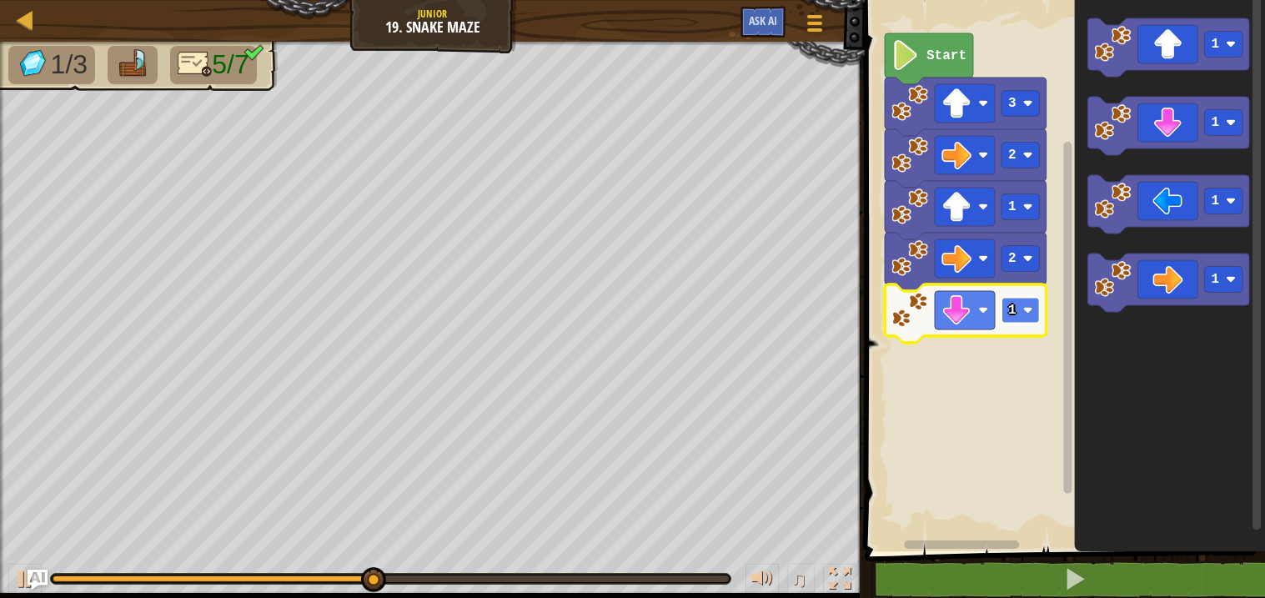
click at [1016, 315] on text "1" at bounding box center [1013, 310] width 8 height 15
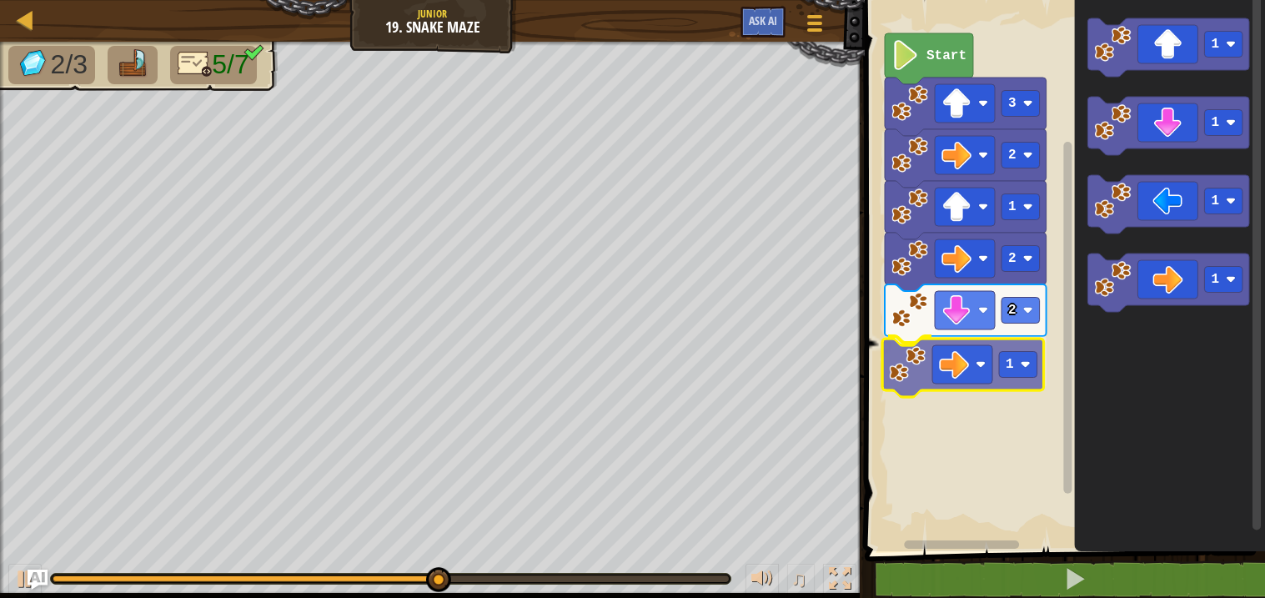
click at [981, 370] on div "Start 3 2 1 2 2 1 1 1 1 1 1" at bounding box center [1062, 272] width 405 height 560
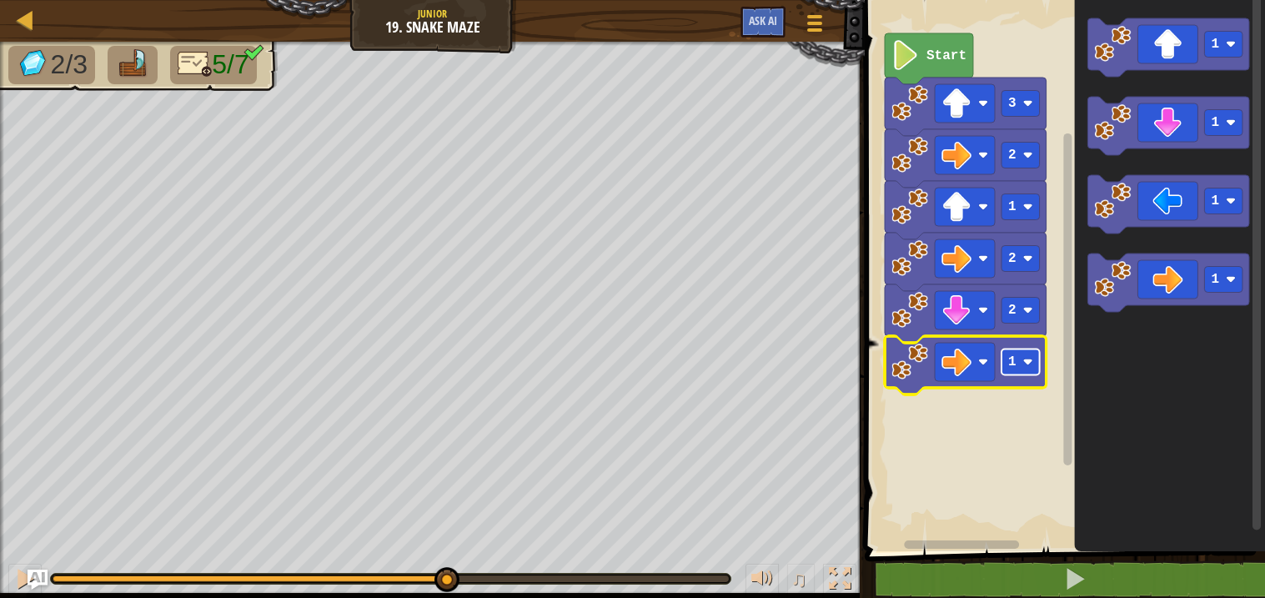
click at [1013, 366] on text "1" at bounding box center [1013, 362] width 8 height 15
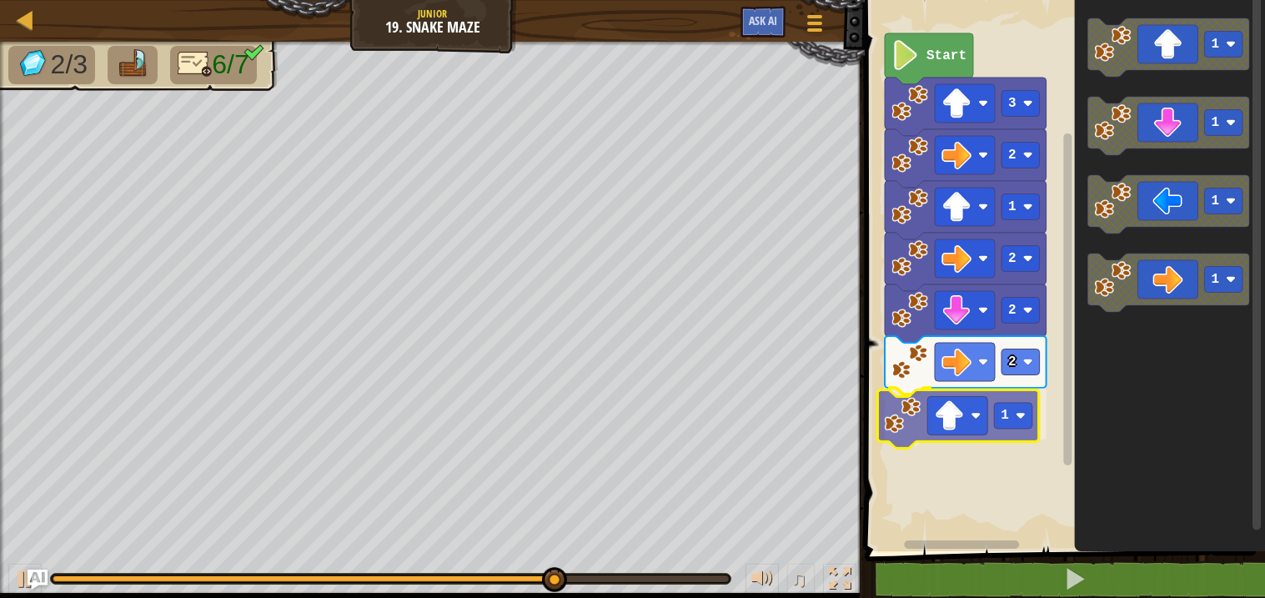
click at [945, 434] on div "Start 3 2 1 2 2 2 1 1 1 1 1 1" at bounding box center [1062, 272] width 405 height 560
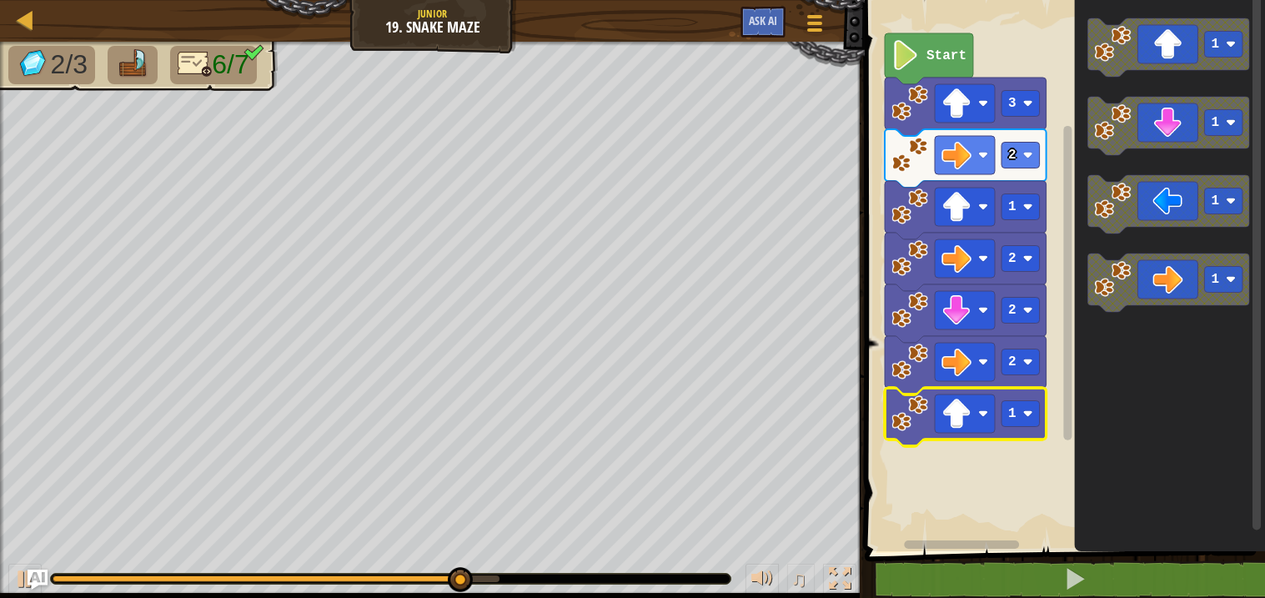
click at [998, 417] on icon "Blockly Workspace" at bounding box center [966, 417] width 162 height 58
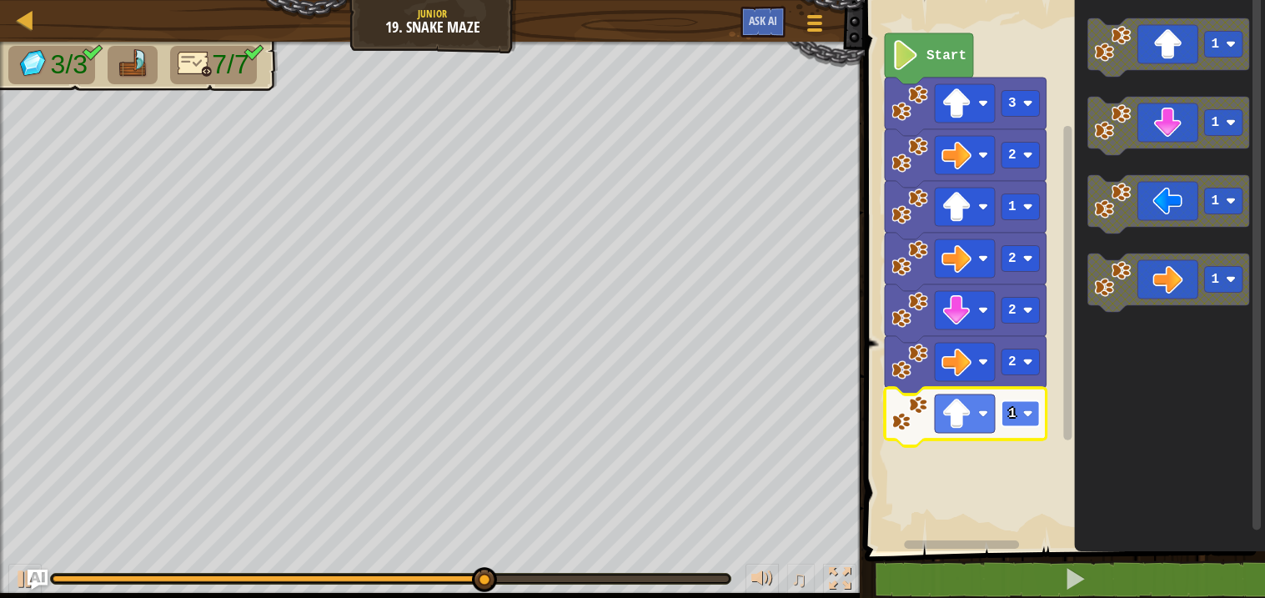
click at [1009, 419] on text "1" at bounding box center [1013, 413] width 8 height 15
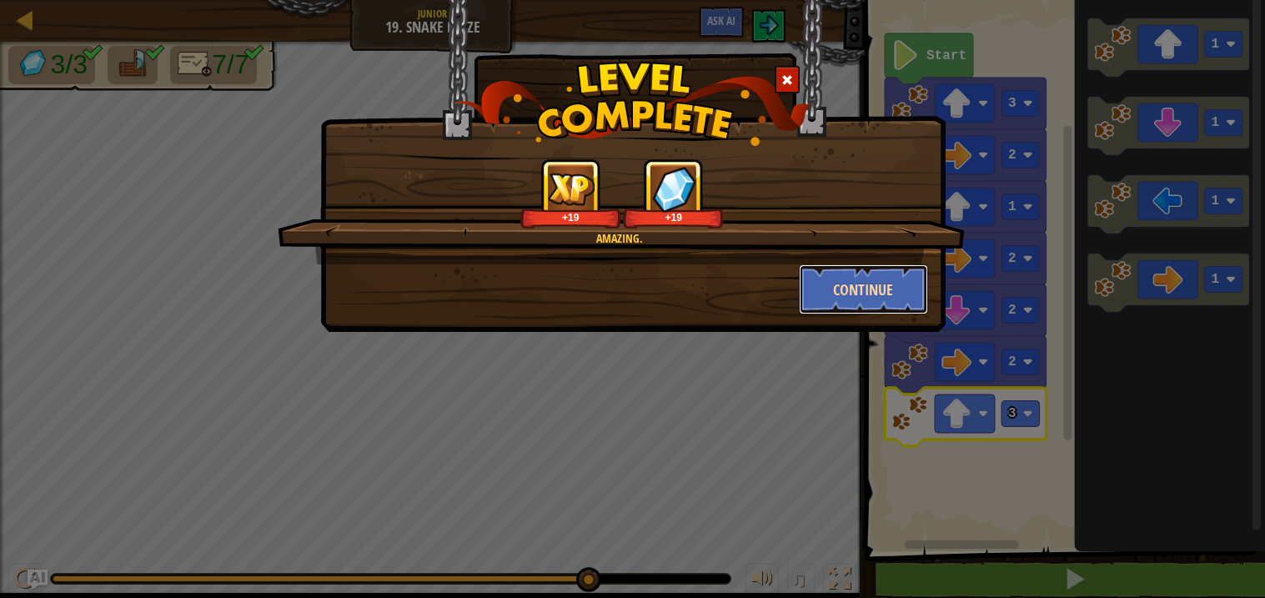
click at [842, 304] on button "Continue" at bounding box center [863, 289] width 129 height 50
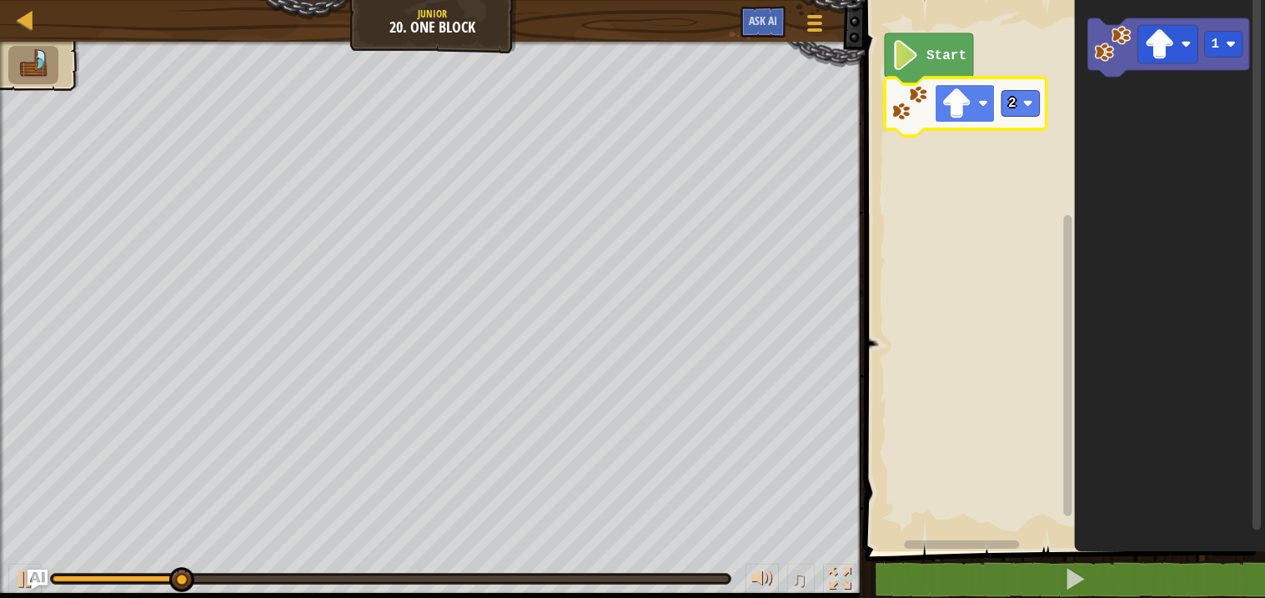
click at [985, 116] on rect "Blockly Workspace" at bounding box center [965, 103] width 60 height 38
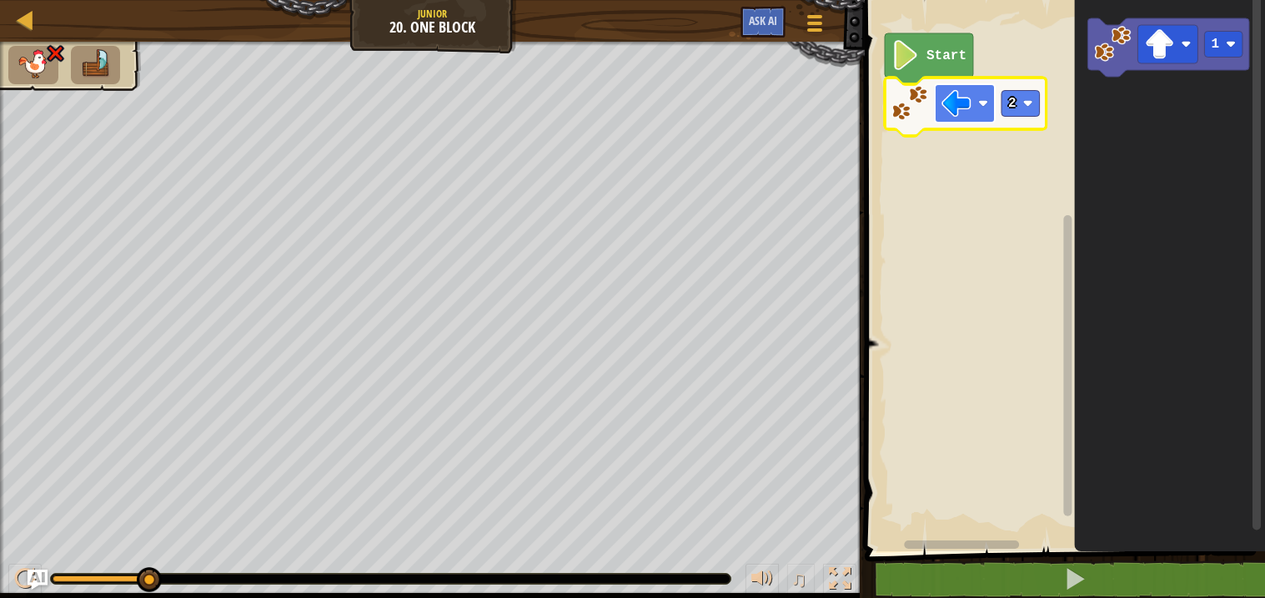
click at [973, 112] on rect "Blockly Workspace" at bounding box center [965, 103] width 60 height 38
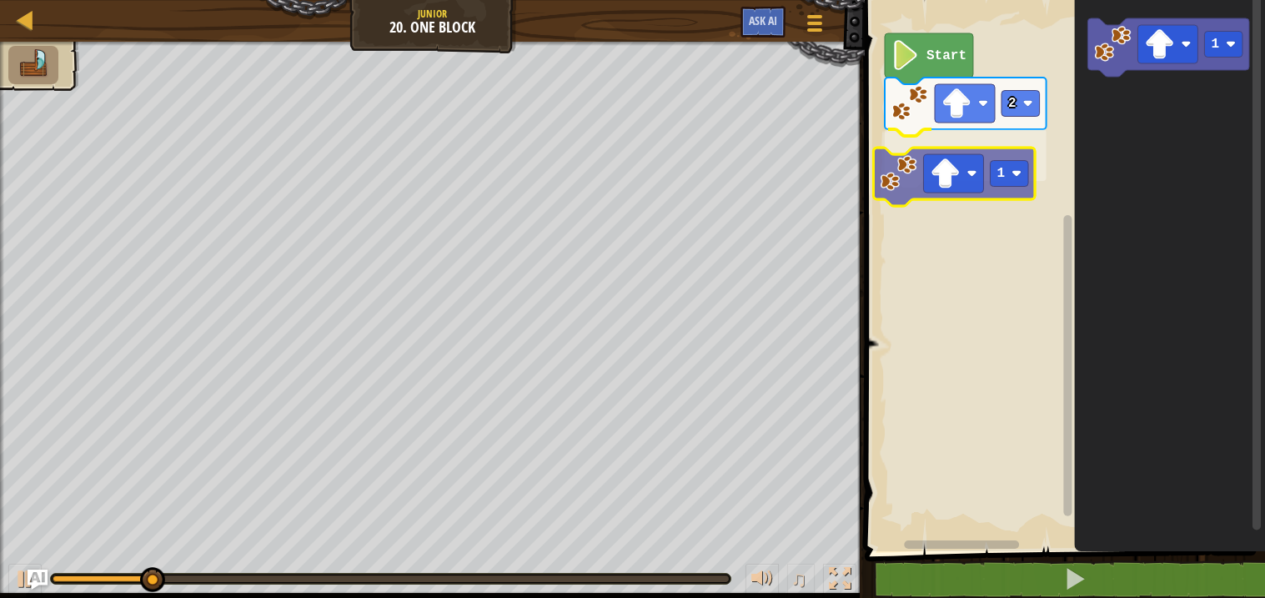
click at [891, 166] on div "Start 2 1 1 1" at bounding box center [1062, 272] width 405 height 560
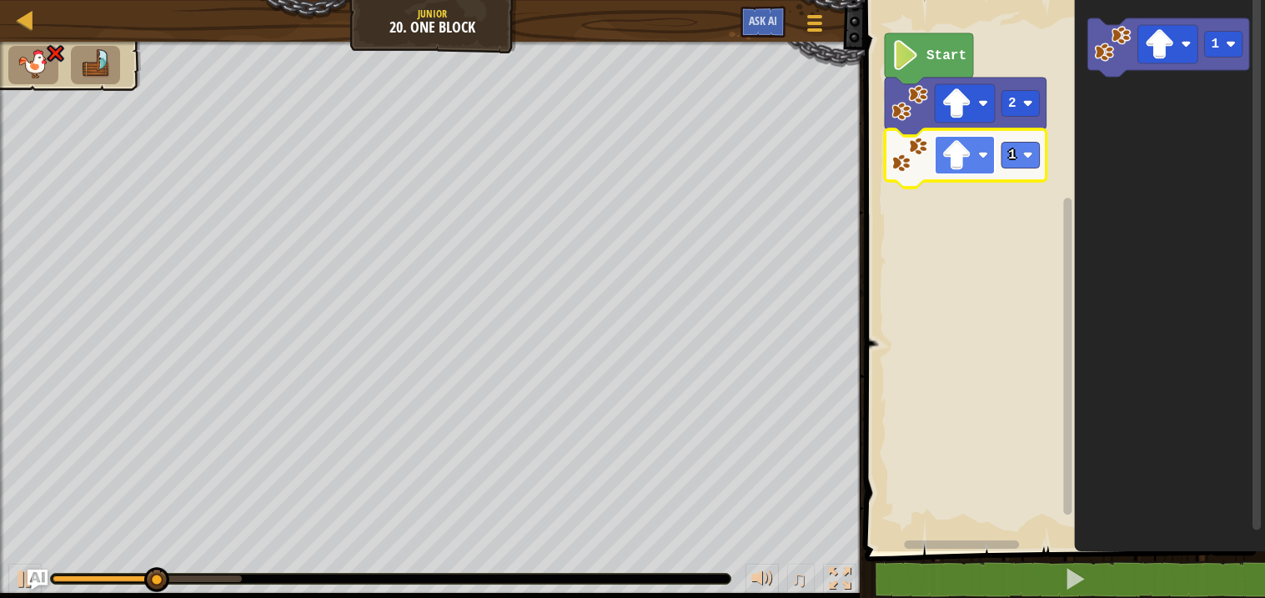
click at [987, 149] on rect "Blockly Workspace" at bounding box center [965, 155] width 60 height 38
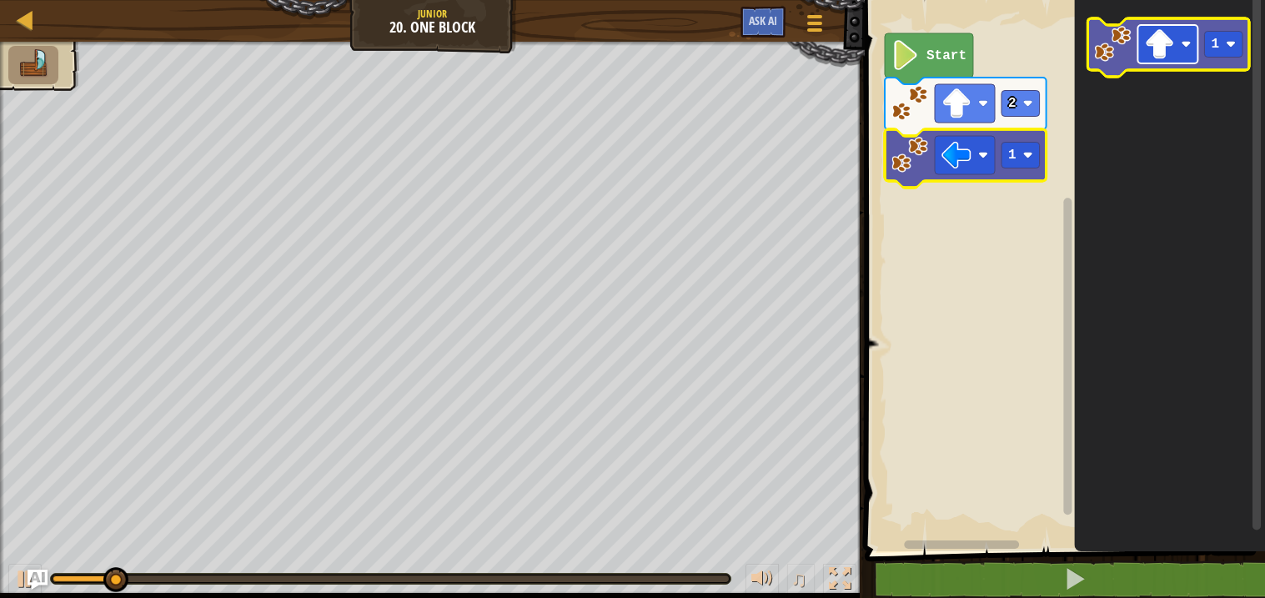
click at [1162, 38] on image "Blockly Workspace" at bounding box center [1160, 44] width 30 height 30
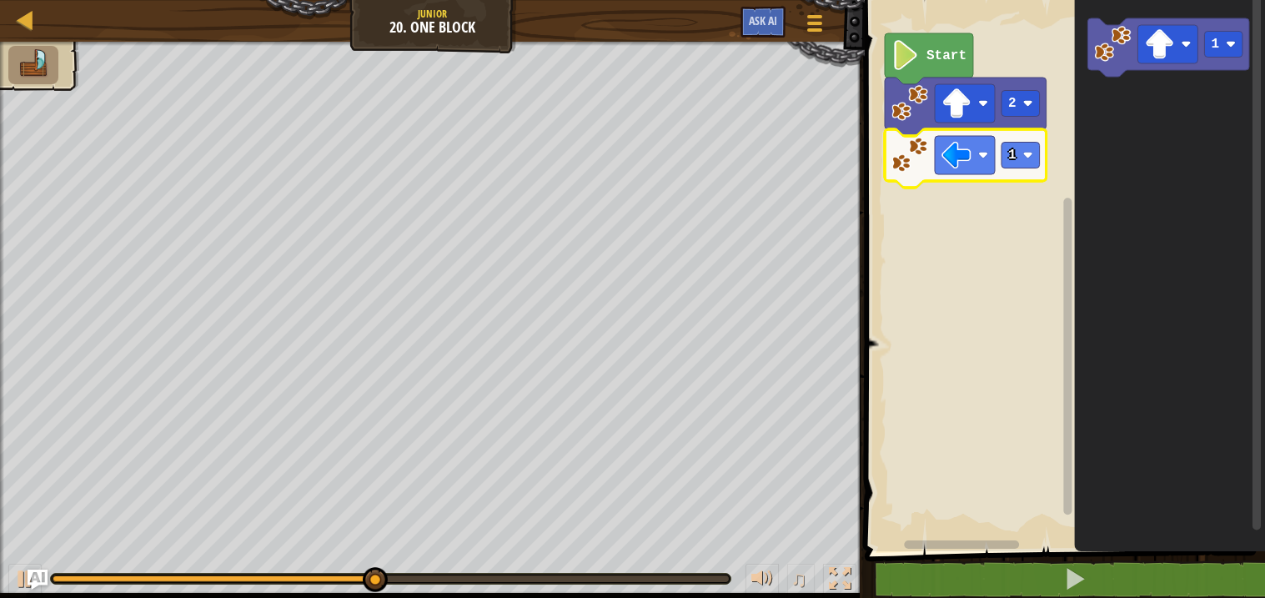
click at [1021, 169] on icon "Blockly Workspace" at bounding box center [966, 158] width 162 height 58
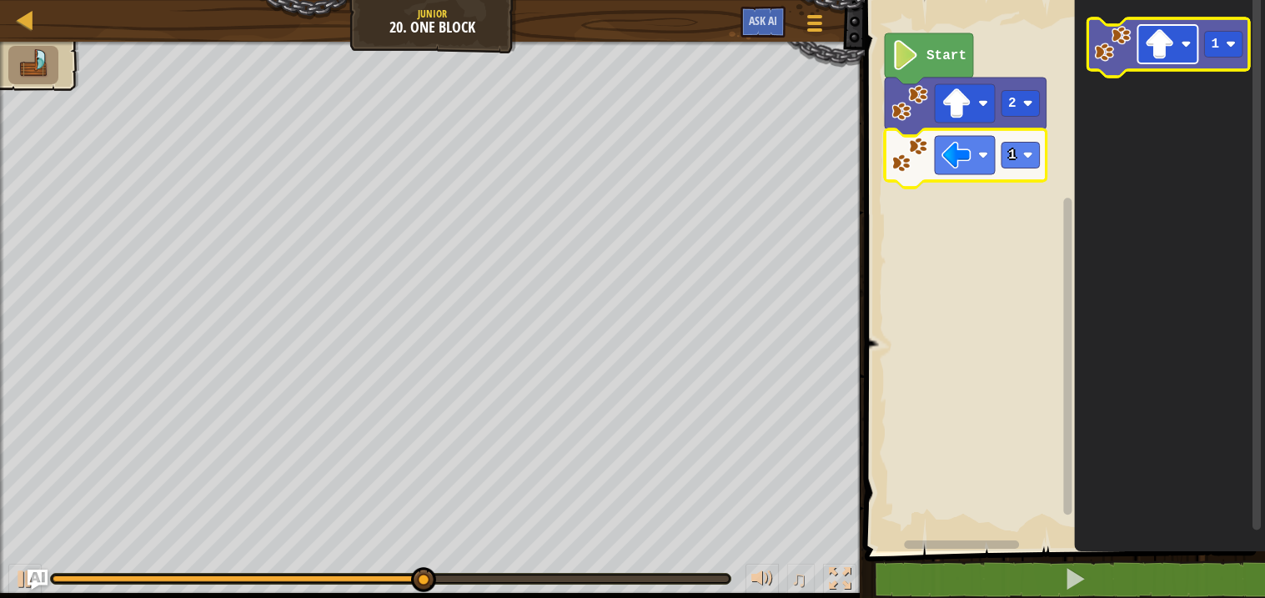
click at [1148, 48] on image "Blockly Workspace" at bounding box center [1160, 44] width 30 height 30
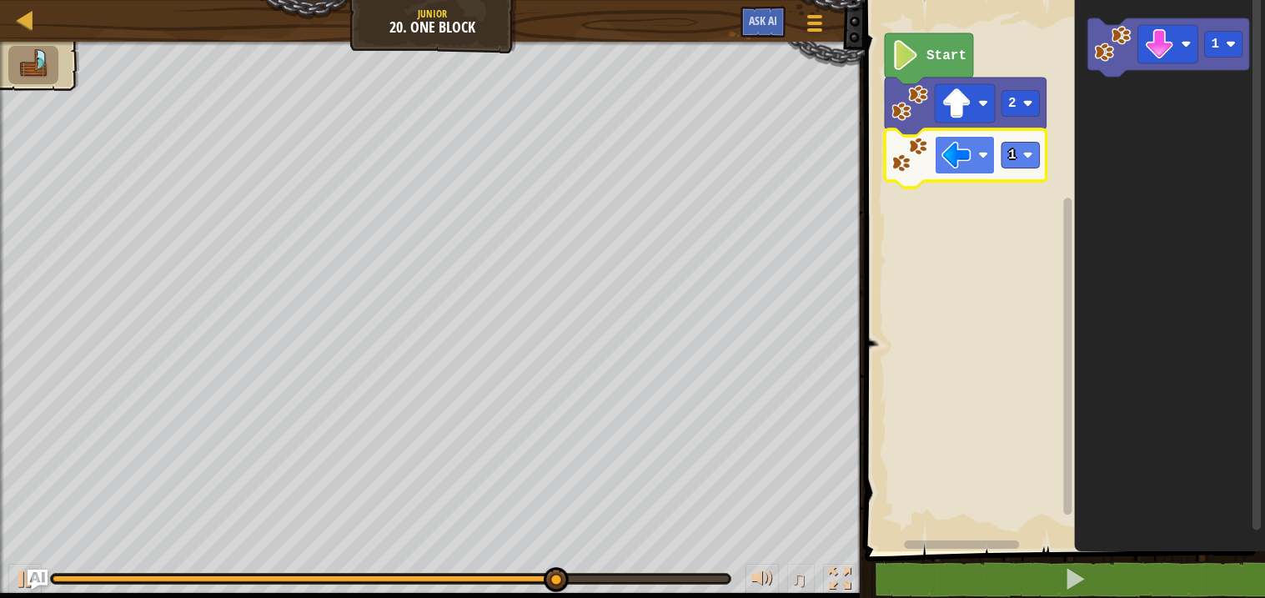
click at [974, 158] on rect "Blockly Workspace" at bounding box center [965, 155] width 60 height 38
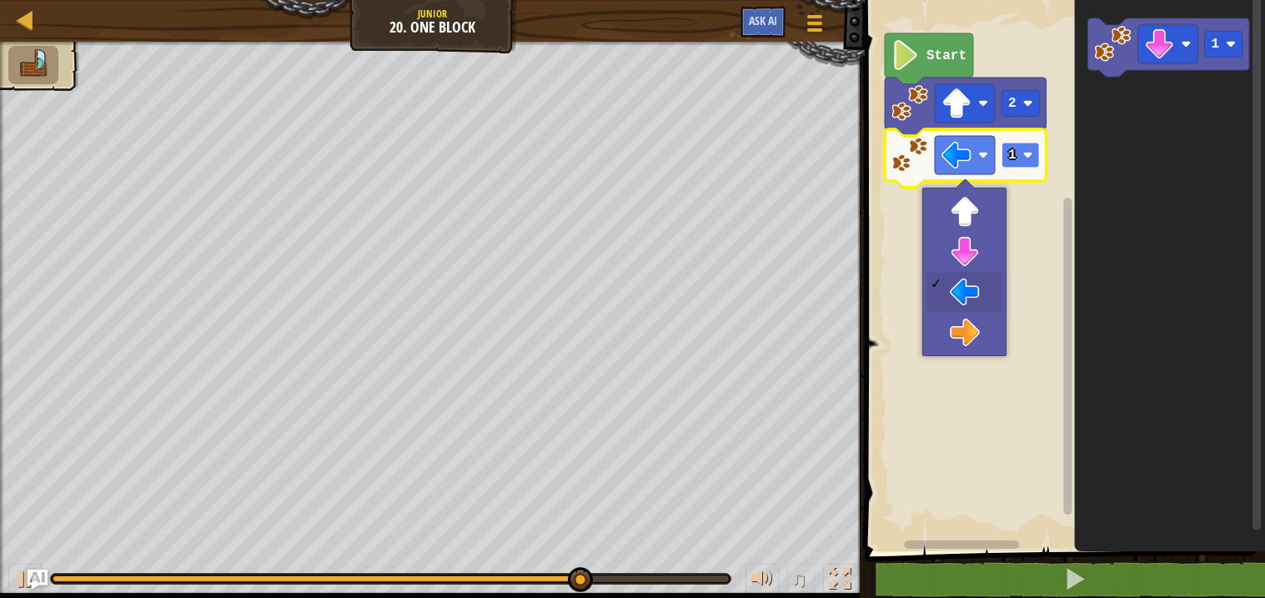
click at [1021, 158] on rect "Blockly Workspace" at bounding box center [1021, 156] width 38 height 26
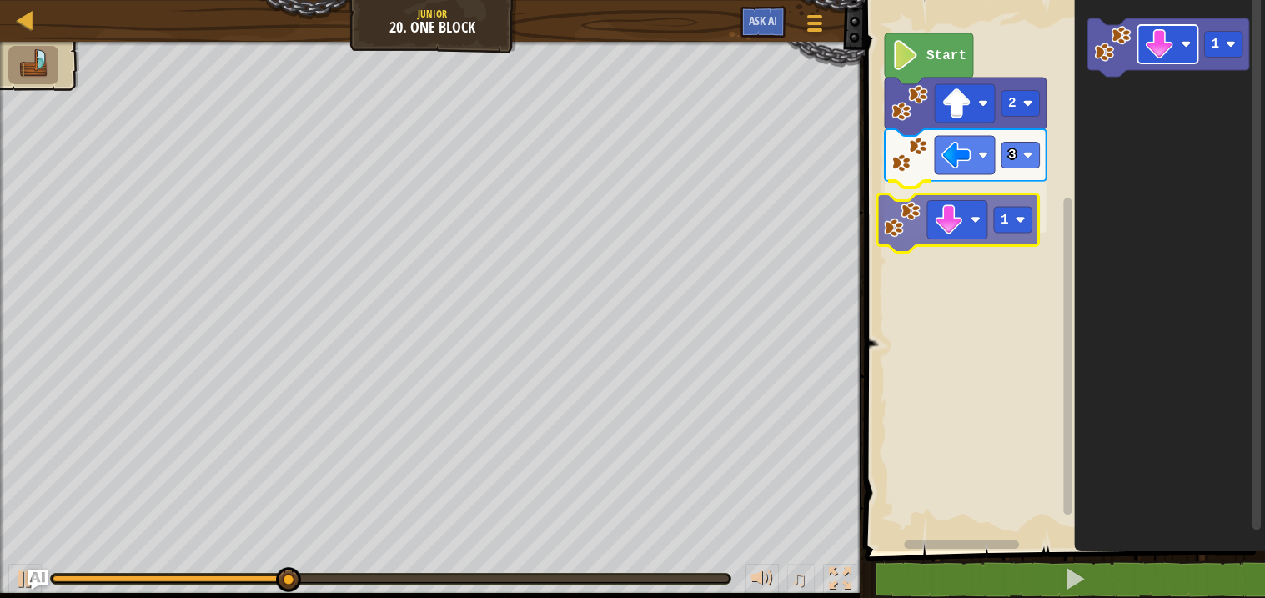
click at [945, 218] on div "Start 2 3 1 1 1" at bounding box center [1062, 272] width 405 height 560
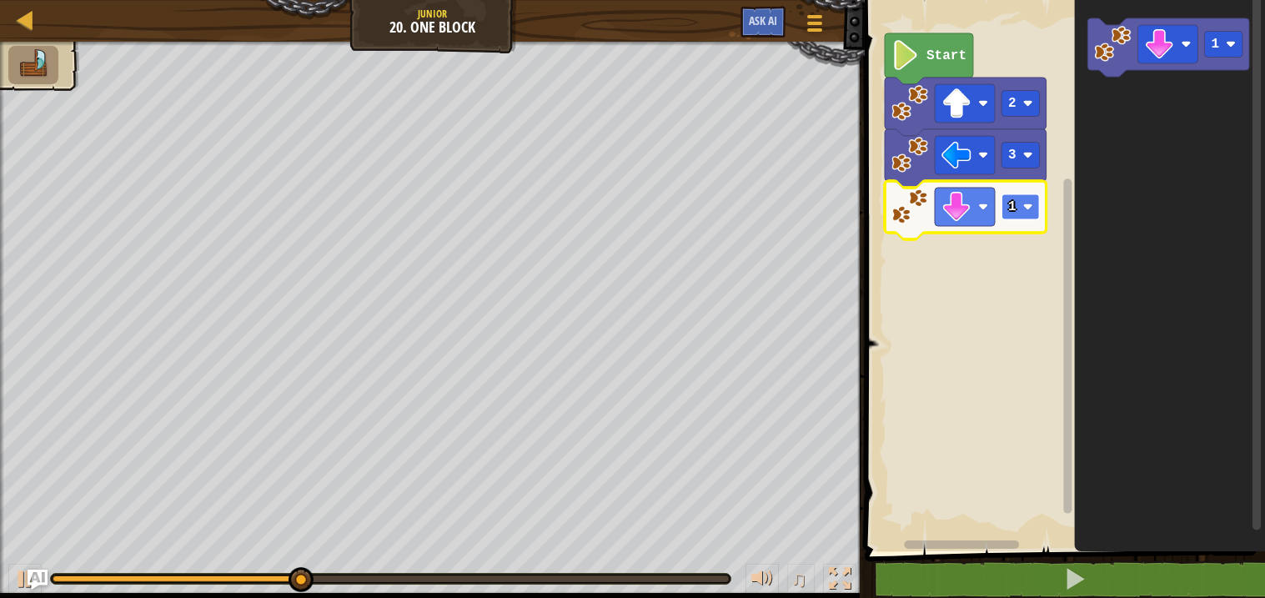
click at [1027, 201] on rect "Blockly Workspace" at bounding box center [1021, 207] width 38 height 26
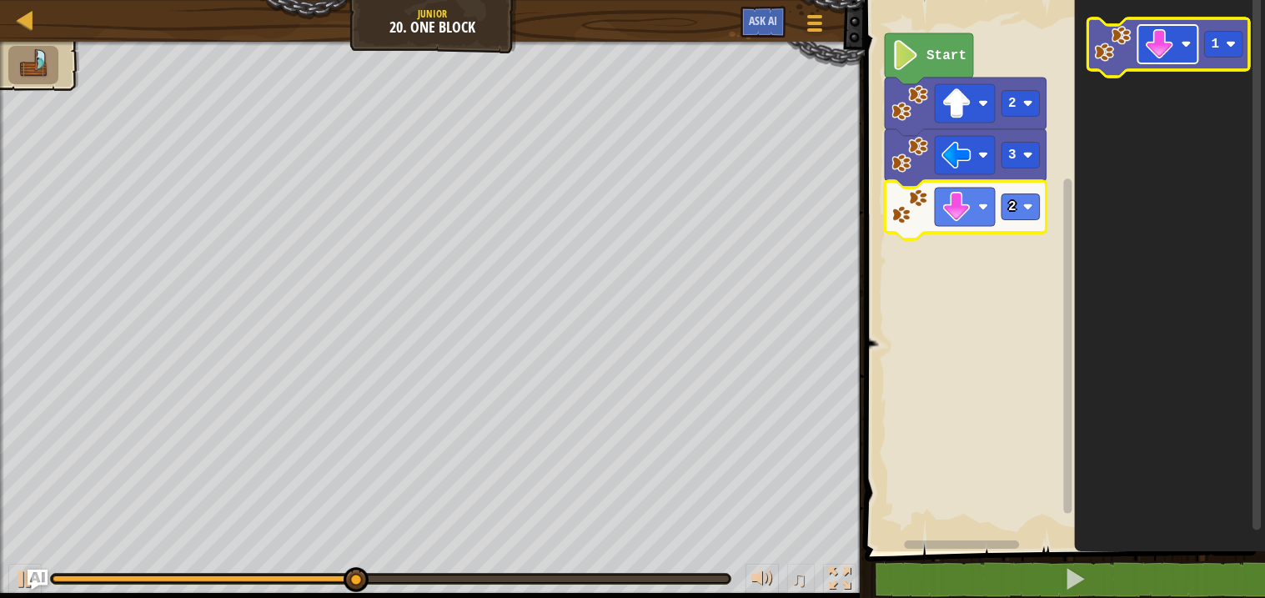
click at [1158, 43] on image "Blockly Workspace" at bounding box center [1160, 44] width 30 height 30
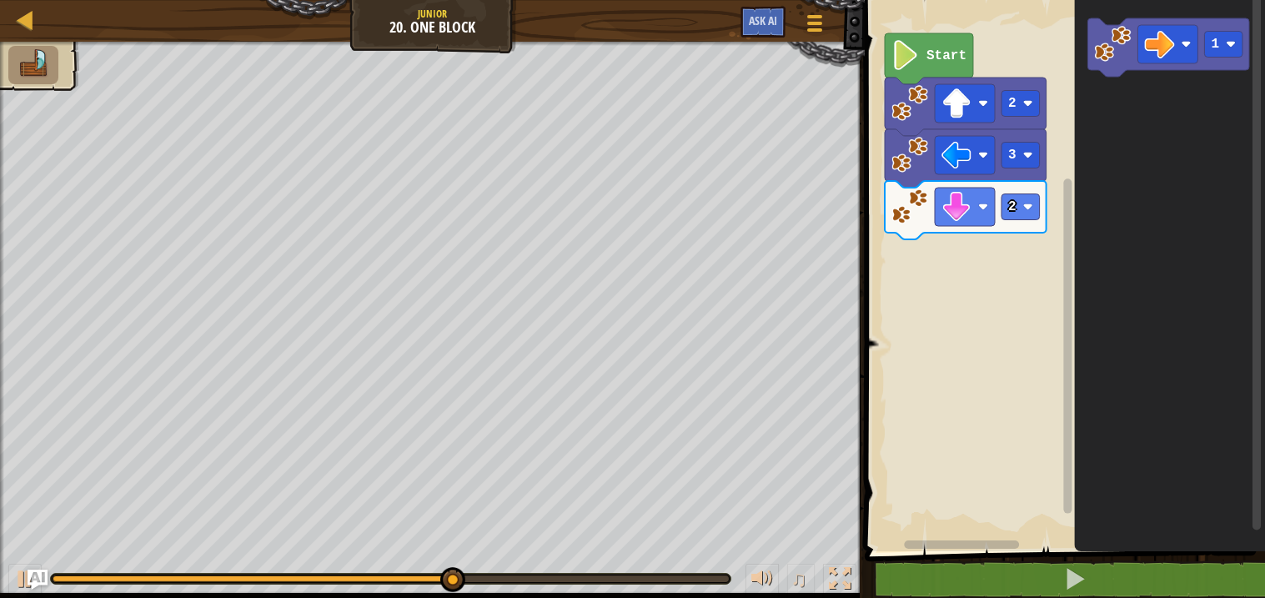
click at [1128, 107] on icon "Blockly Workspace" at bounding box center [1170, 272] width 191 height 560
click at [1125, 68] on icon "Blockly Workspace" at bounding box center [1170, 47] width 162 height 58
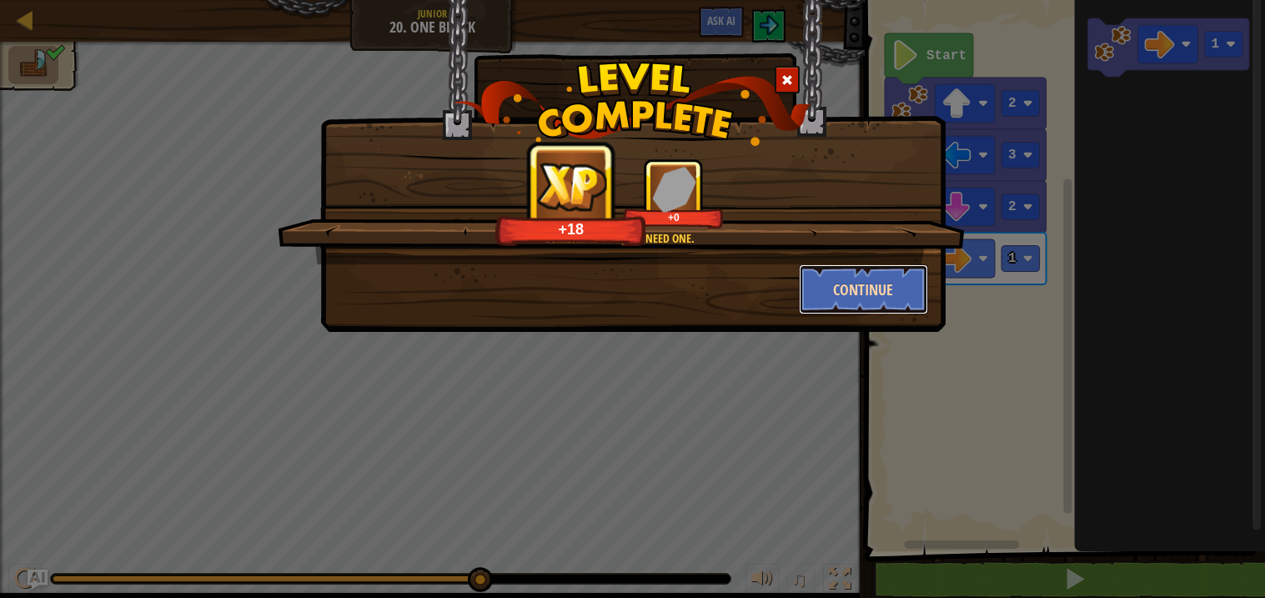
click at [846, 294] on button "Continue" at bounding box center [863, 289] width 129 height 50
